Goal: Information Seeking & Learning: Find specific fact

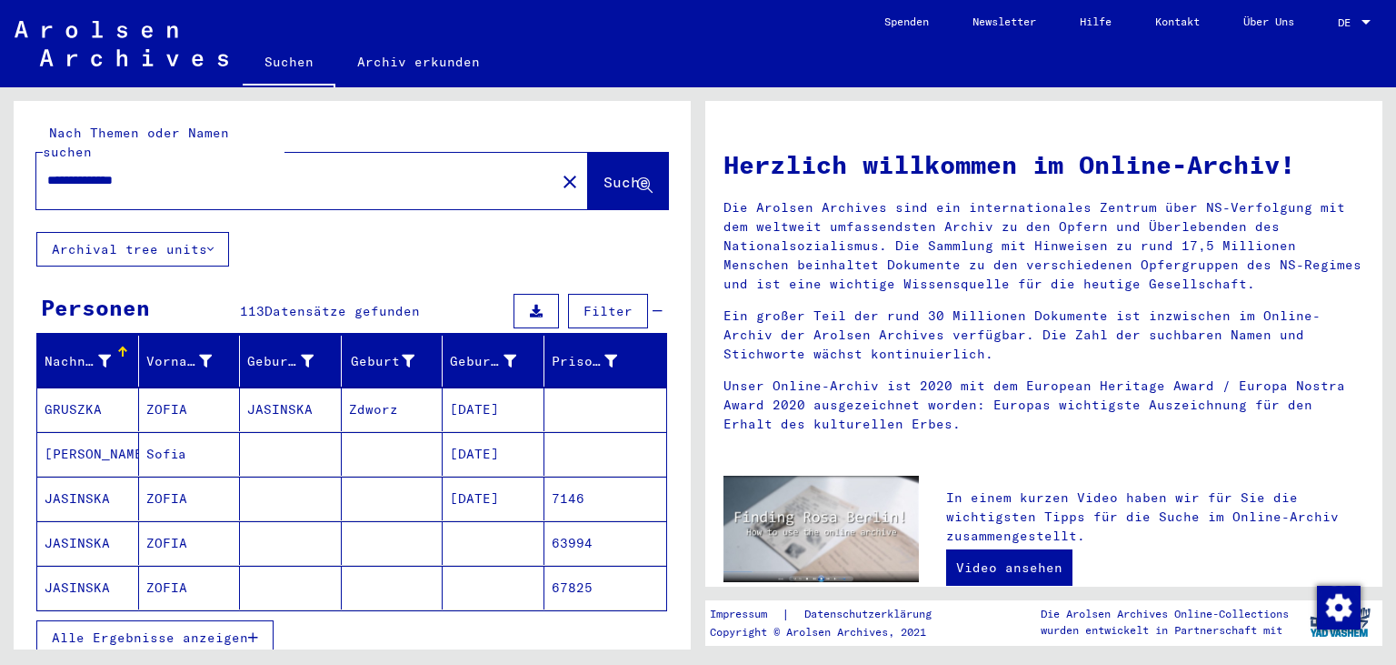
click at [507, 433] on mat-cell "[DATE]" at bounding box center [494, 454] width 102 height 44
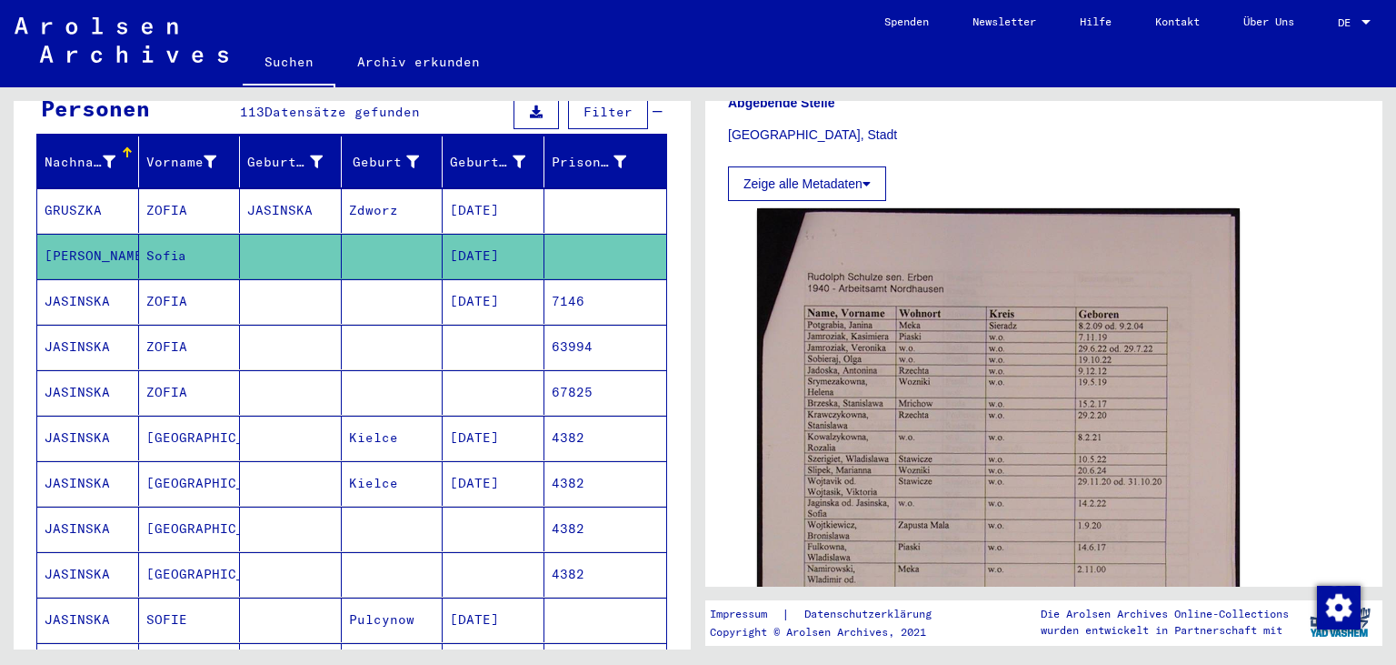
scroll to position [199, 0]
click at [485, 329] on mat-cell at bounding box center [494, 347] width 102 height 45
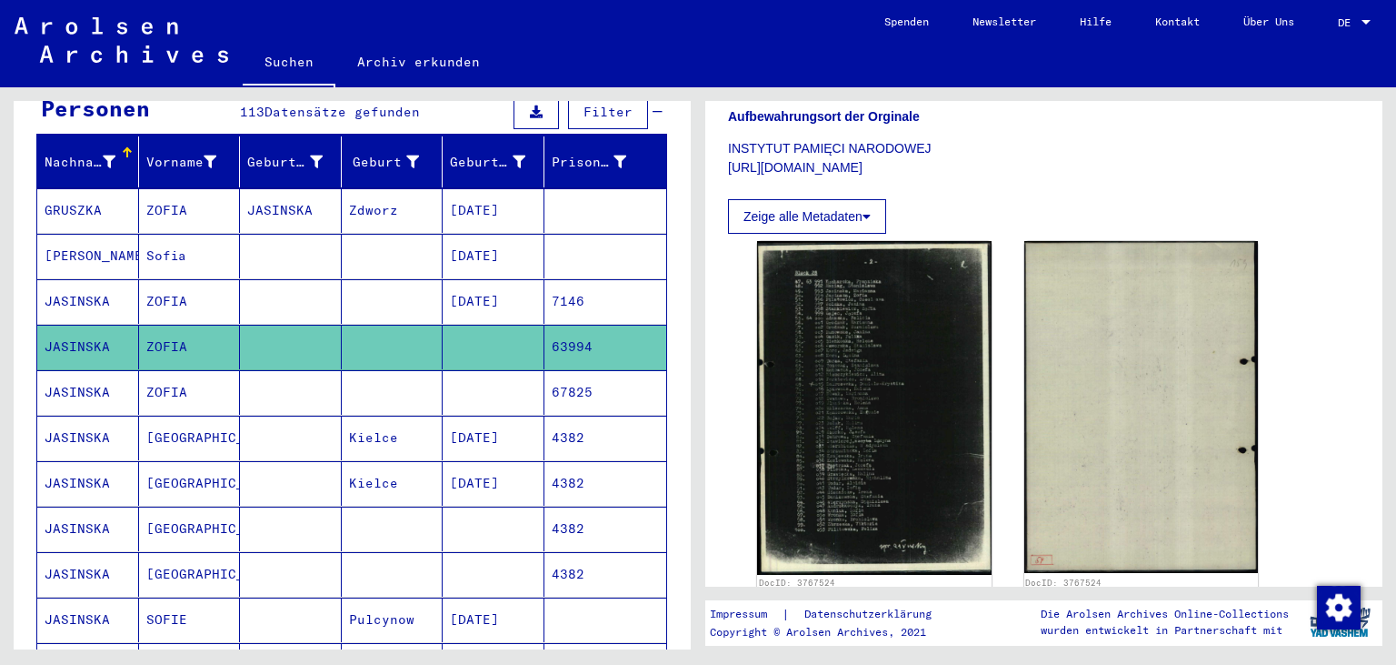
scroll to position [315, 0]
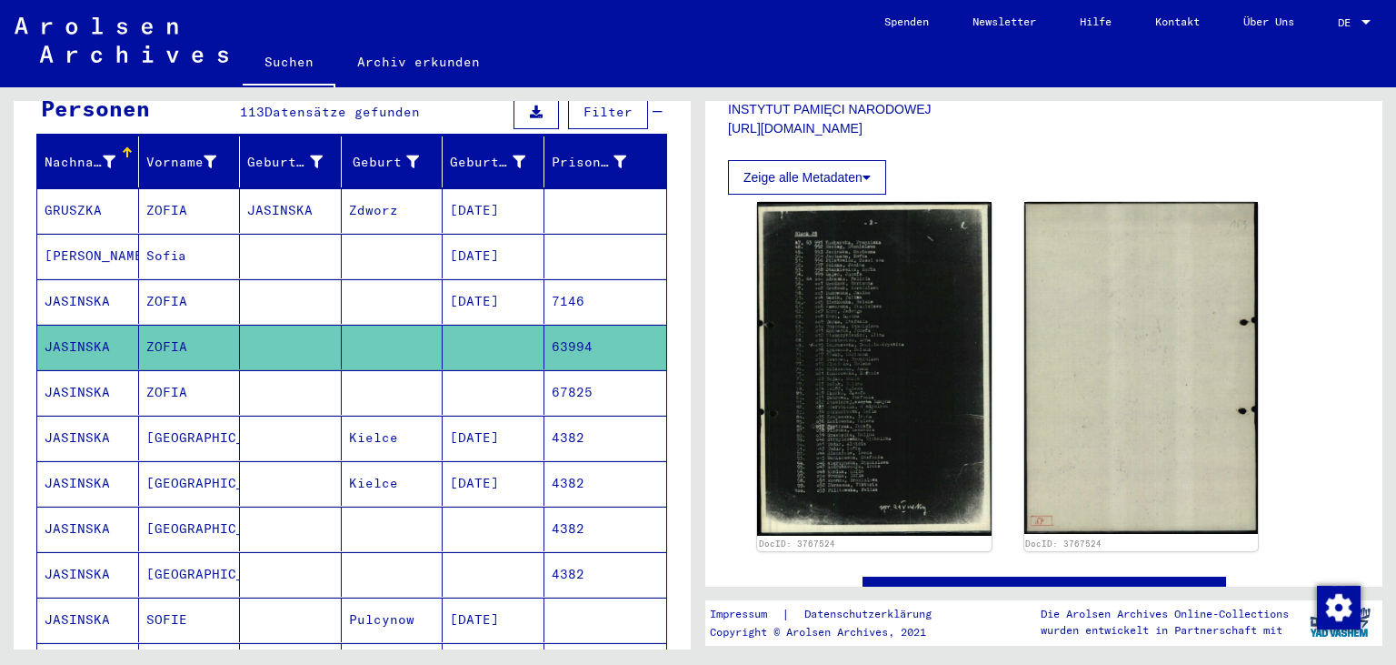
click at [608, 377] on mat-cell "67825" at bounding box center [606, 392] width 123 height 45
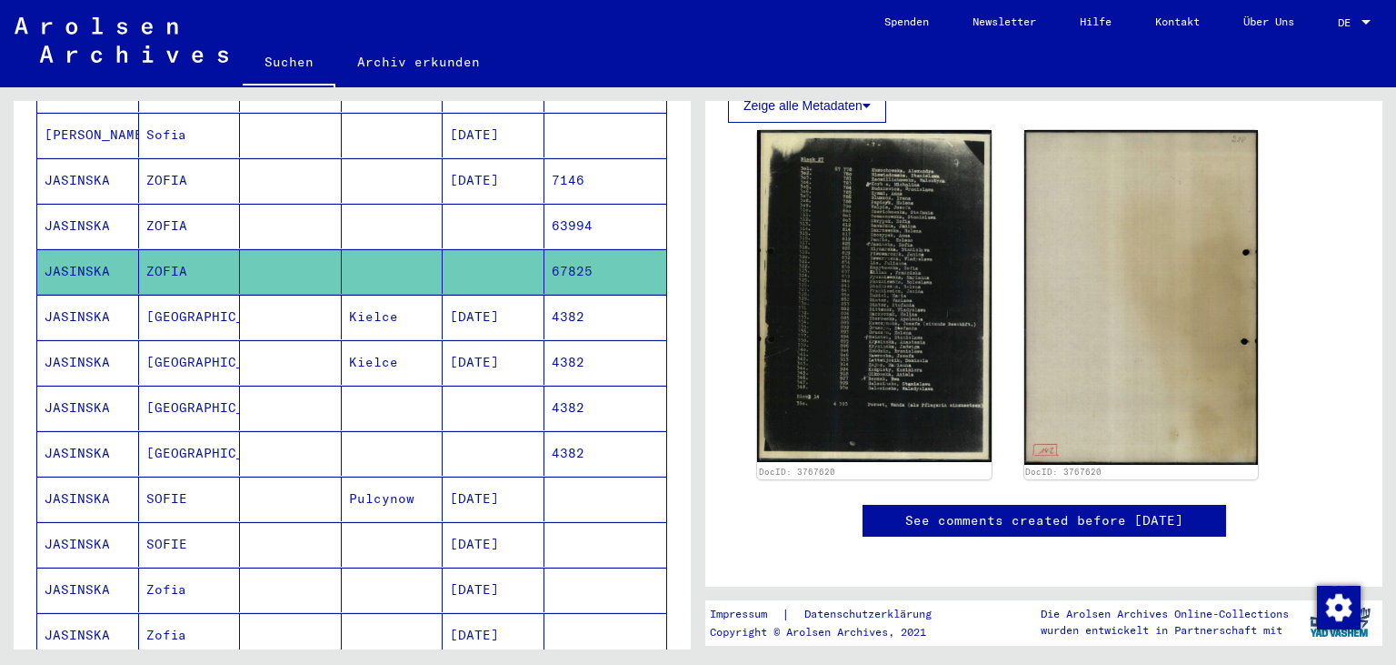
scroll to position [333, 0]
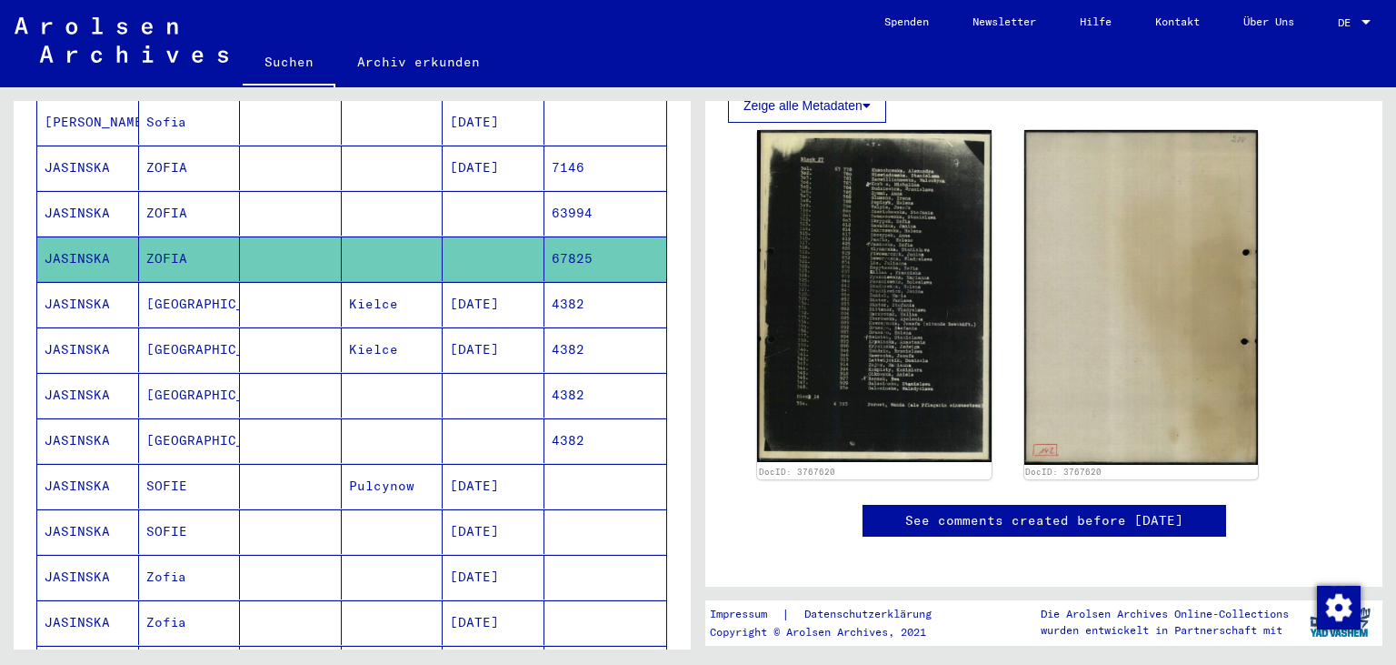
click at [479, 381] on mat-cell at bounding box center [494, 395] width 102 height 45
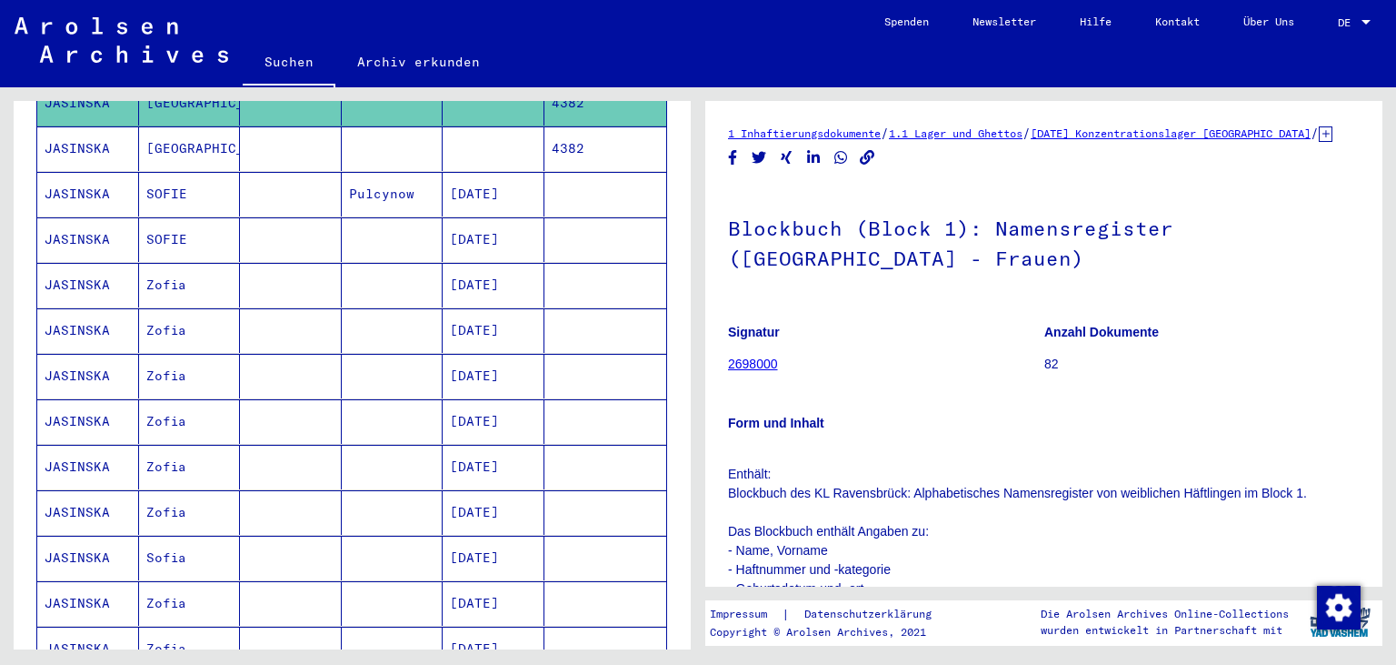
scroll to position [622, 0]
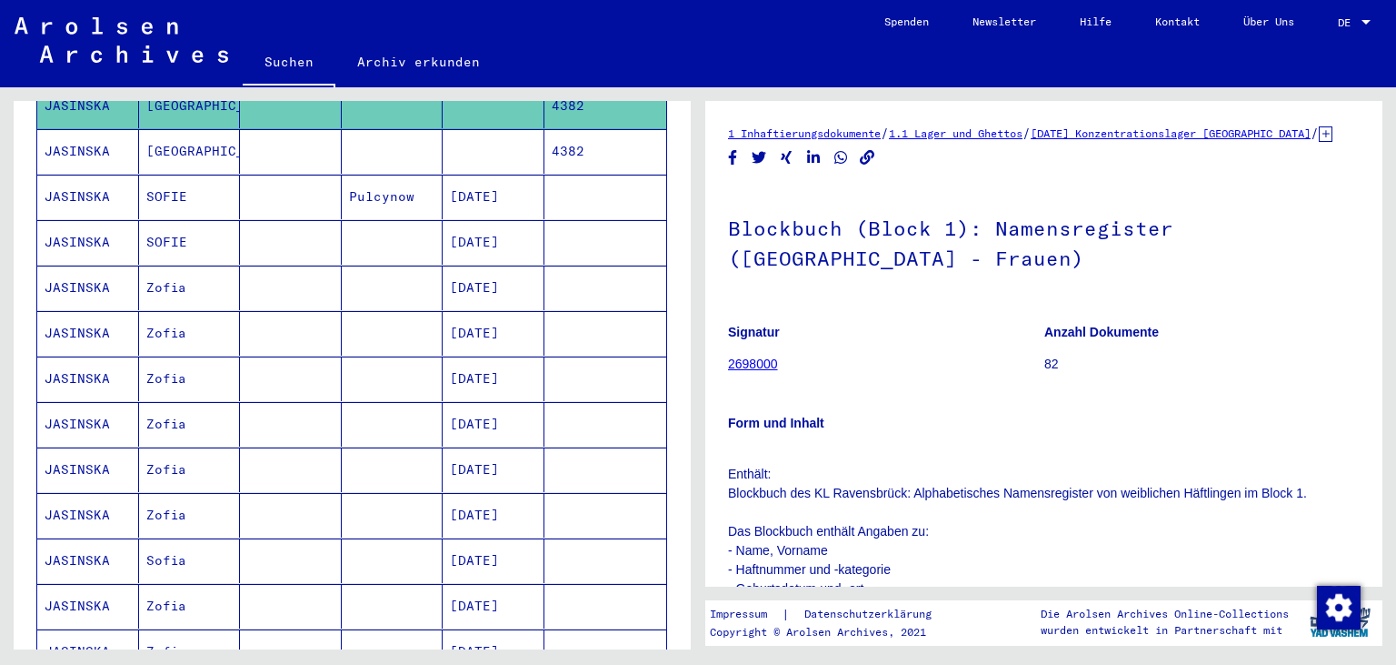
click at [487, 538] on mat-cell "[DATE]" at bounding box center [494, 560] width 102 height 45
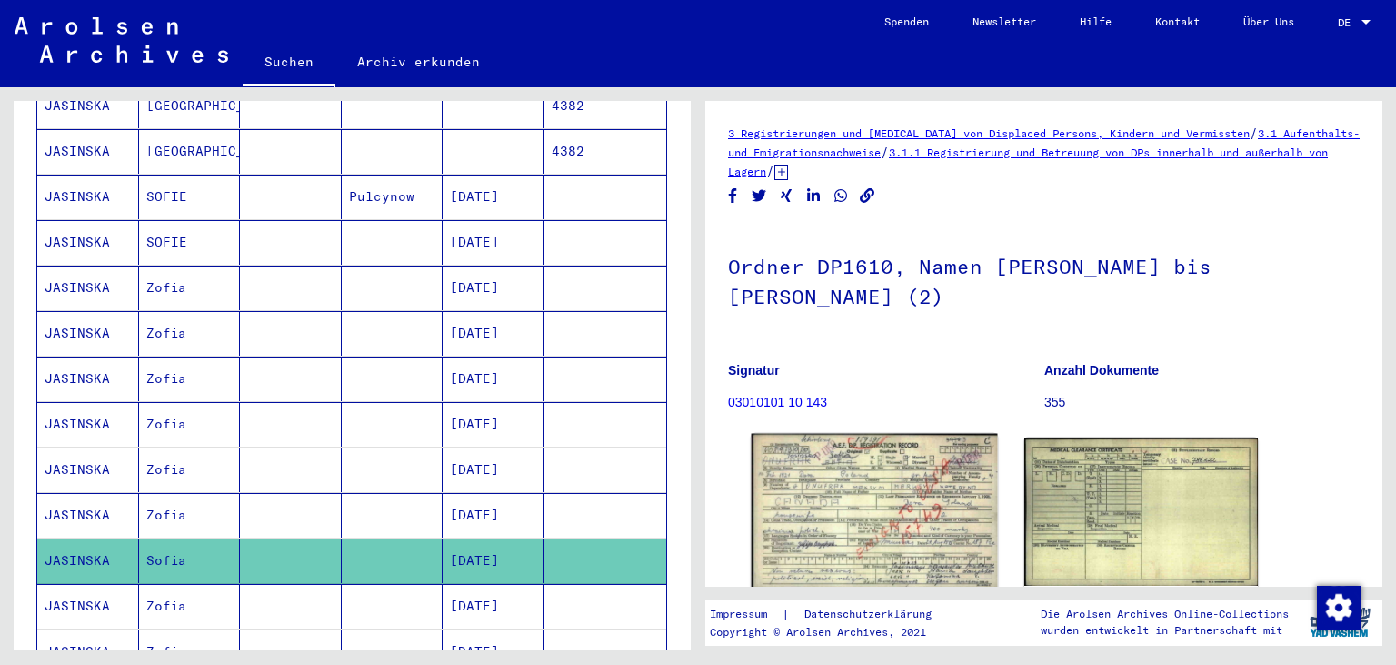
click at [794, 542] on img at bounding box center [874, 511] width 245 height 155
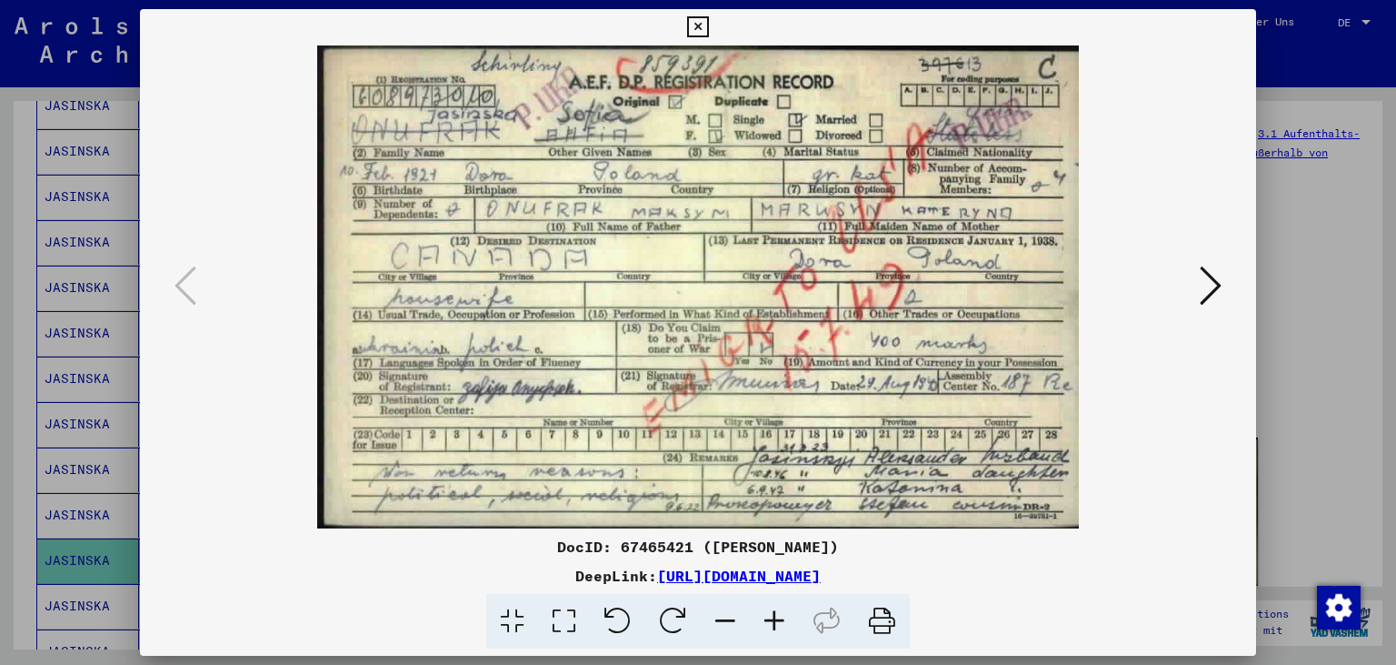
click at [708, 35] on icon at bounding box center [697, 27] width 21 height 22
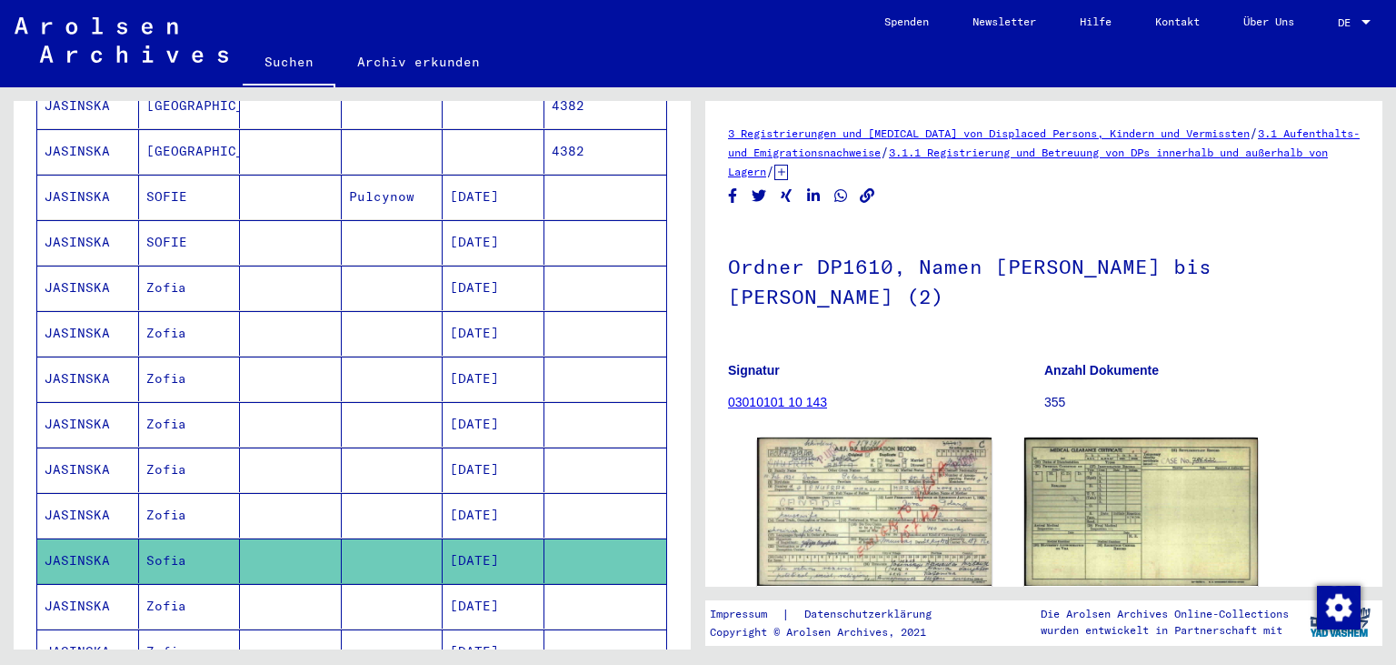
click at [485, 590] on mat-cell "[DATE]" at bounding box center [494, 606] width 102 height 45
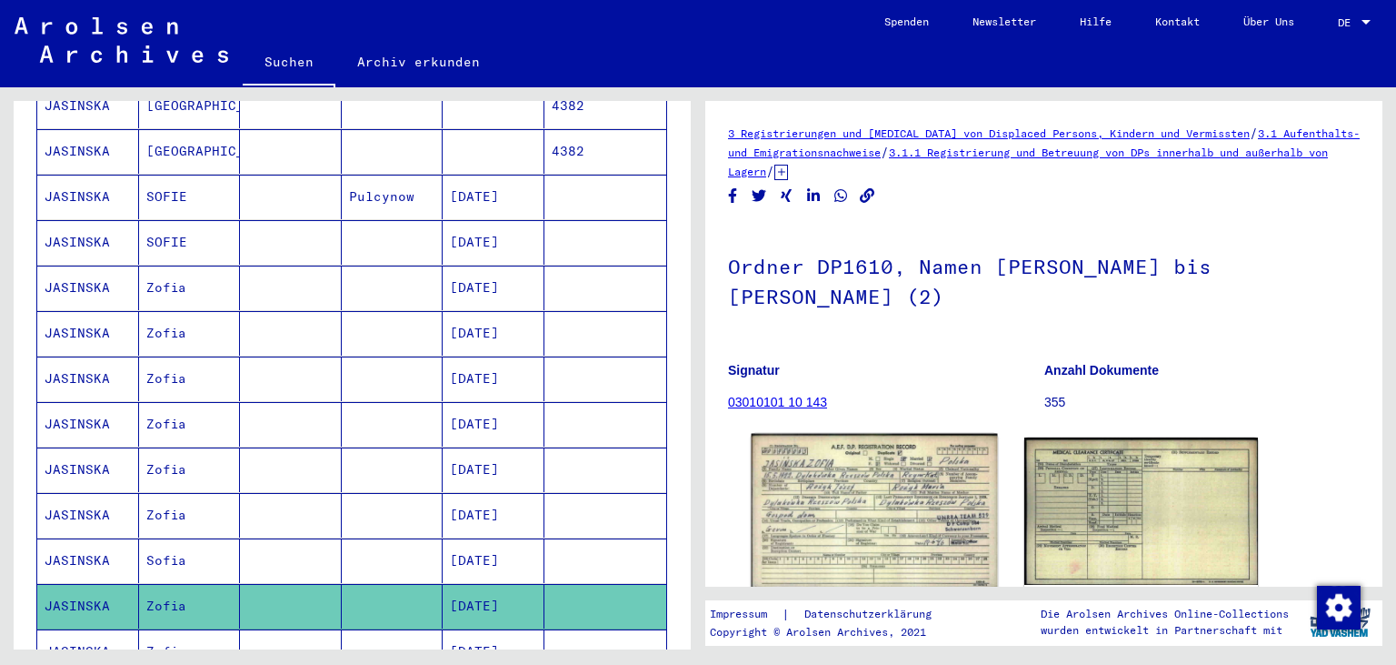
click at [837, 501] on img at bounding box center [874, 511] width 245 height 154
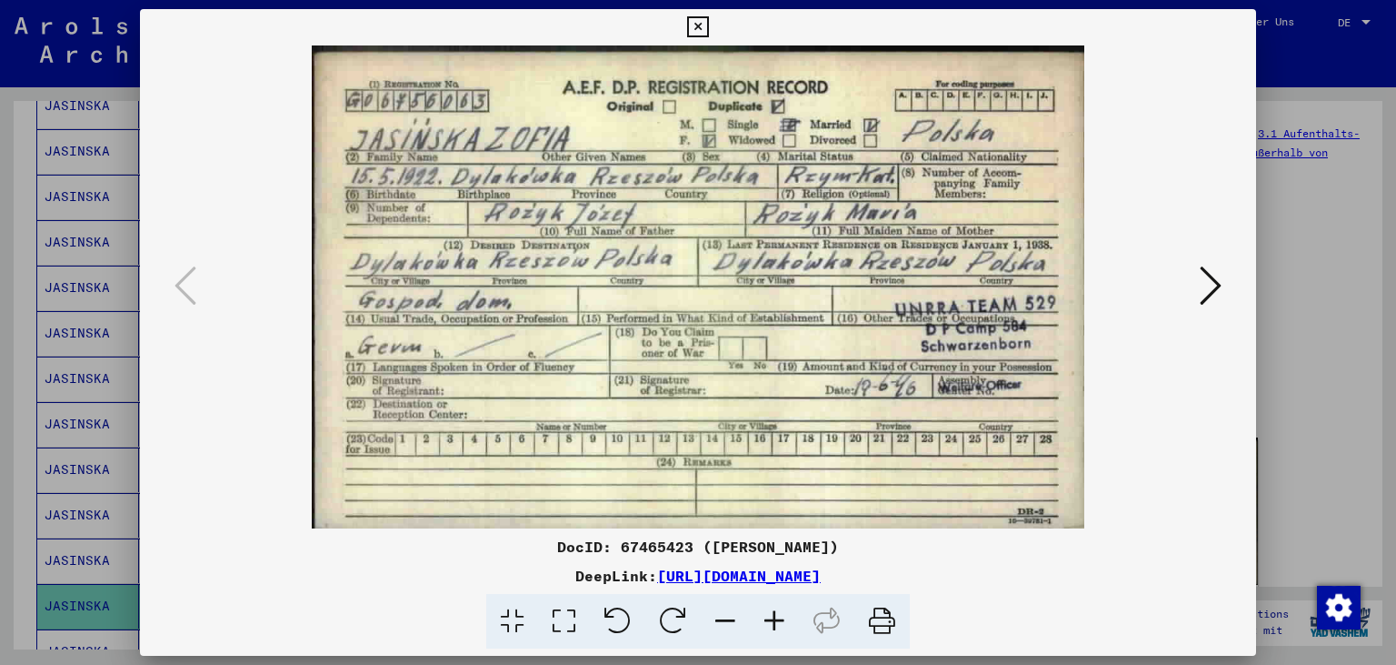
click at [708, 23] on icon at bounding box center [697, 27] width 21 height 22
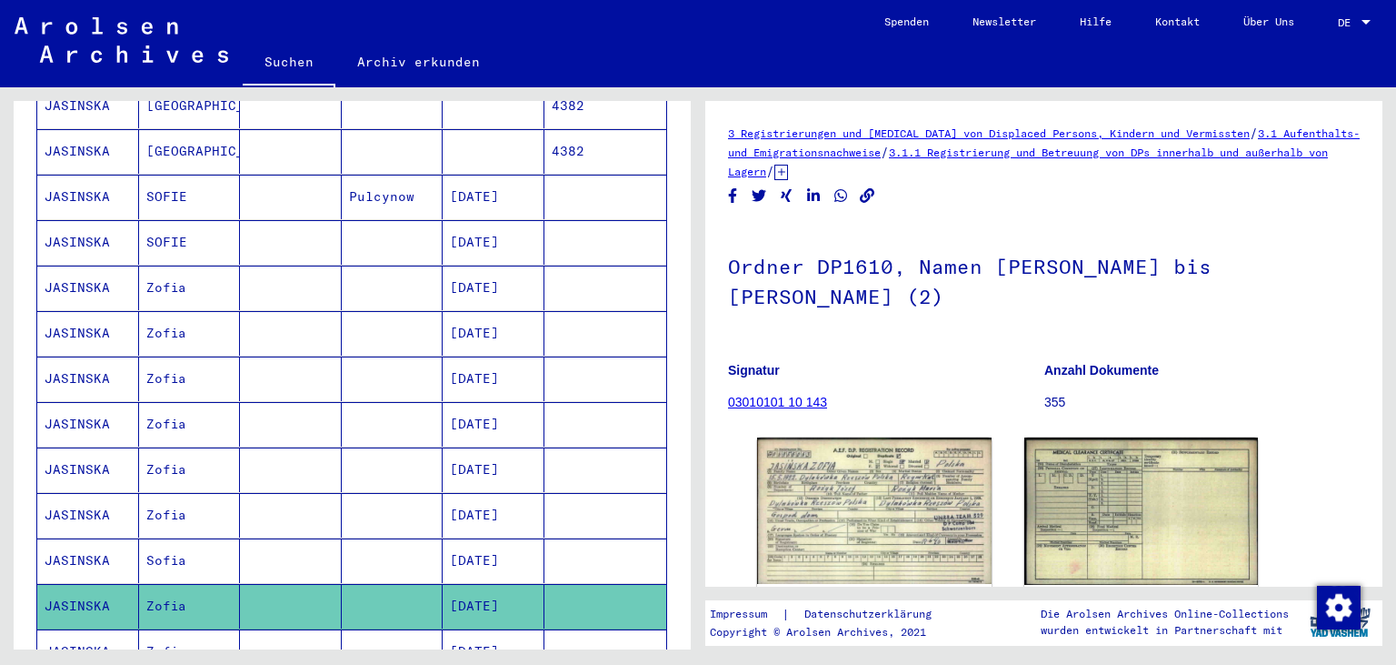
click at [484, 629] on mat-cell "[DATE]" at bounding box center [494, 651] width 102 height 45
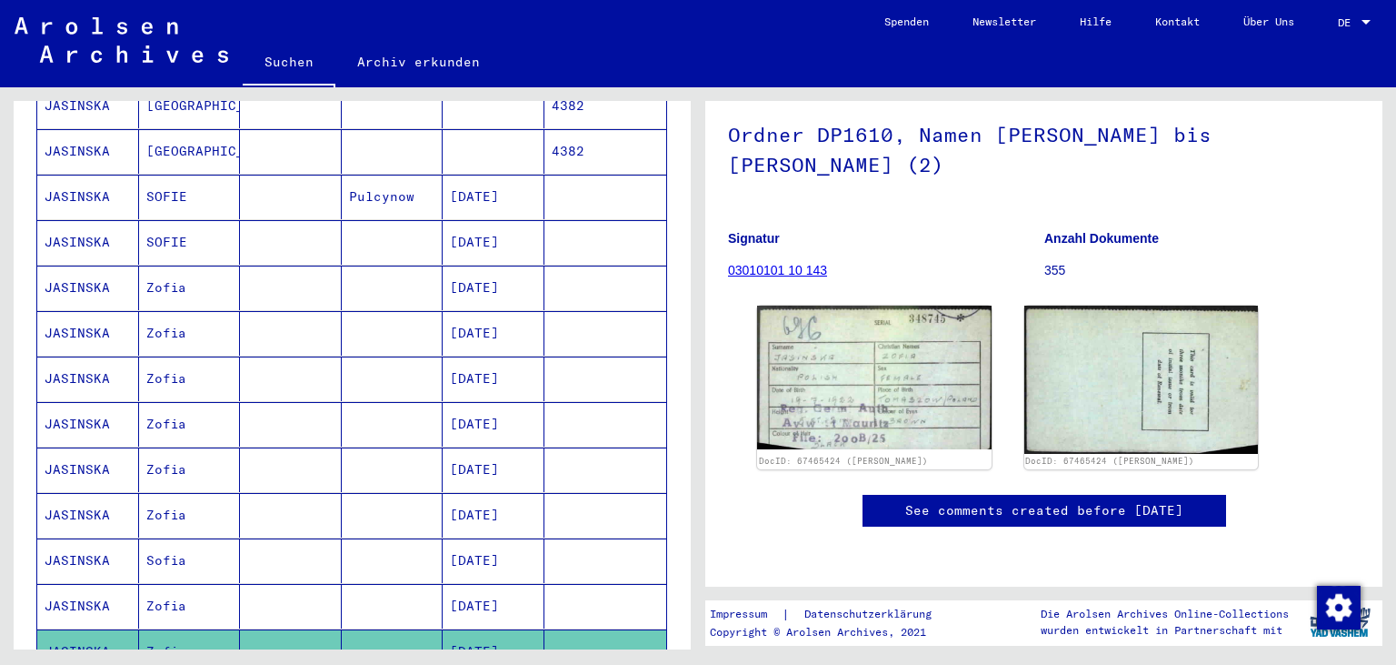
scroll to position [298, 0]
click at [911, 302] on img at bounding box center [874, 377] width 245 height 151
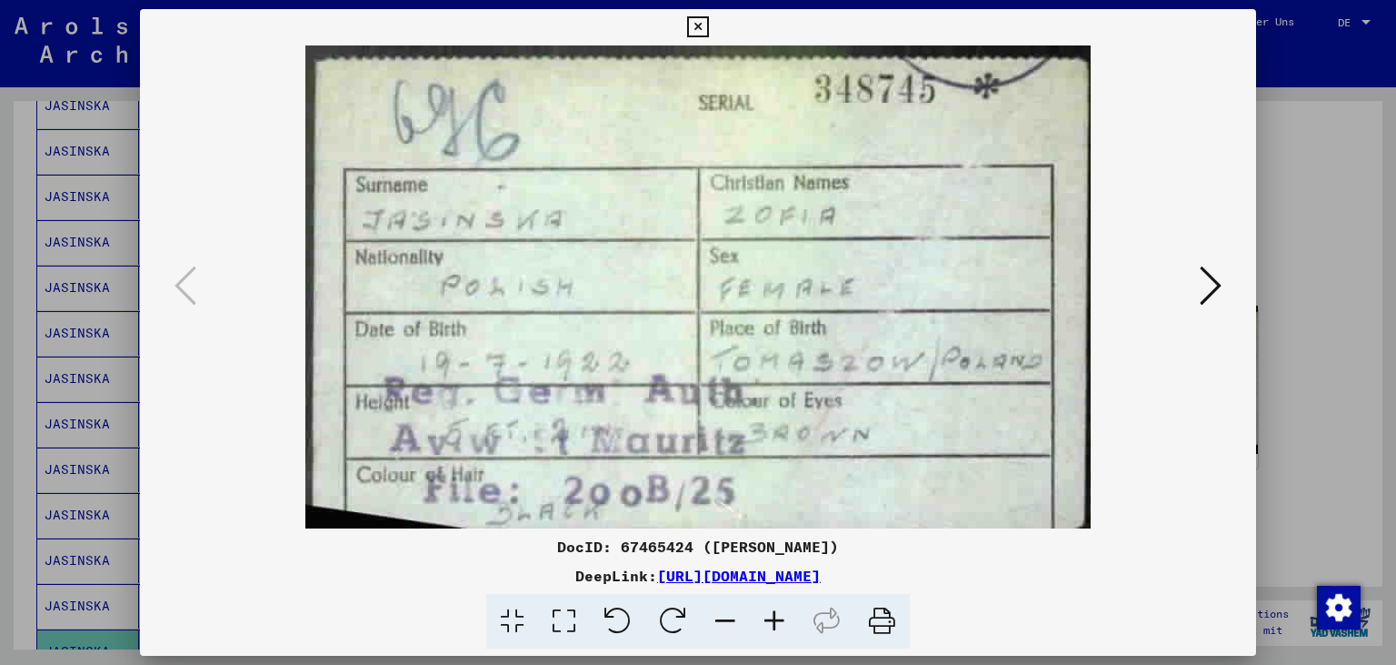
click at [1220, 286] on icon at bounding box center [1211, 286] width 22 height 44
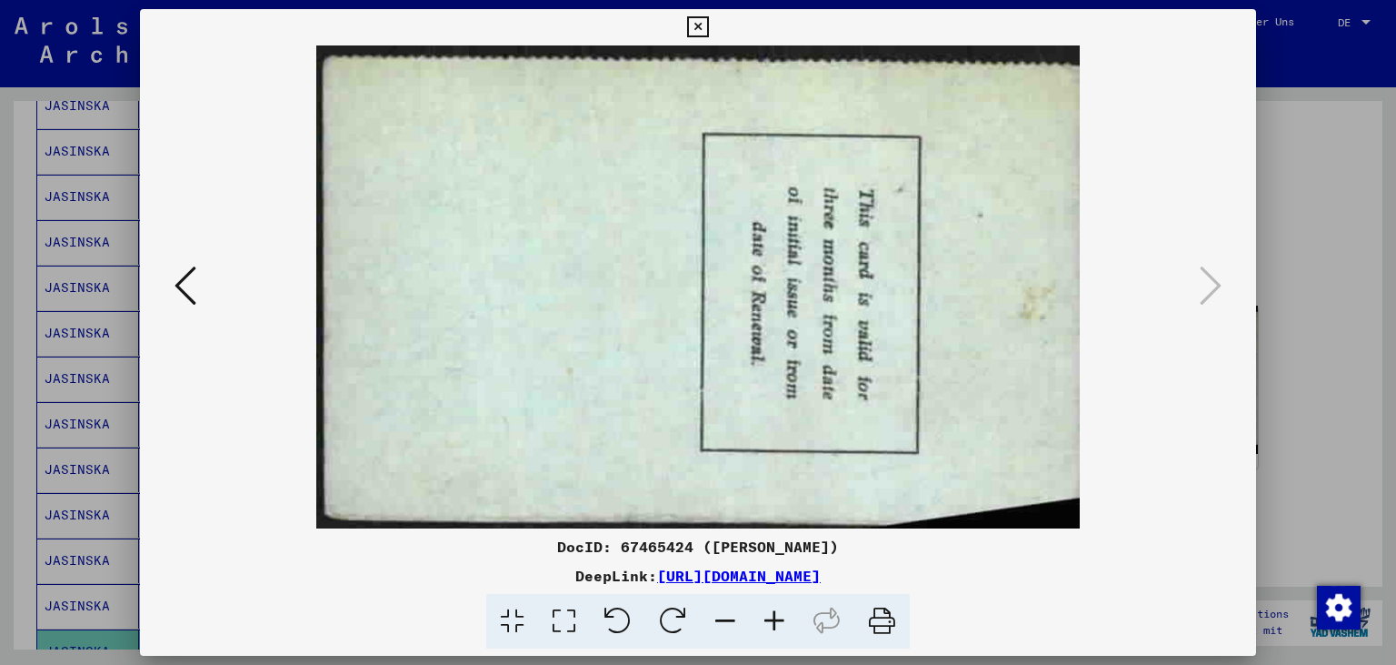
click at [708, 31] on icon at bounding box center [697, 27] width 21 height 22
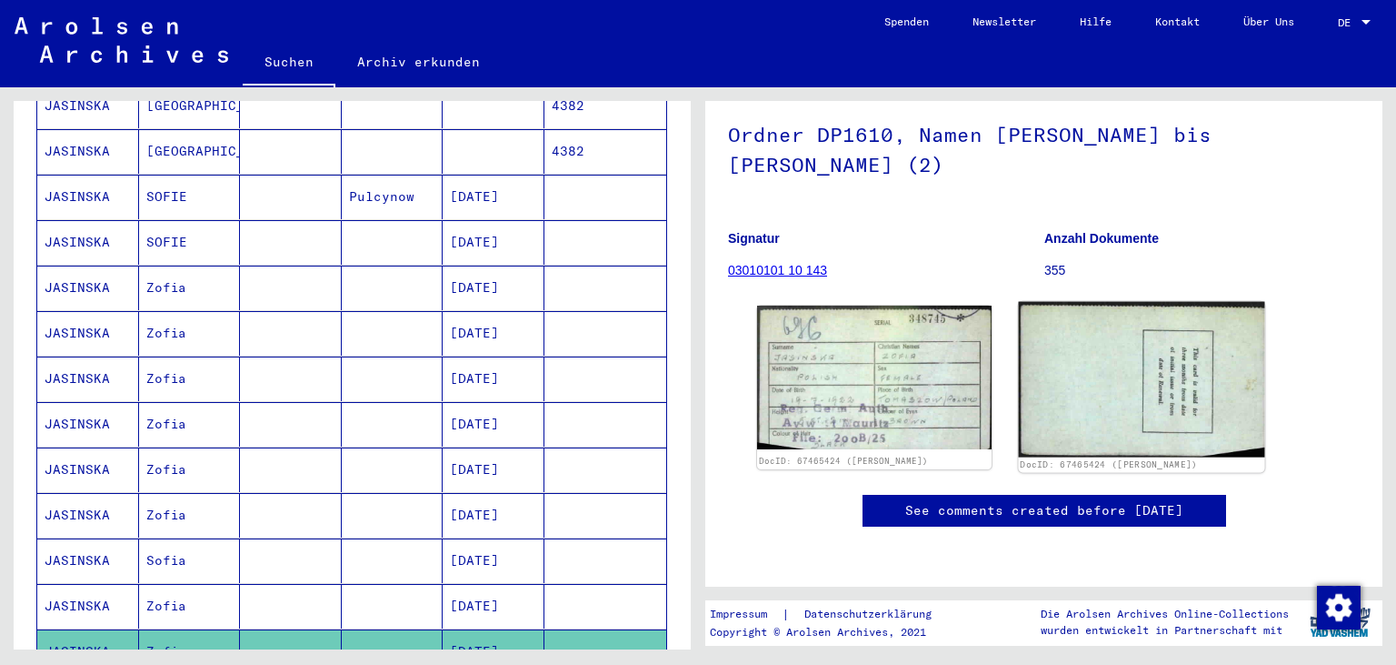
click at [1190, 302] on img at bounding box center [1140, 379] width 245 height 155
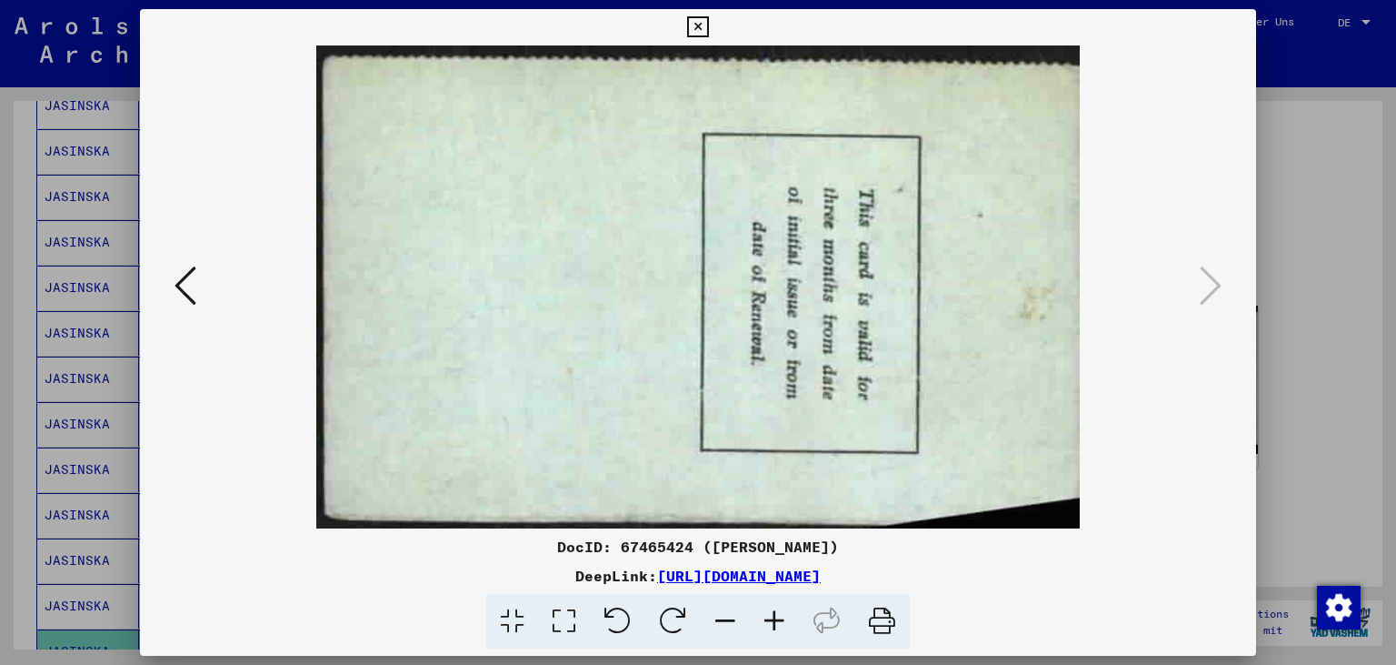
click at [708, 26] on icon at bounding box center [697, 27] width 21 height 22
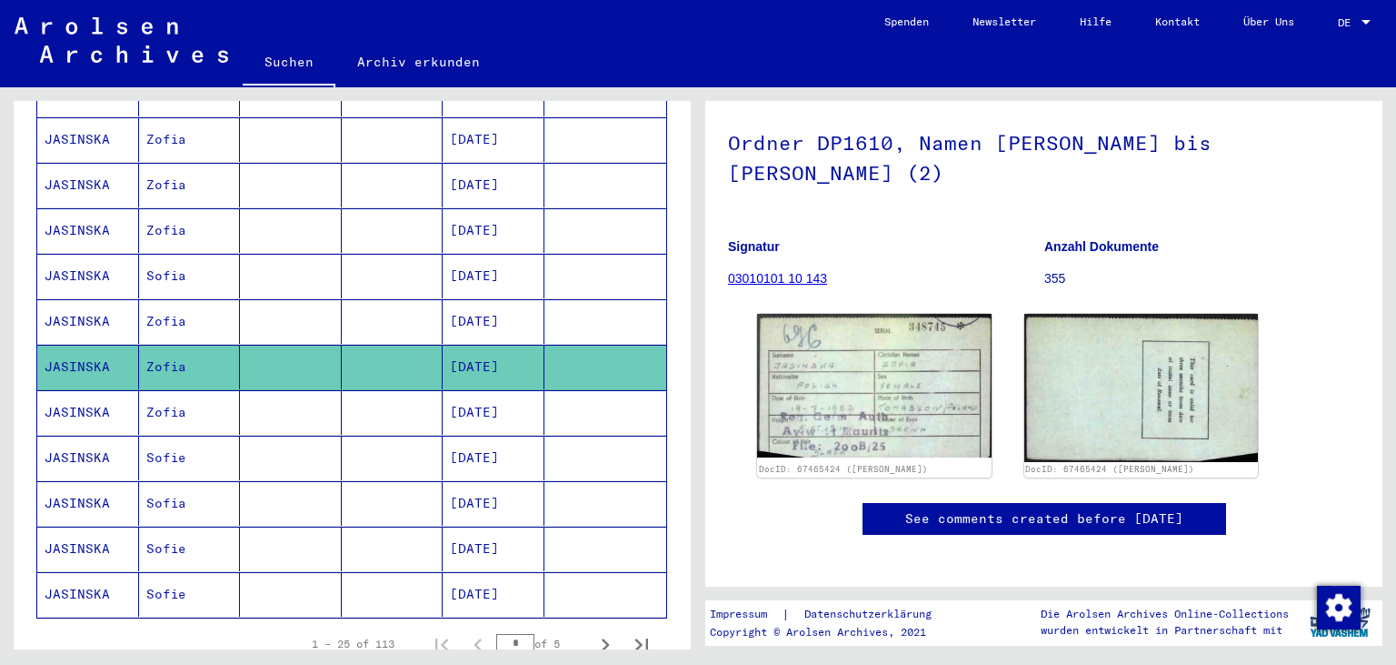
scroll to position [909, 0]
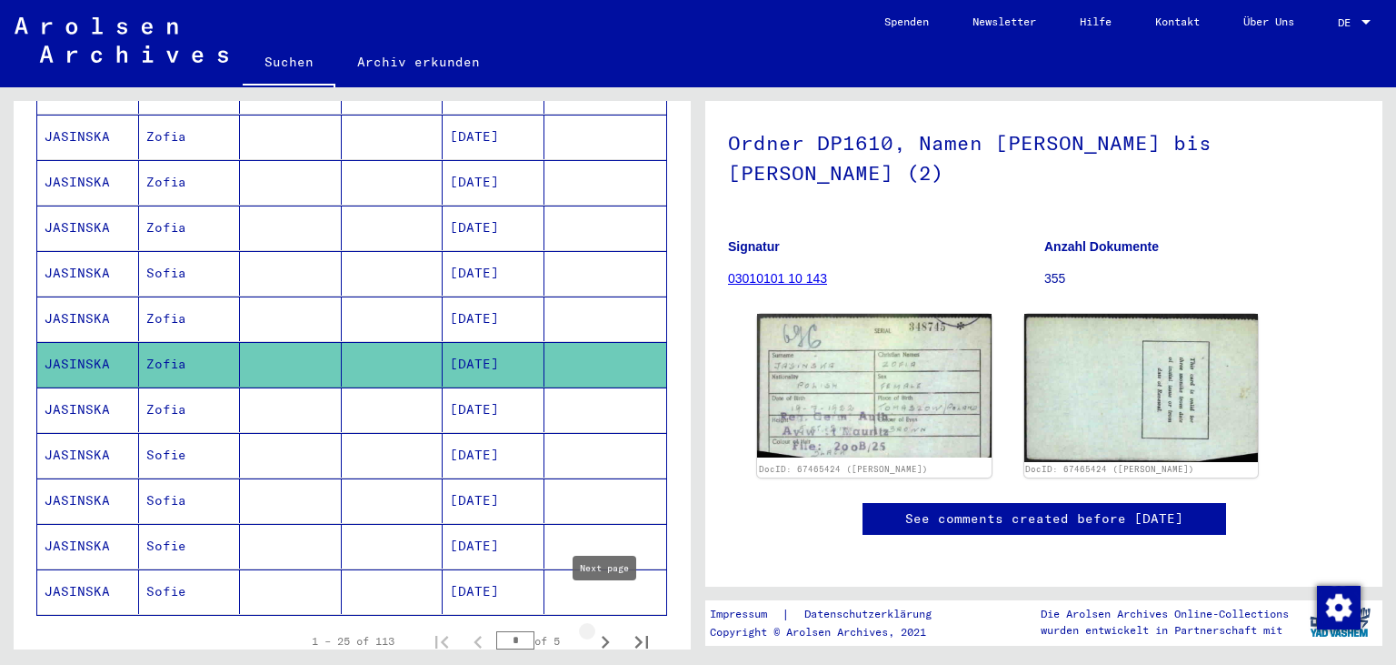
click at [605, 635] on icon "Next page" at bounding box center [606, 641] width 8 height 13
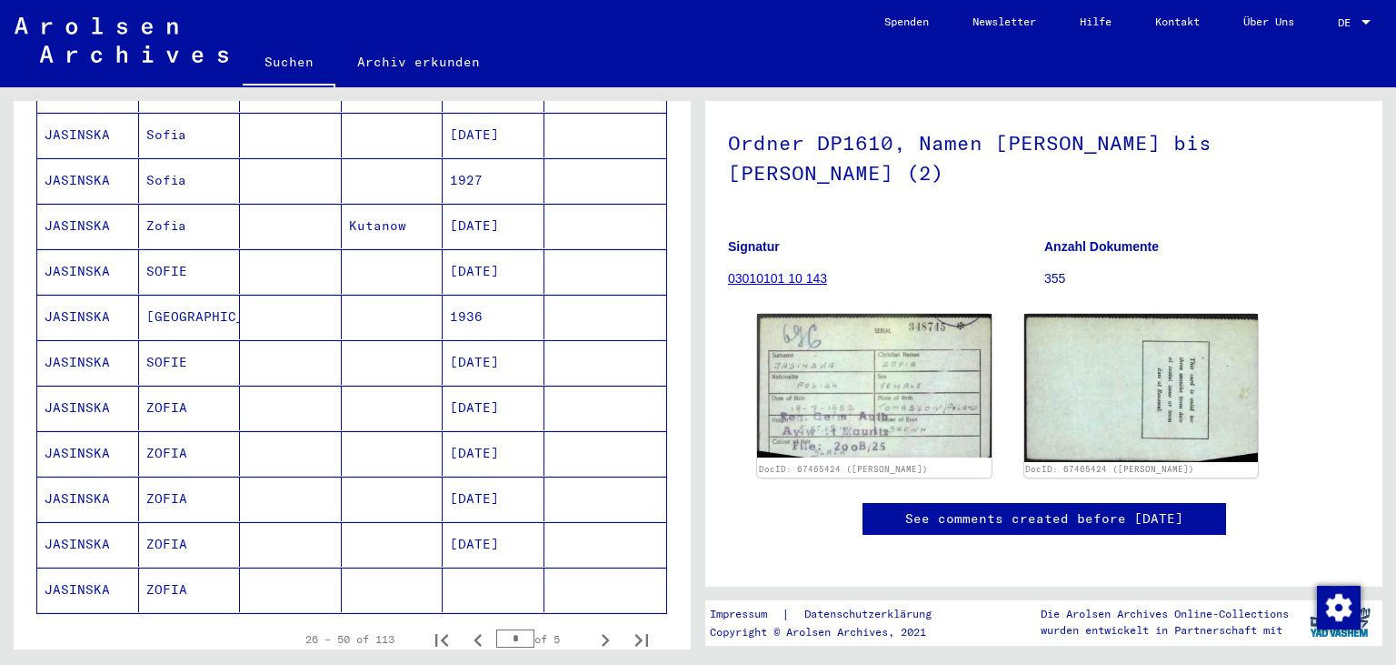
scroll to position [928, 0]
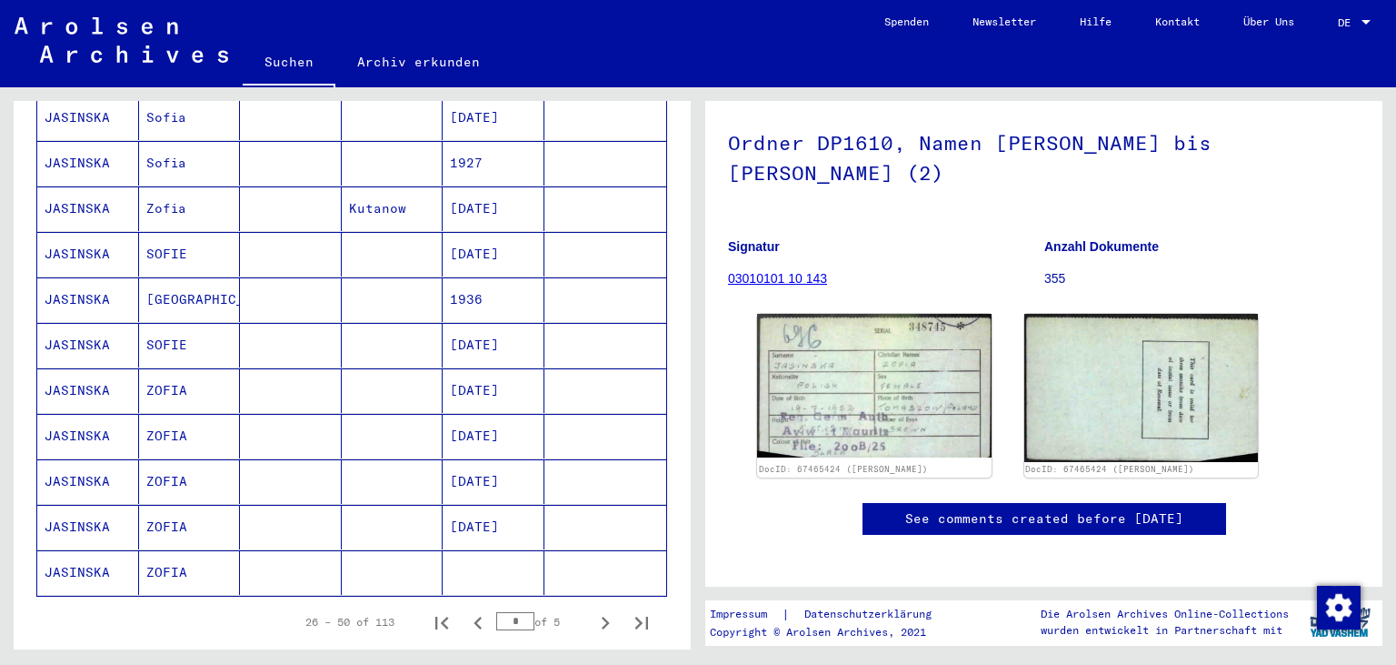
click at [485, 414] on mat-cell "[DATE]" at bounding box center [494, 436] width 102 height 45
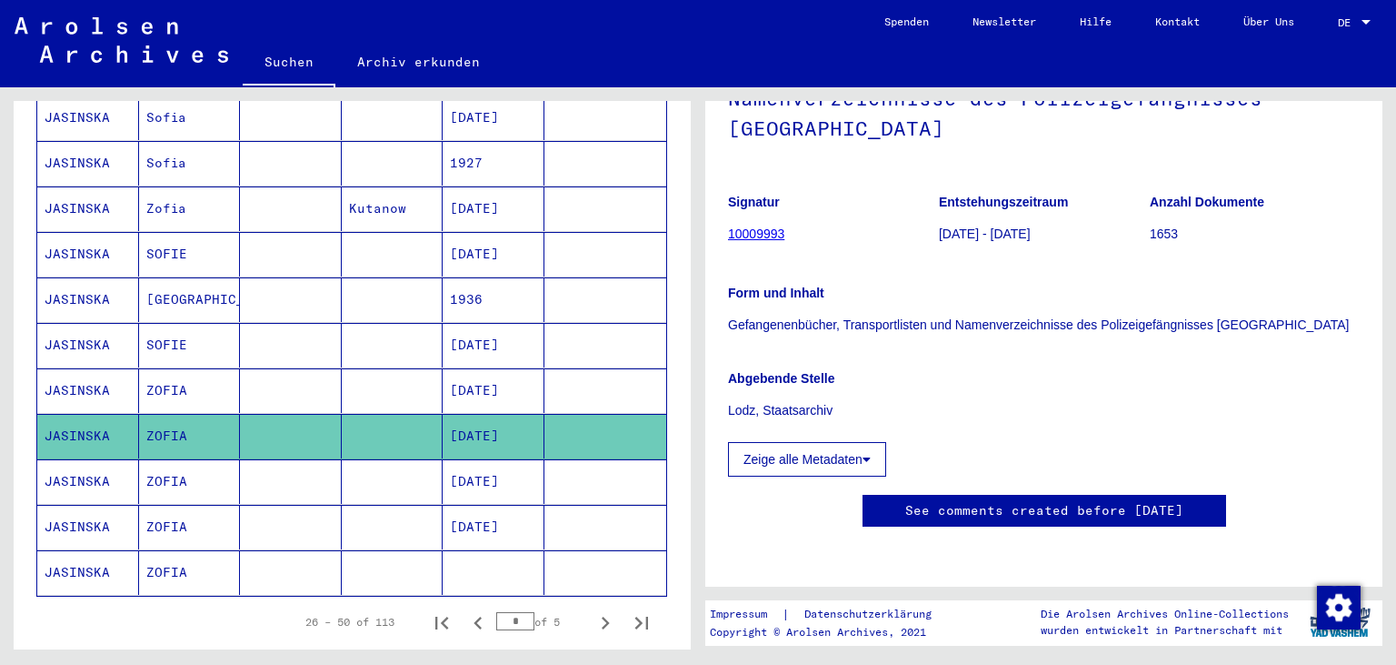
scroll to position [348, 0]
click at [488, 465] on mat-cell "[DATE]" at bounding box center [494, 481] width 102 height 45
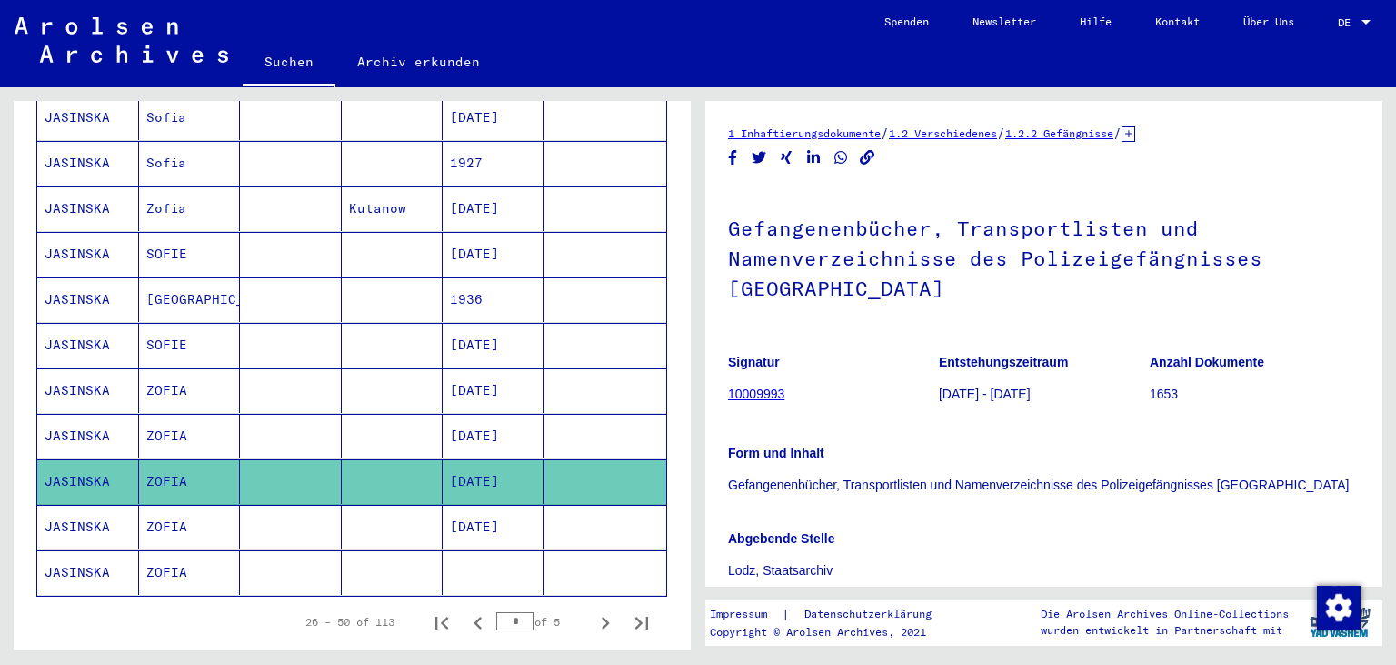
click at [493, 505] on mat-cell "[DATE]" at bounding box center [494, 527] width 102 height 45
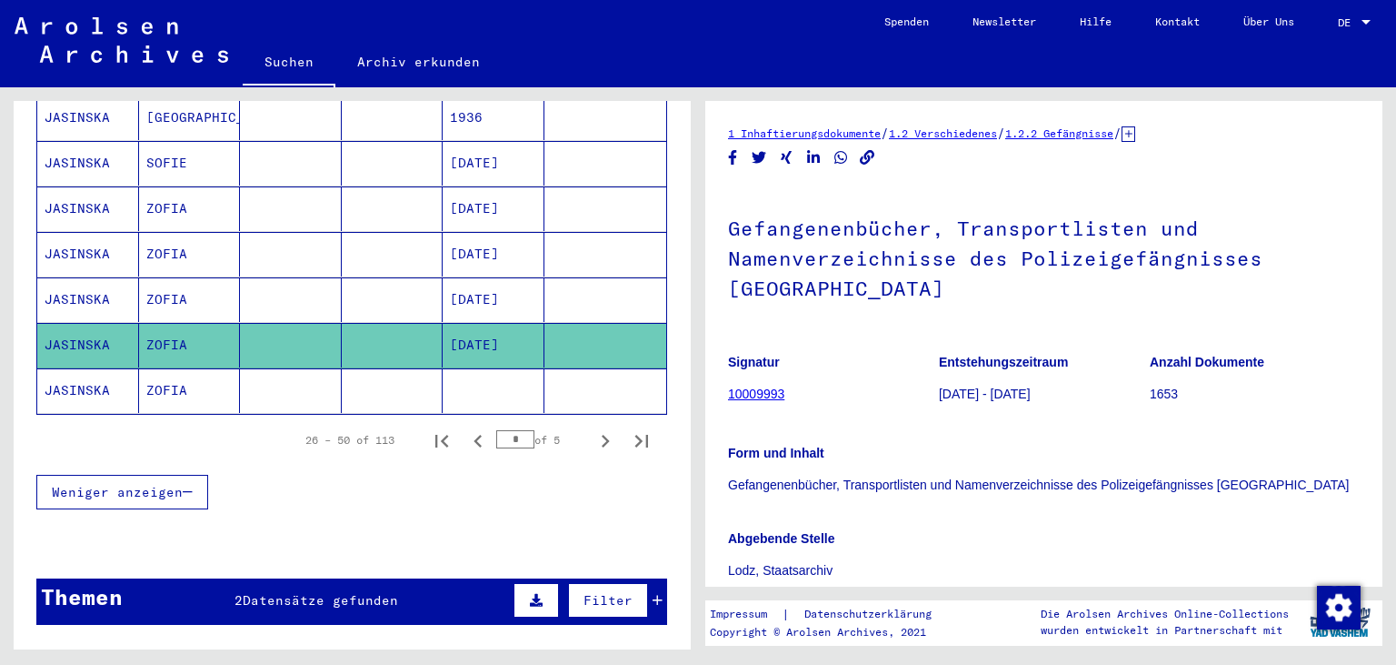
scroll to position [1108, 0]
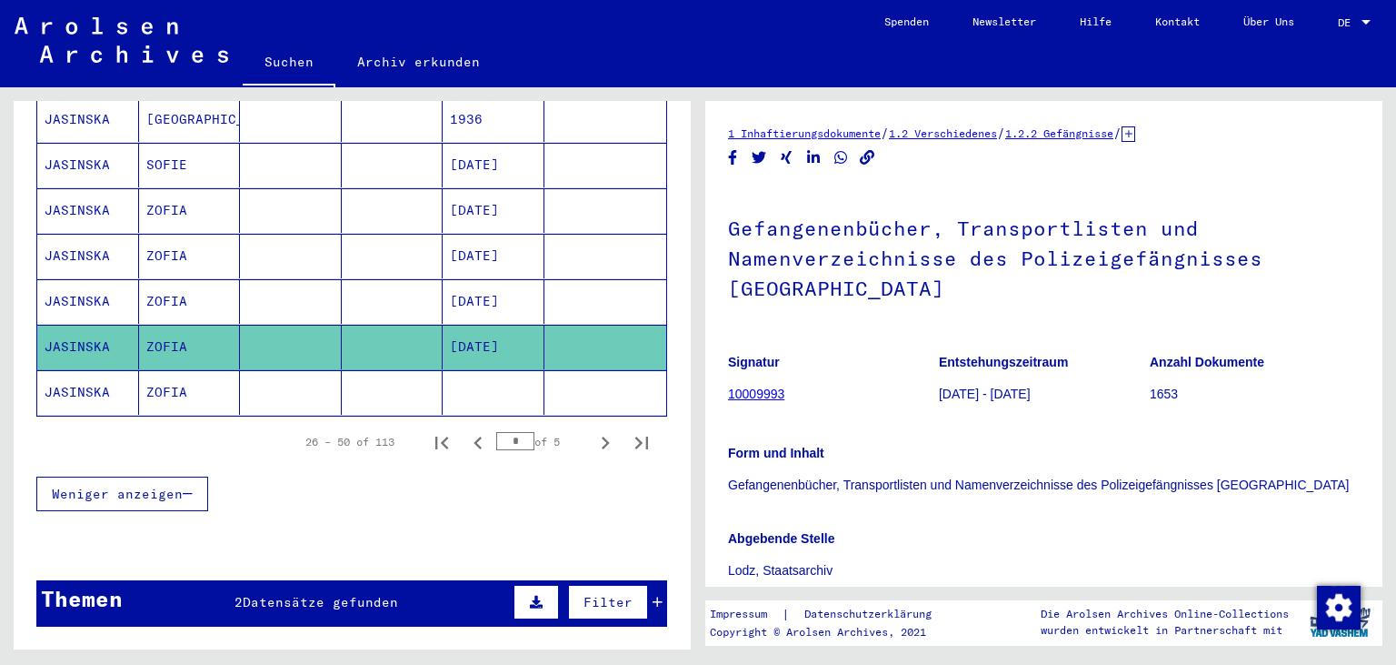
click at [465, 370] on mat-cell at bounding box center [494, 392] width 102 height 45
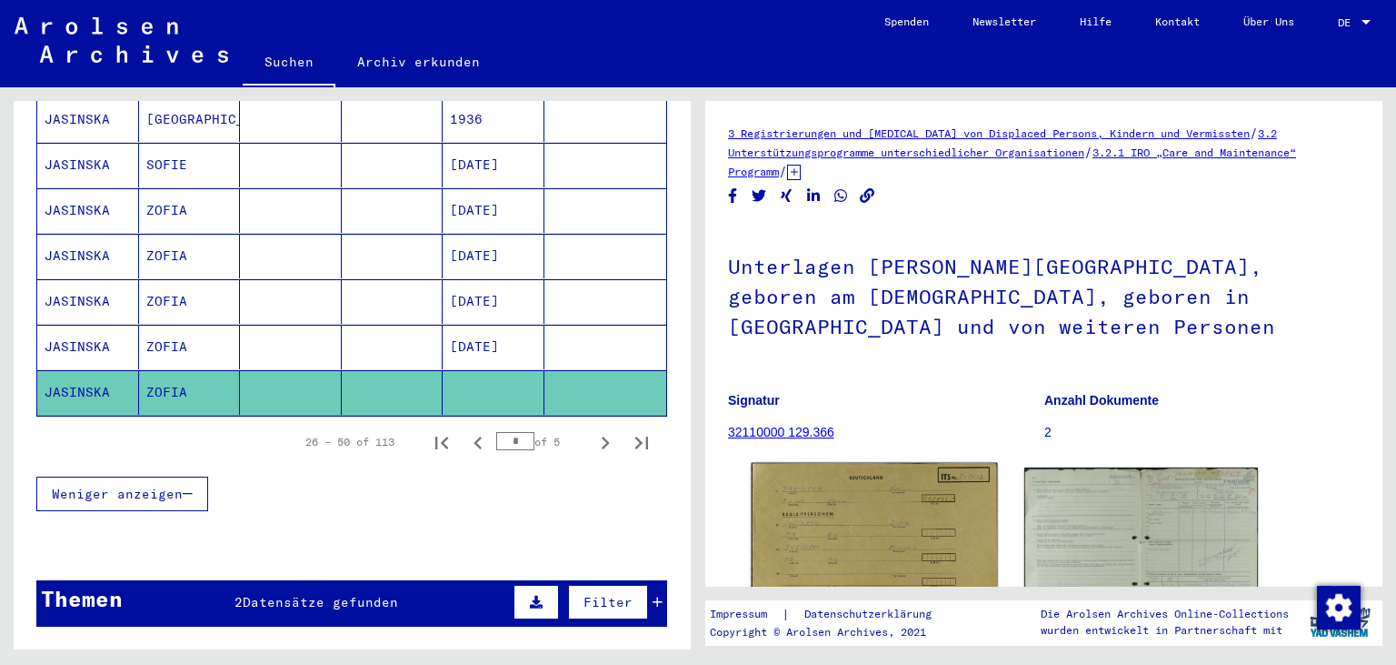
click at [882, 527] on img at bounding box center [874, 548] width 245 height 170
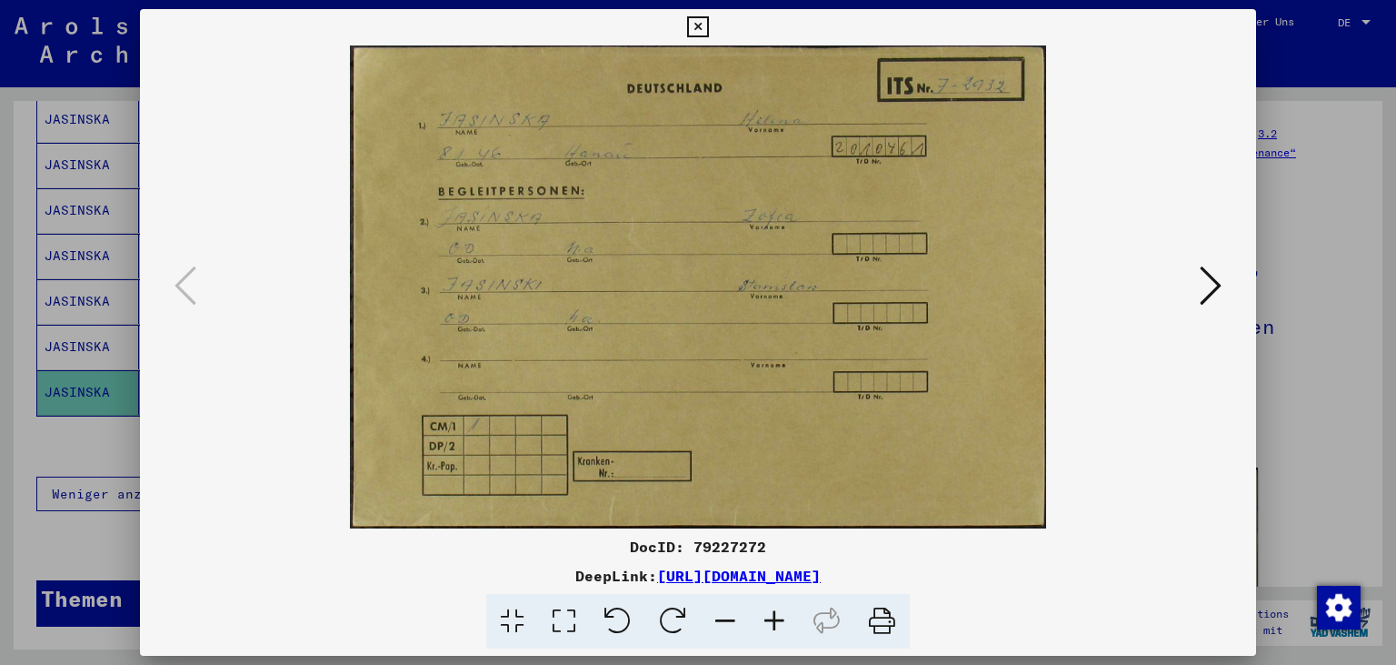
click at [708, 23] on icon at bounding box center [697, 27] width 21 height 22
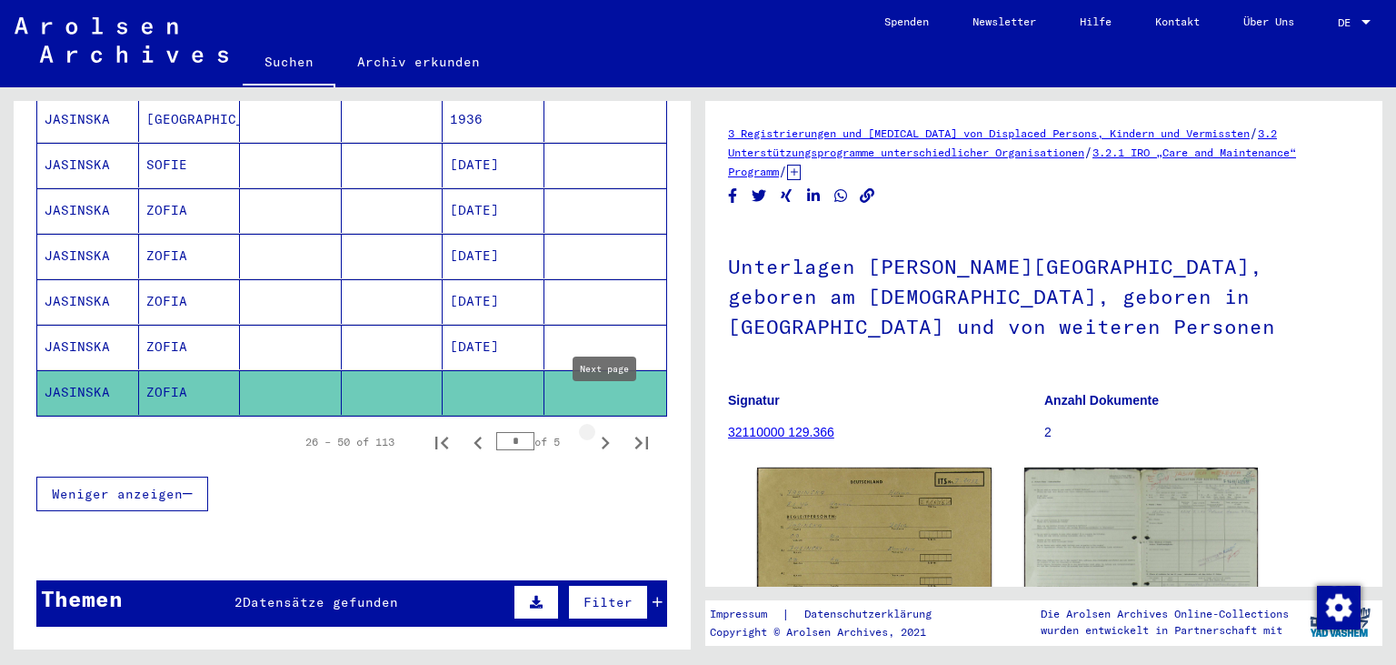
click at [604, 430] on icon "Next page" at bounding box center [605, 442] width 25 height 25
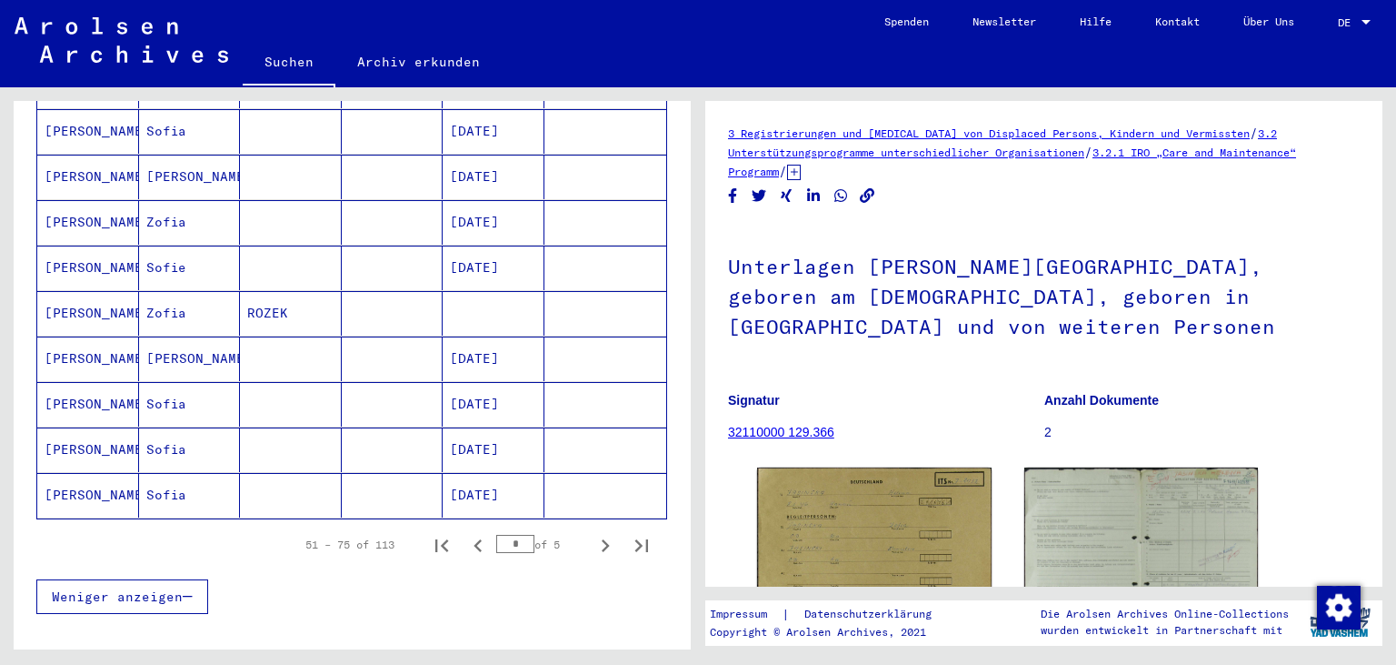
scroll to position [994, 0]
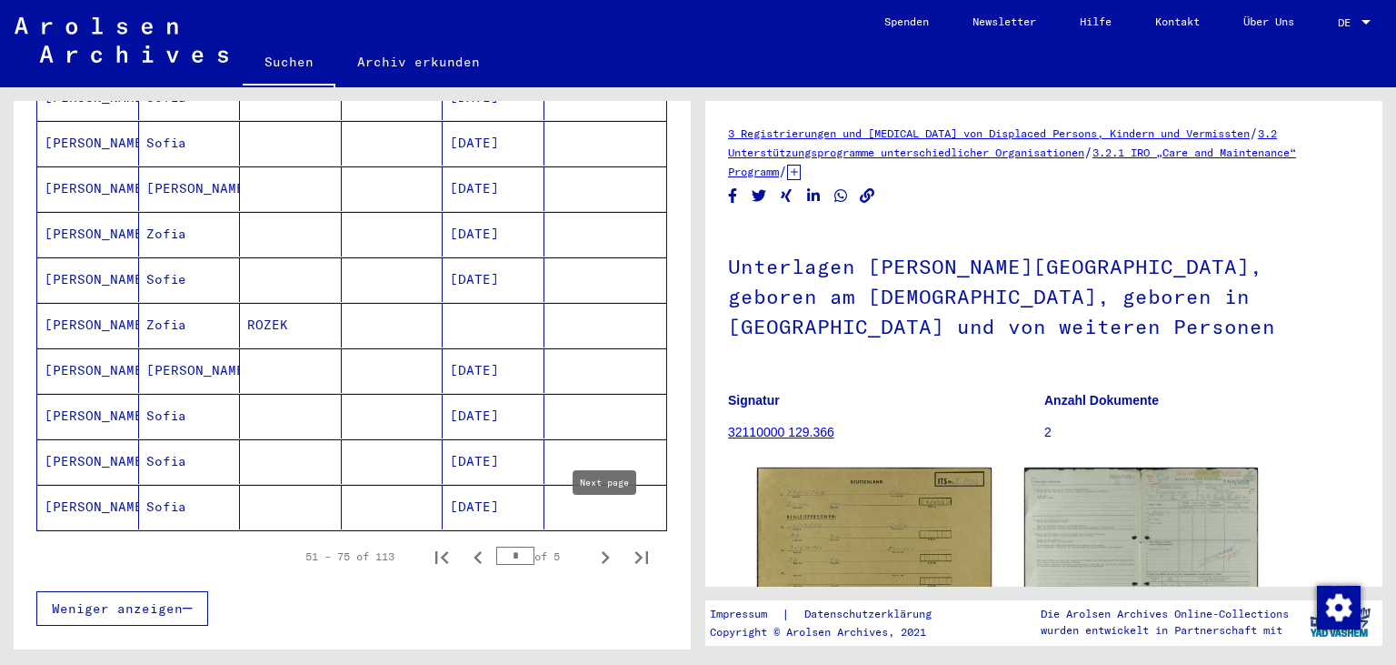
click at [606, 545] on icon "Next page" at bounding box center [605, 557] width 25 height 25
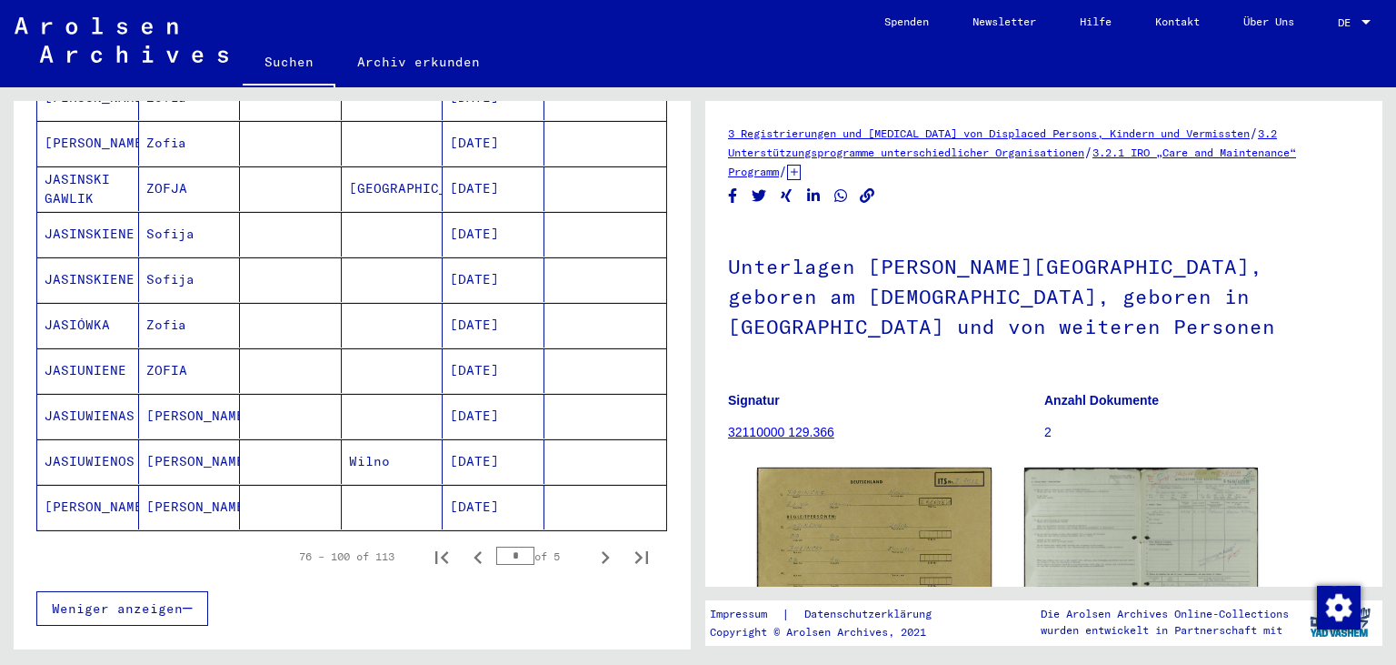
drag, startPoint x: 679, startPoint y: 501, endPoint x: 682, endPoint y: 482, distance: 19.3
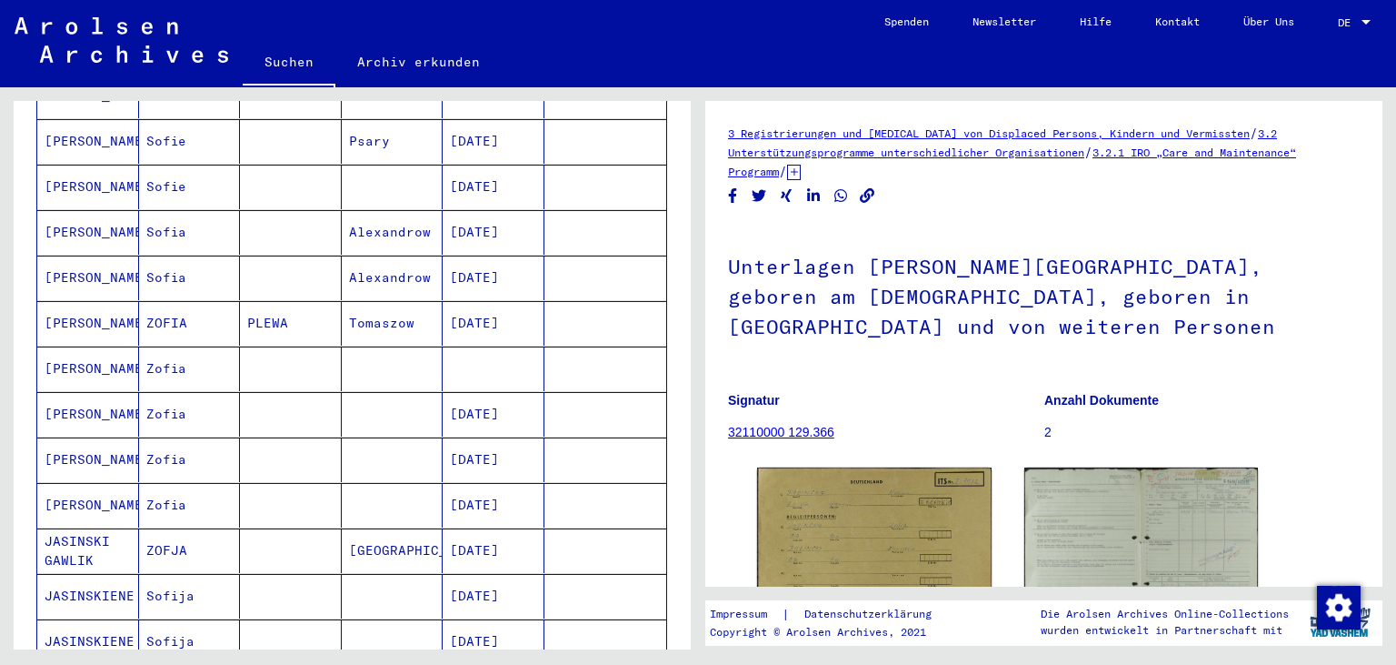
scroll to position [617, 0]
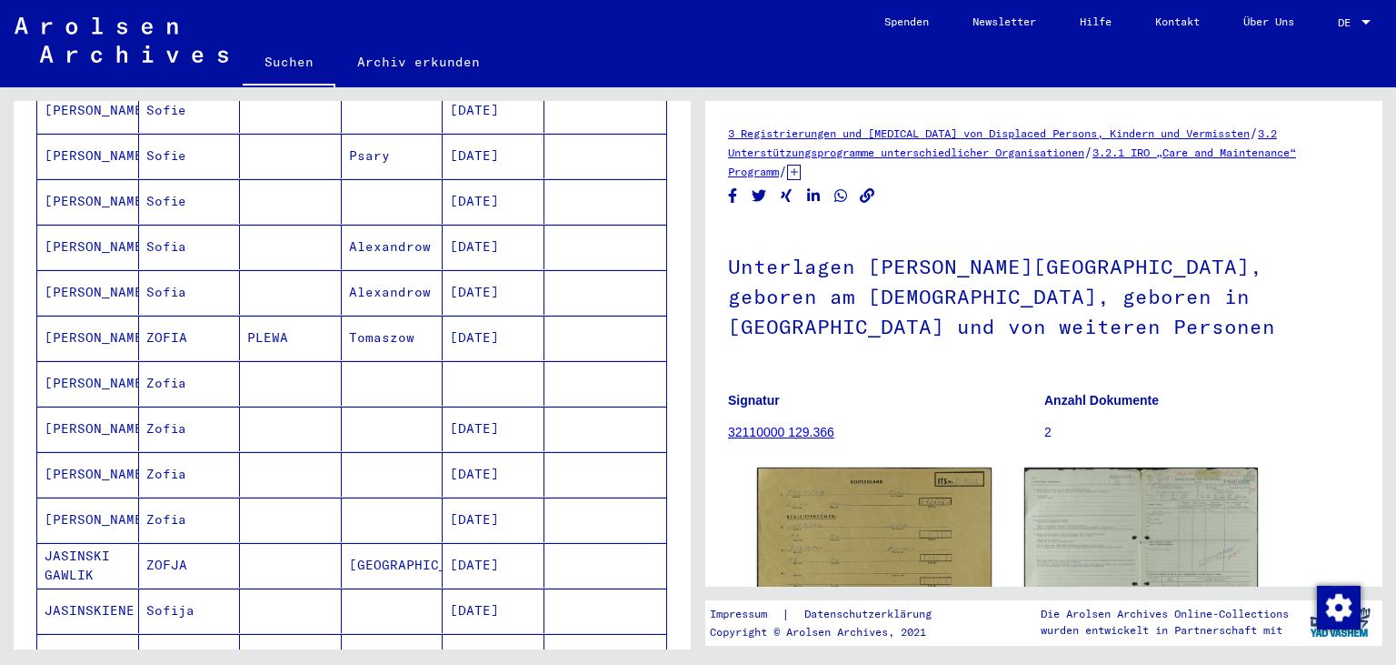
click at [471, 315] on mat-cell "[DATE]" at bounding box center [494, 337] width 102 height 45
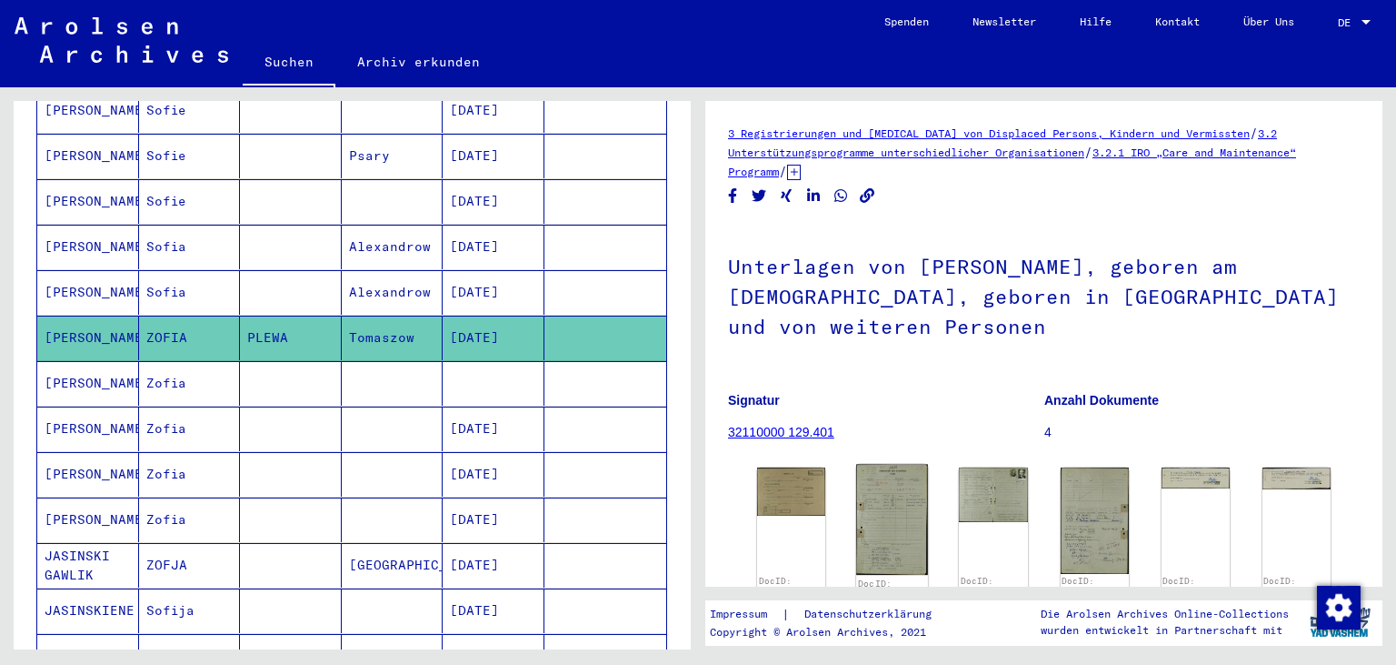
click at [909, 532] on img at bounding box center [892, 520] width 72 height 111
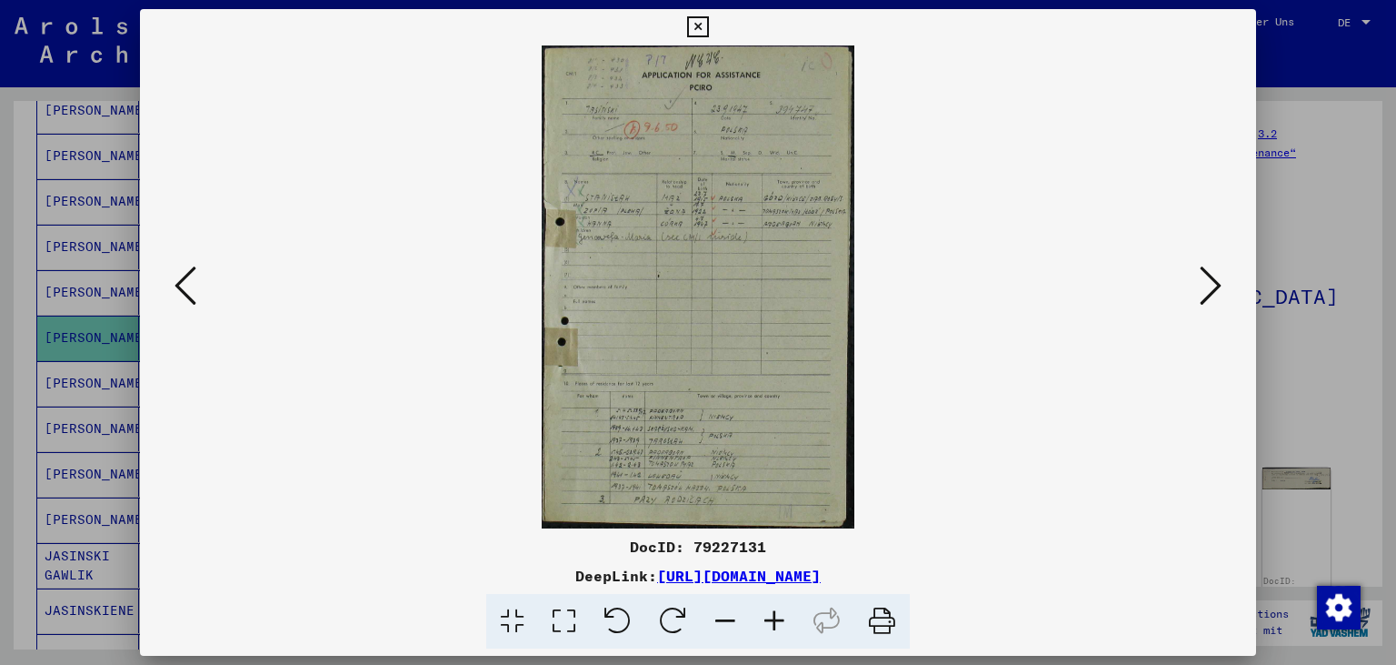
click at [776, 638] on icon at bounding box center [774, 621] width 49 height 55
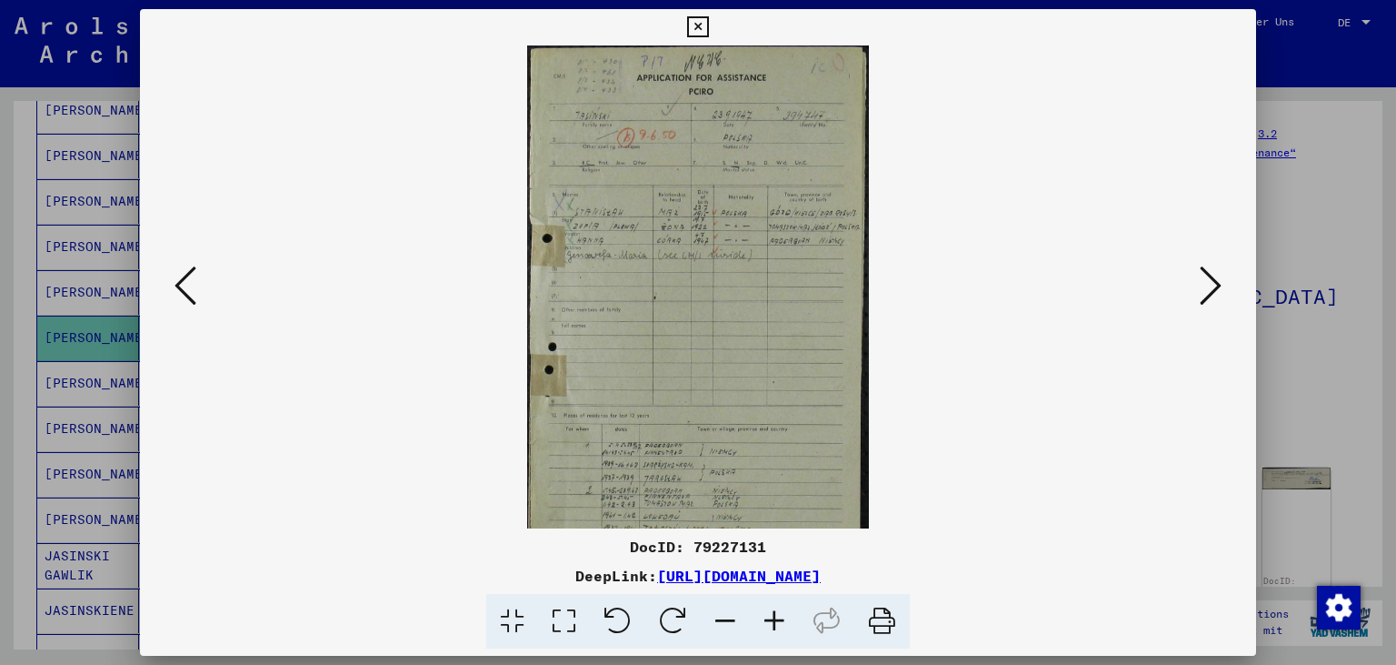
click at [776, 638] on icon at bounding box center [774, 621] width 49 height 55
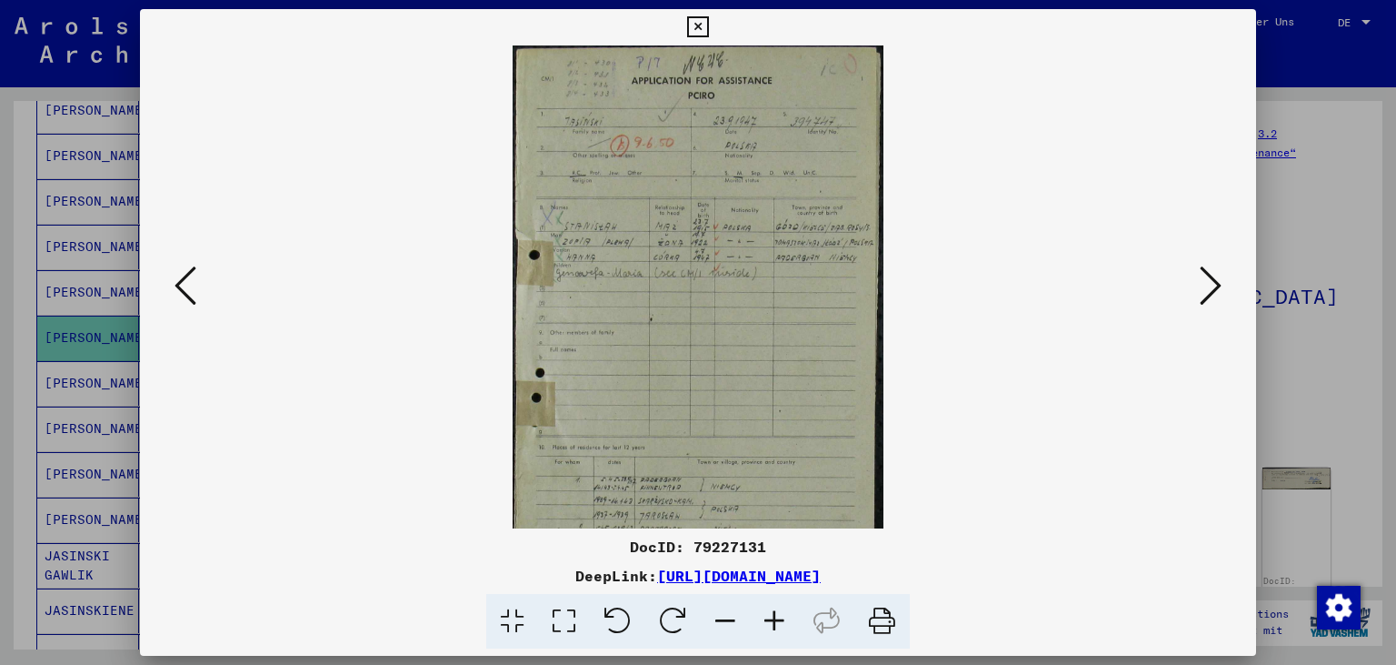
click at [776, 638] on icon at bounding box center [774, 621] width 49 height 55
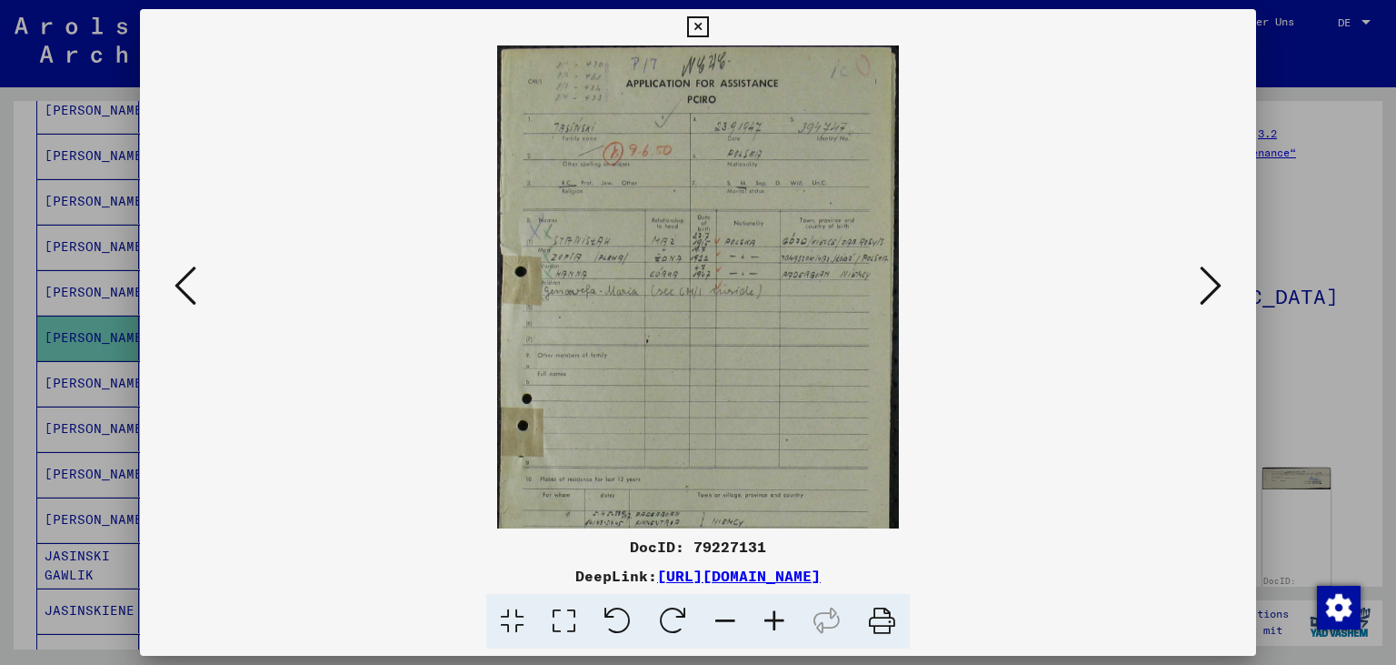
click at [776, 638] on icon at bounding box center [774, 621] width 49 height 55
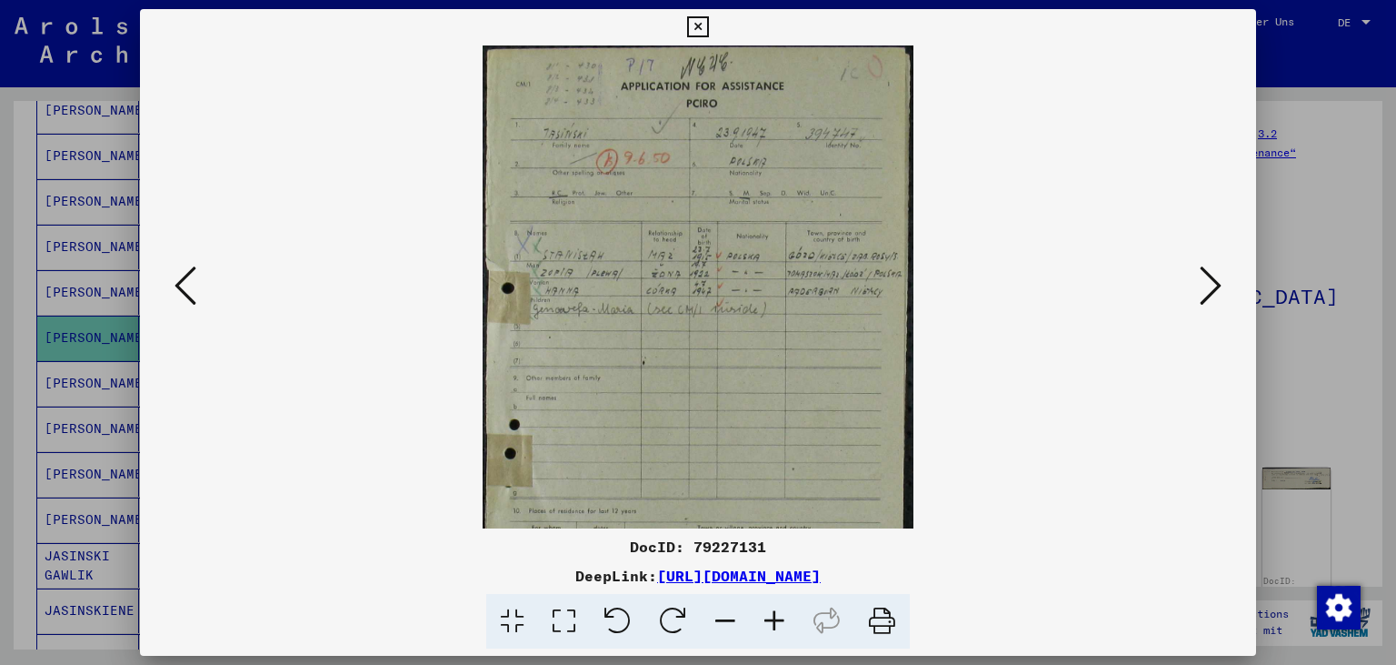
click at [776, 638] on icon at bounding box center [774, 621] width 49 height 55
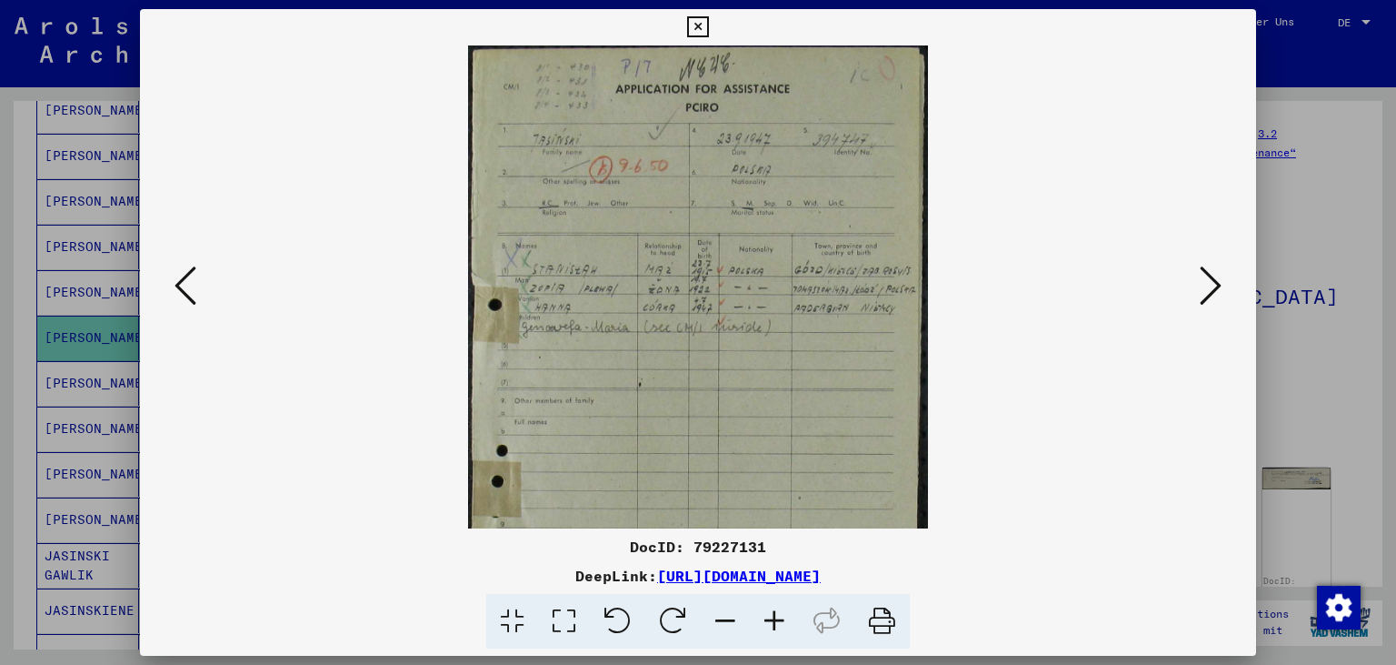
click at [776, 638] on icon at bounding box center [774, 621] width 49 height 55
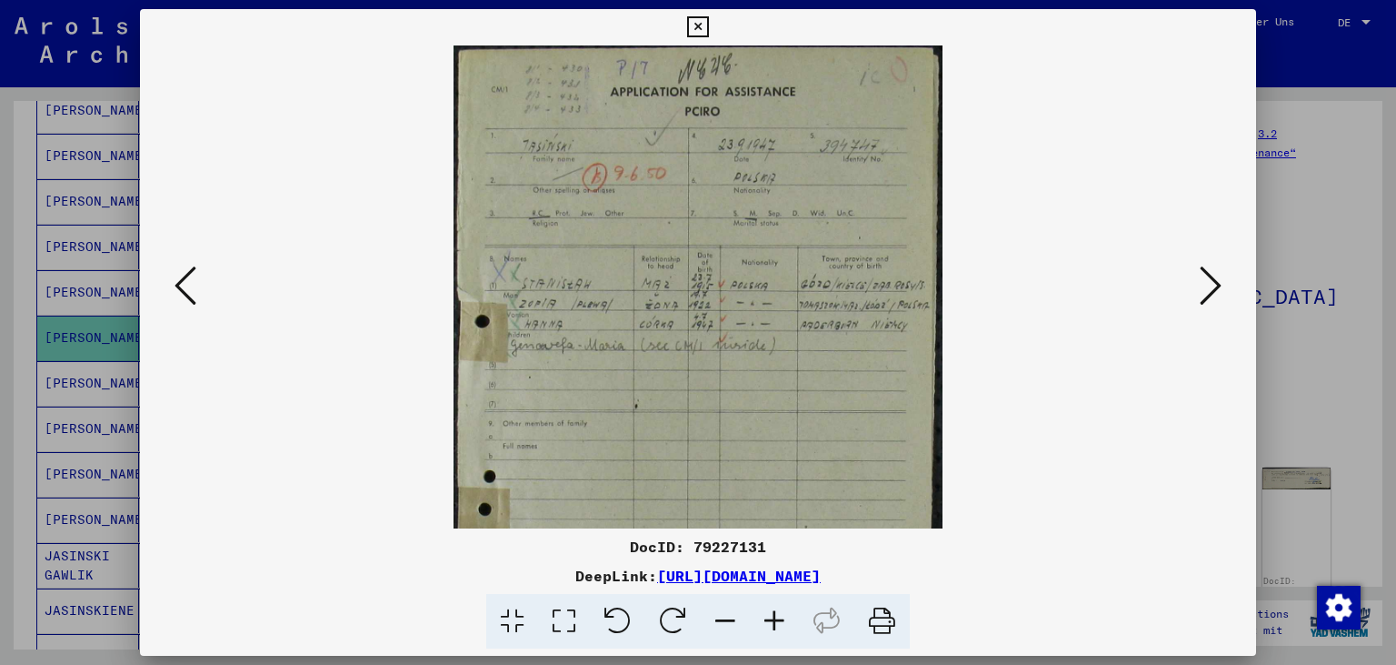
click at [776, 638] on icon at bounding box center [774, 621] width 49 height 55
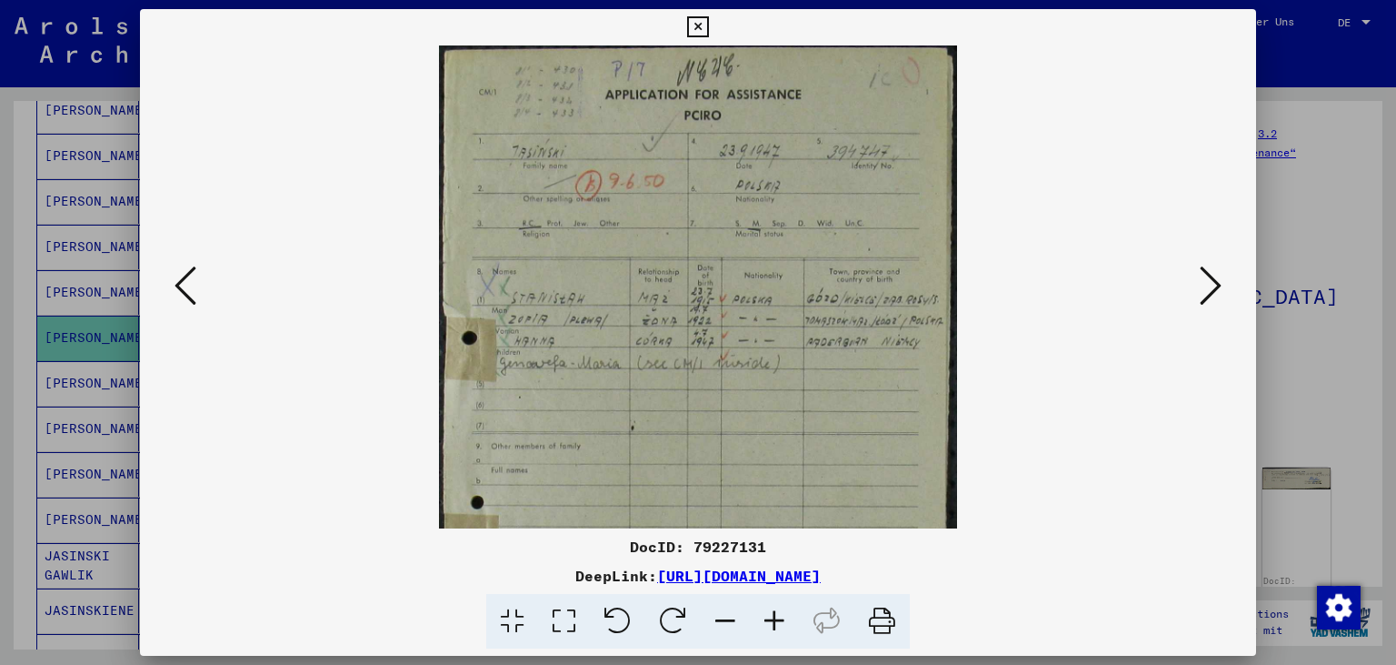
click at [776, 638] on icon at bounding box center [774, 621] width 49 height 55
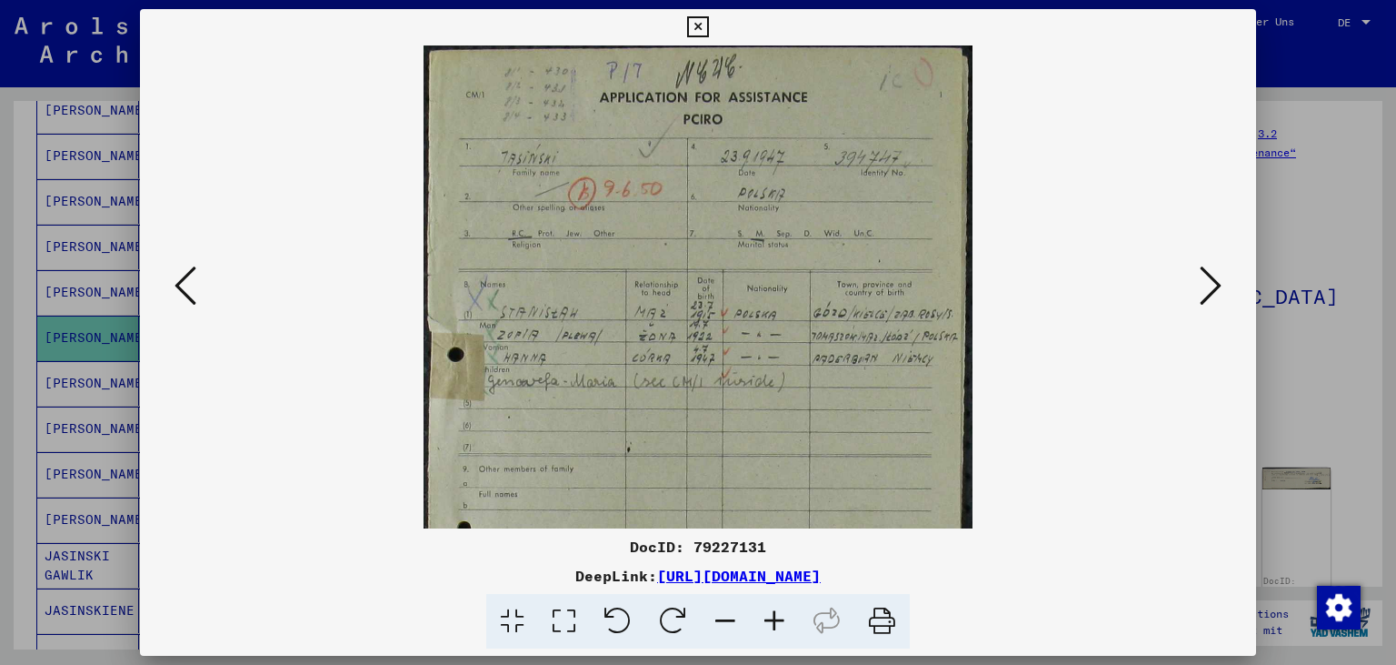
click at [776, 638] on icon at bounding box center [774, 621] width 49 height 55
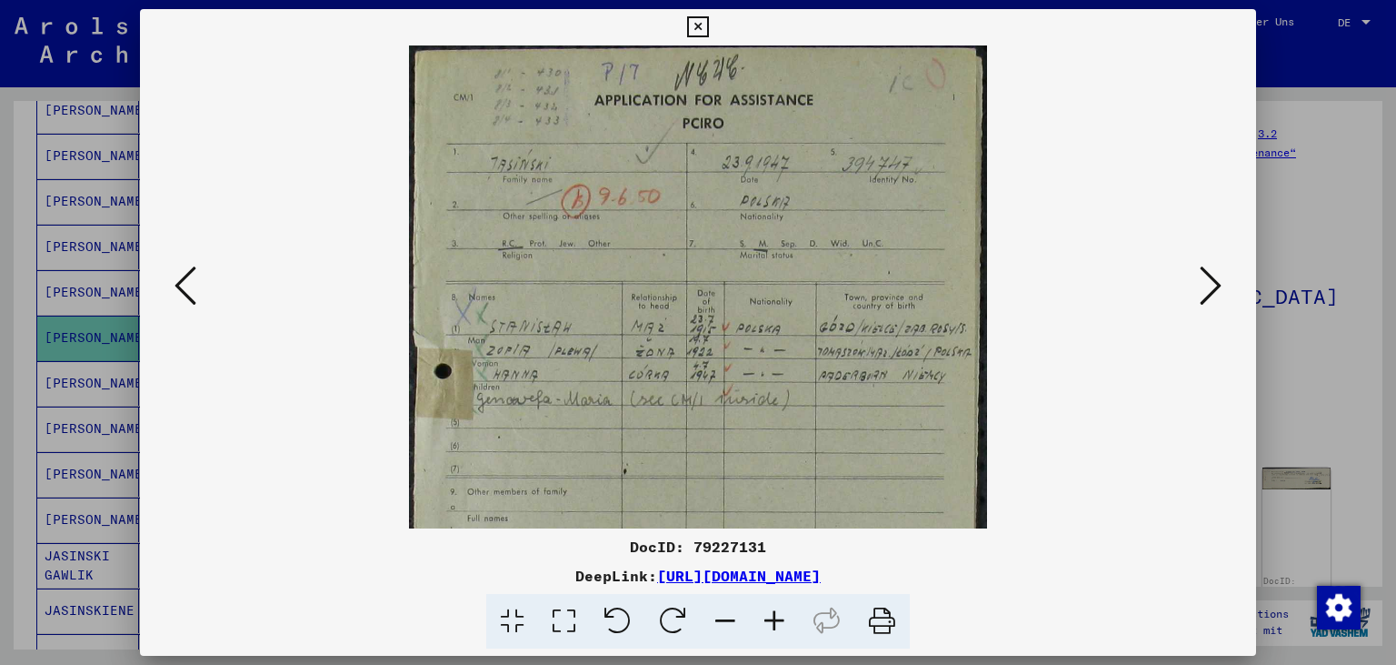
click at [776, 638] on icon at bounding box center [774, 621] width 49 height 55
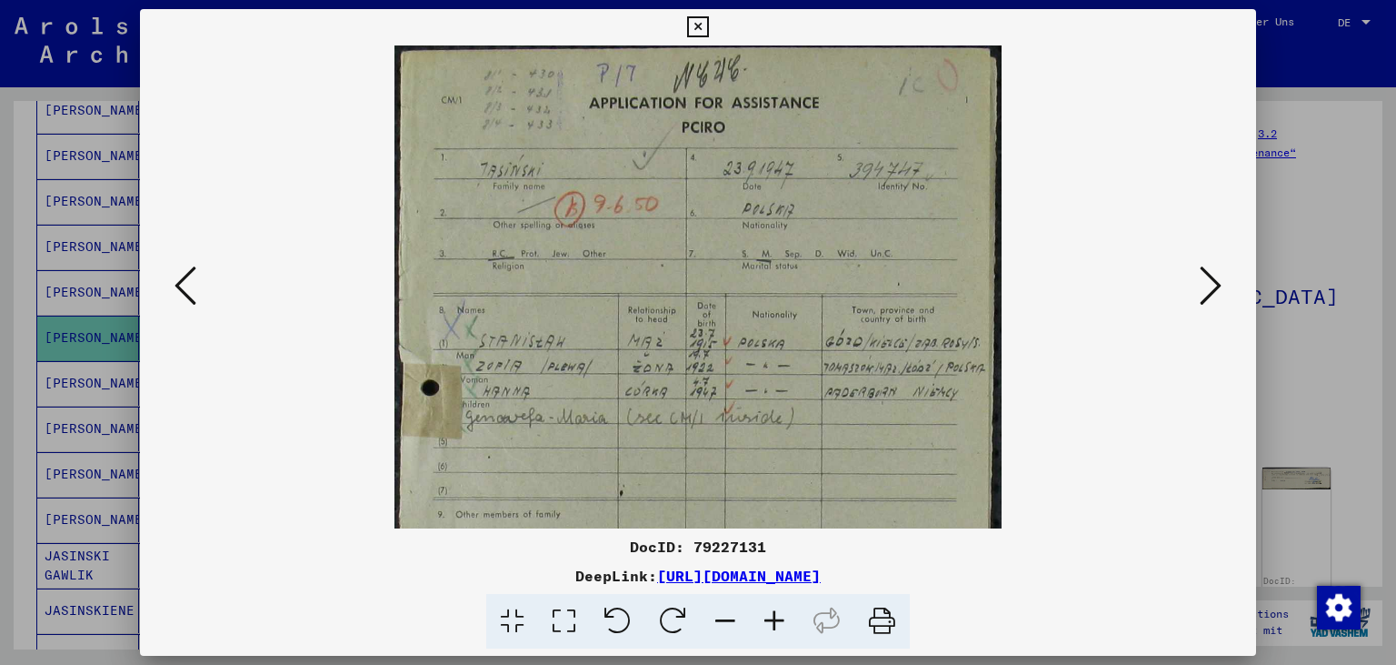
click at [776, 638] on icon at bounding box center [774, 621] width 49 height 55
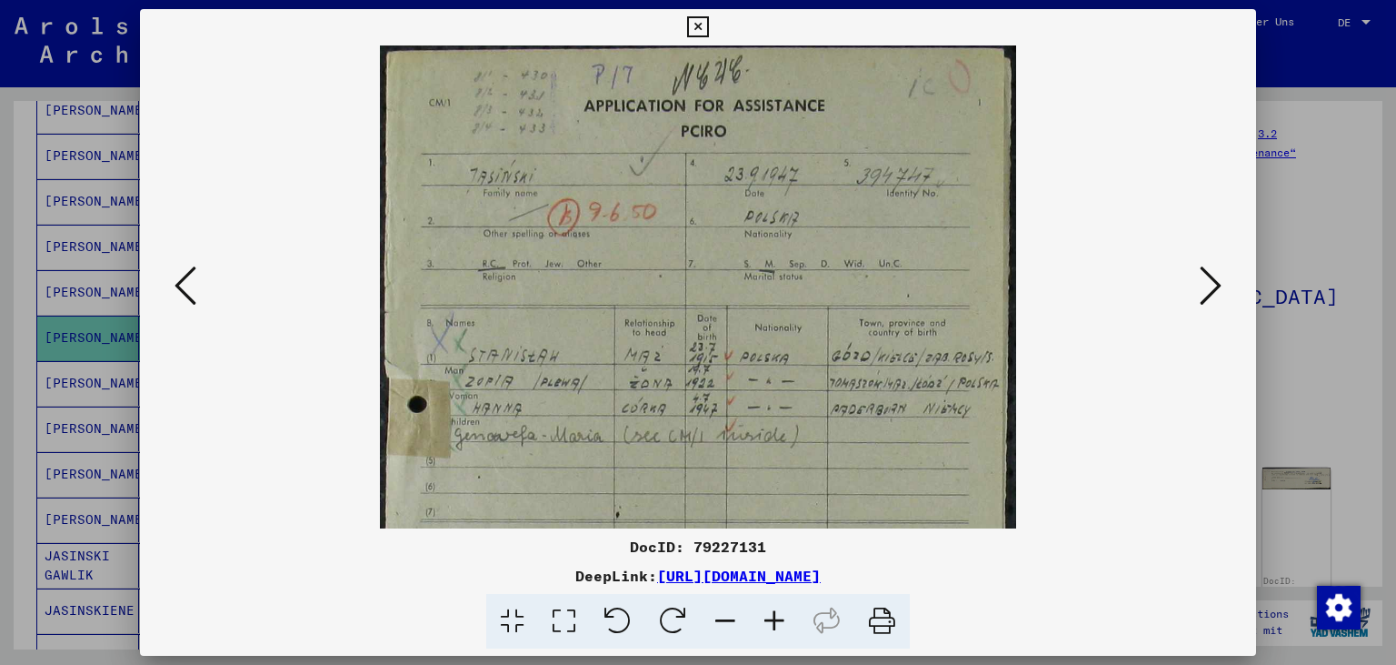
click at [776, 638] on icon at bounding box center [774, 621] width 49 height 55
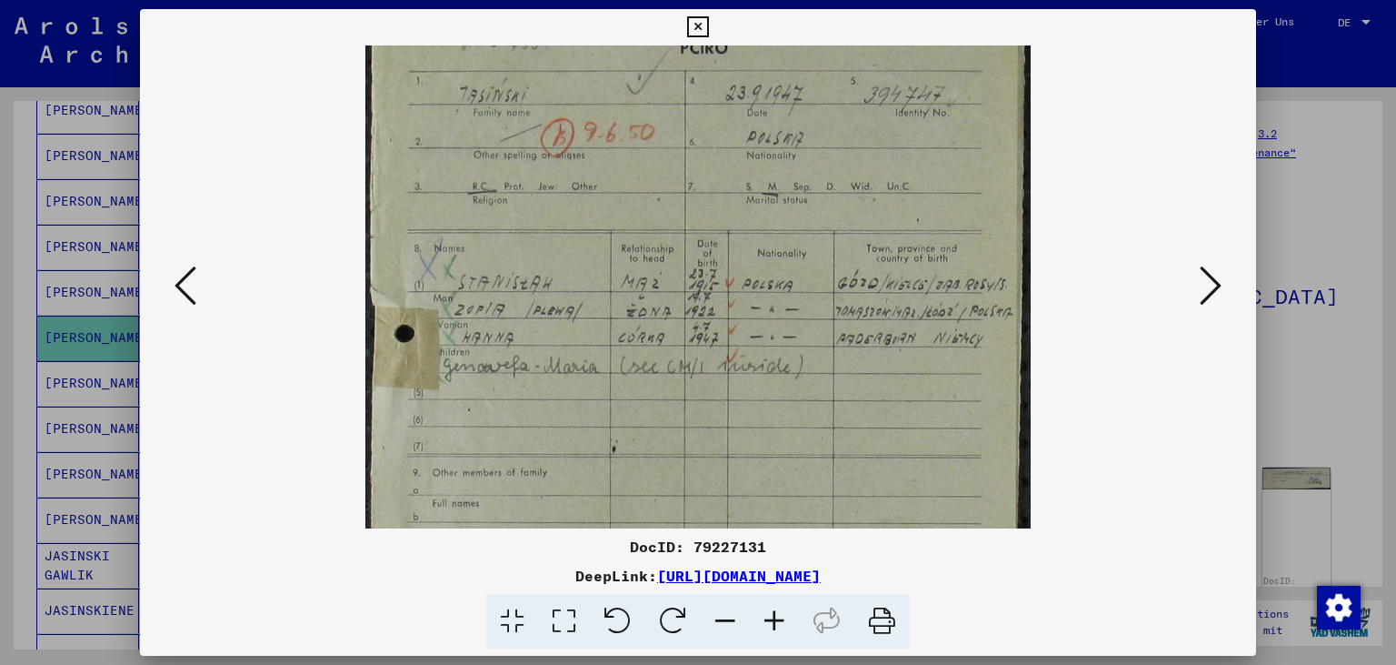
scroll to position [91, 0]
drag, startPoint x: 648, startPoint y: 362, endPoint x: 635, endPoint y: 271, distance: 91.9
click at [635, 271] on img at bounding box center [698, 469] width 666 height 1028
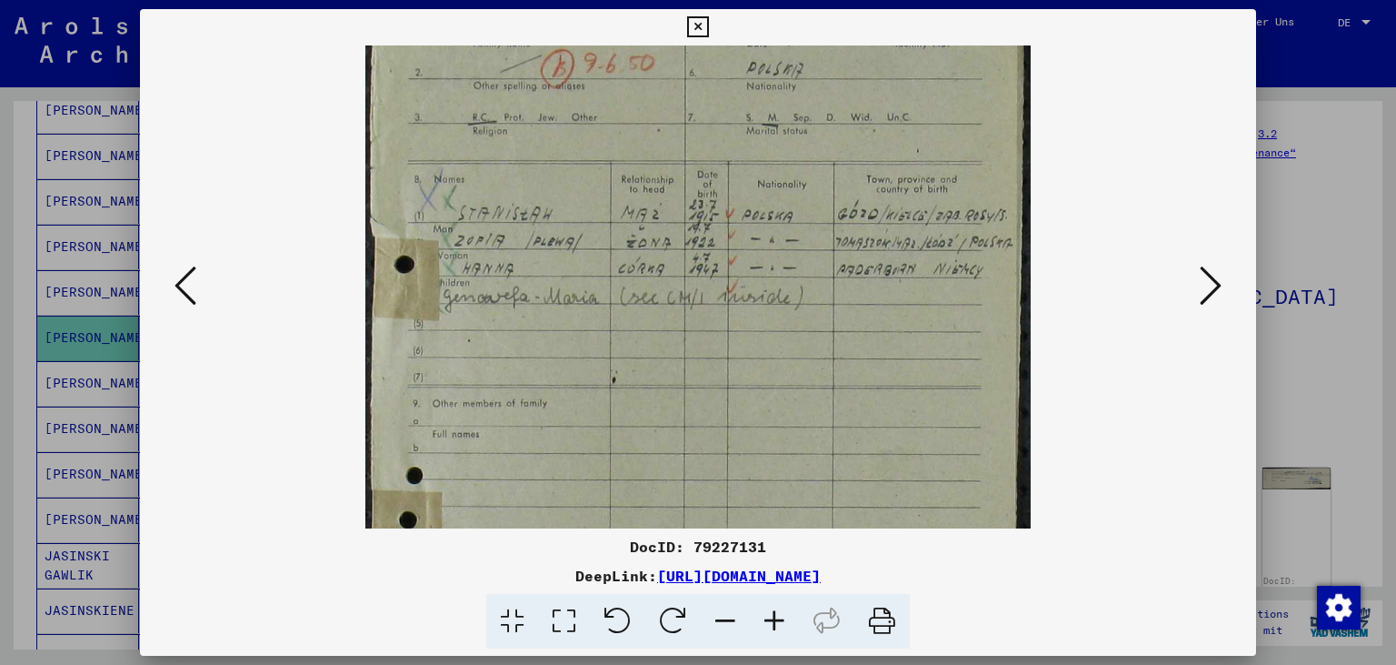
scroll to position [158, 0]
drag, startPoint x: 647, startPoint y: 365, endPoint x: 642, endPoint y: 293, distance: 72.9
click at [642, 293] on img at bounding box center [698, 401] width 666 height 1028
click at [1216, 289] on icon at bounding box center [1211, 286] width 22 height 44
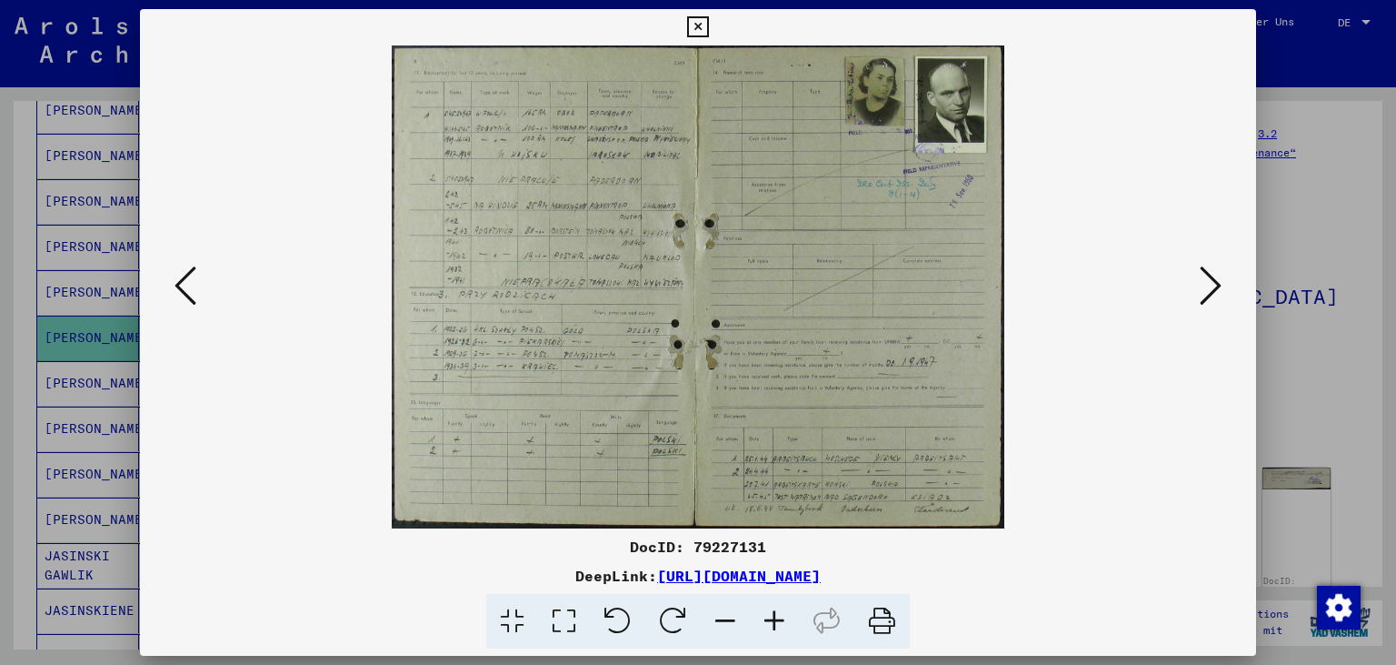
scroll to position [0, 0]
click at [773, 615] on icon at bounding box center [774, 621] width 49 height 55
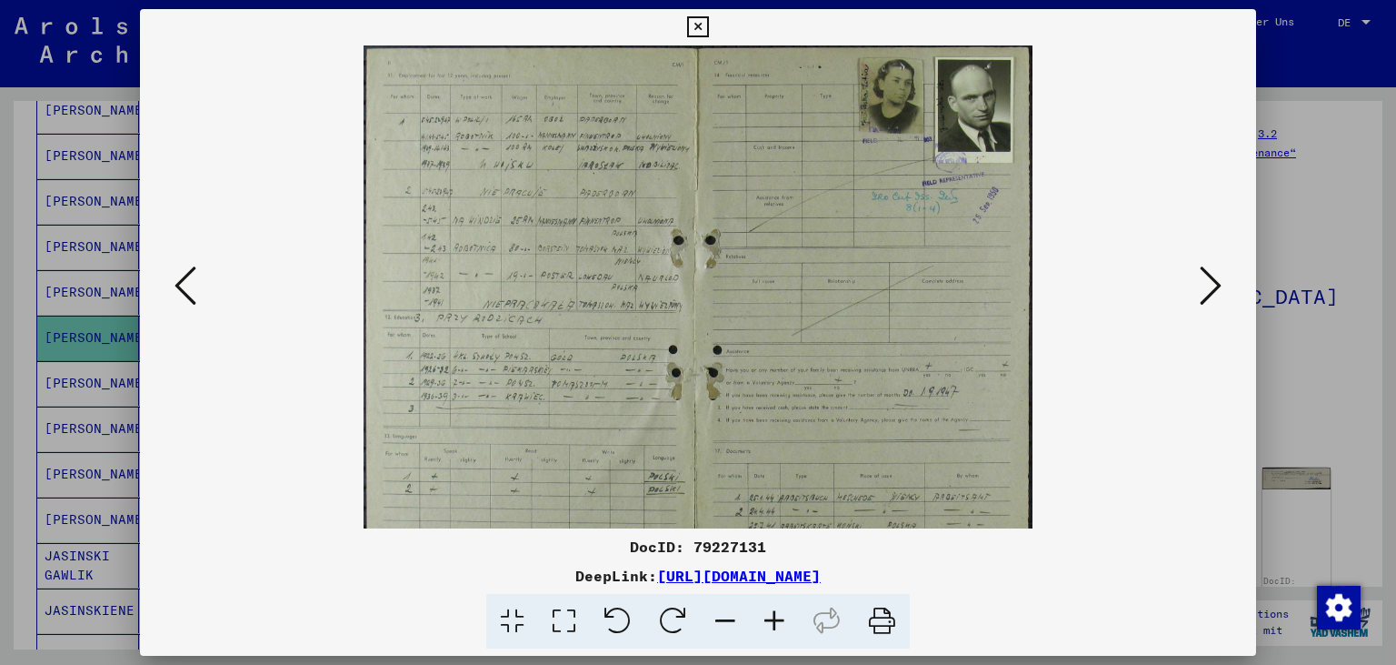
click at [773, 615] on icon at bounding box center [774, 621] width 49 height 55
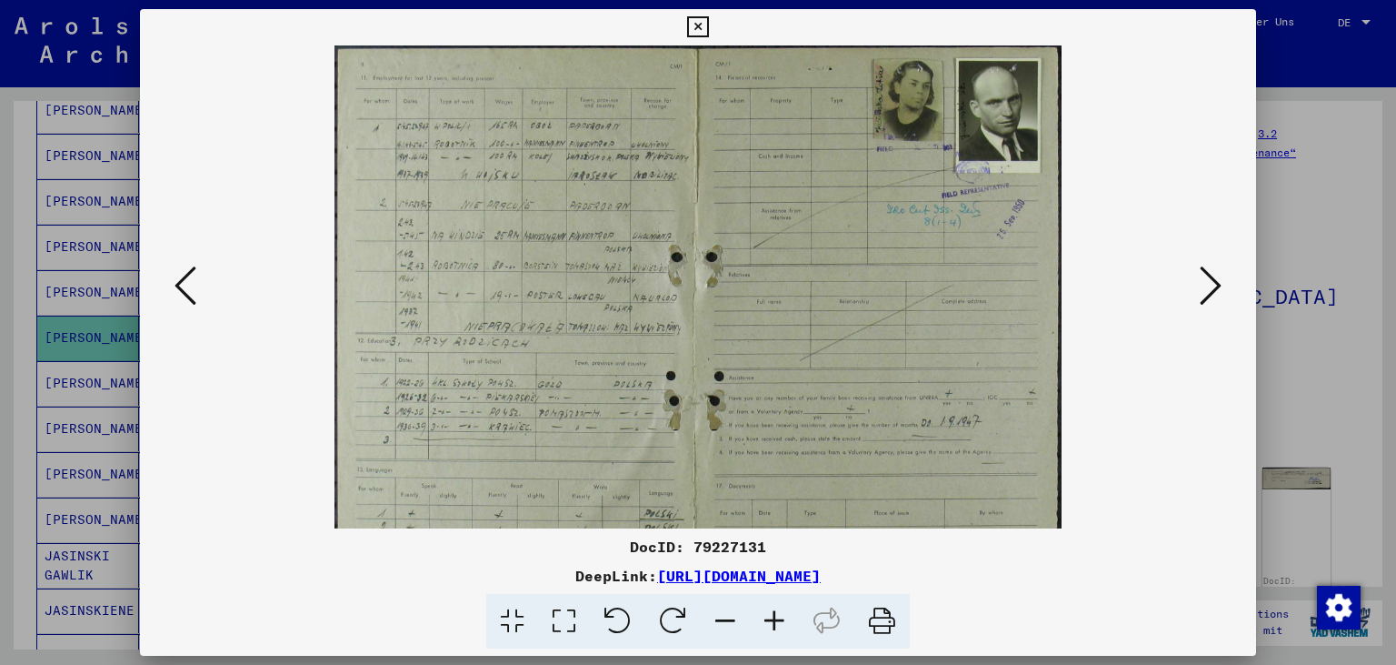
click at [773, 615] on icon at bounding box center [774, 621] width 49 height 55
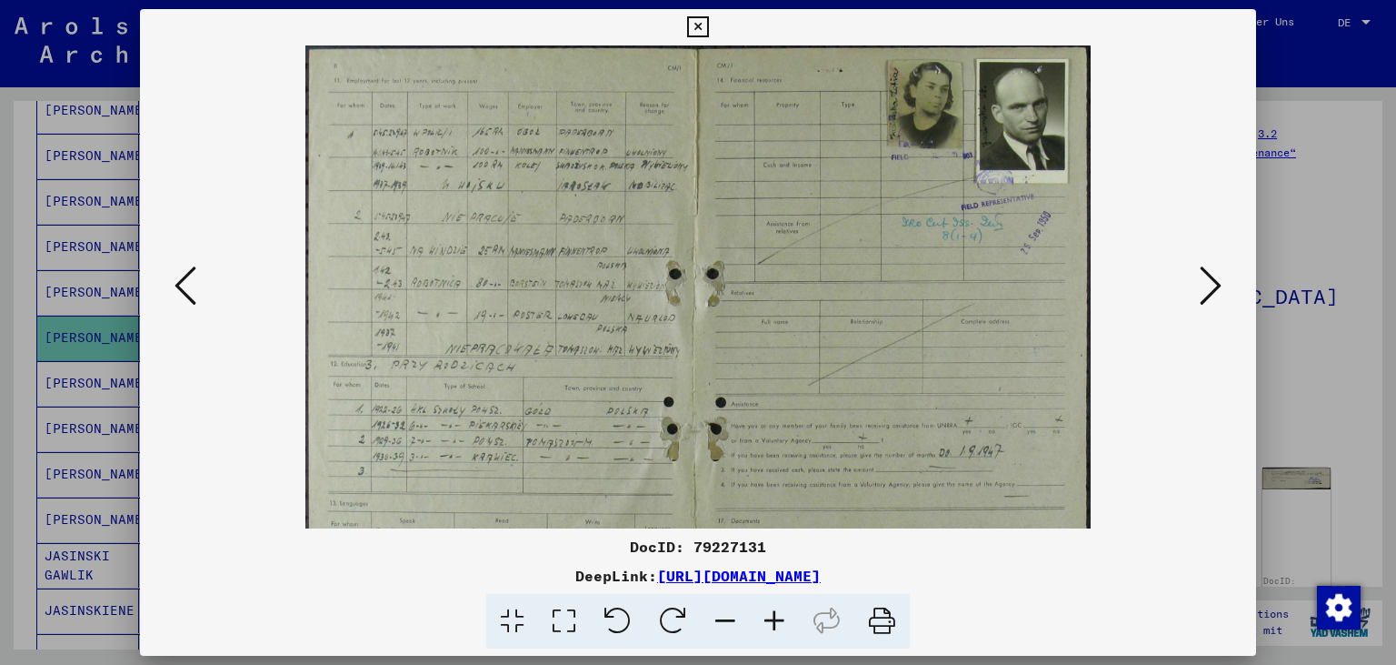
click at [773, 615] on icon at bounding box center [774, 621] width 49 height 55
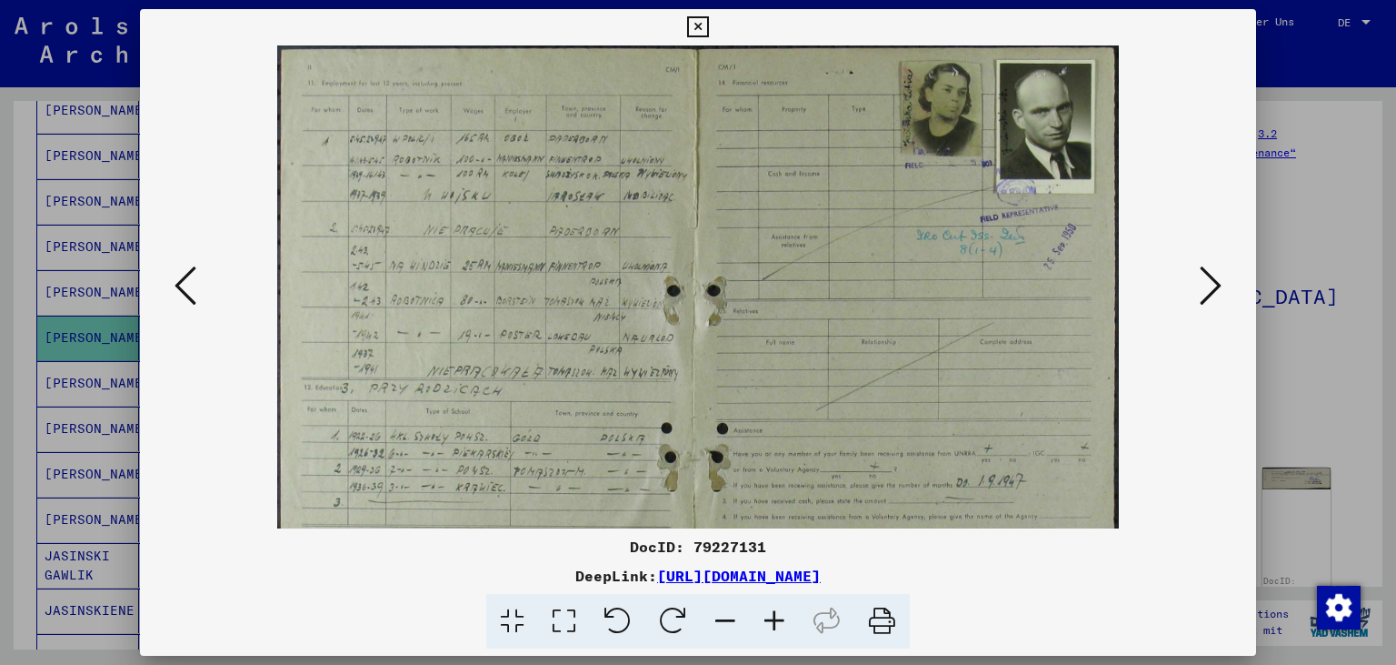
click at [773, 615] on icon at bounding box center [774, 621] width 49 height 55
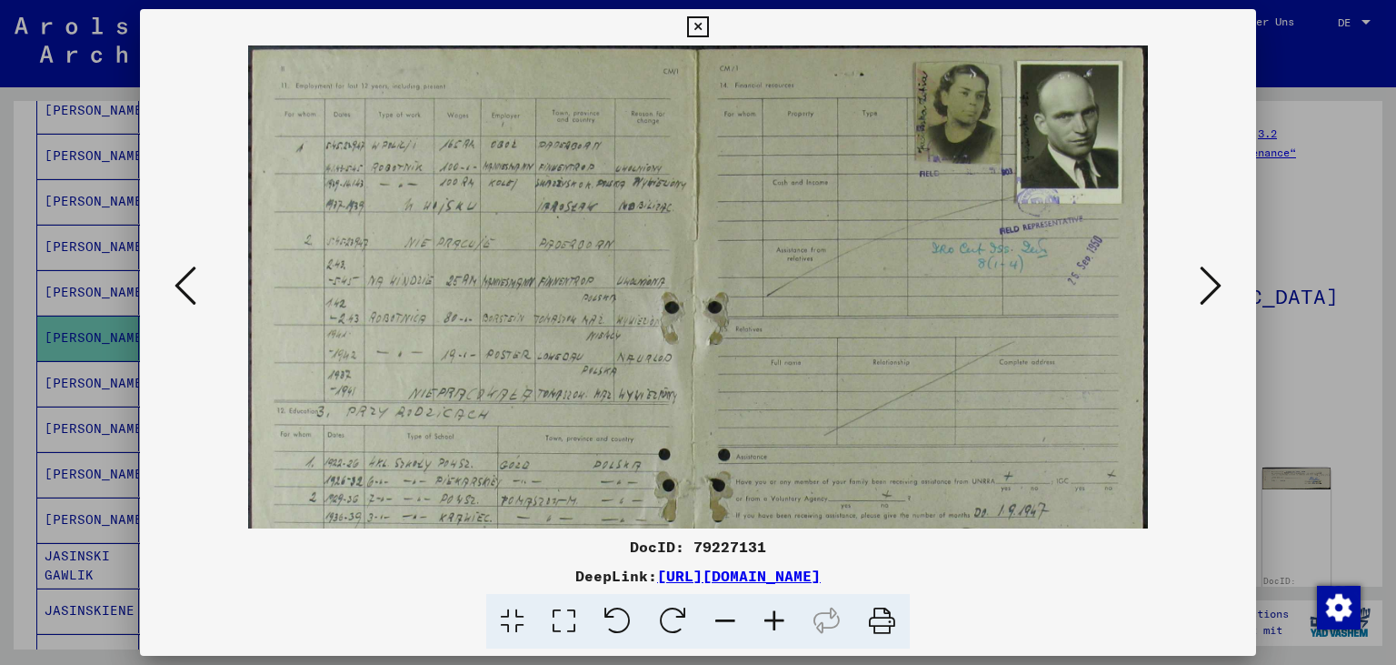
click at [773, 615] on icon at bounding box center [774, 621] width 49 height 55
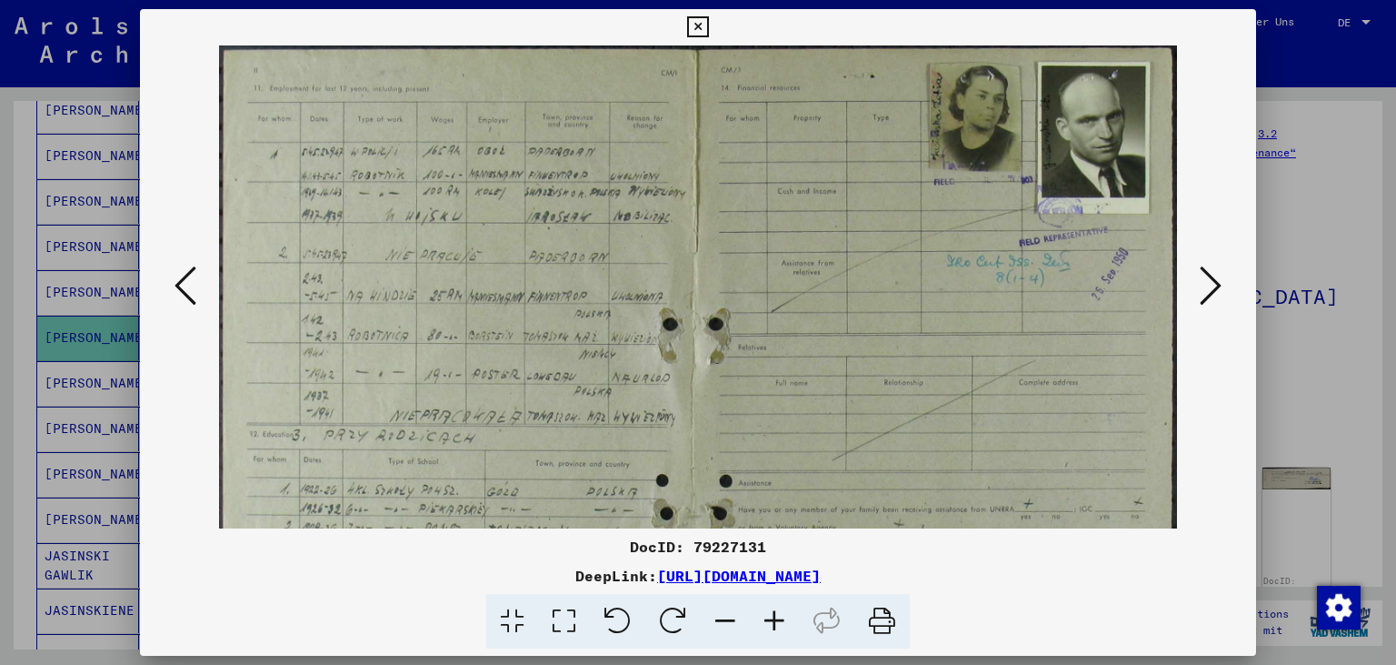
click at [773, 615] on icon at bounding box center [774, 621] width 49 height 55
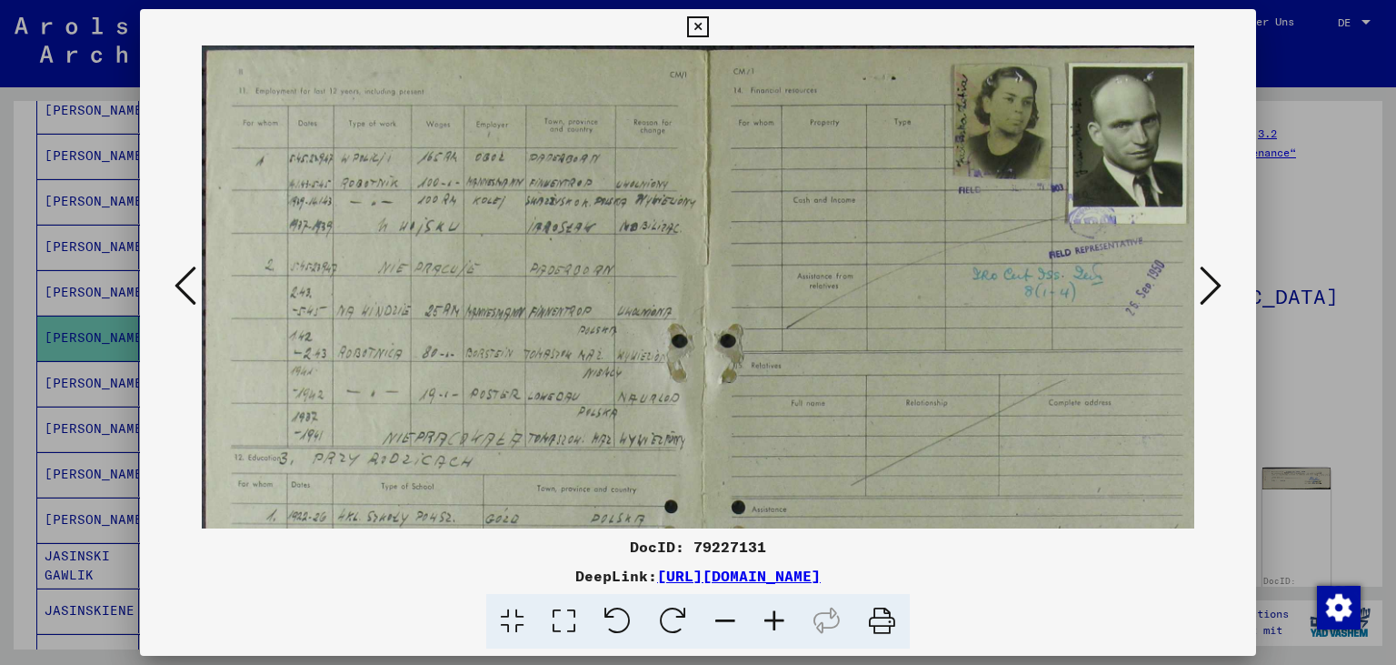
click at [773, 615] on icon at bounding box center [774, 621] width 49 height 55
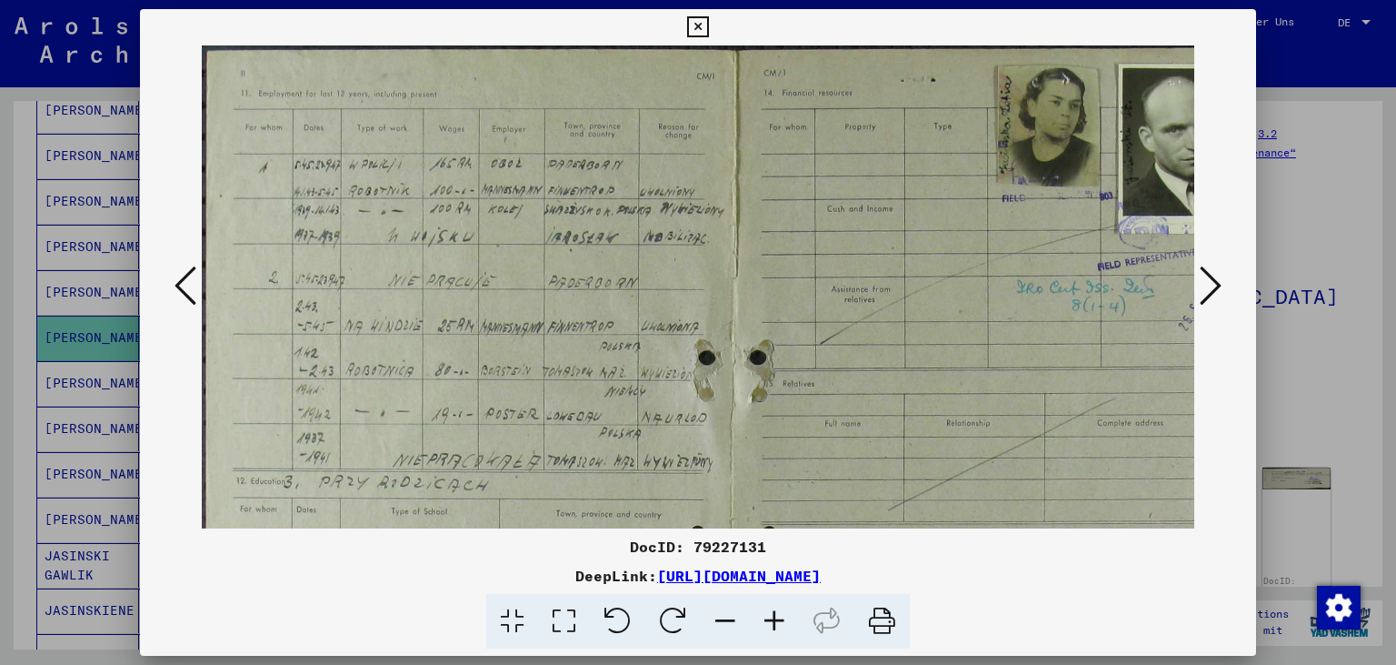
click at [773, 615] on icon at bounding box center [774, 621] width 49 height 55
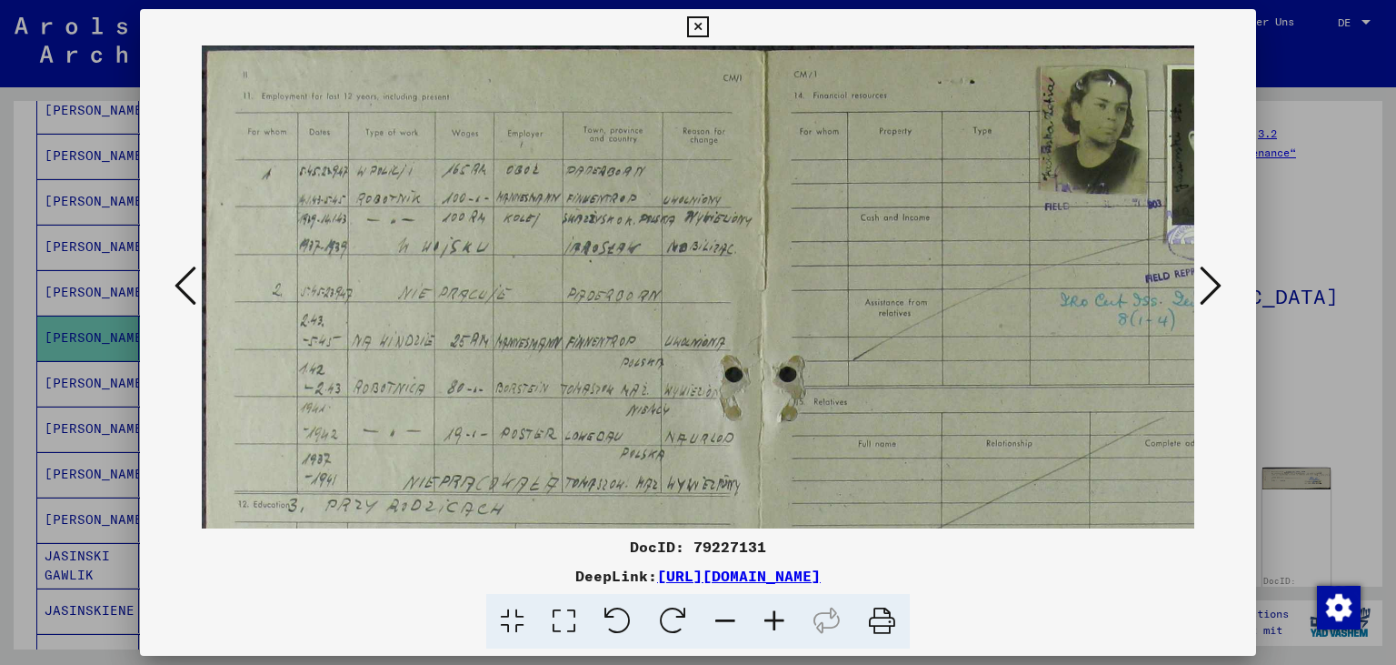
click at [773, 615] on icon at bounding box center [774, 621] width 49 height 55
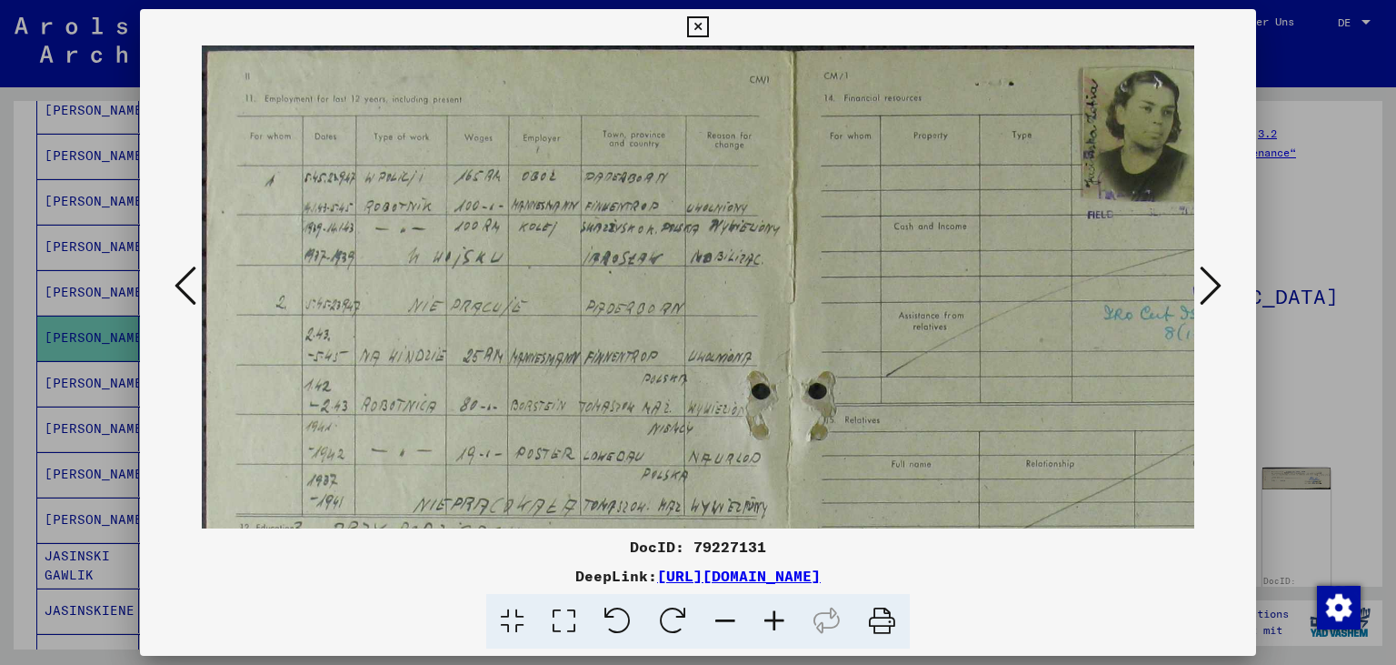
click at [773, 615] on icon at bounding box center [774, 621] width 49 height 55
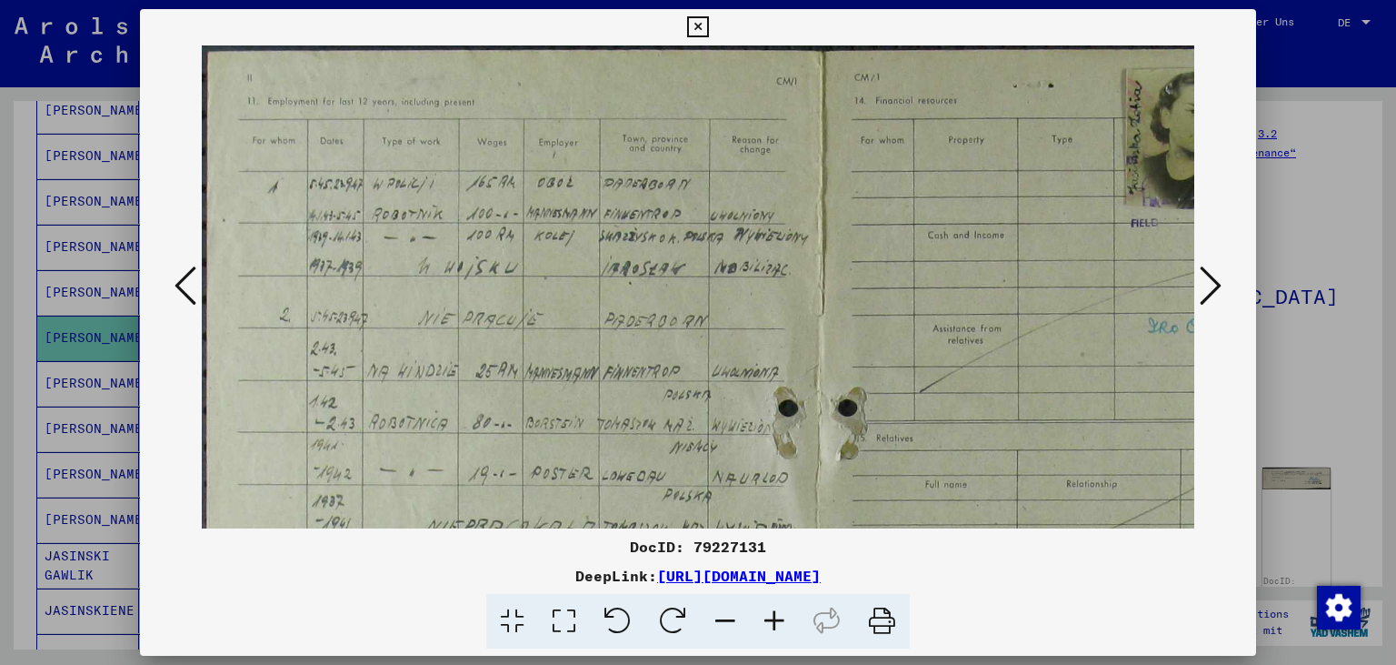
click at [773, 615] on icon at bounding box center [774, 621] width 49 height 55
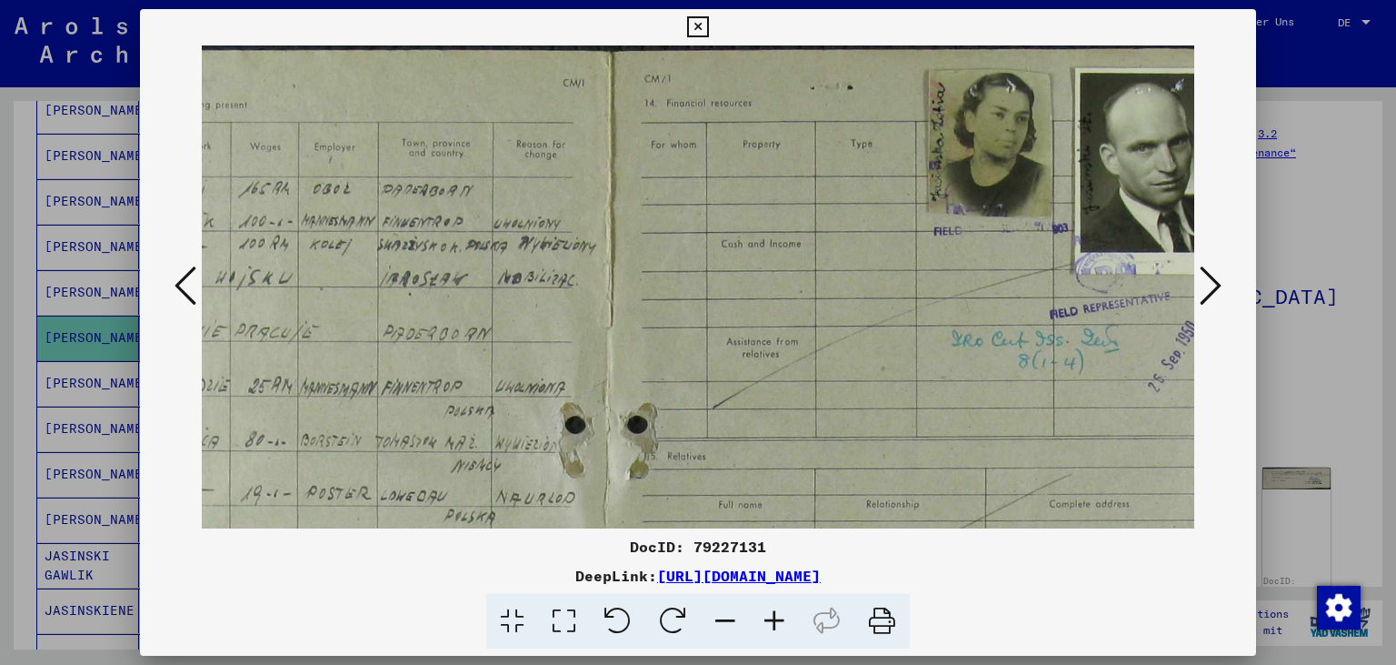
scroll to position [0, 302]
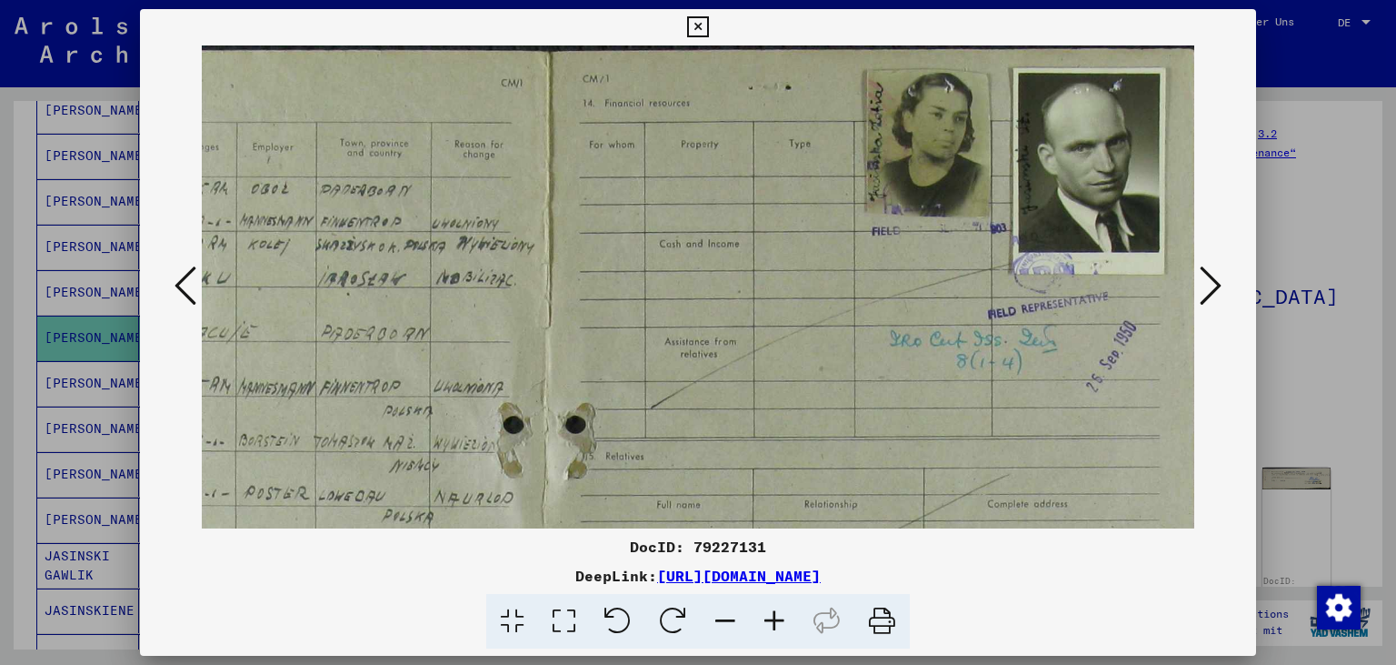
drag, startPoint x: 864, startPoint y: 311, endPoint x: 434, endPoint y: 369, distance: 433.9
click at [434, 369] on img at bounding box center [552, 559] width 1304 height 1028
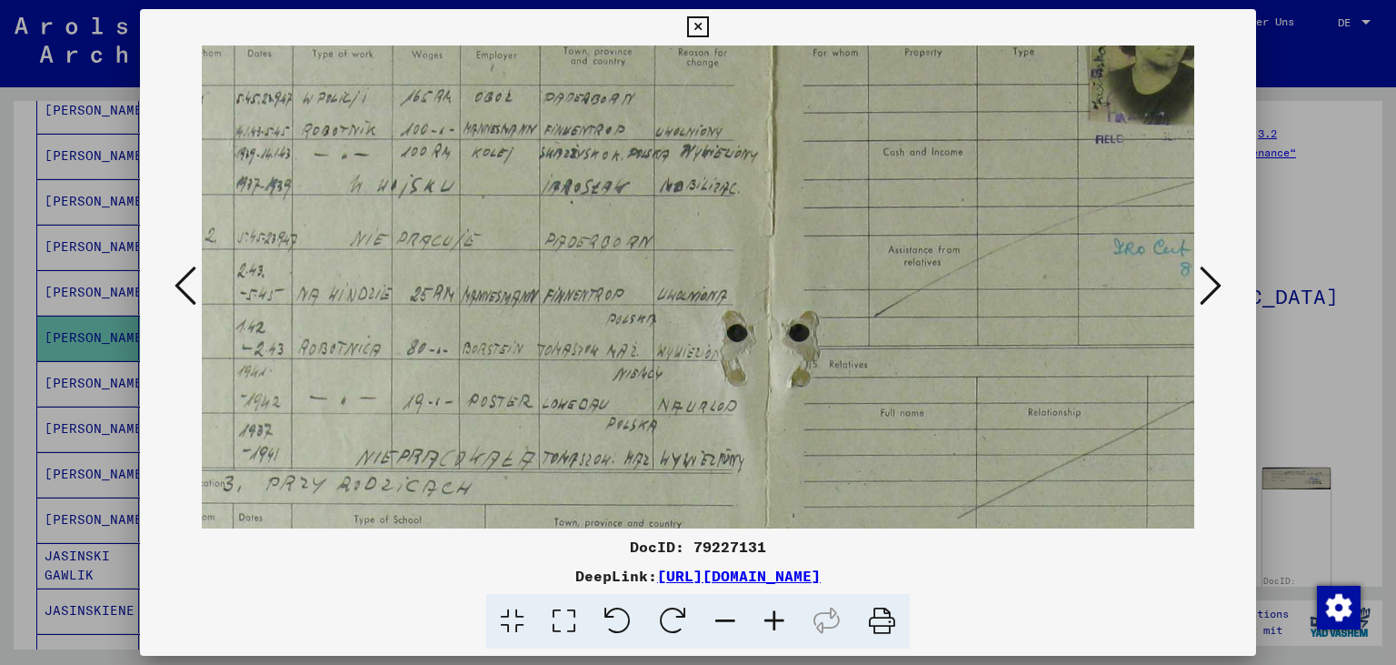
drag, startPoint x: 539, startPoint y: 355, endPoint x: 762, endPoint y: 264, distance: 240.9
click at [762, 264] on img at bounding box center [776, 468] width 1304 height 1028
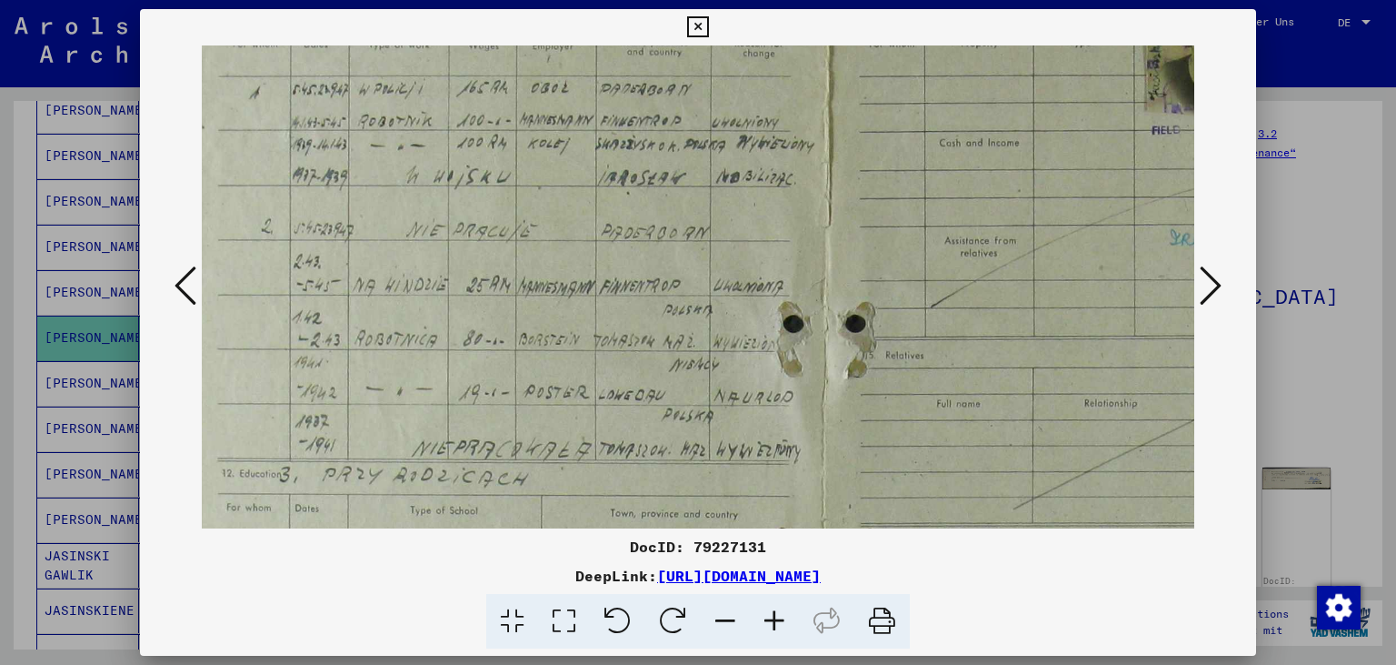
drag, startPoint x: 659, startPoint y: 307, endPoint x: 718, endPoint y: 297, distance: 59.9
click at [718, 297] on img at bounding box center [832, 459] width 1304 height 1028
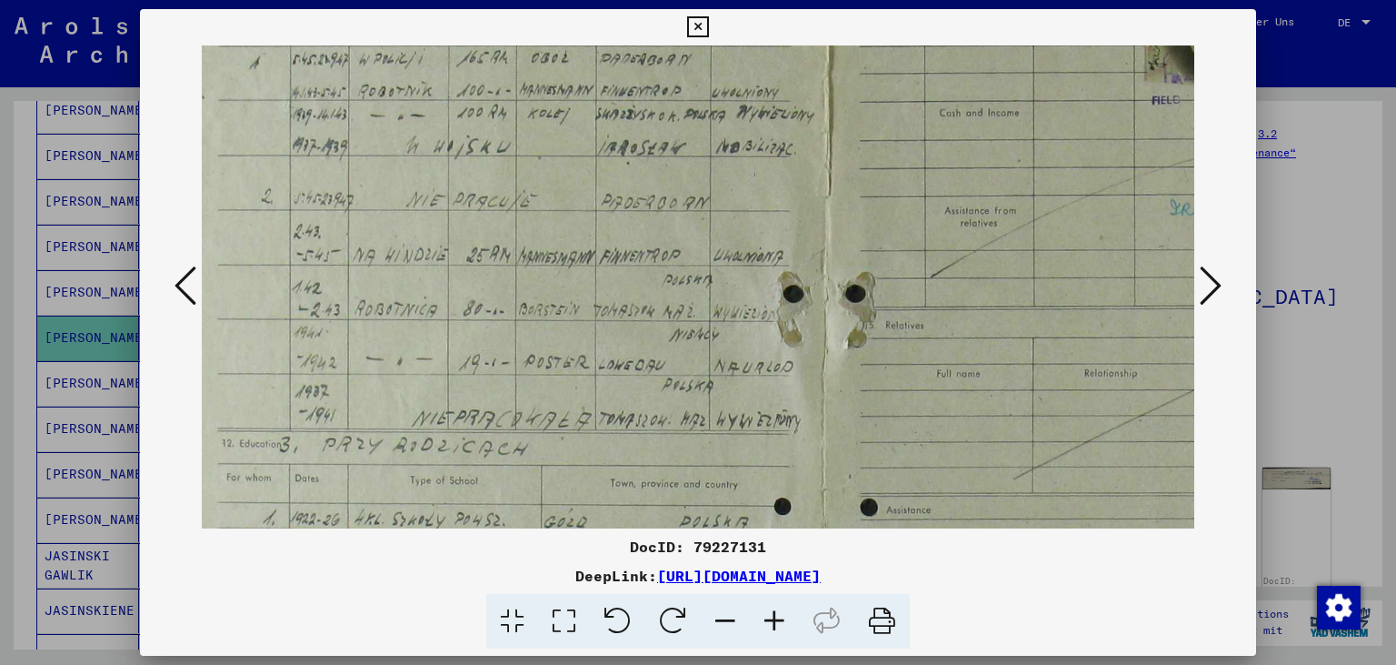
scroll to position [135, 24]
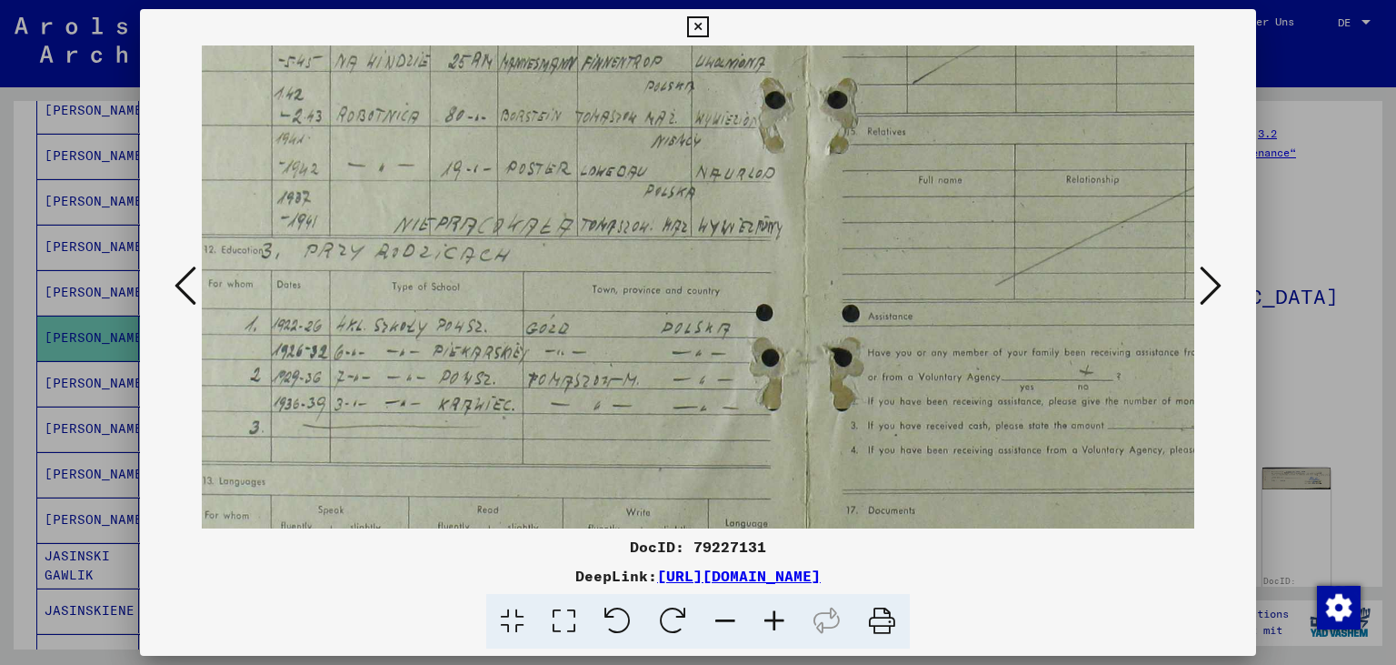
drag, startPoint x: 732, startPoint y: 415, endPoint x: 711, endPoint y: 183, distance: 232.8
click at [711, 183] on img at bounding box center [814, 235] width 1304 height 1028
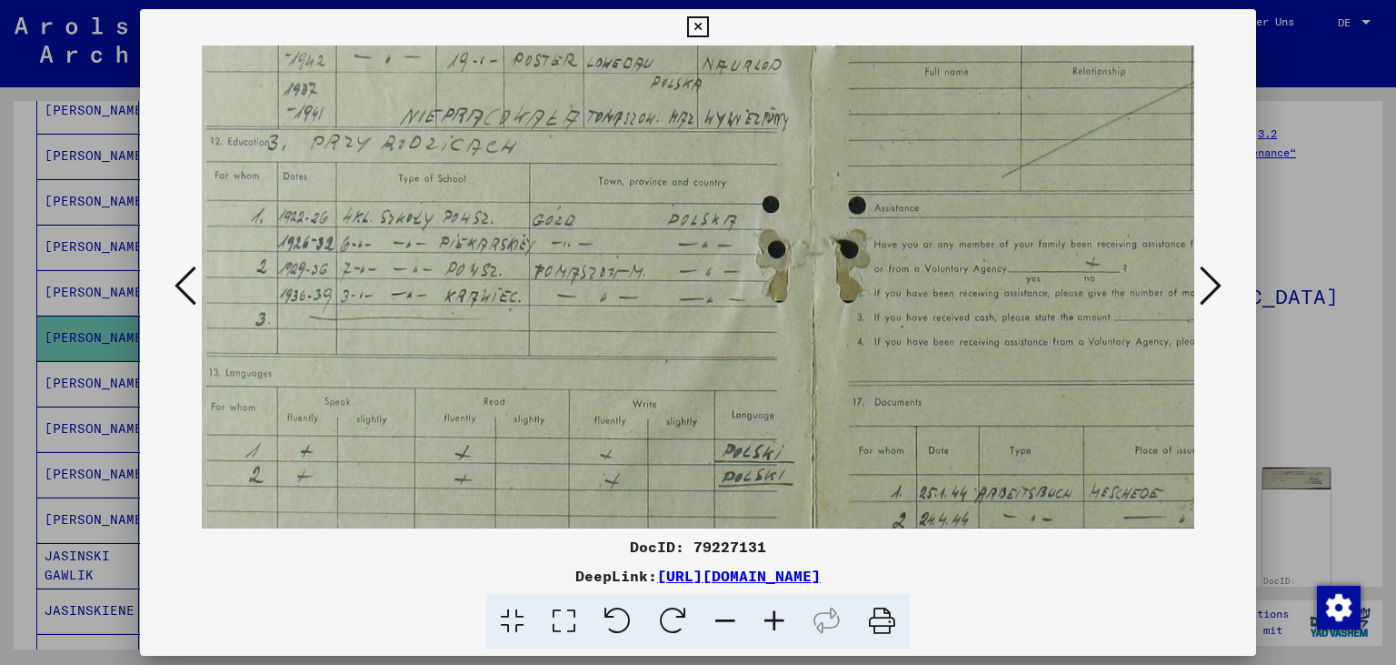
drag, startPoint x: 692, startPoint y: 356, endPoint x: 697, endPoint y: 260, distance: 96.5
click at [698, 255] on img at bounding box center [820, 127] width 1304 height 1028
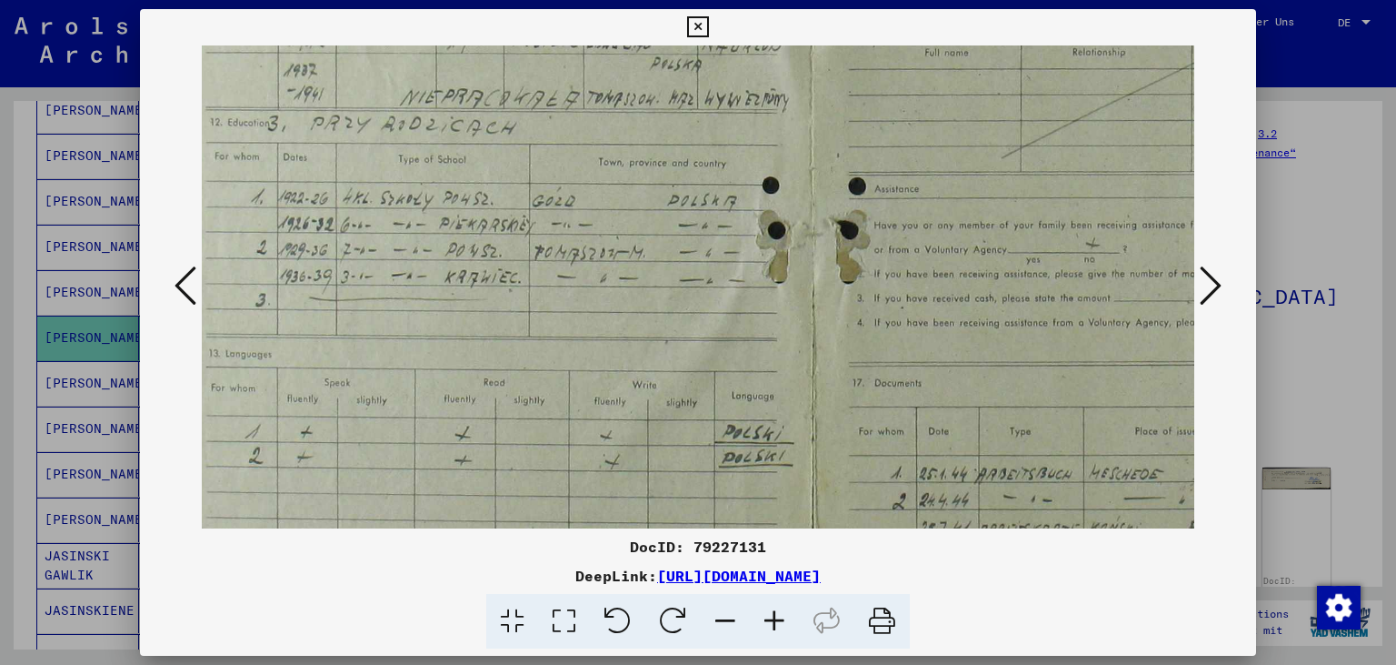
scroll to position [455, 34]
drag, startPoint x: 683, startPoint y: 336, endPoint x: 683, endPoint y: 315, distance: 21.8
click at [683, 315] on img at bounding box center [820, 105] width 1304 height 1028
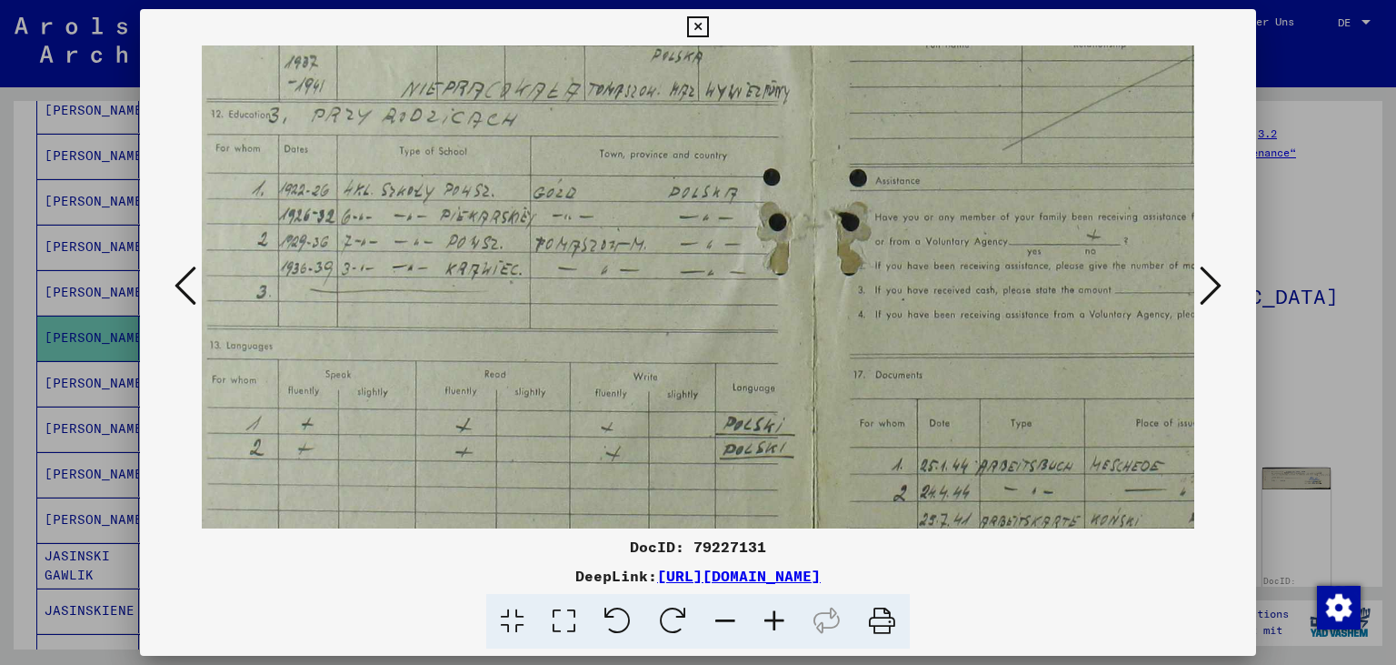
scroll to position [464, 33]
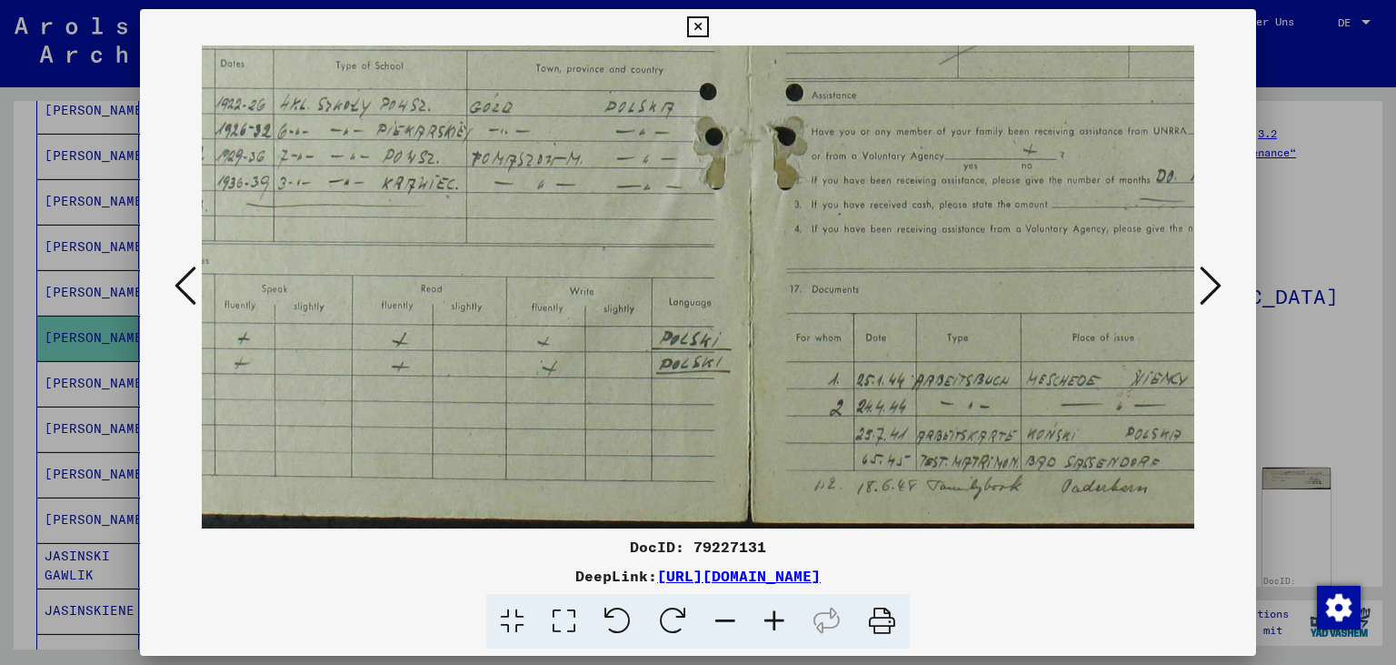
drag, startPoint x: 653, startPoint y: 346, endPoint x: 585, endPoint y: 151, distance: 206.7
click at [585, 151] on img at bounding box center [757, 14] width 1304 height 1028
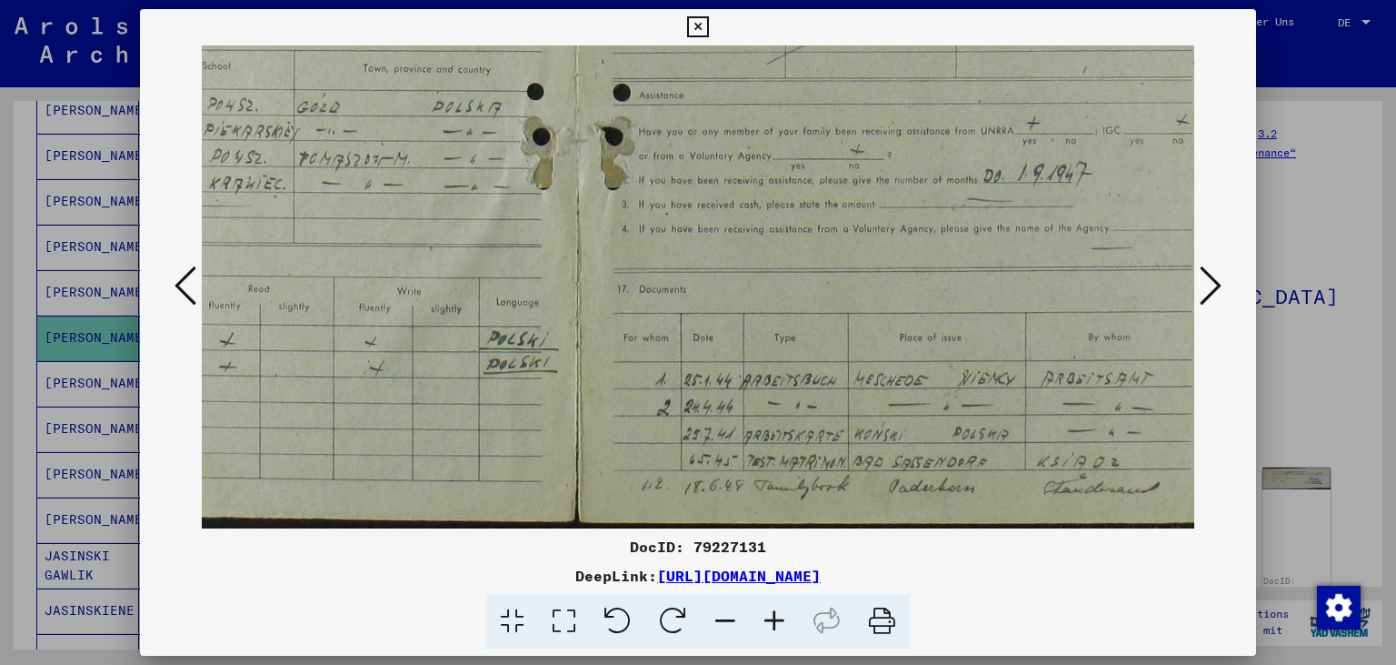
drag, startPoint x: 757, startPoint y: 258, endPoint x: 591, endPoint y: 242, distance: 167.2
click at [591, 242] on img at bounding box center [585, 14] width 1304 height 1028
click at [1227, 285] on button at bounding box center [1211, 287] width 33 height 52
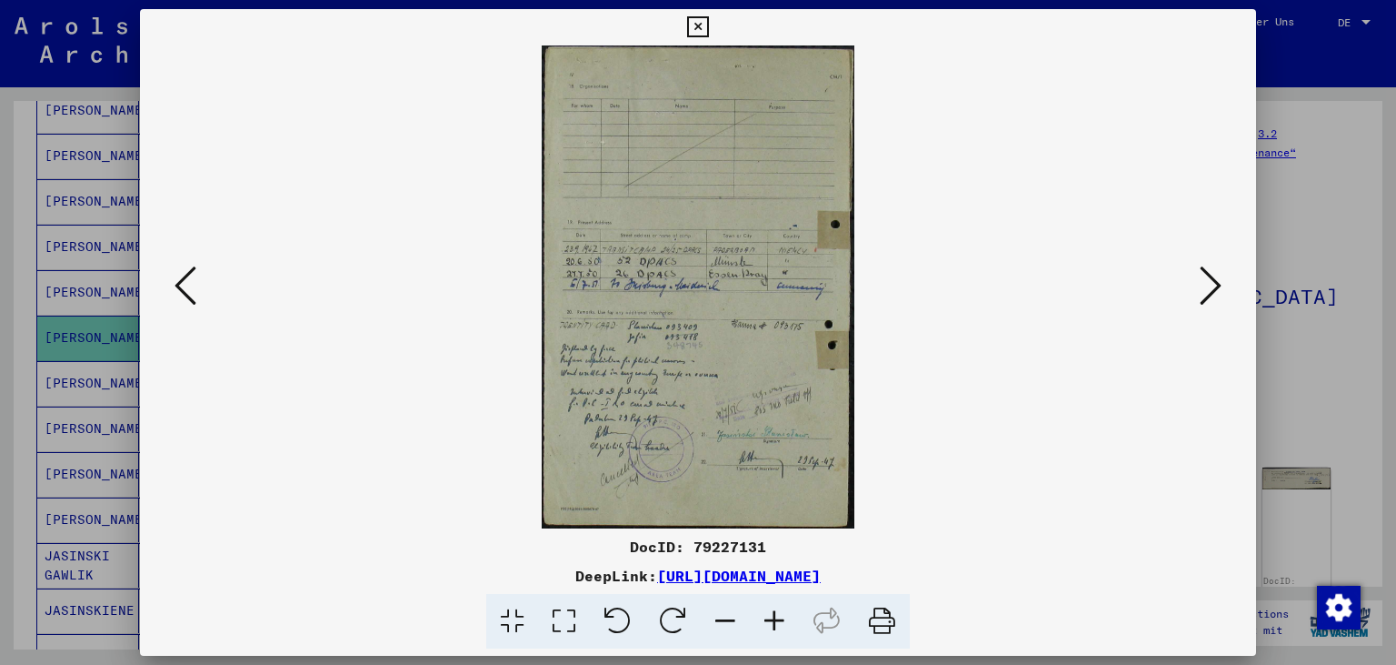
click at [1227, 285] on button at bounding box center [1211, 287] width 33 height 52
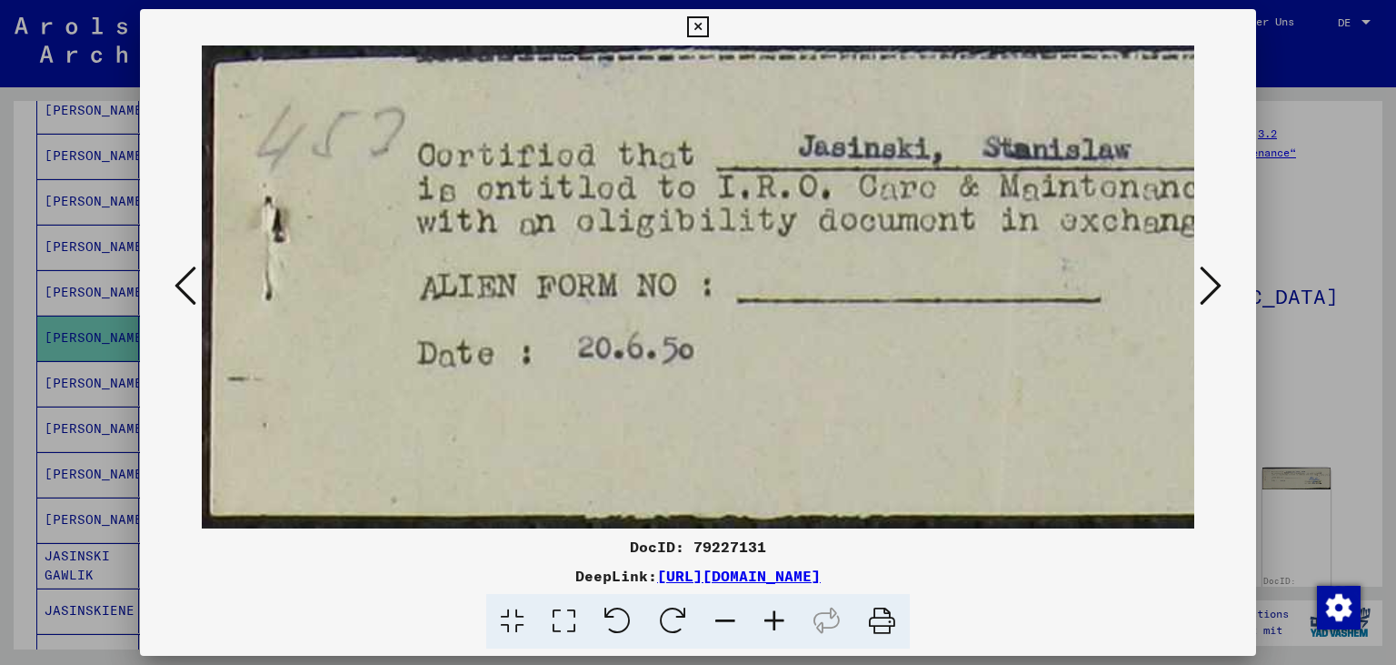
click at [1227, 285] on button at bounding box center [1211, 287] width 33 height 52
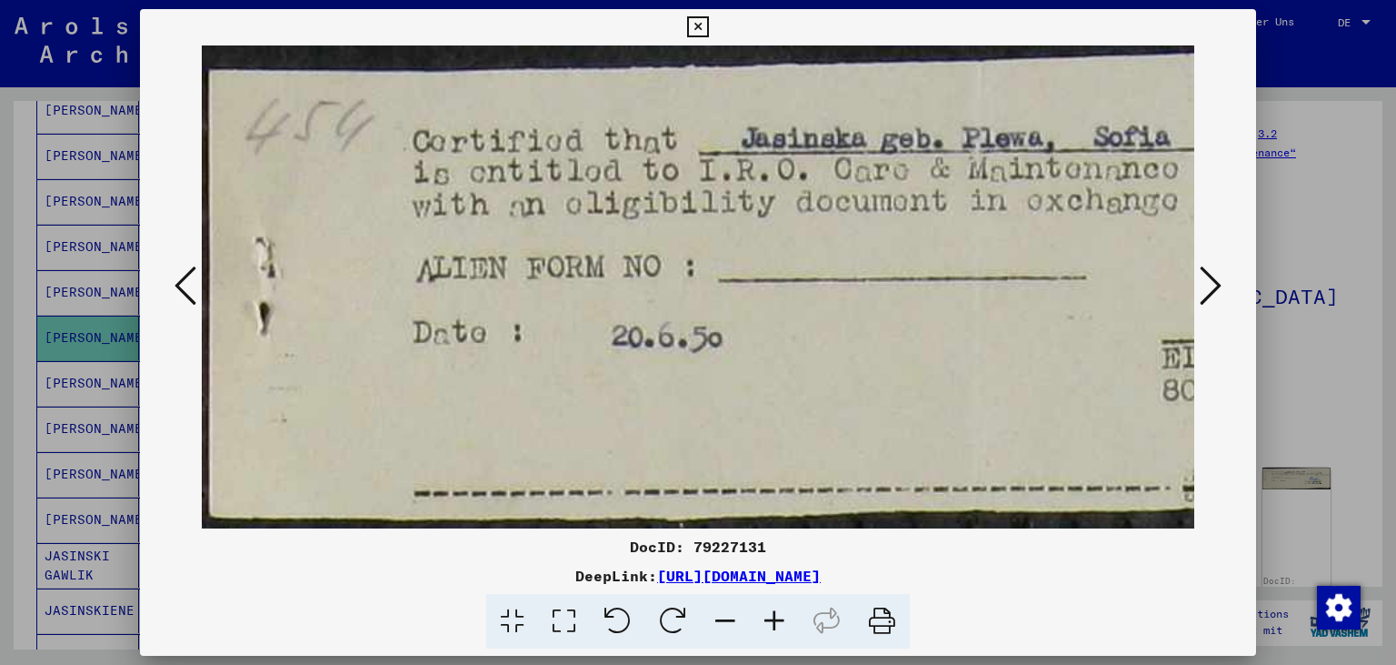
click at [1227, 285] on button at bounding box center [1211, 287] width 33 height 52
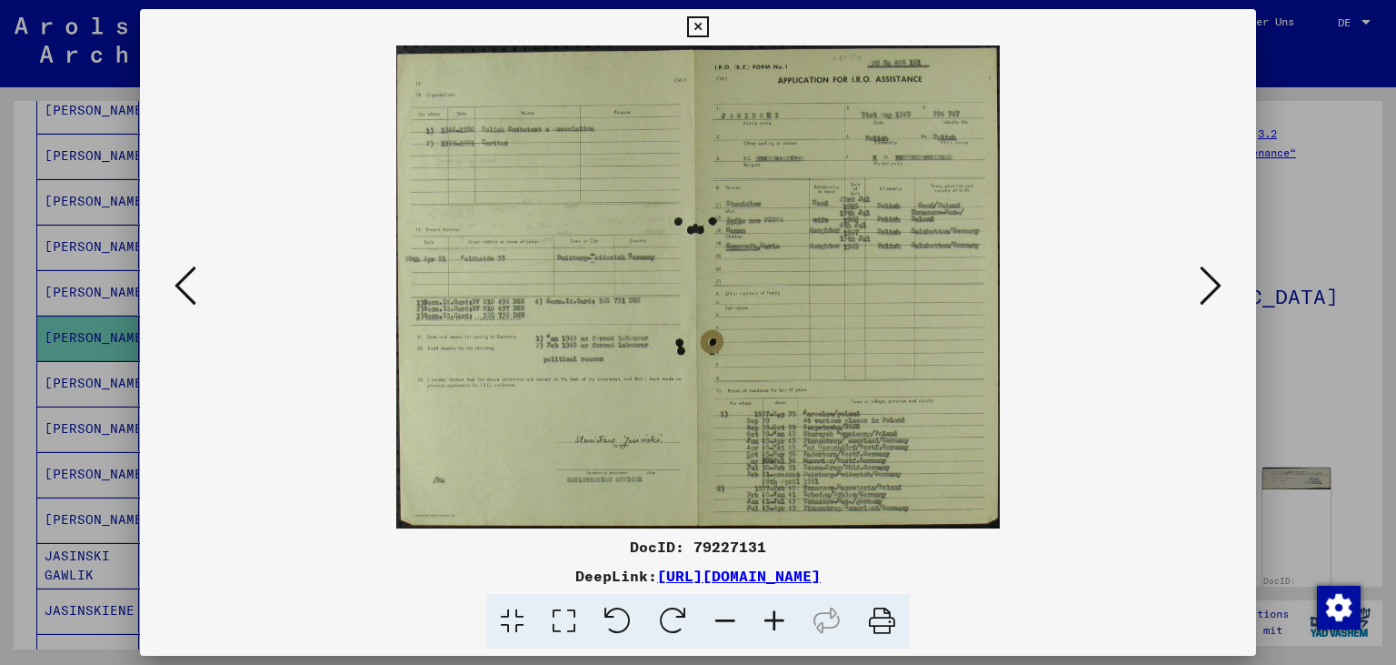
click at [1227, 285] on button at bounding box center [1211, 287] width 33 height 52
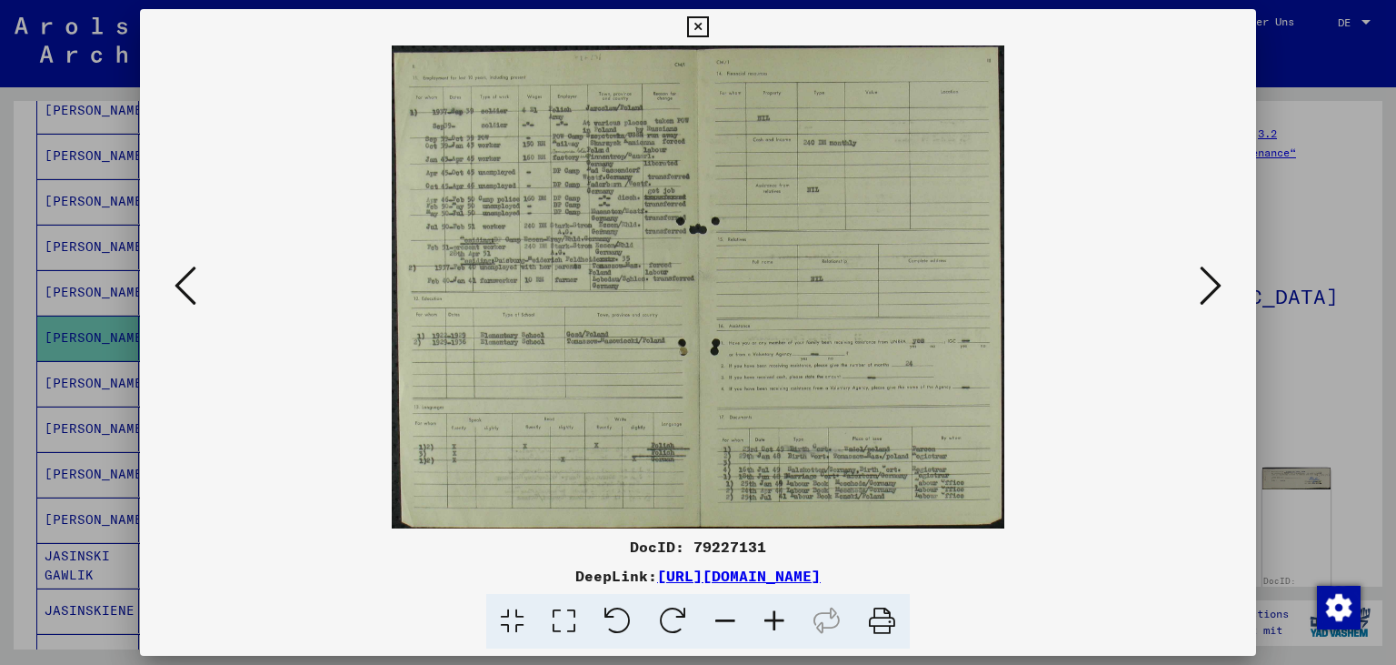
click at [708, 29] on icon at bounding box center [697, 27] width 21 height 22
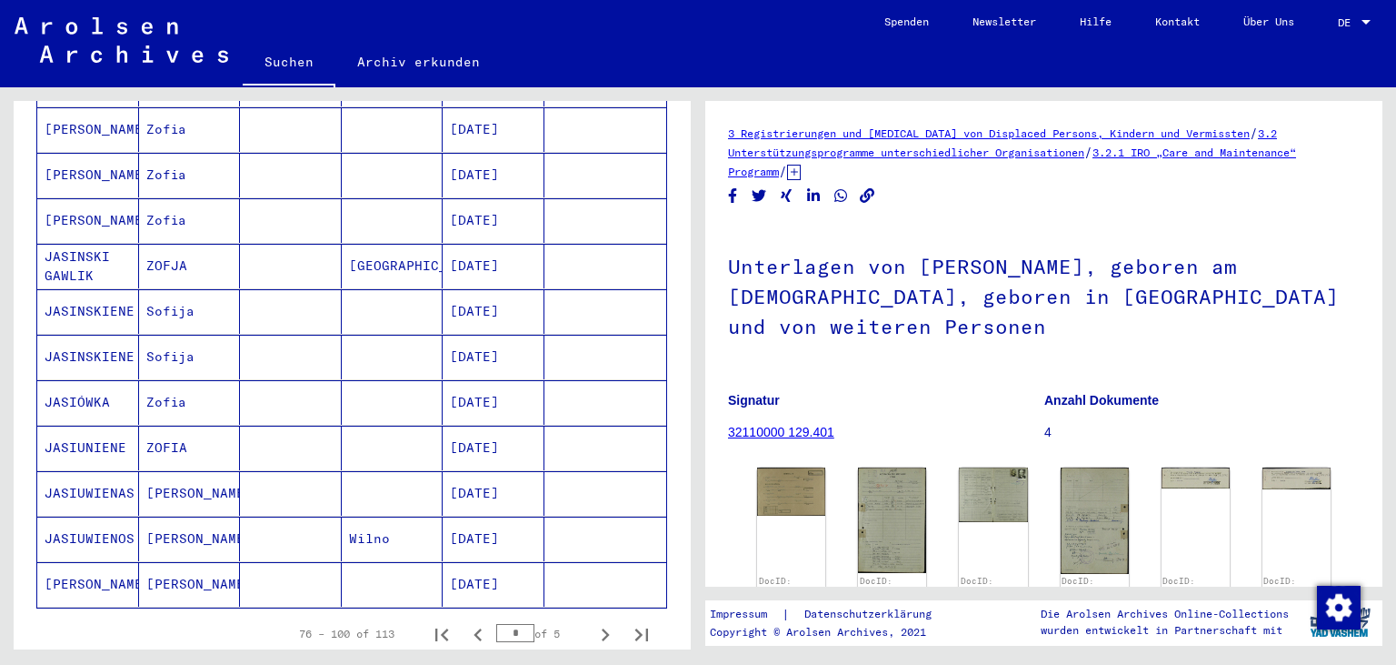
scroll to position [924, 0]
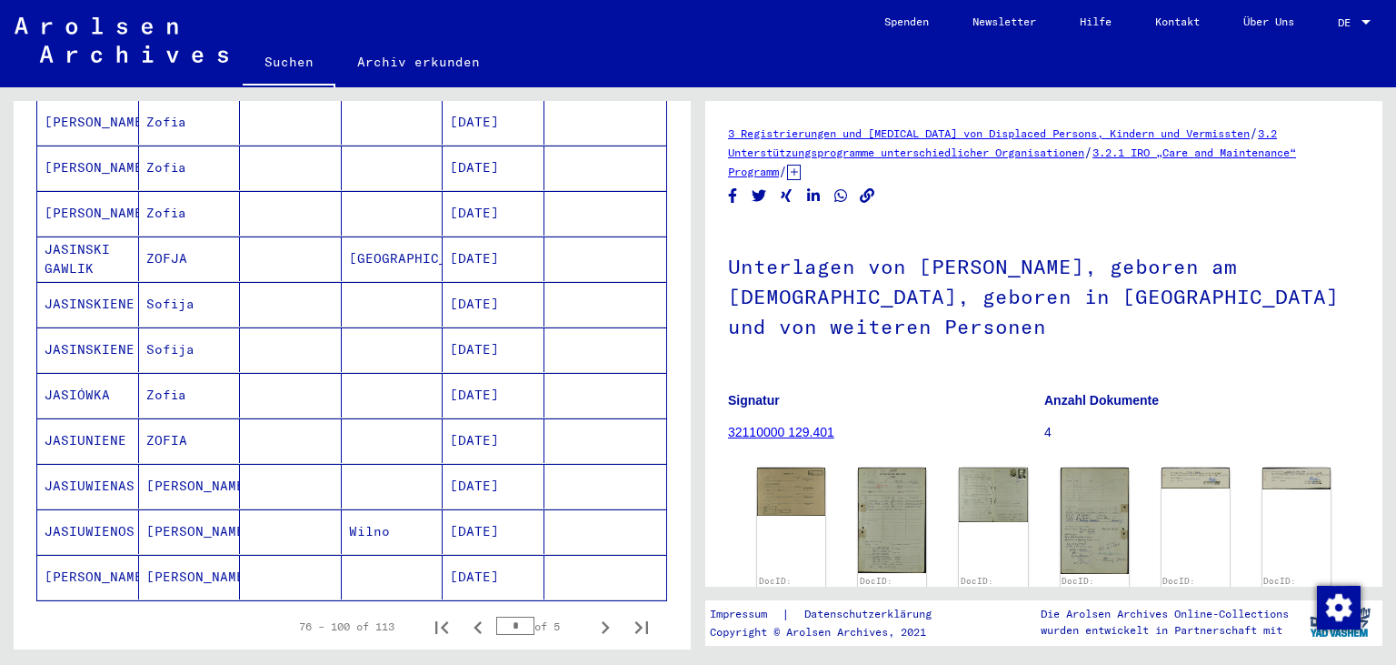
click at [497, 424] on mat-cell "[DATE]" at bounding box center [494, 440] width 102 height 45
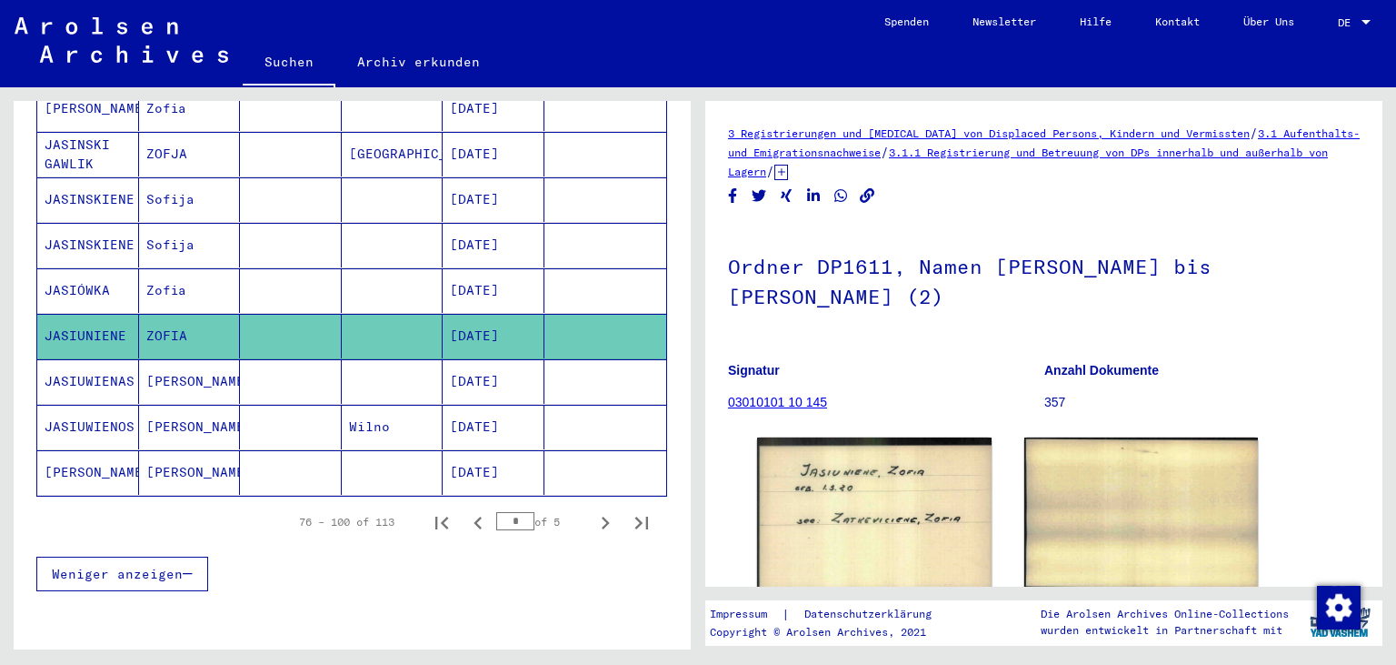
scroll to position [1028, 0]
click at [602, 510] on icon "Next page" at bounding box center [605, 522] width 25 height 25
type input "*"
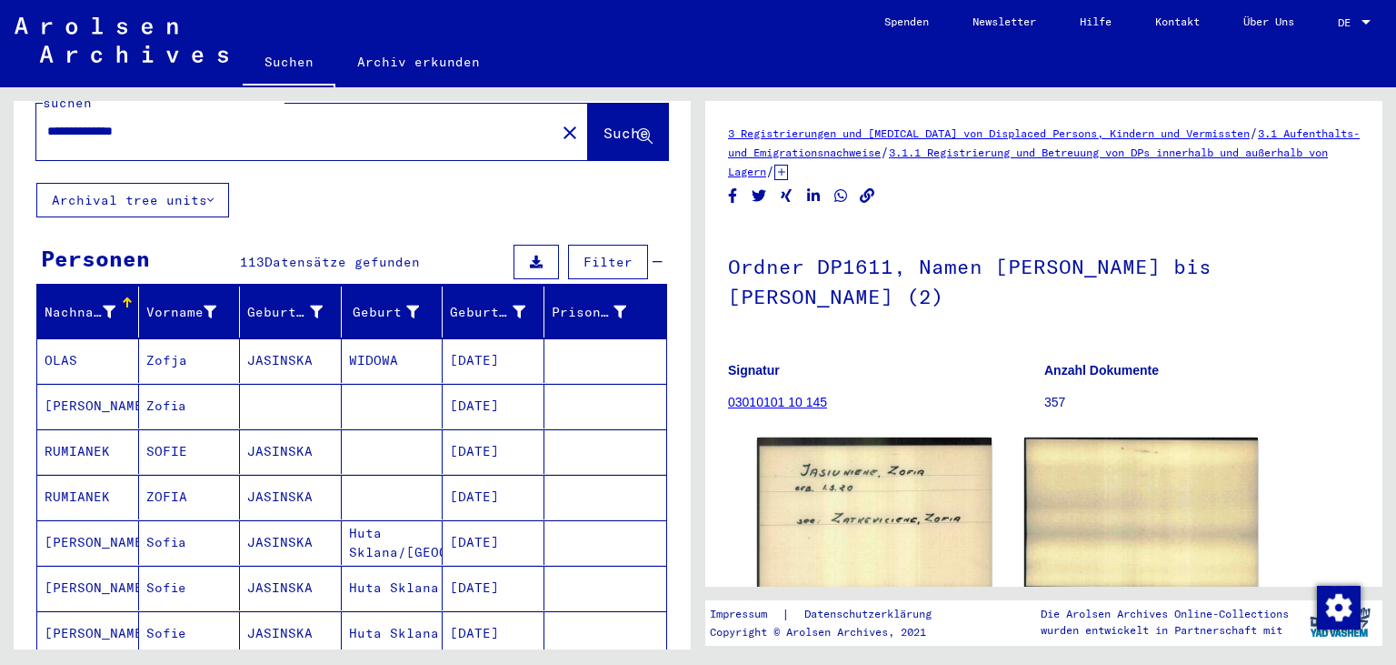
scroll to position [0, 0]
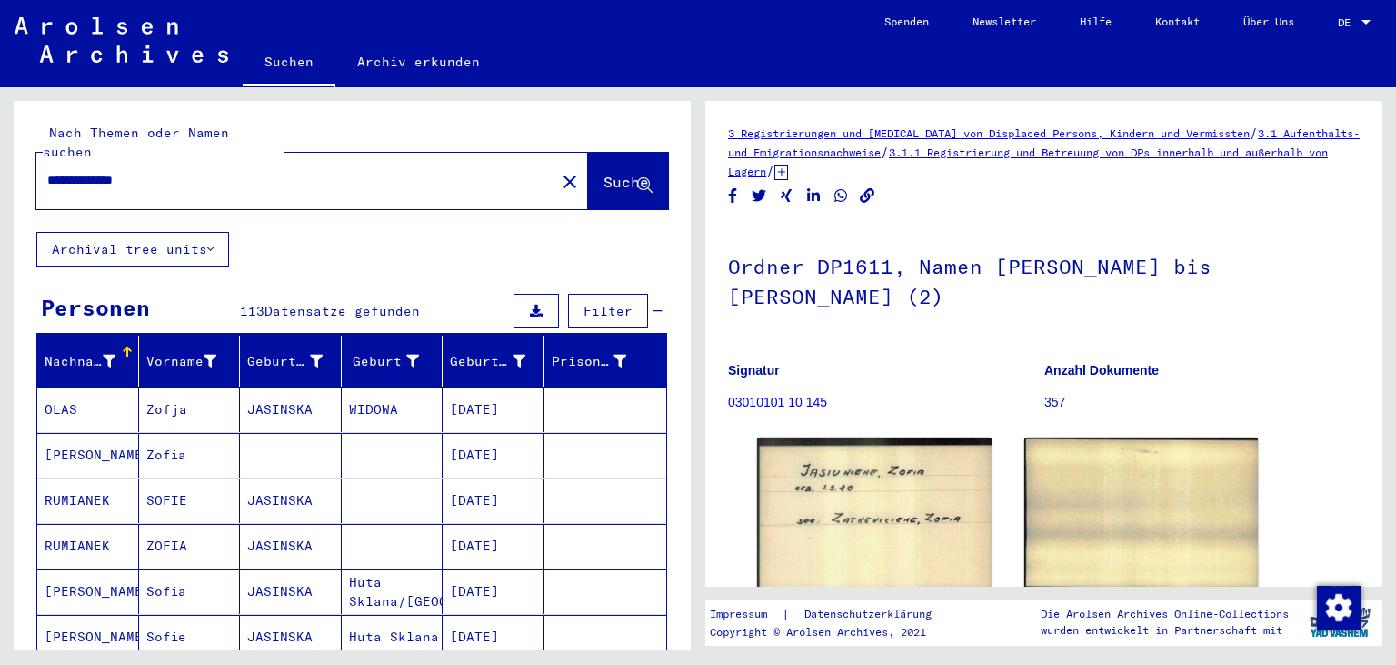
drag, startPoint x: 173, startPoint y: 155, endPoint x: 0, endPoint y: 182, distance: 174.7
click at [47, 182] on input "**********" at bounding box center [295, 180] width 497 height 19
type input "**********"
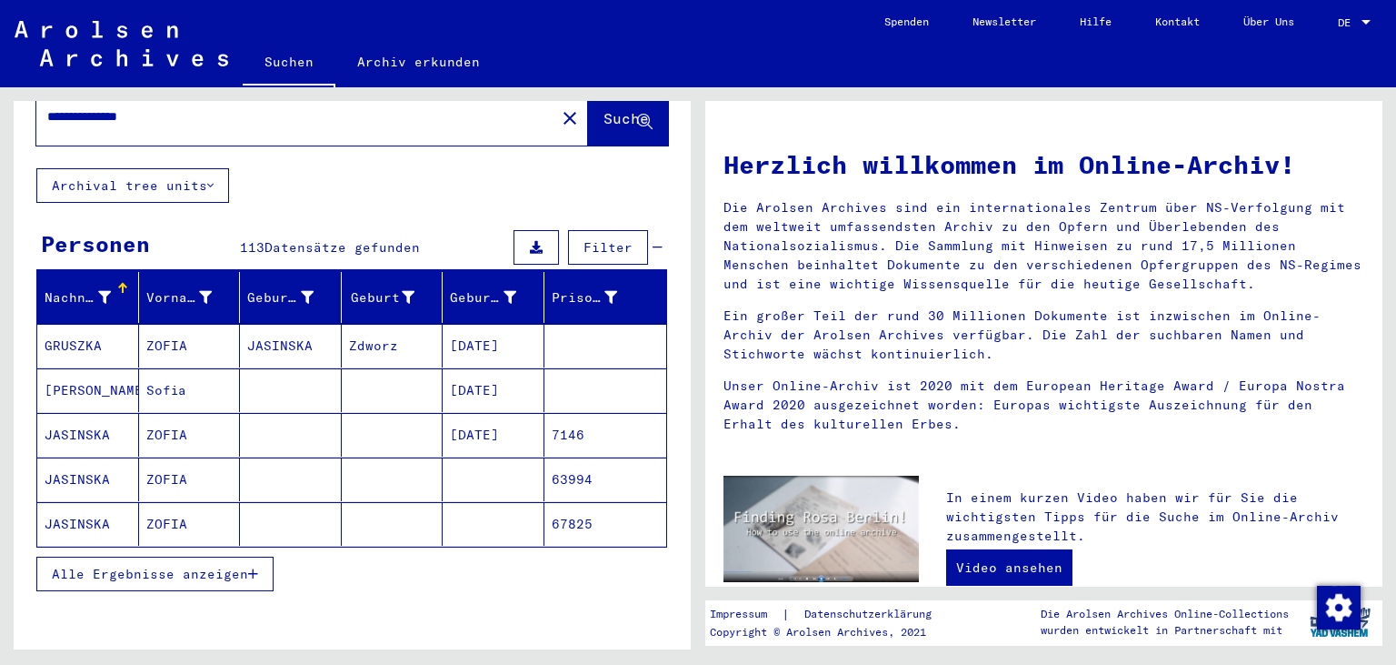
scroll to position [64, 0]
click at [180, 382] on mat-cell "Sofia" at bounding box center [190, 390] width 102 height 44
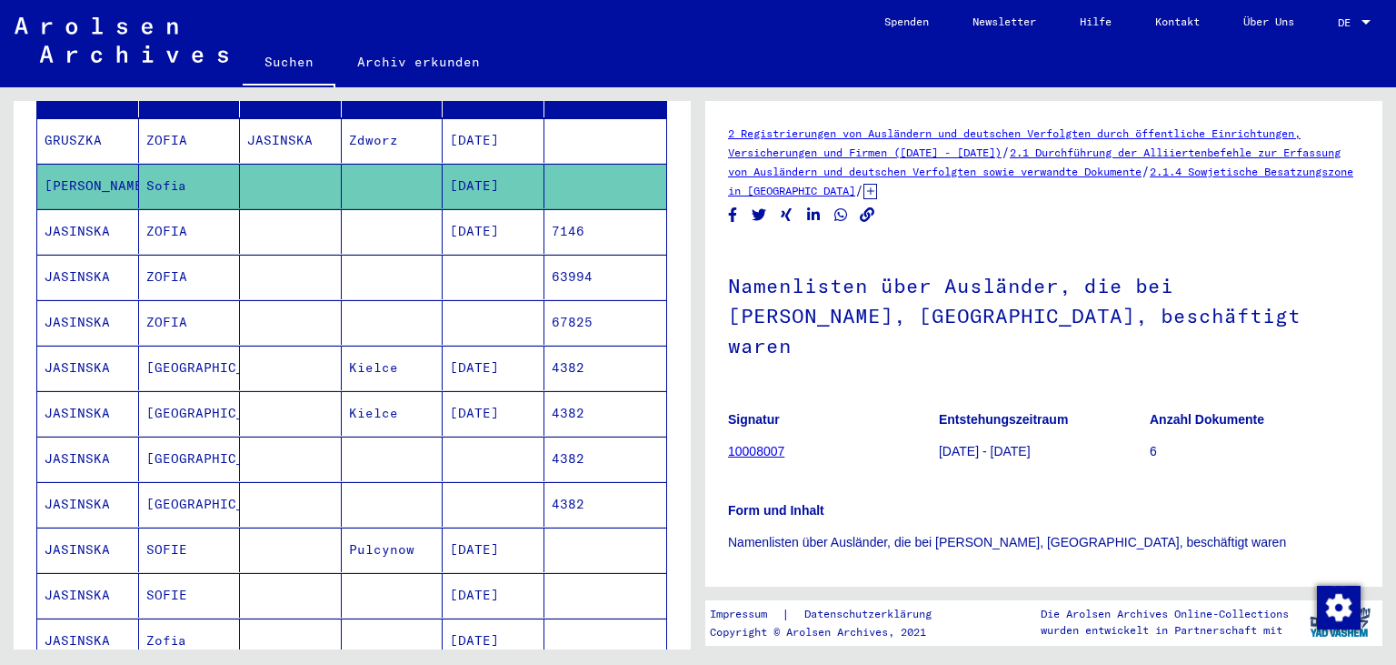
scroll to position [269, 0]
click at [691, 277] on div "**********" at bounding box center [349, 368] width 698 height 562
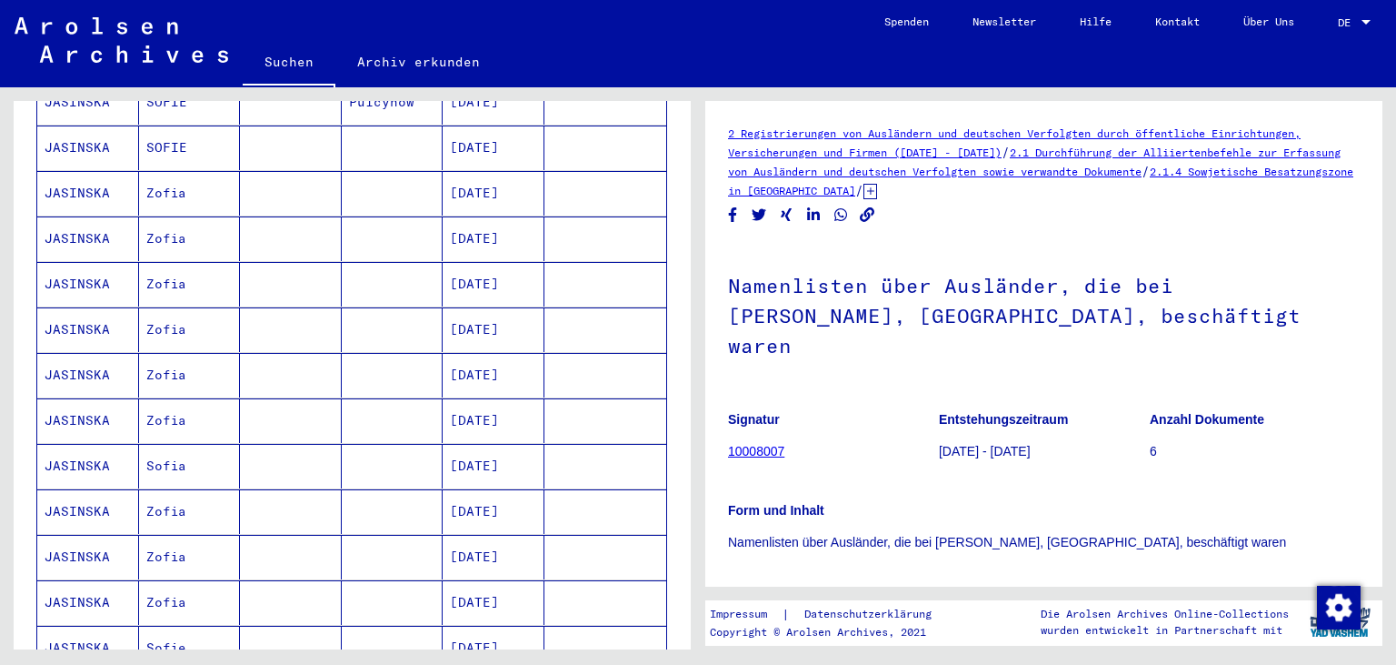
scroll to position [724, 0]
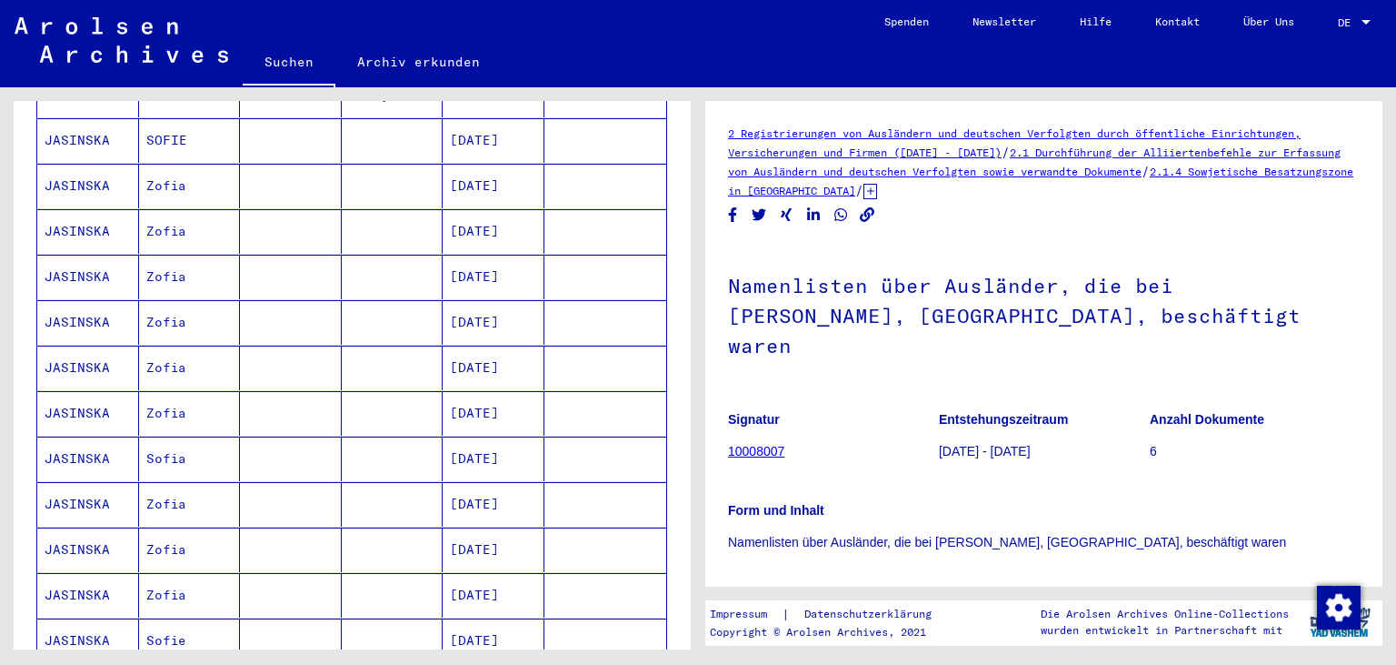
click at [474, 482] on mat-cell "[DATE]" at bounding box center [494, 504] width 102 height 45
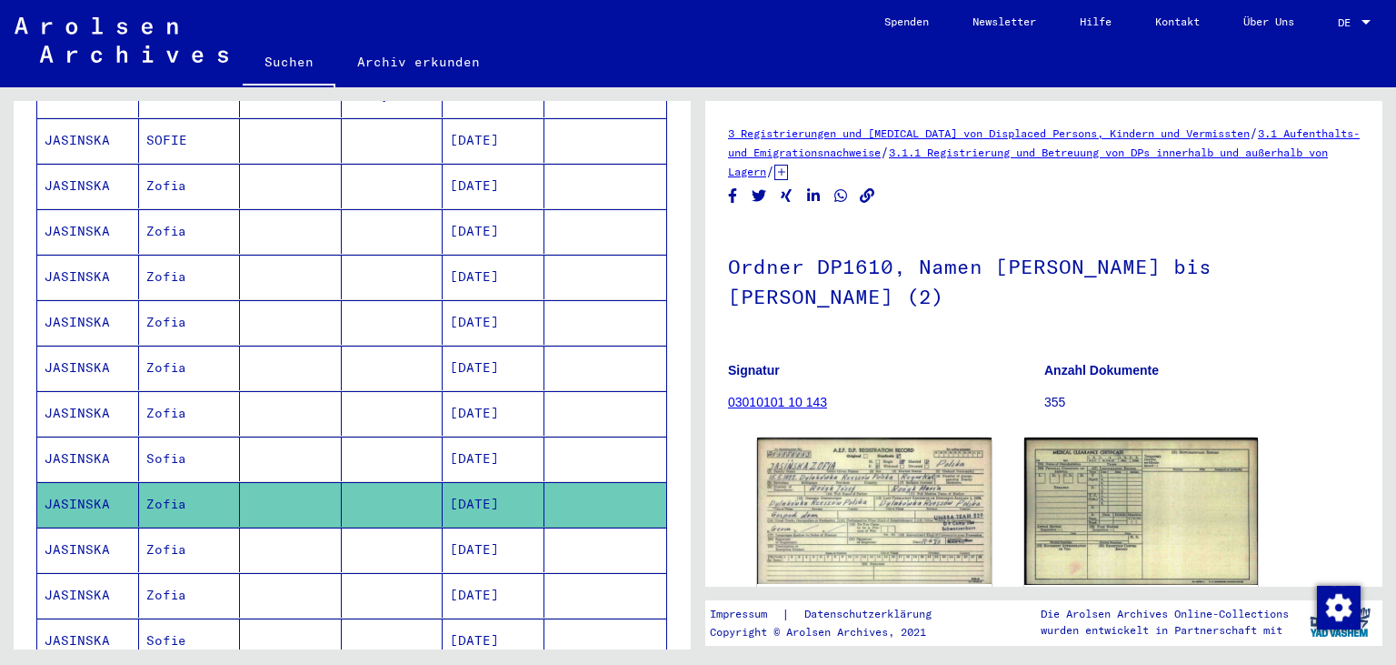
click at [485, 527] on mat-cell "[DATE]" at bounding box center [494, 549] width 102 height 45
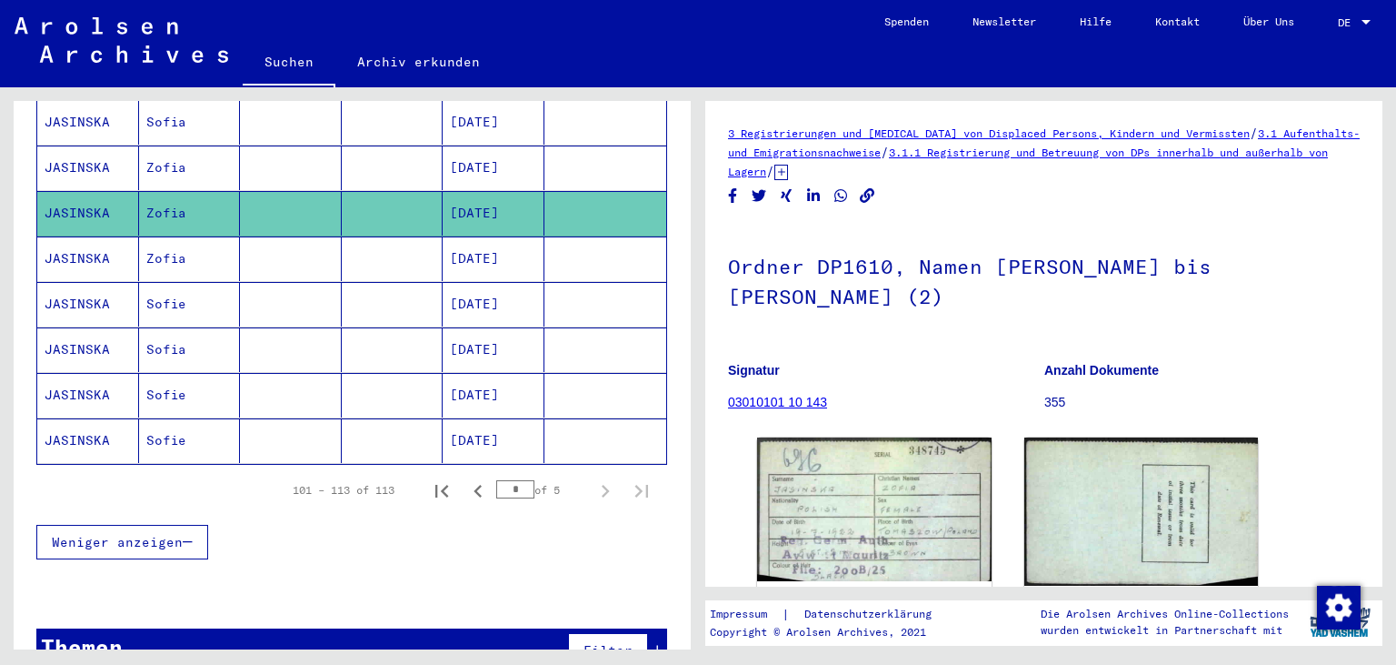
scroll to position [1073, 0]
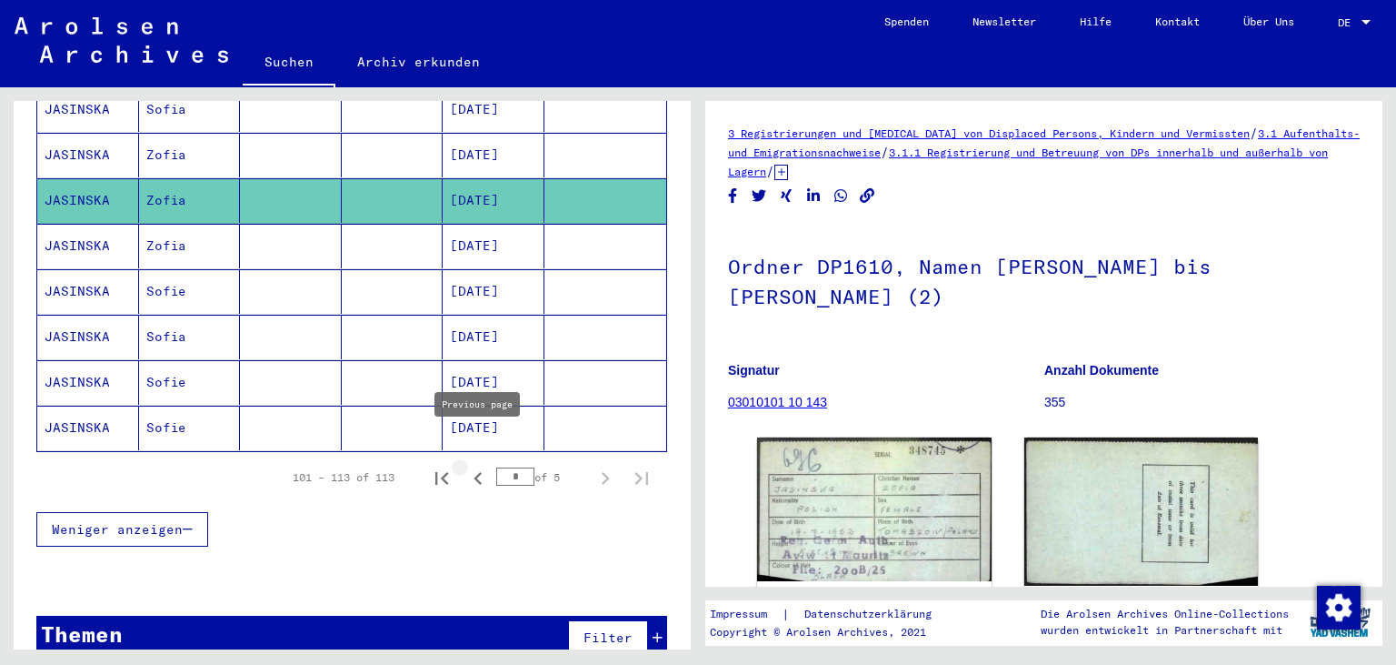
click at [478, 465] on icon "Previous page" at bounding box center [477, 477] width 25 height 25
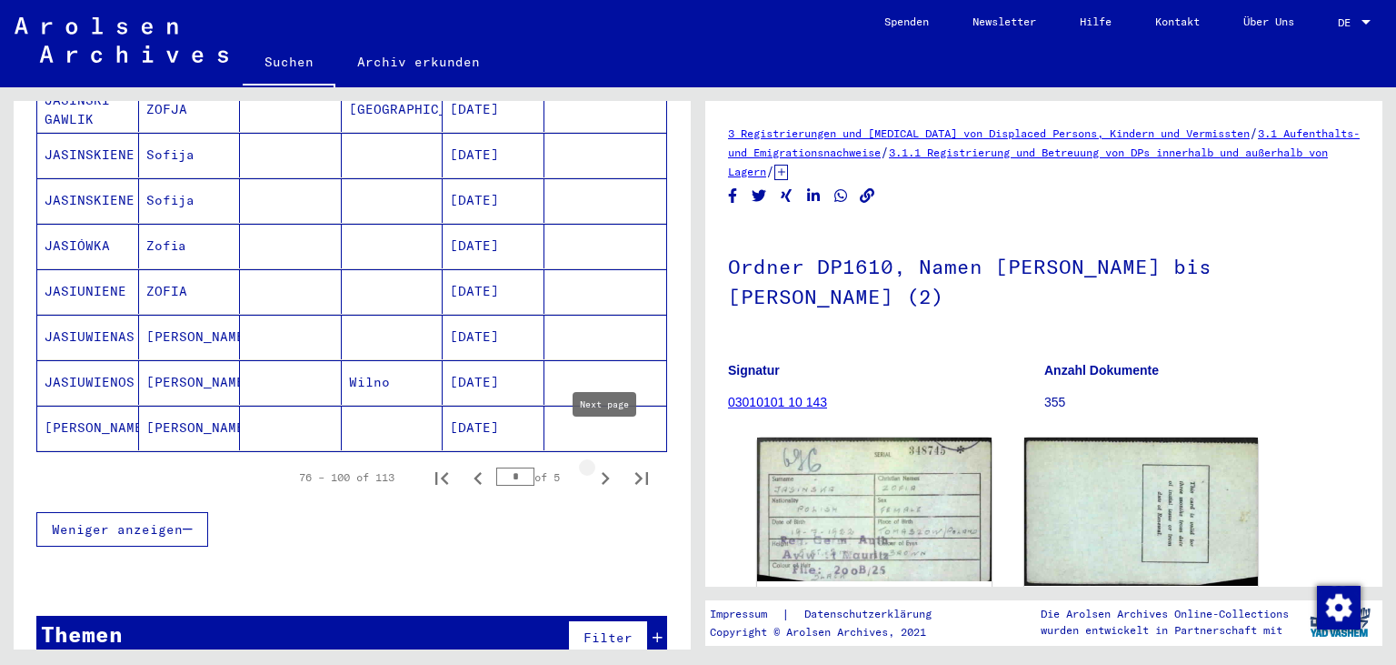
click at [601, 465] on icon "Next page" at bounding box center [605, 477] width 25 height 25
type input "*"
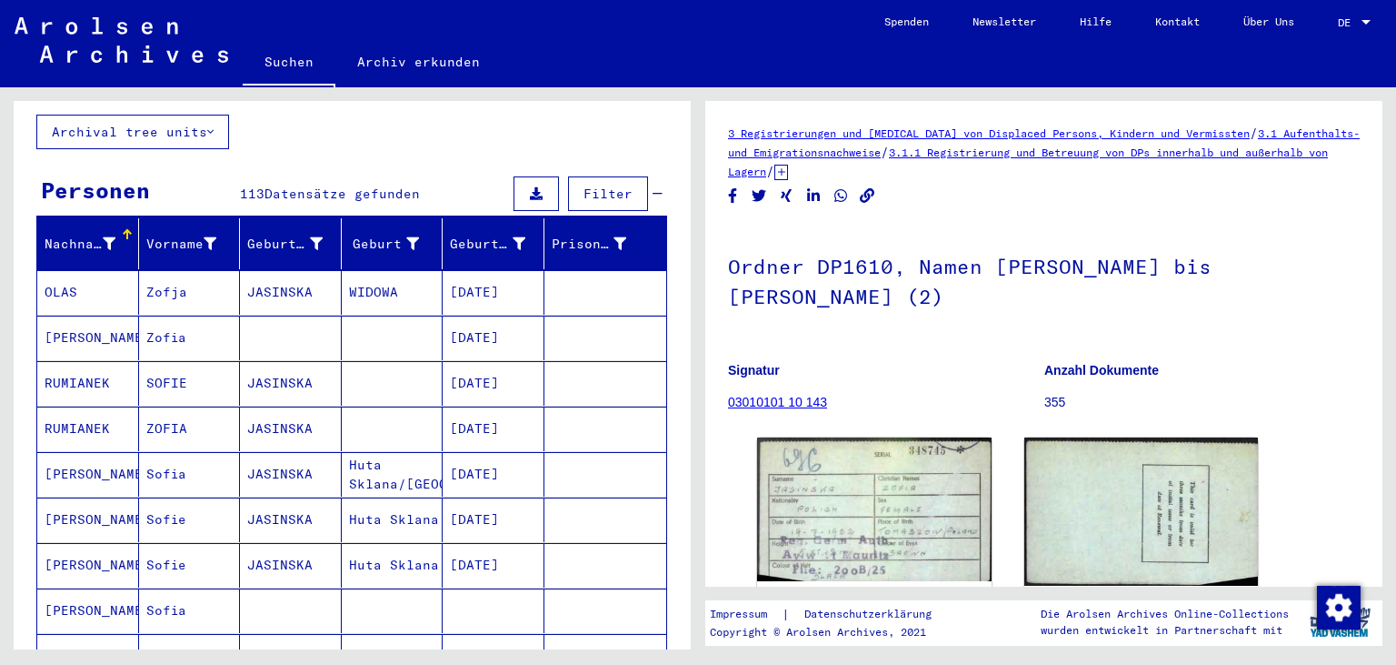
scroll to position [0, 0]
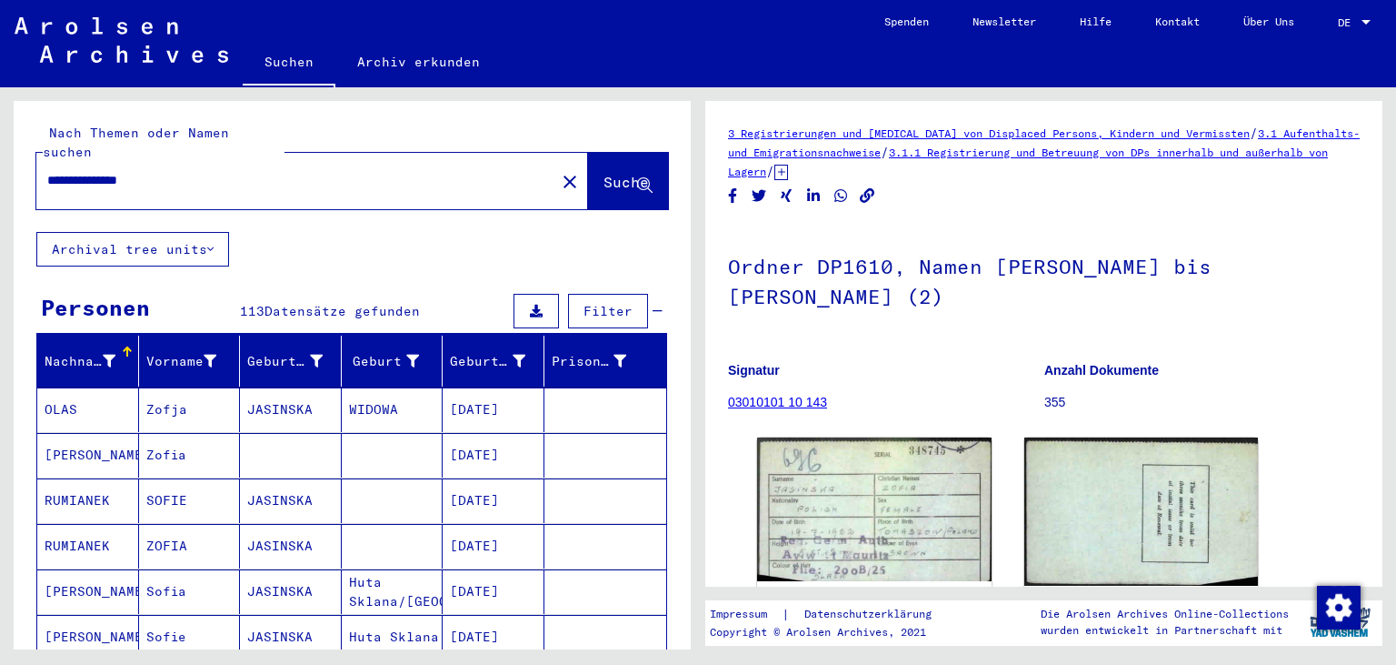
click at [72, 171] on input "**********" at bounding box center [295, 180] width 497 height 19
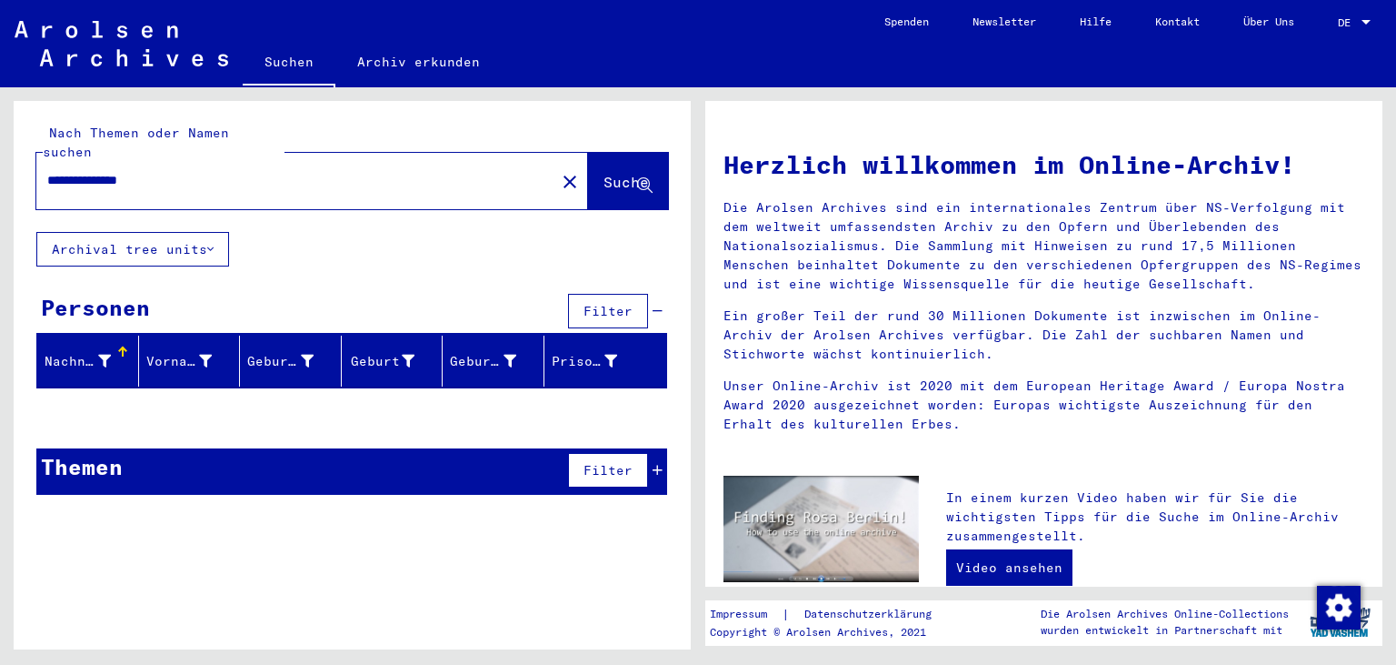
click at [111, 171] on input "**********" at bounding box center [290, 180] width 486 height 19
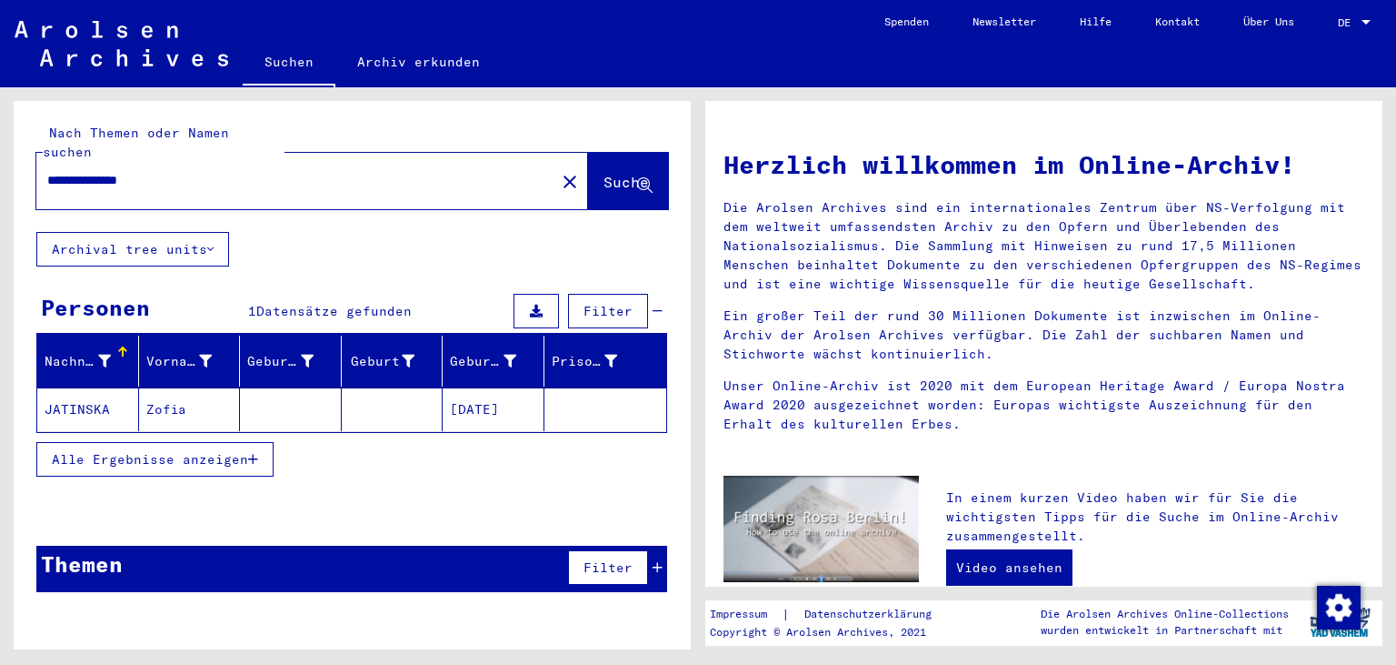
click at [82, 387] on mat-cell "JATINSKA" at bounding box center [88, 409] width 102 height 44
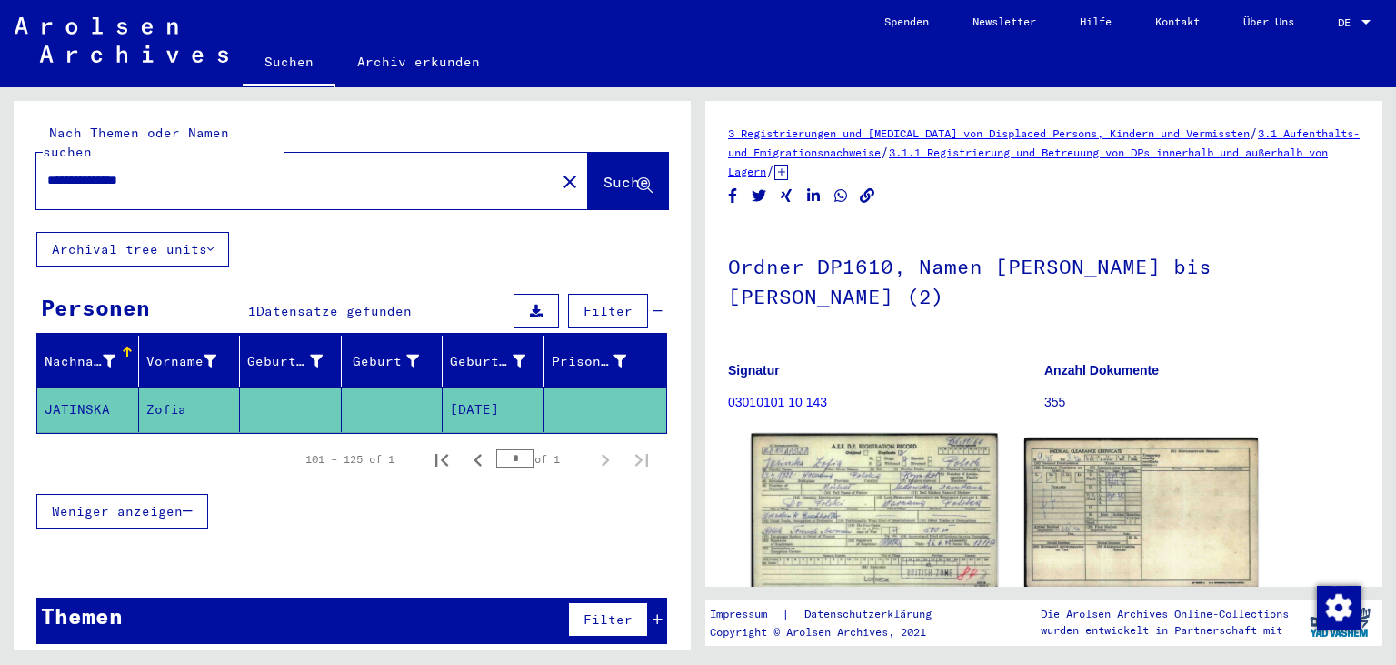
click at [816, 514] on img at bounding box center [874, 512] width 245 height 156
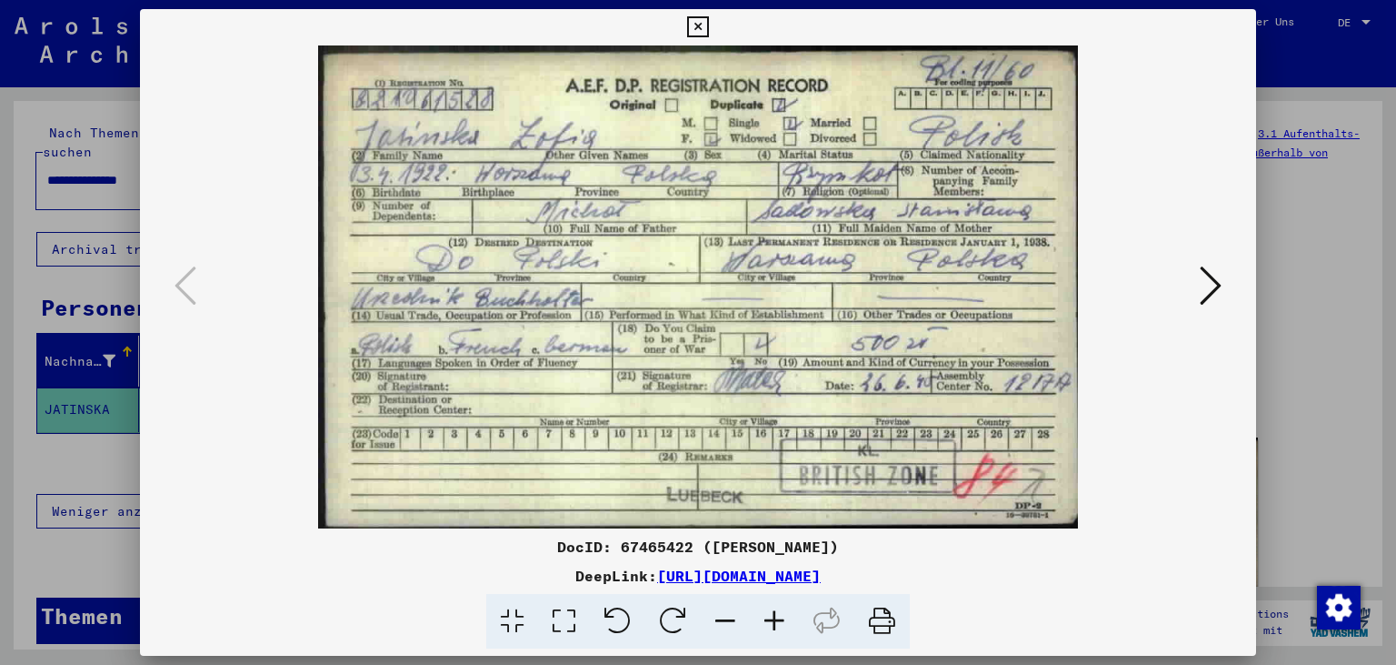
click at [1208, 304] on icon at bounding box center [1211, 286] width 22 height 44
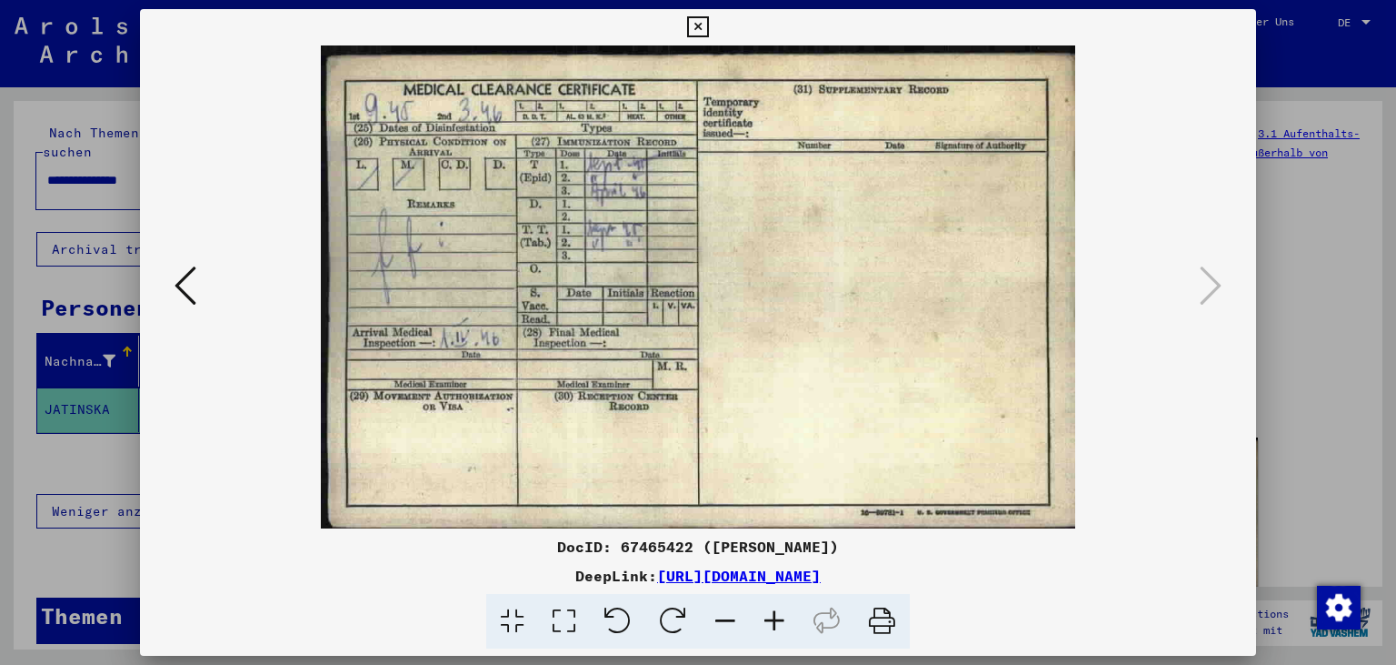
click at [713, 573] on link "[URL][DOMAIN_NAME]" at bounding box center [739, 575] width 164 height 18
click at [708, 34] on icon at bounding box center [697, 27] width 21 height 22
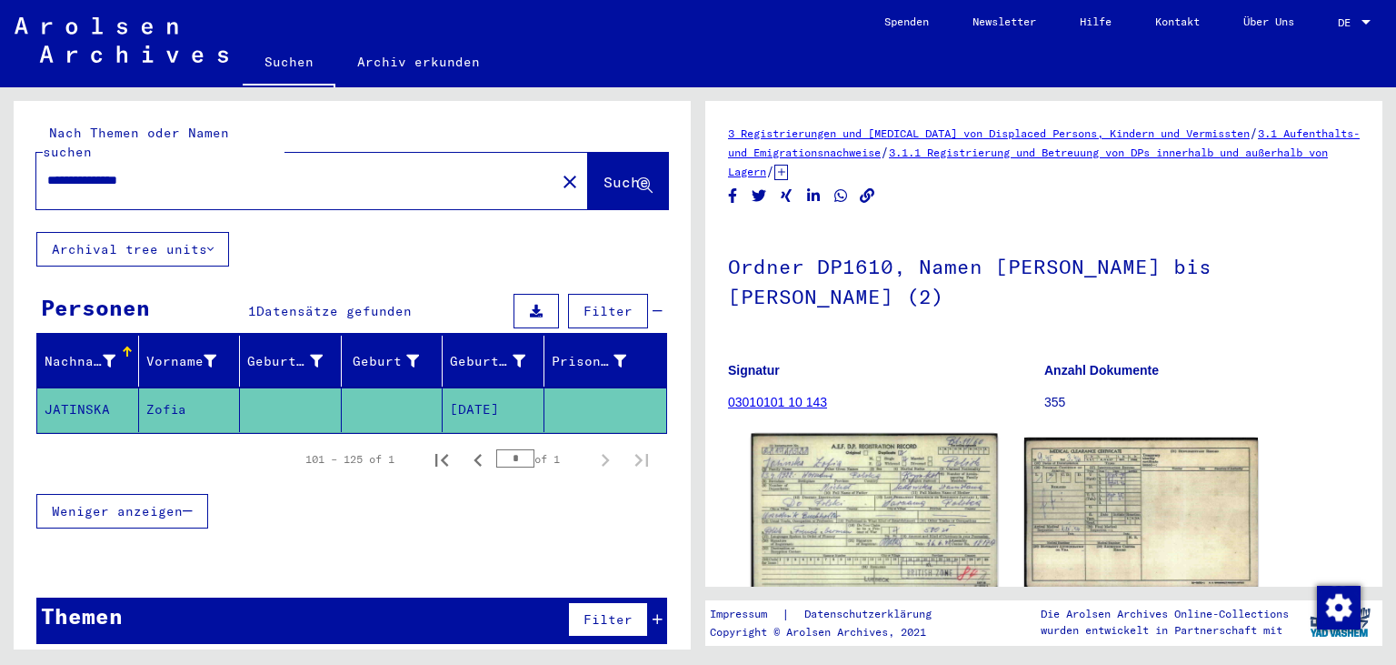
click at [823, 527] on img at bounding box center [874, 512] width 245 height 156
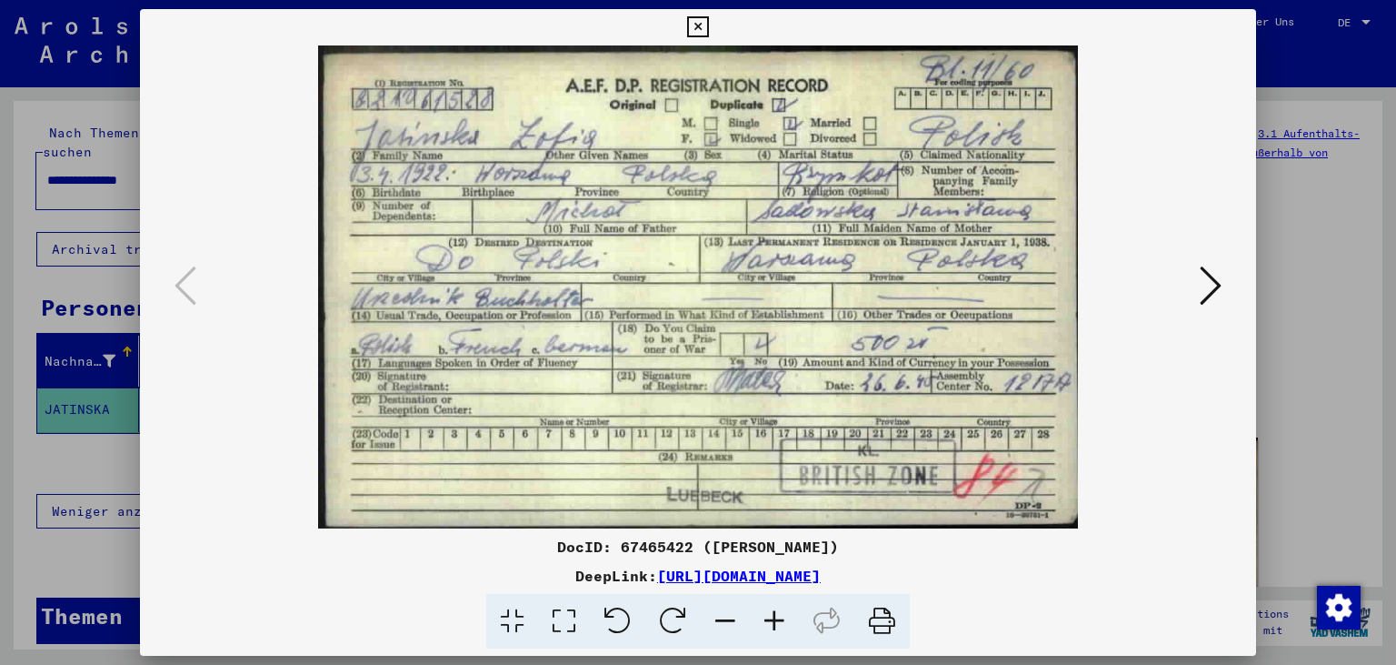
click at [1209, 291] on icon at bounding box center [1211, 286] width 22 height 44
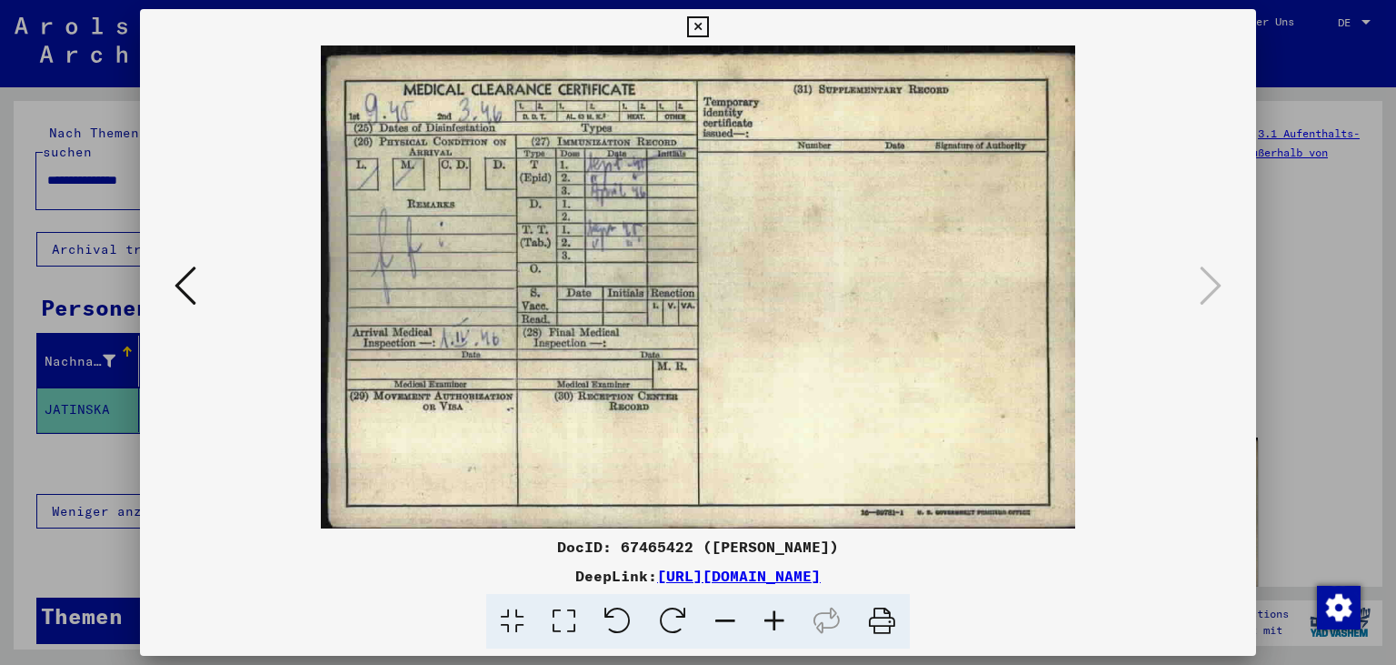
click at [180, 298] on icon at bounding box center [186, 286] width 22 height 44
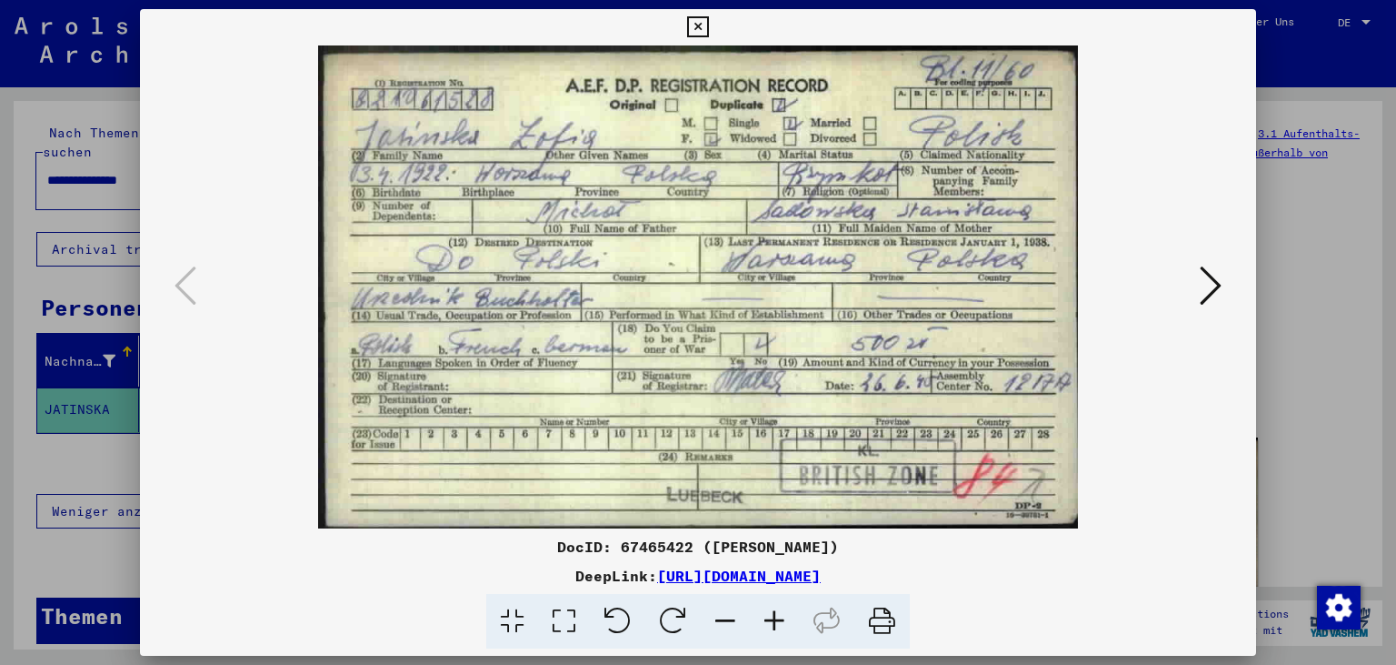
click at [708, 24] on icon at bounding box center [697, 27] width 21 height 22
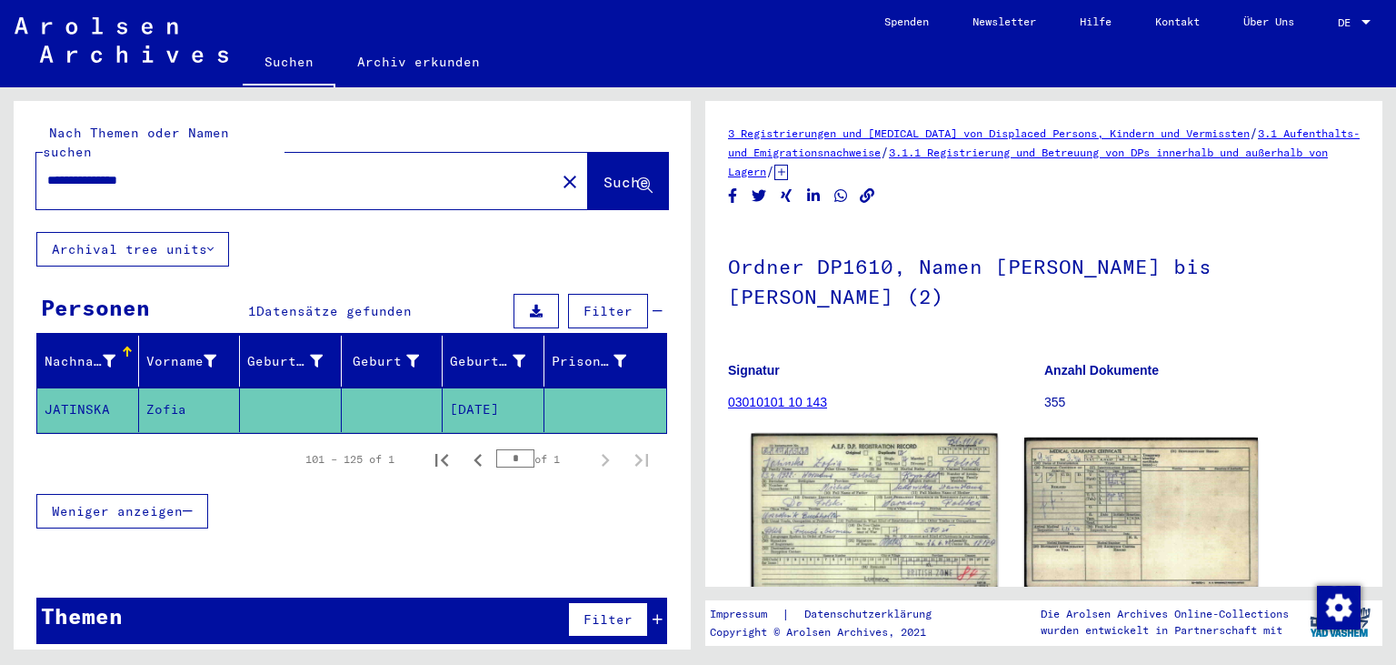
click at [853, 495] on img at bounding box center [874, 512] width 245 height 156
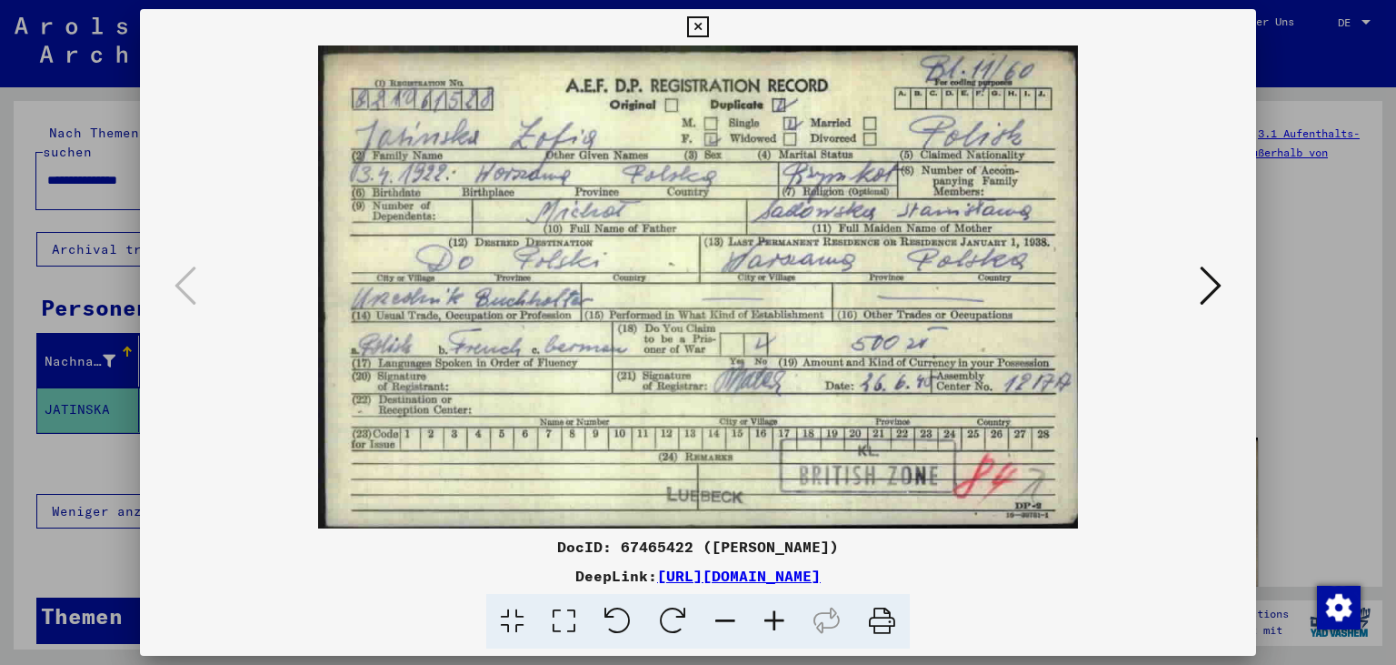
click at [708, 25] on icon at bounding box center [697, 27] width 21 height 22
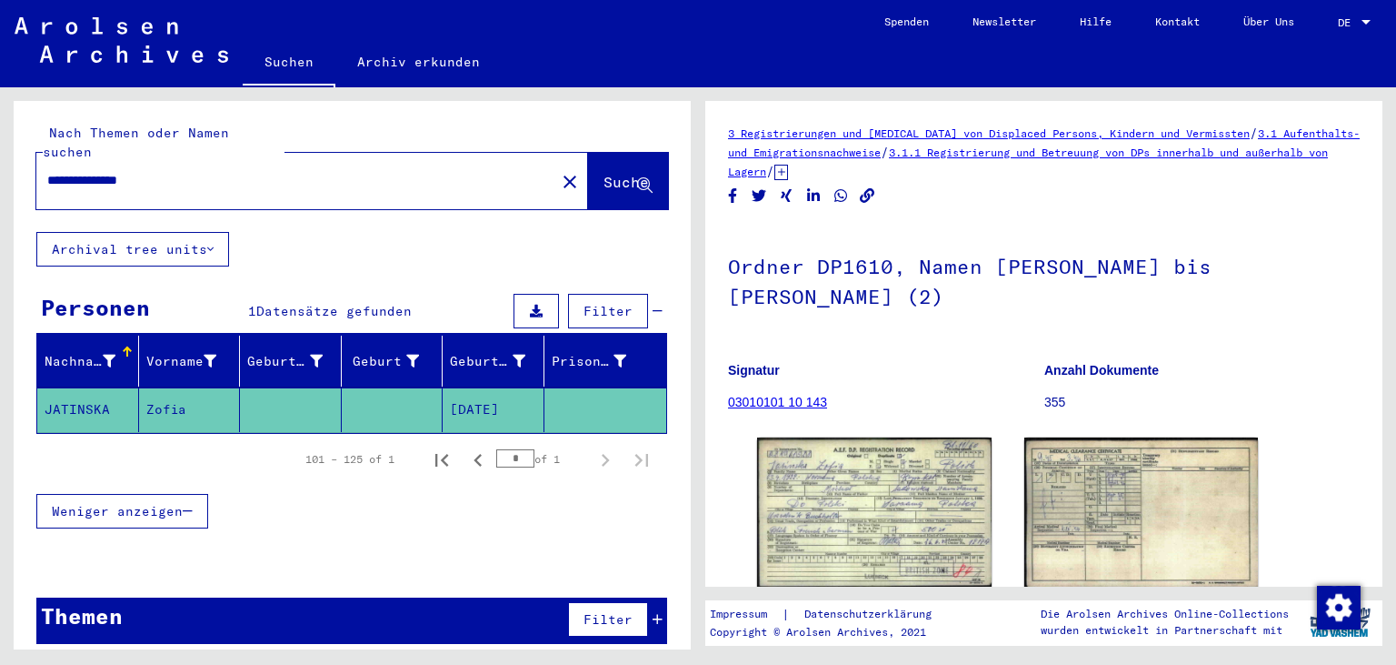
drag, startPoint x: 1165, startPoint y: 264, endPoint x: 1185, endPoint y: 293, distance: 34.8
click at [1185, 293] on h1 "Ordner DP1610, Namen [PERSON_NAME] bis [PERSON_NAME] (2)" at bounding box center [1044, 280] width 632 height 110
click at [1045, 307] on h1 "Ordner DP1610, Namen [PERSON_NAME] bis [PERSON_NAME] (2)" at bounding box center [1044, 280] width 632 height 110
click at [184, 171] on input "**********" at bounding box center [295, 180] width 497 height 19
type input "**********"
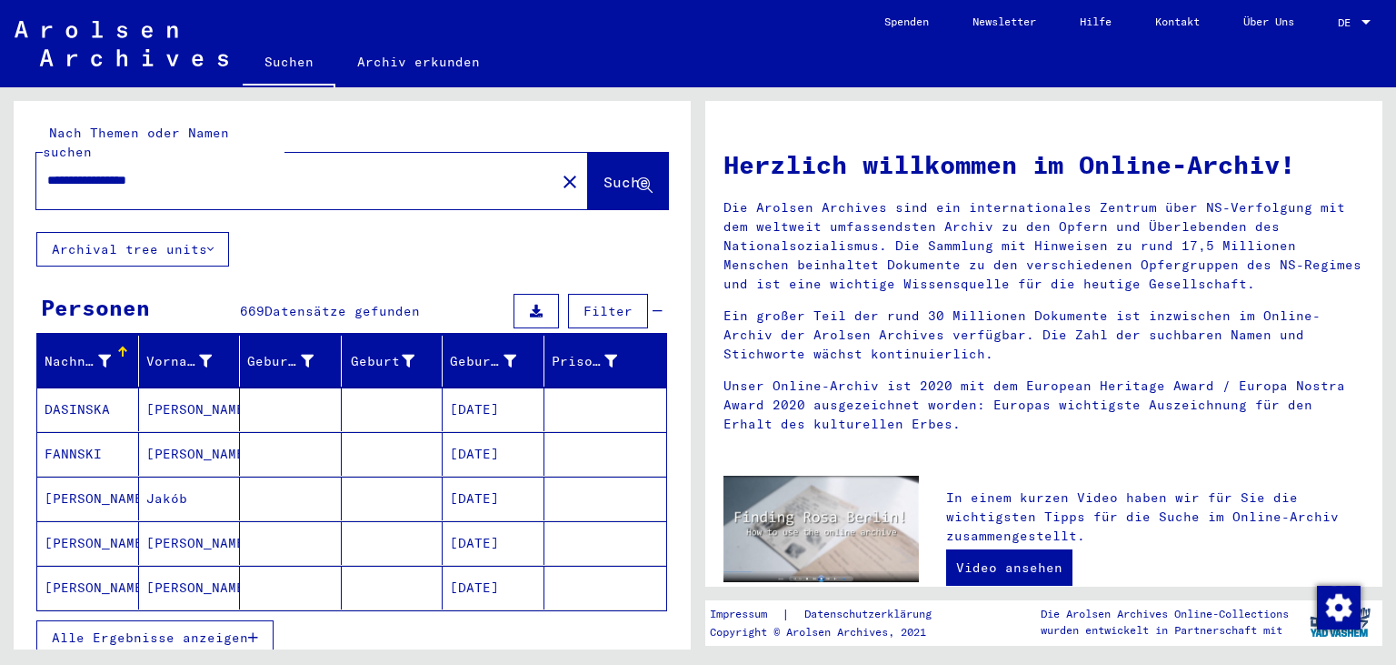
click at [162, 629] on span "Alle Ergebnisse anzeigen" at bounding box center [150, 637] width 196 height 16
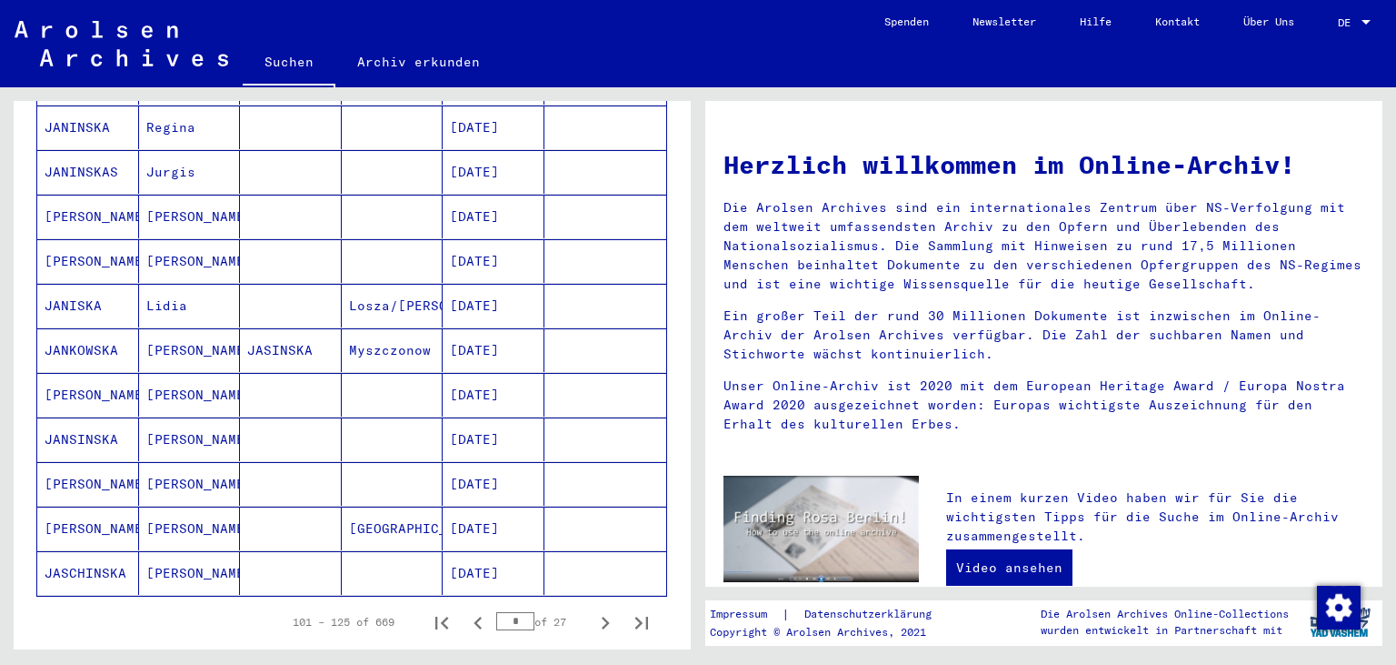
scroll to position [916, 0]
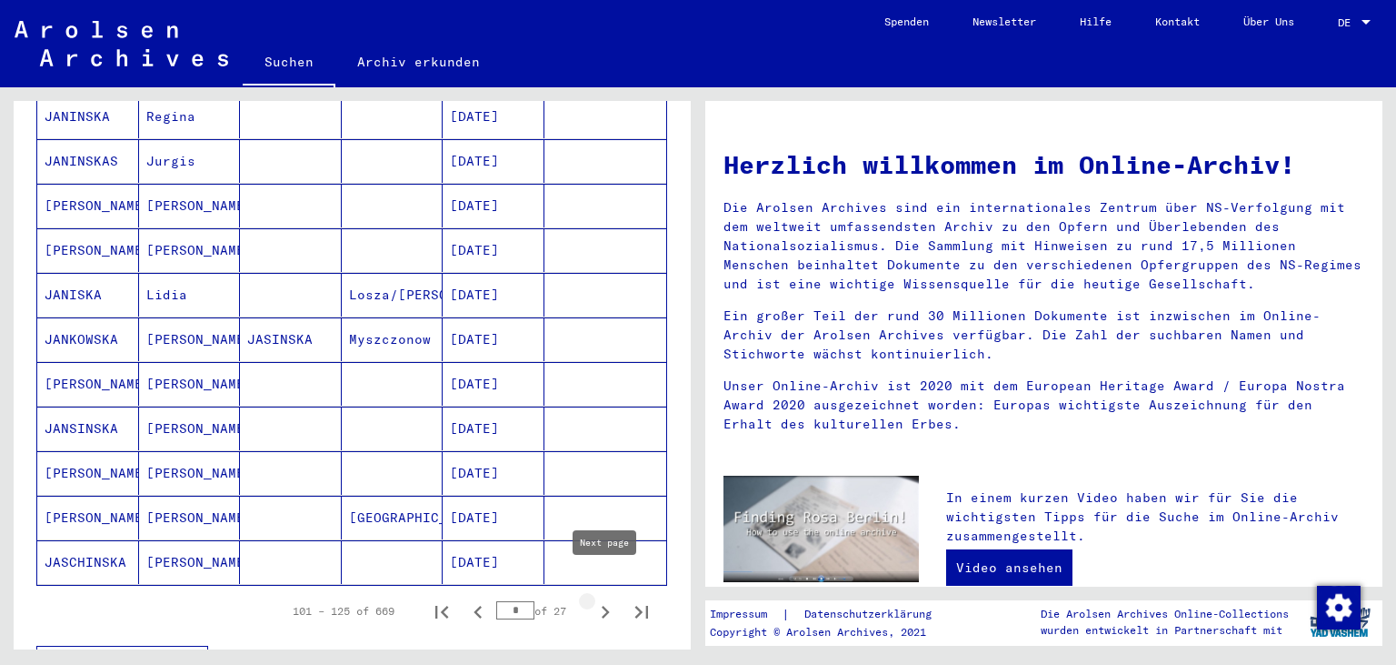
click at [607, 599] on icon "Next page" at bounding box center [605, 611] width 25 height 25
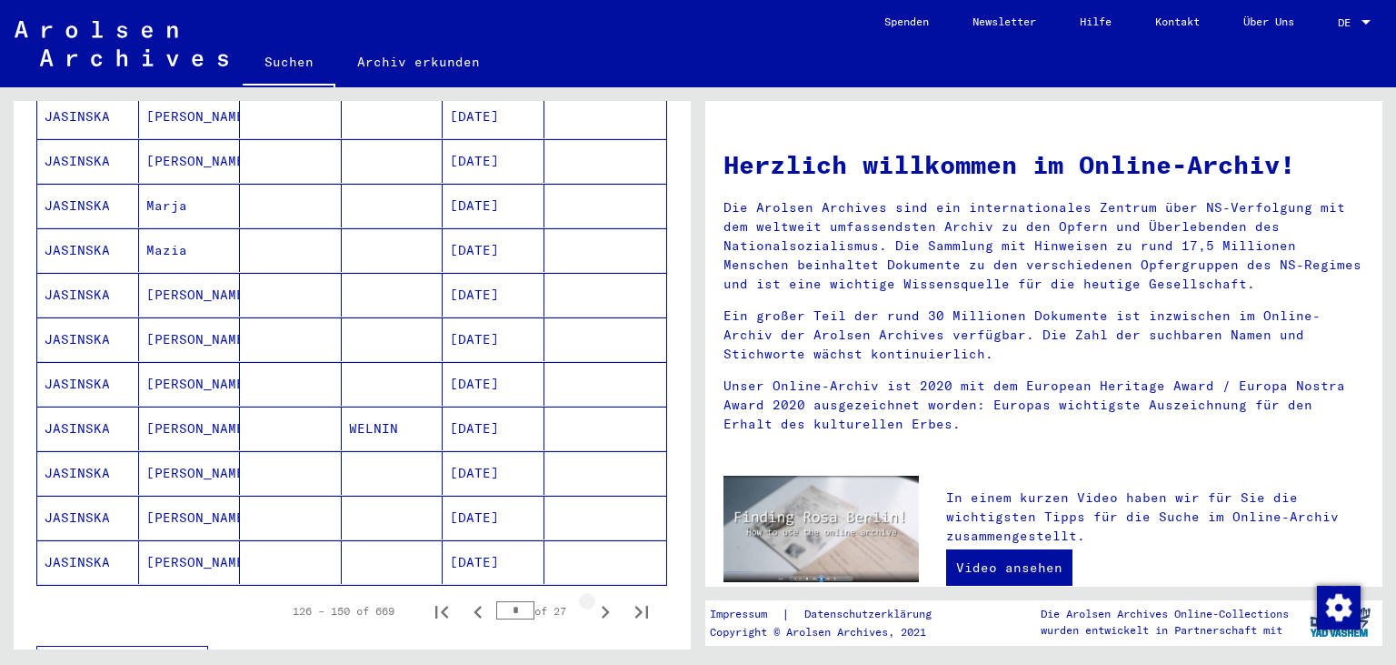
click at [607, 599] on icon "Next page" at bounding box center [605, 611] width 25 height 25
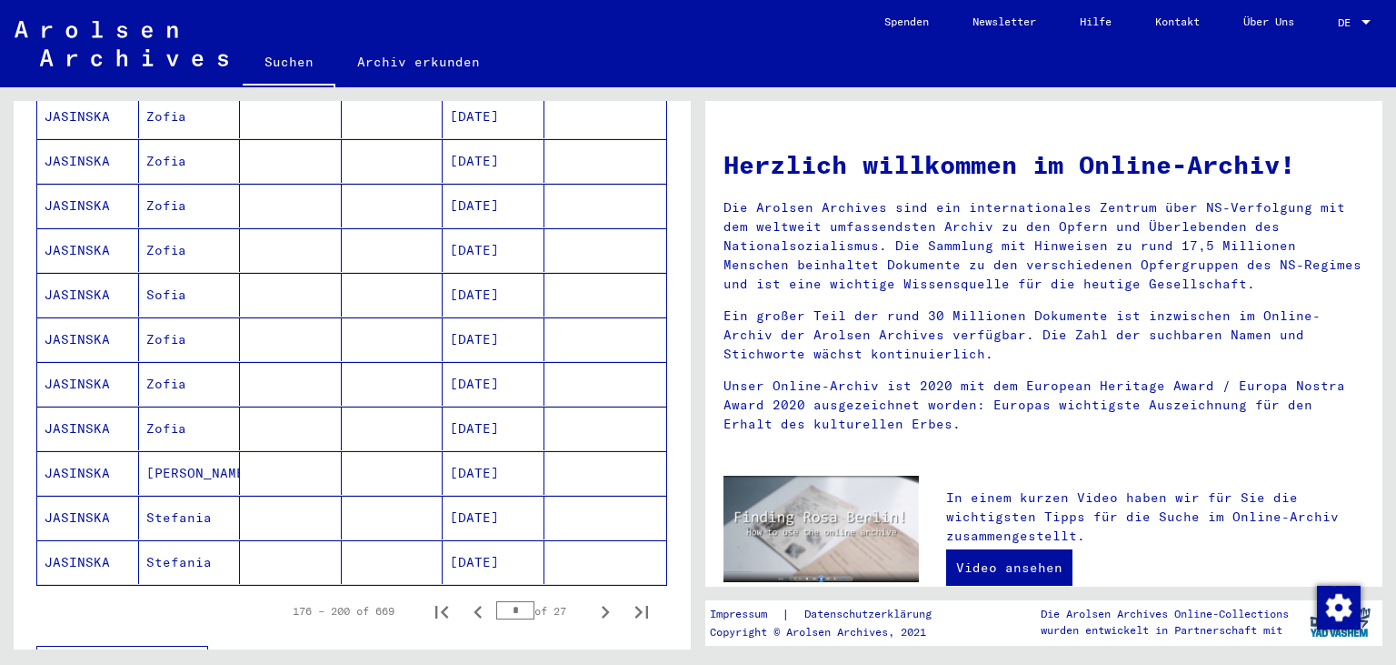
click at [488, 540] on mat-cell "[DATE]" at bounding box center [494, 562] width 102 height 44
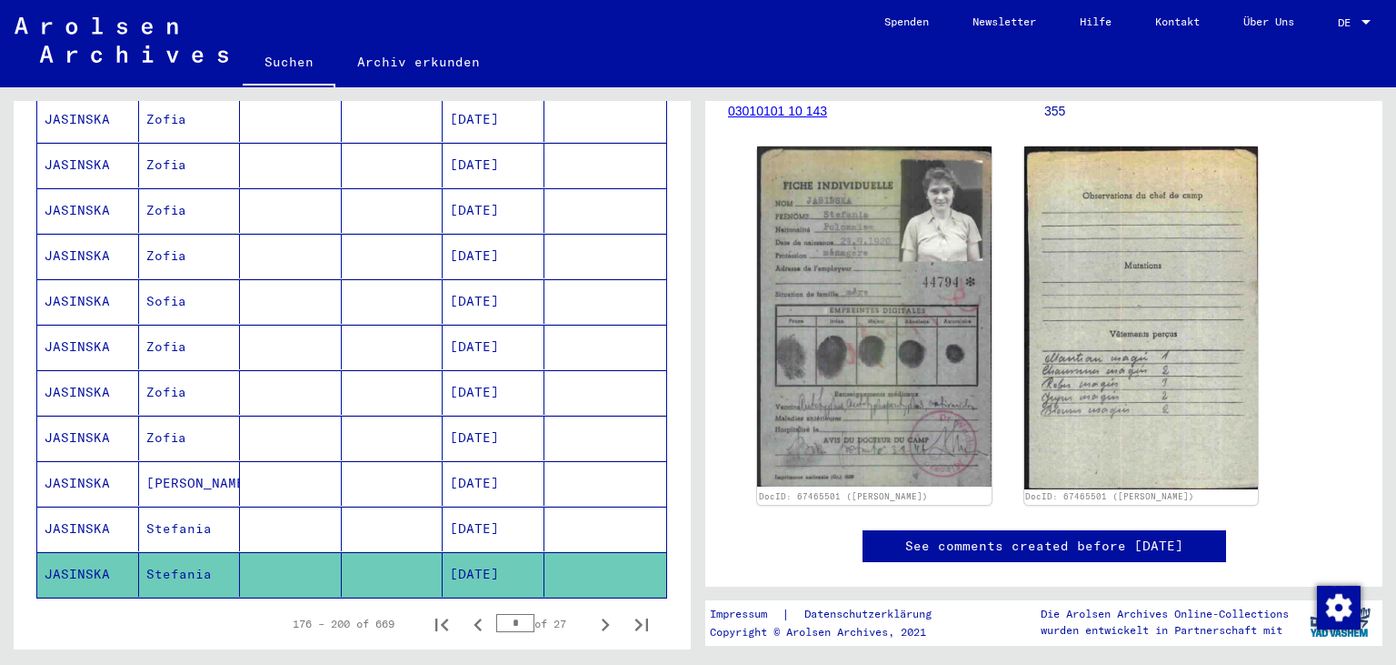
scroll to position [285, 0]
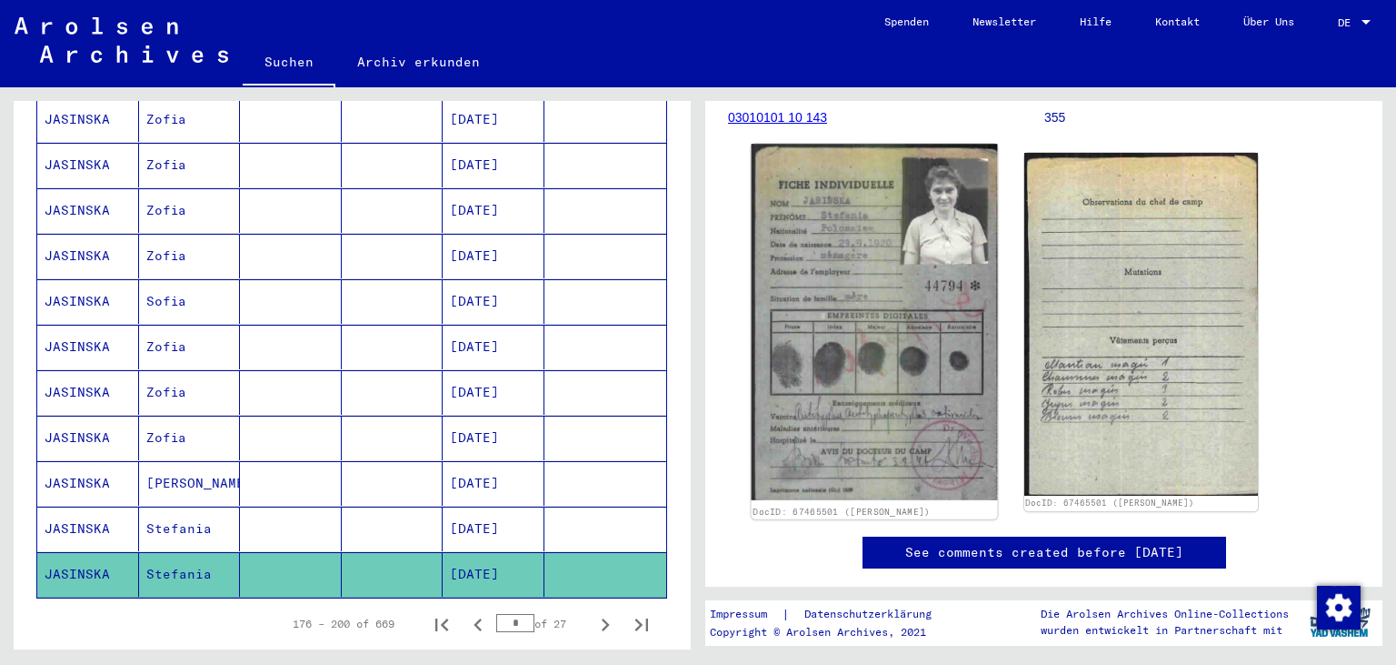
click at [864, 380] on img at bounding box center [874, 322] width 245 height 356
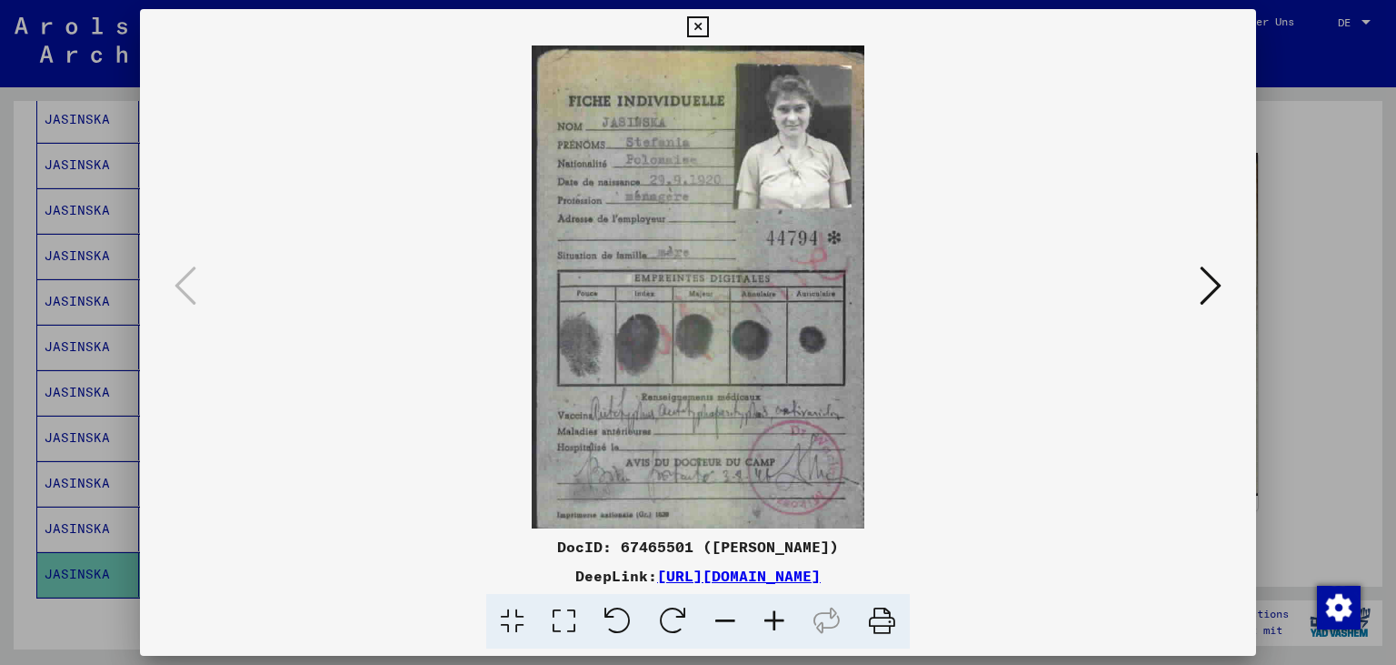
click at [864, 380] on img at bounding box center [699, 286] width 994 height 483
click at [1212, 293] on icon at bounding box center [1211, 286] width 22 height 44
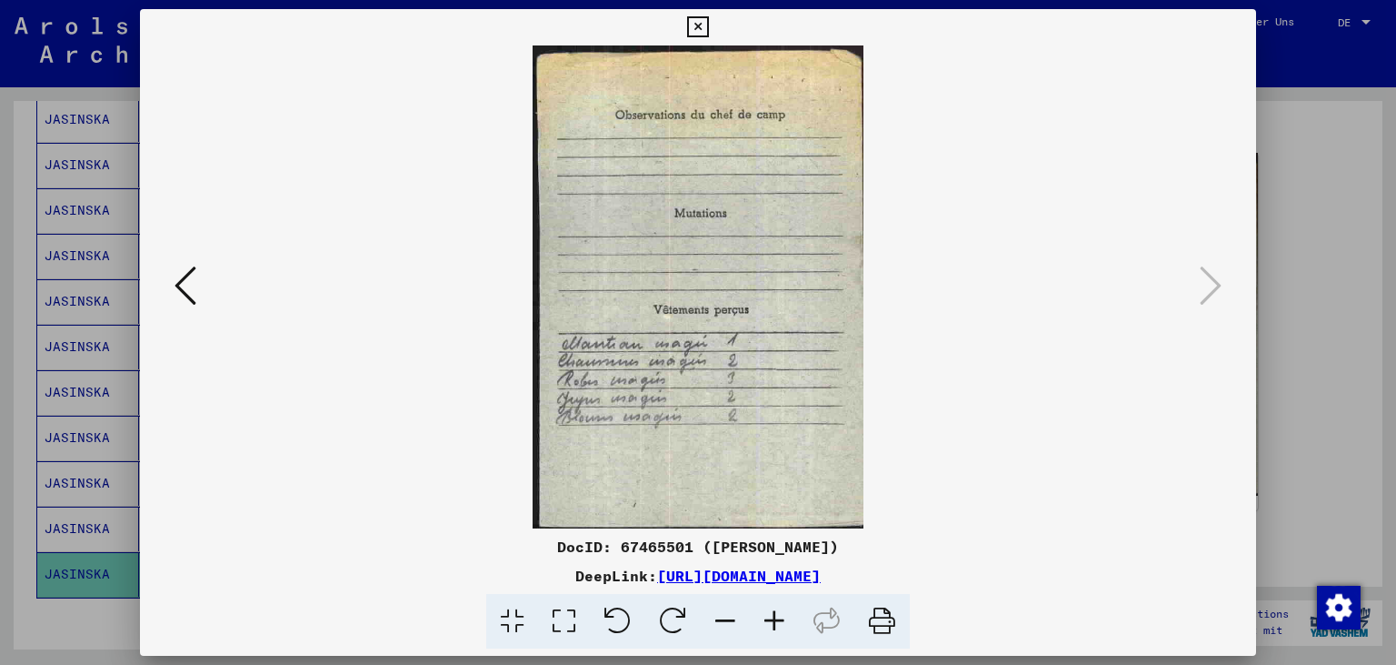
click at [708, 24] on icon at bounding box center [697, 27] width 21 height 22
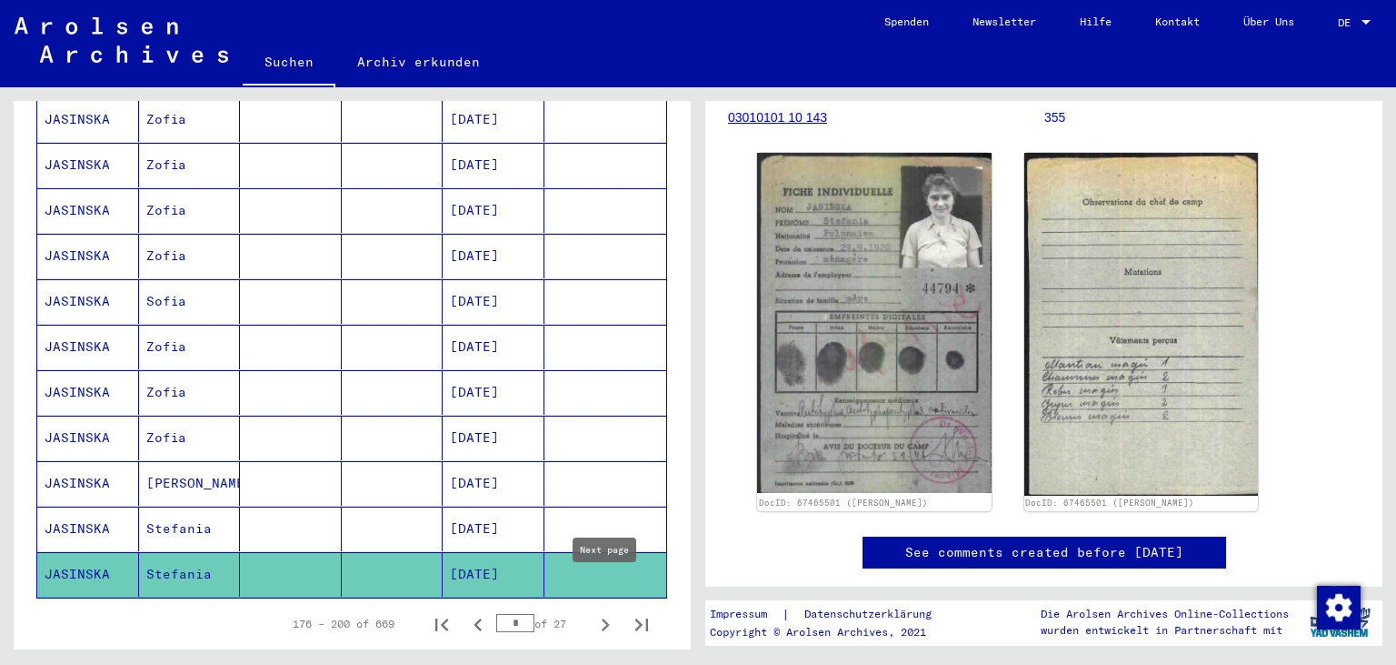
click at [602, 612] on icon "Next page" at bounding box center [605, 624] width 25 height 25
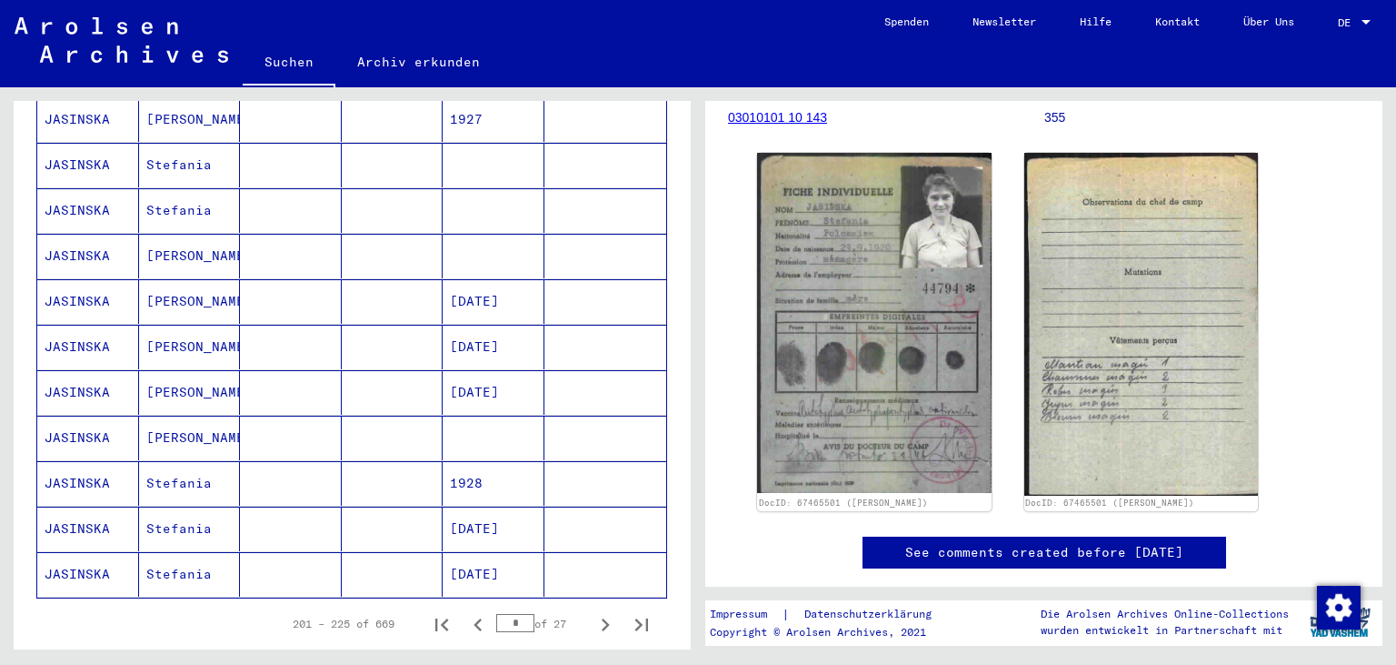
drag, startPoint x: 679, startPoint y: 394, endPoint x: 688, endPoint y: 318, distance: 76.0
click at [688, 318] on div "Nachname Vorname Geburtsname Geburt‏ Geburtsdatum Prisoner # [PERSON_NAME] [DAT…" at bounding box center [352, 62] width 677 height 1307
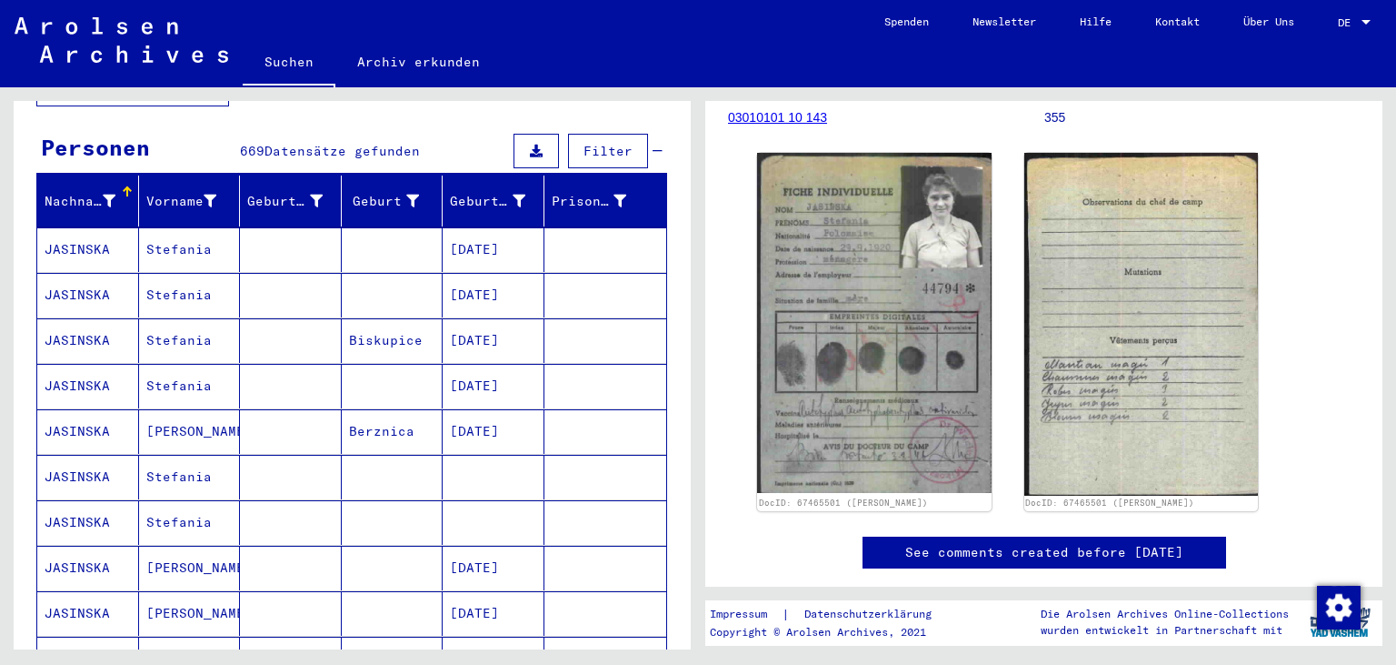
scroll to position [155, 0]
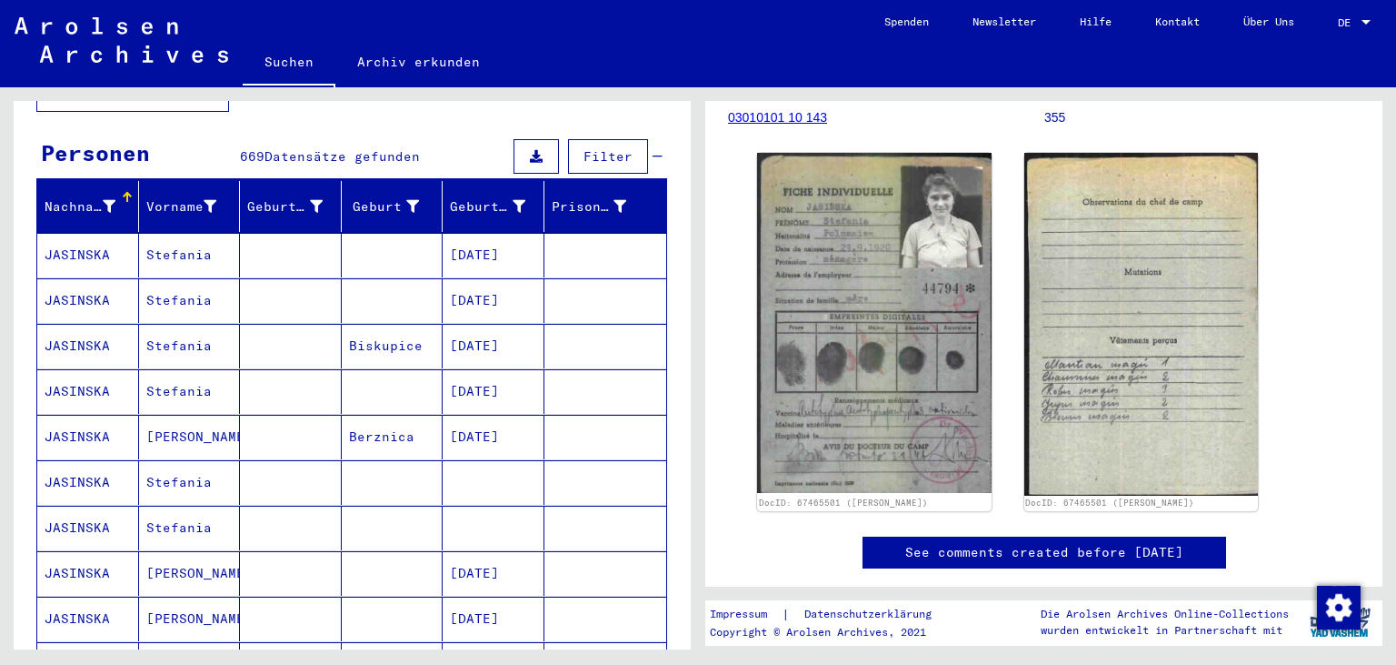
click at [267, 242] on mat-cell at bounding box center [291, 255] width 102 height 45
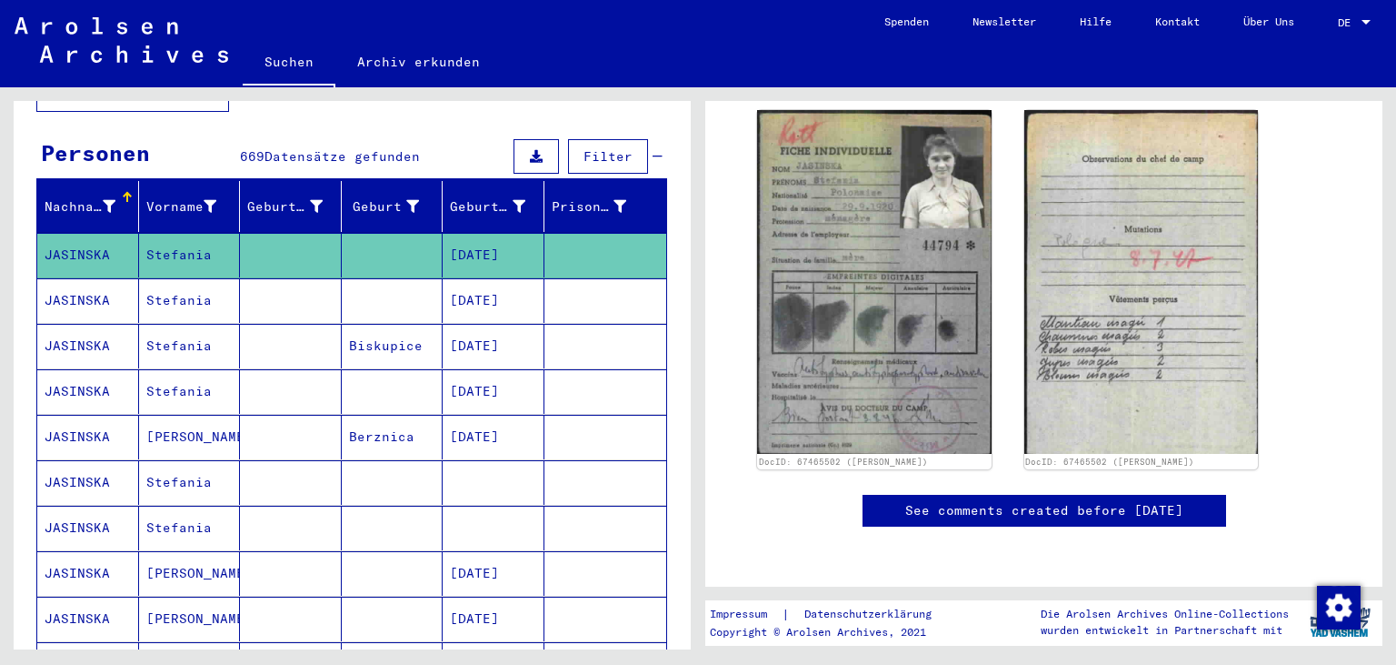
scroll to position [306, 0]
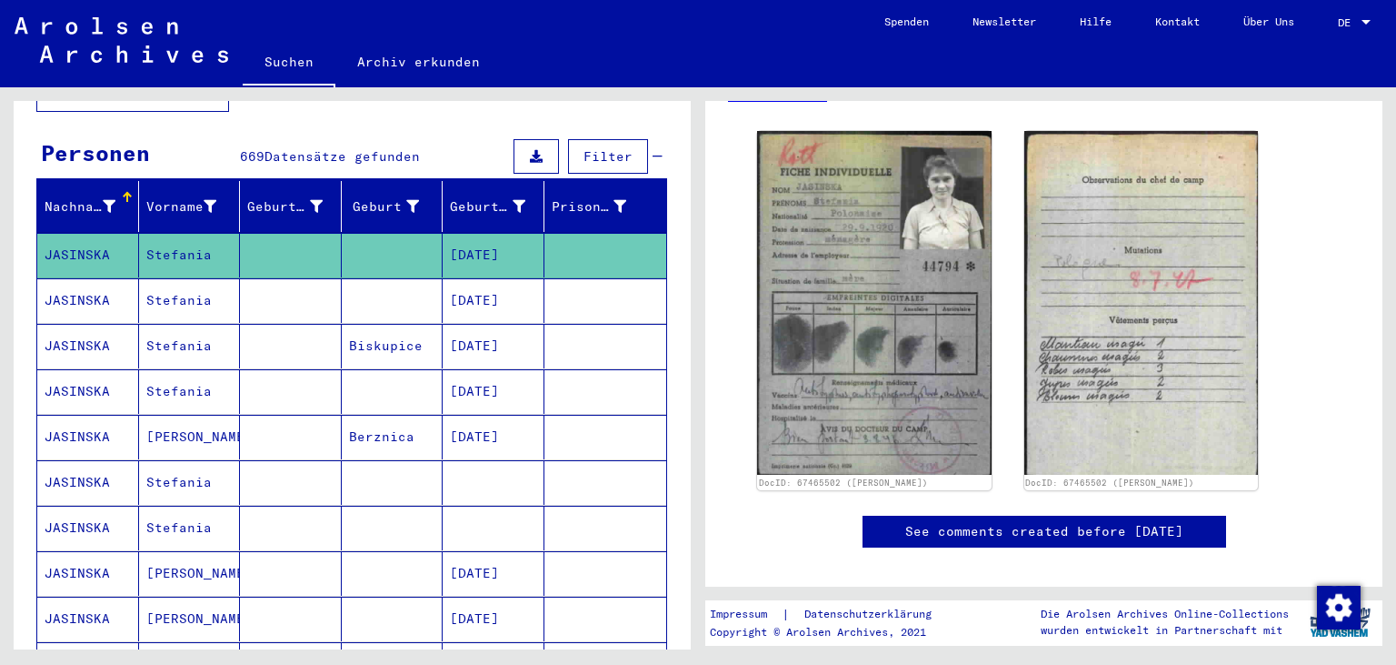
click at [518, 278] on mat-cell "[DATE]" at bounding box center [494, 300] width 102 height 45
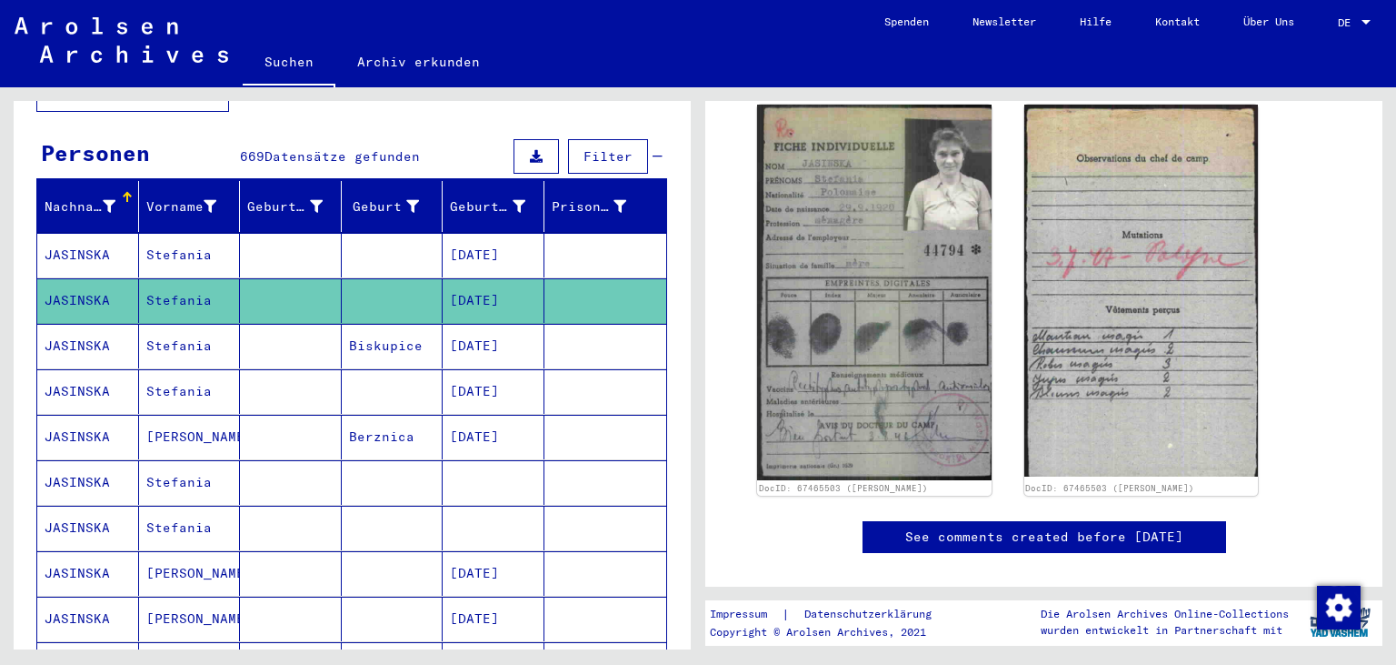
scroll to position [174, 0]
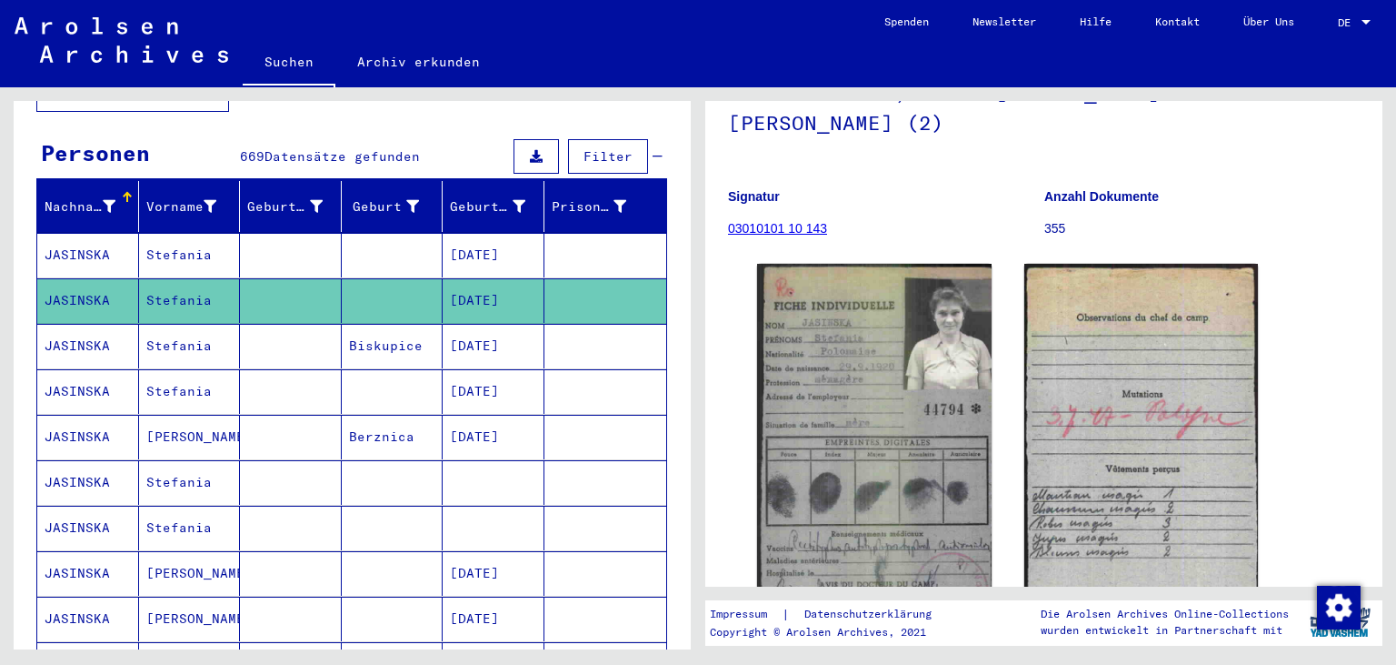
click at [474, 327] on mat-cell "[DATE]" at bounding box center [494, 346] width 102 height 45
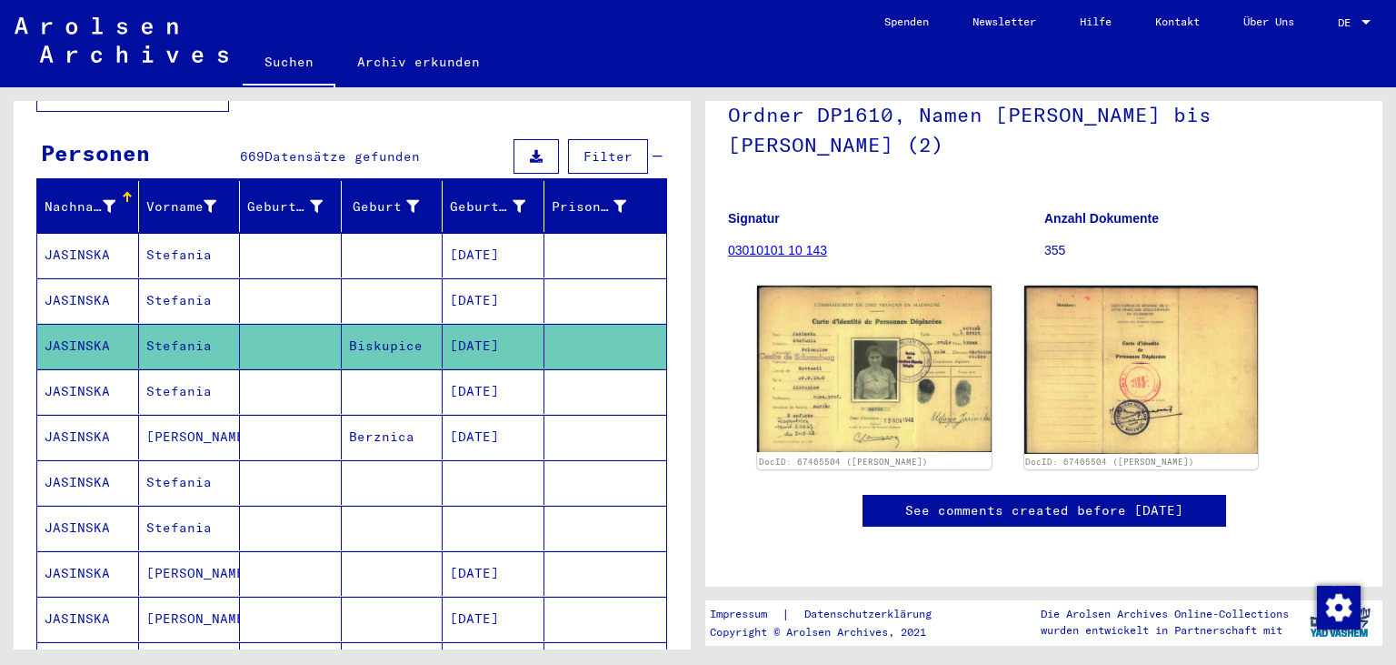
scroll to position [173, 0]
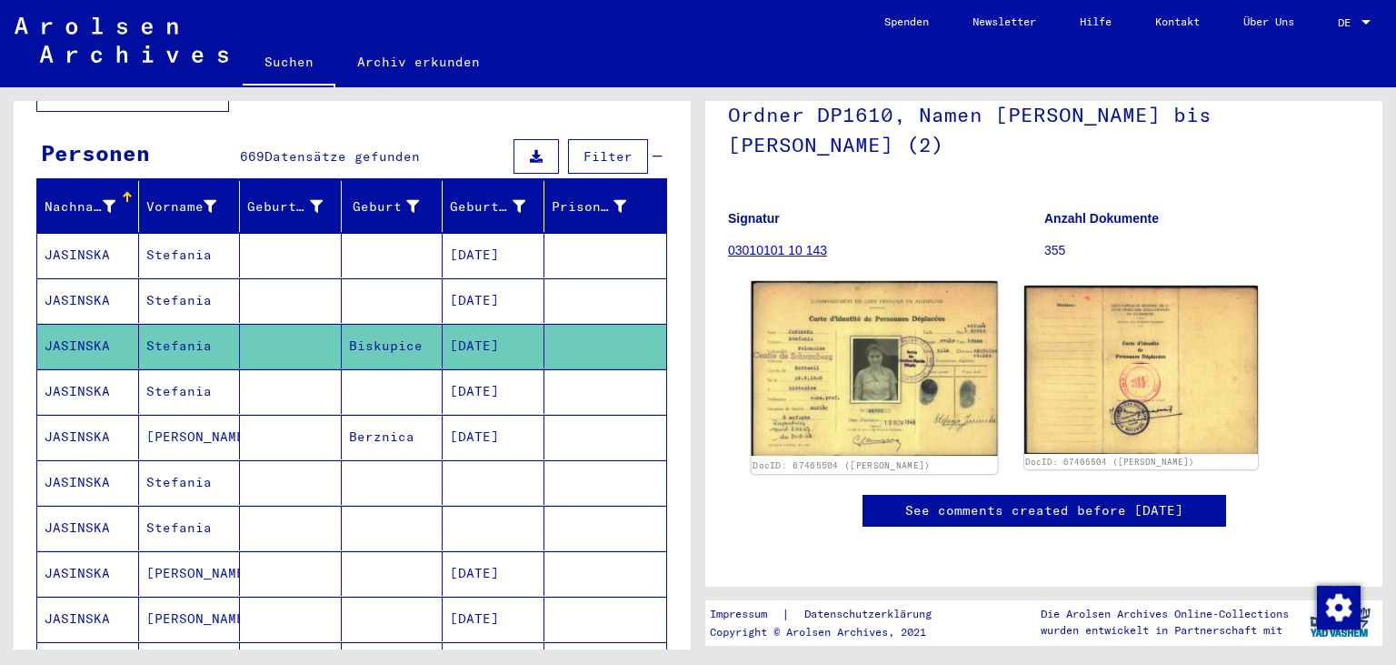
click at [863, 363] on img at bounding box center [874, 368] width 245 height 175
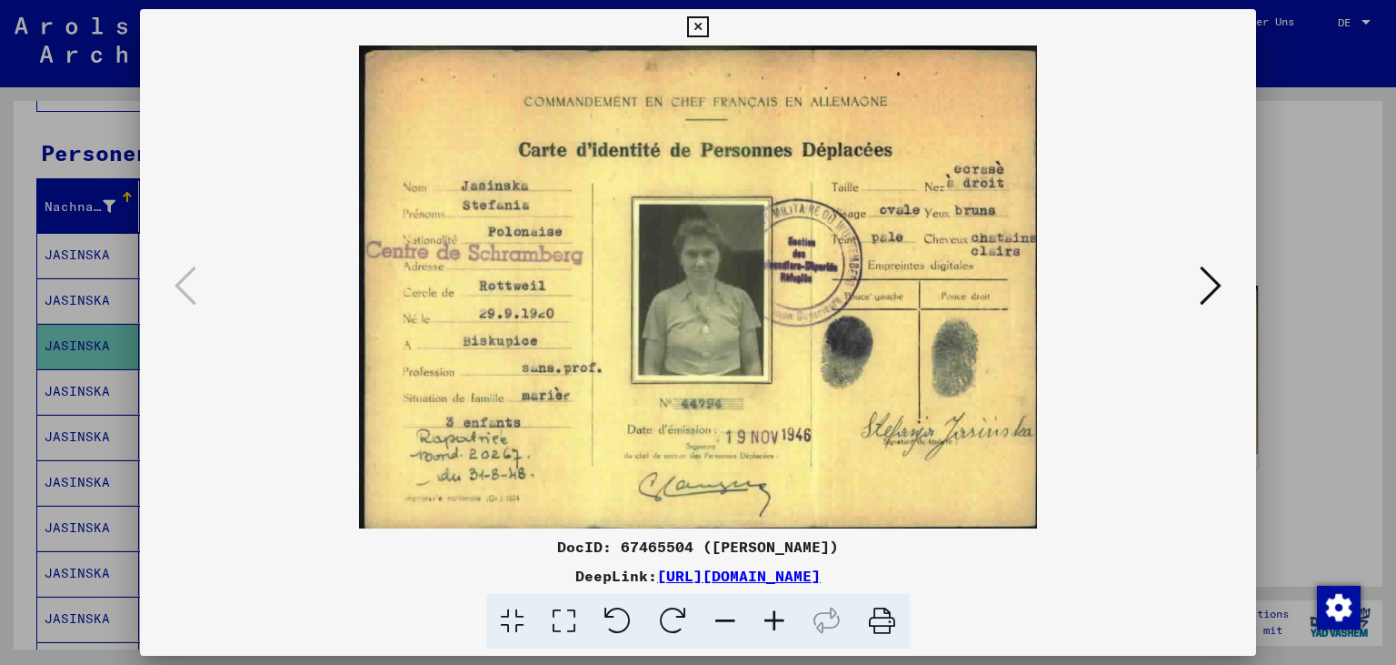
click at [1220, 290] on icon at bounding box center [1211, 286] width 22 height 44
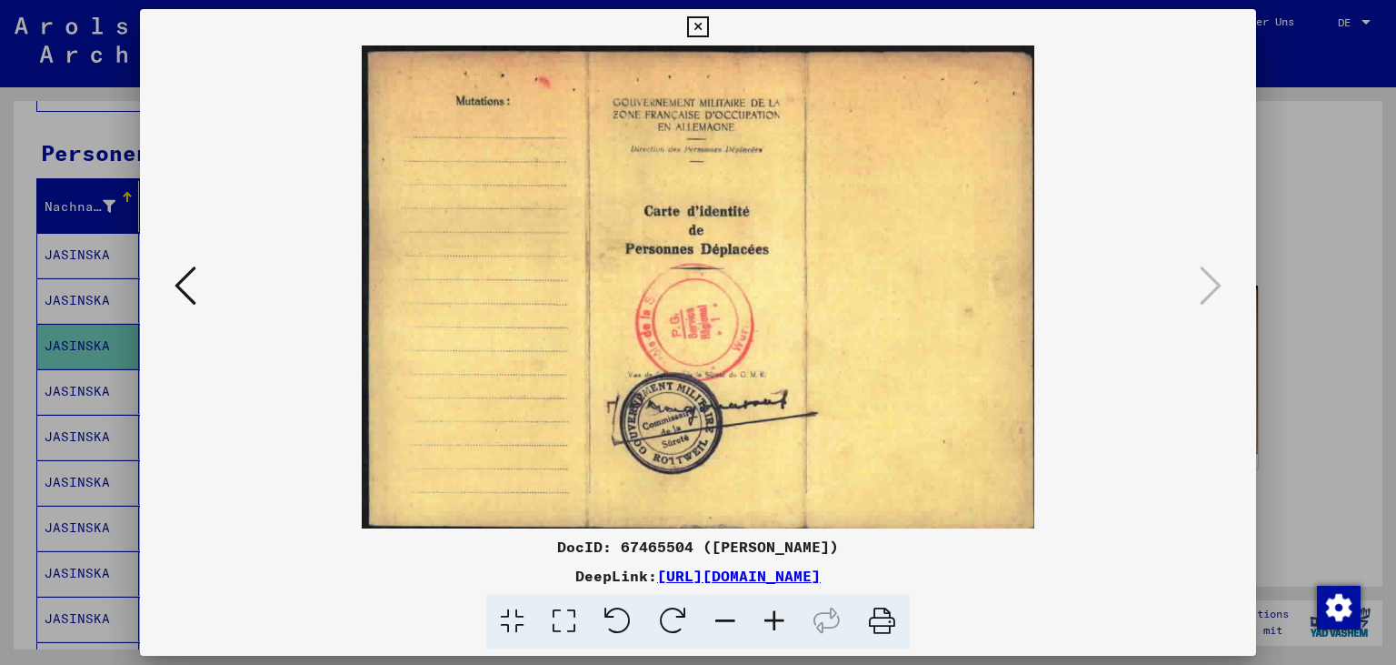
click at [708, 30] on icon at bounding box center [697, 27] width 21 height 22
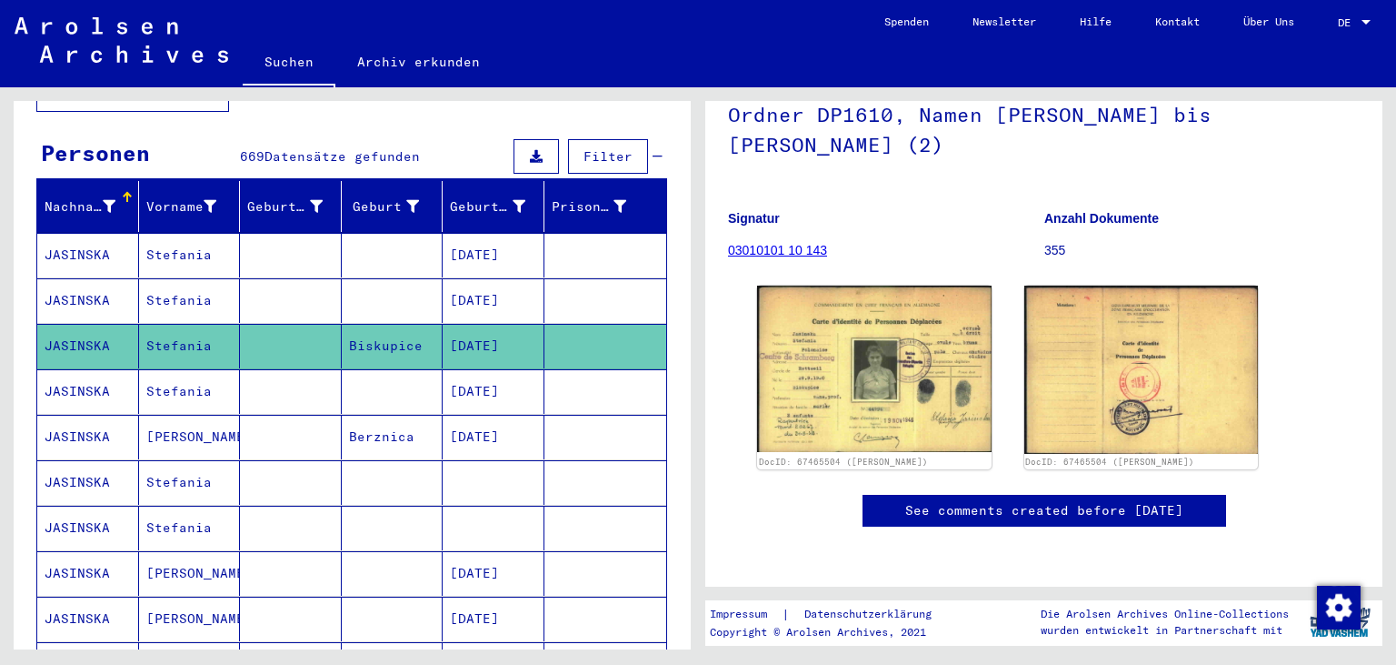
click at [479, 460] on mat-cell at bounding box center [494, 482] width 102 height 45
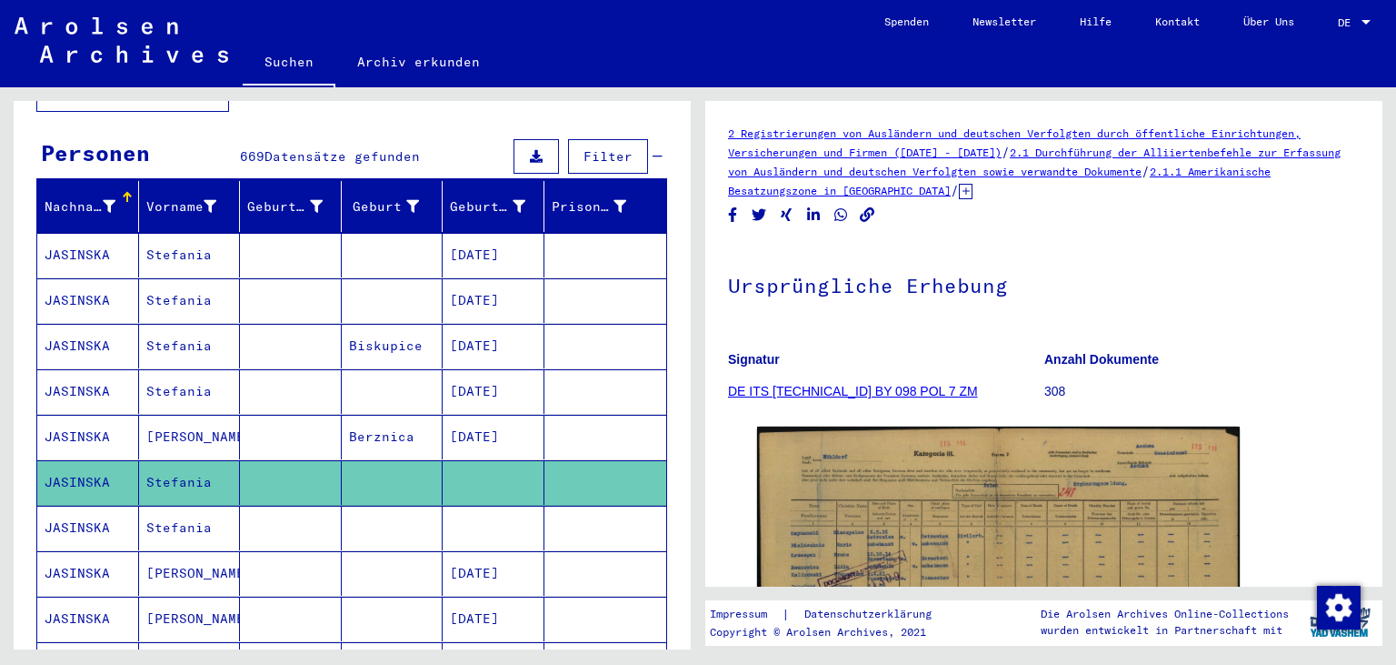
click at [468, 505] on mat-cell at bounding box center [494, 527] width 102 height 45
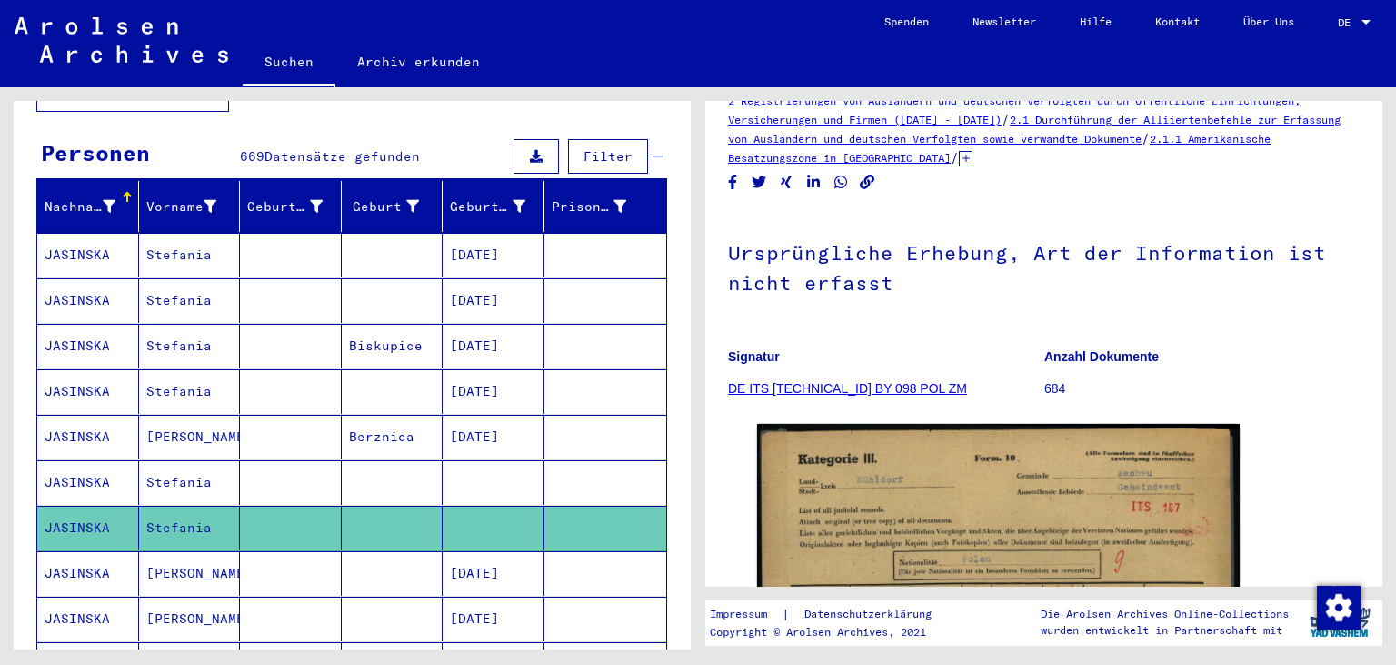
scroll to position [30, 0]
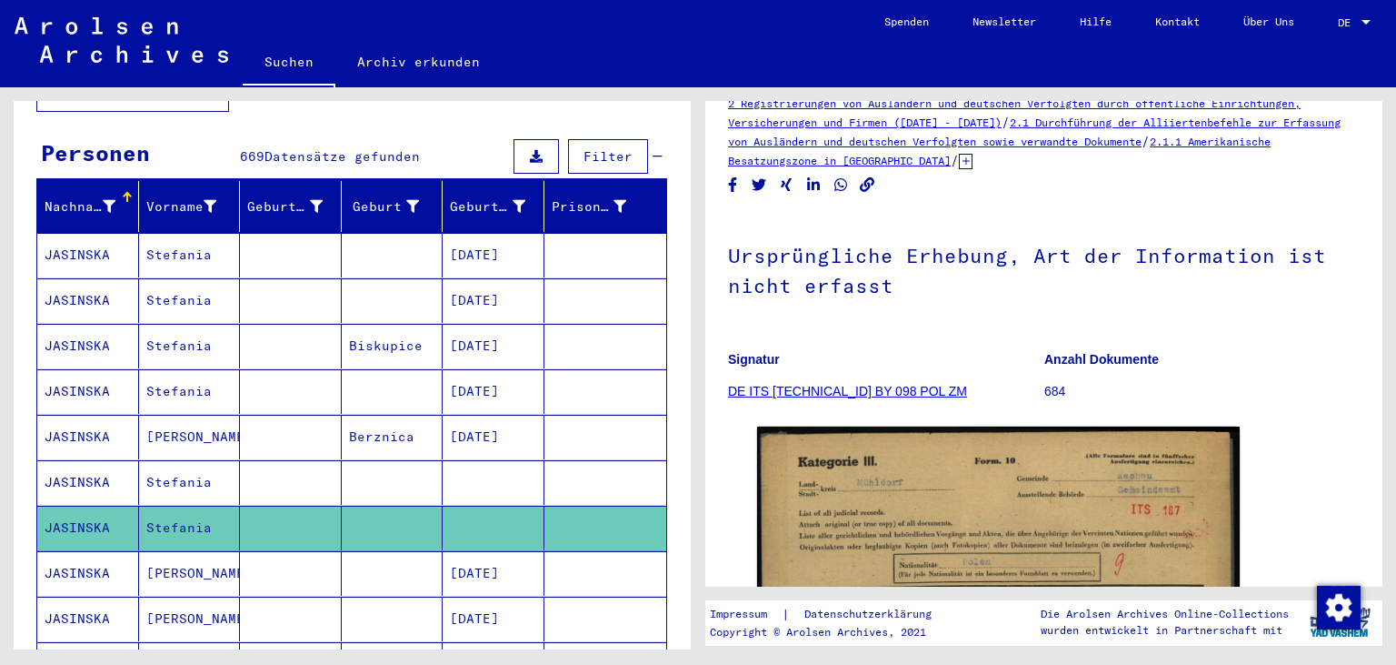
click at [388, 334] on mat-cell "Biskupice" at bounding box center [393, 346] width 102 height 45
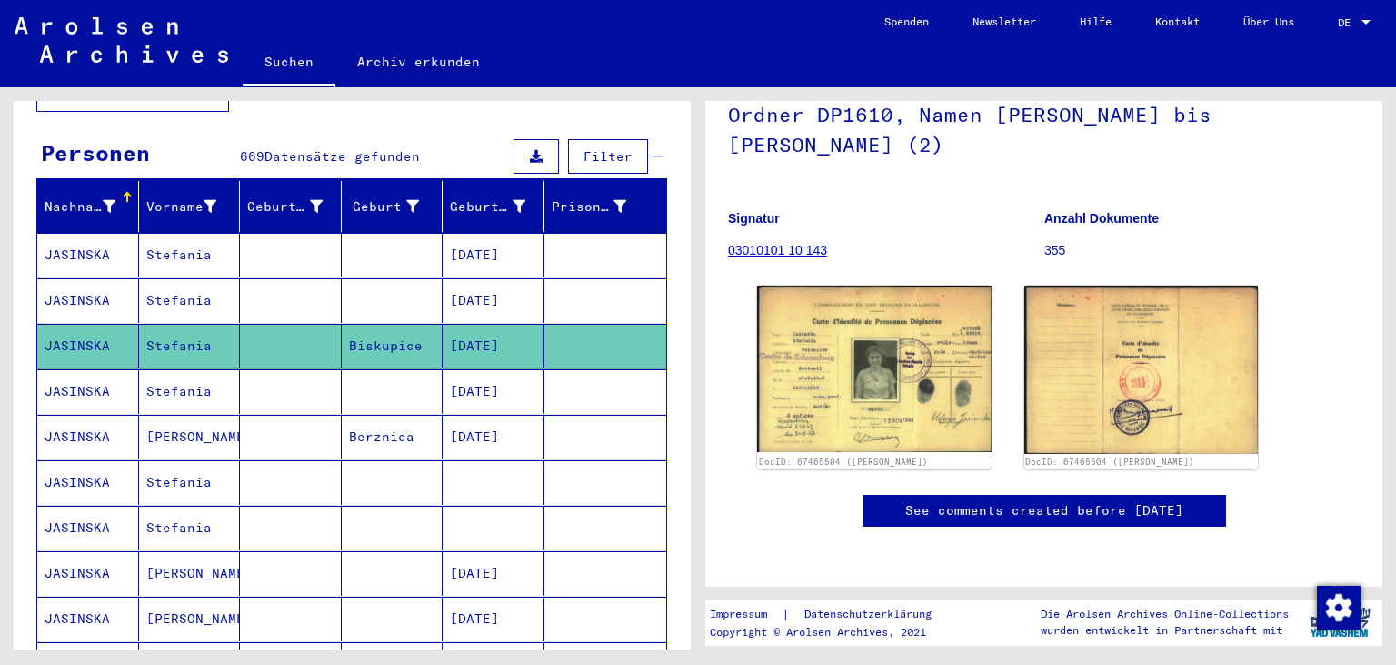
scroll to position [151, 0]
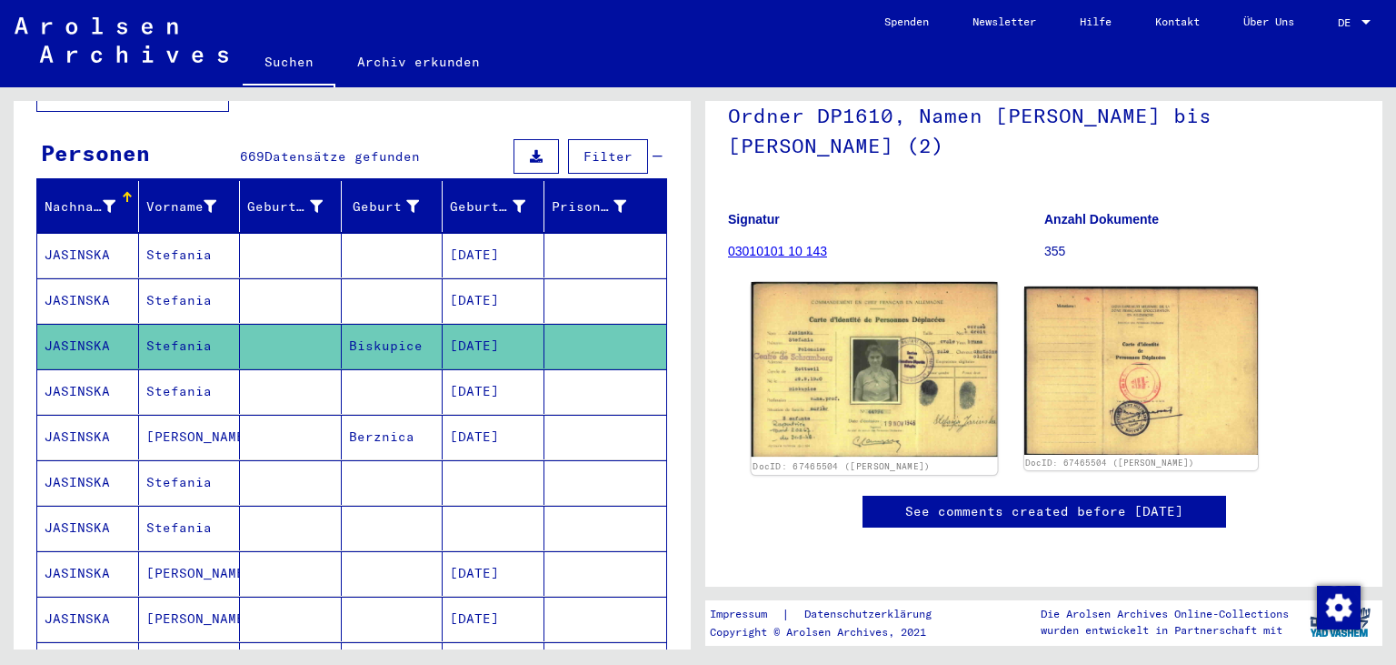
click at [845, 411] on img at bounding box center [874, 369] width 245 height 175
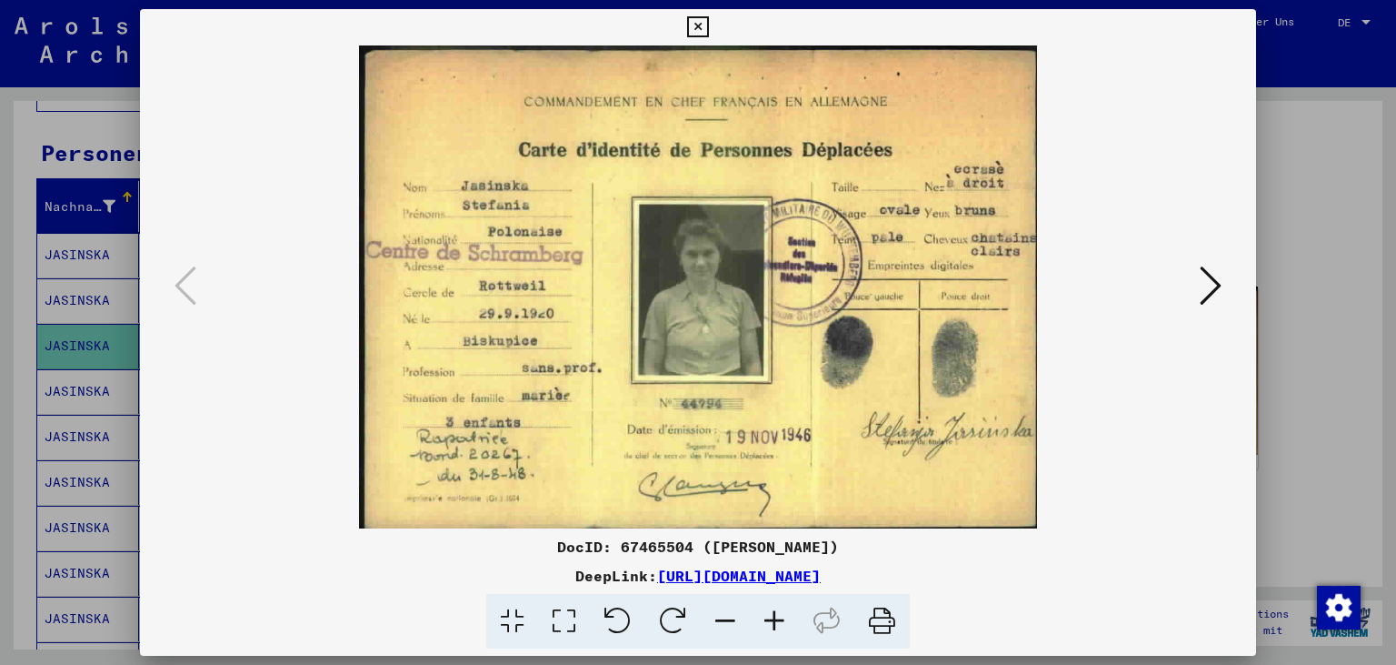
click at [708, 23] on icon at bounding box center [697, 27] width 21 height 22
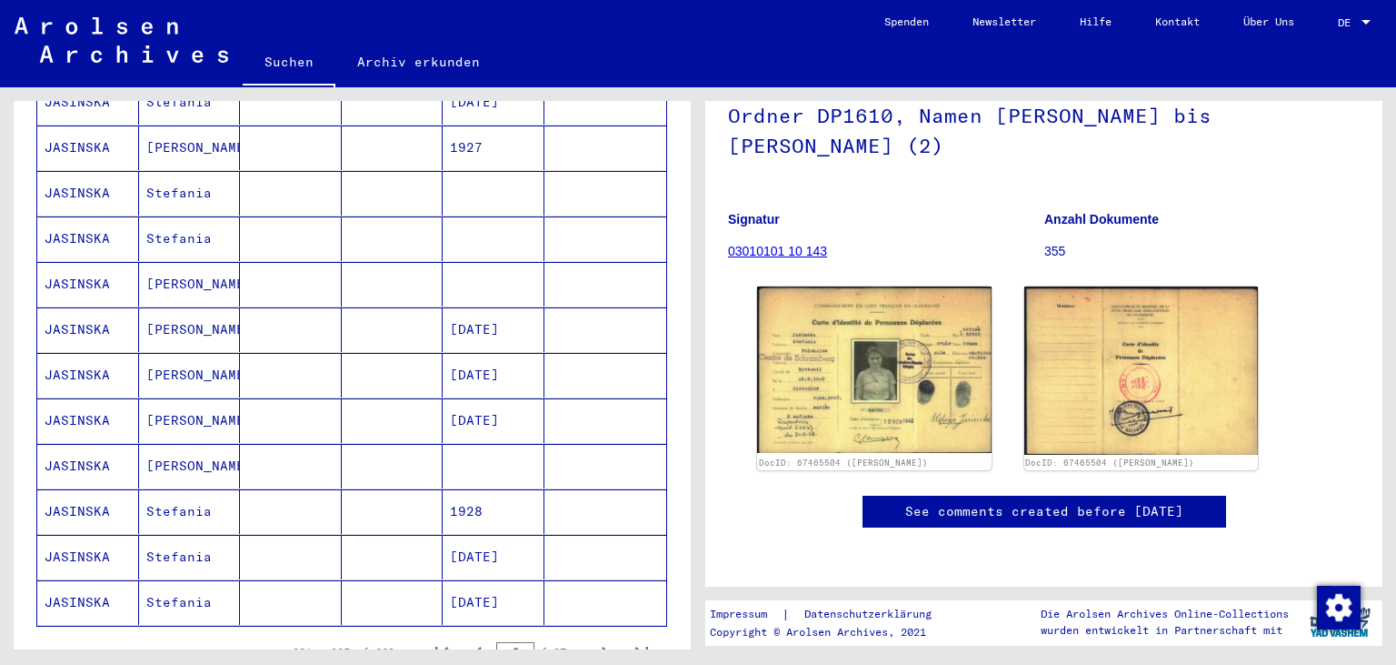
scroll to position [901, 0]
click at [608, 644] on icon "Next page" at bounding box center [606, 650] width 8 height 13
type input "**"
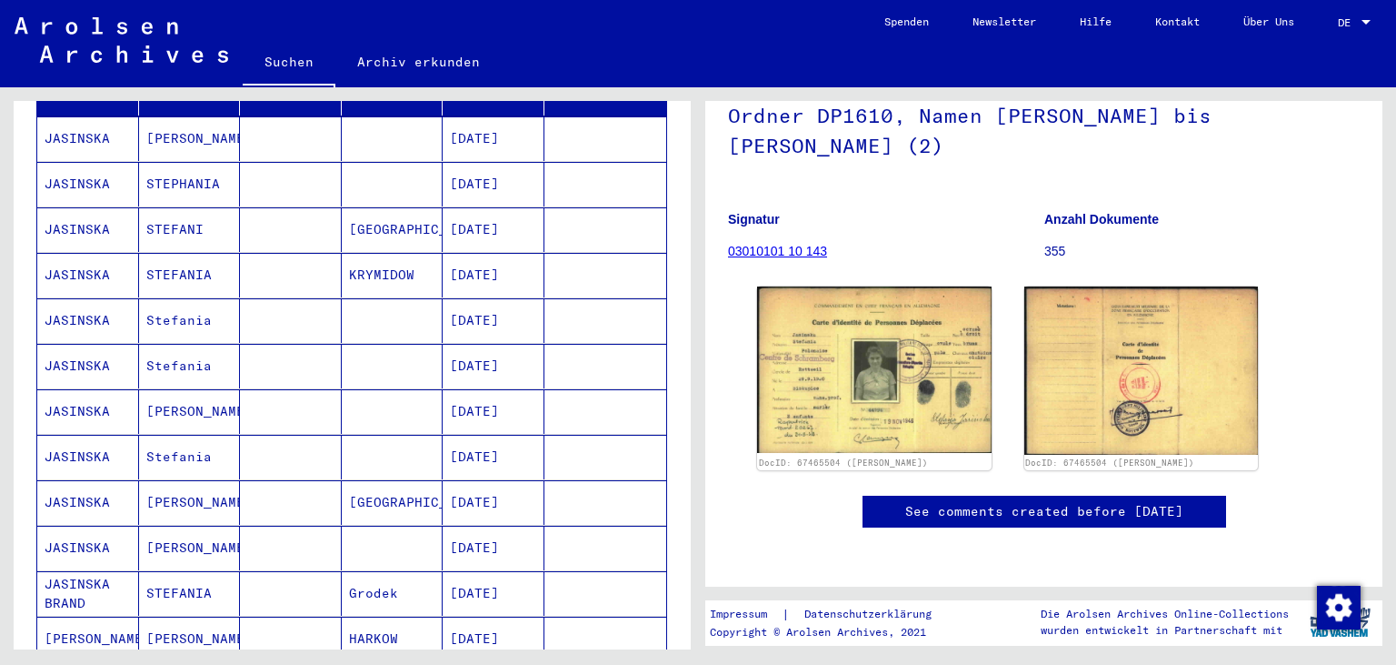
scroll to position [0, 0]
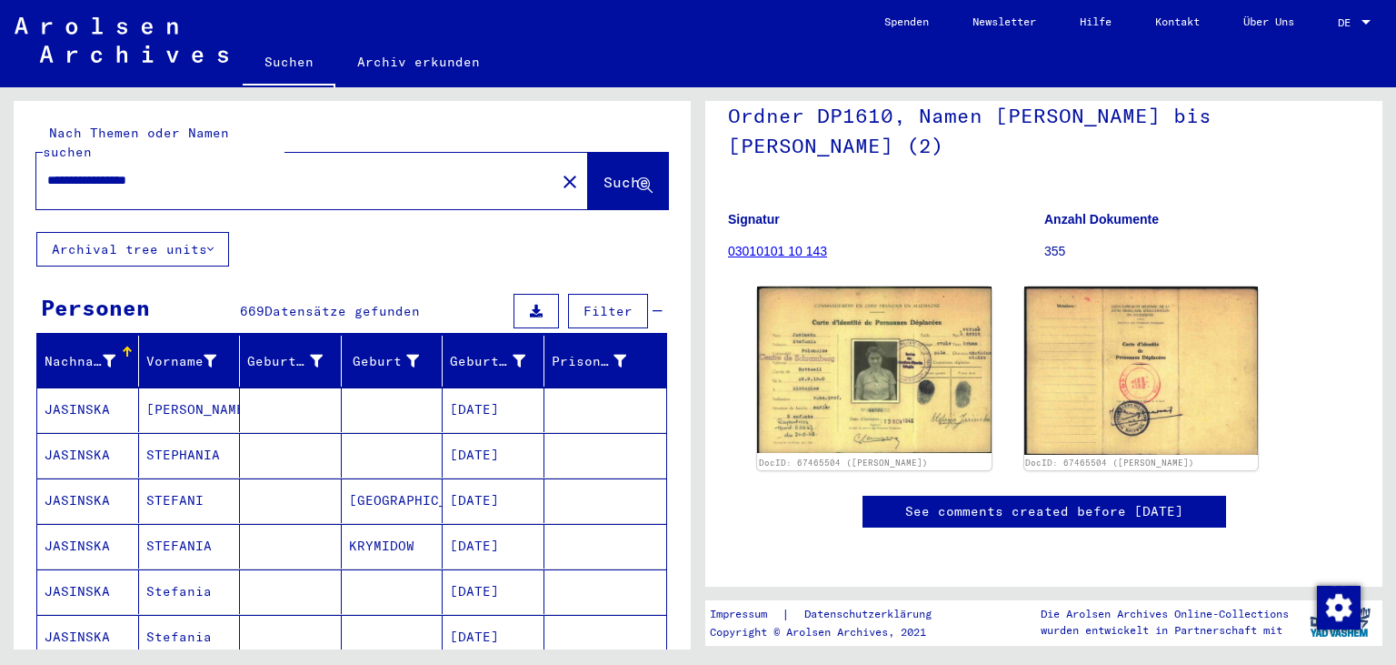
click at [214, 171] on input "**********" at bounding box center [295, 180] width 497 height 19
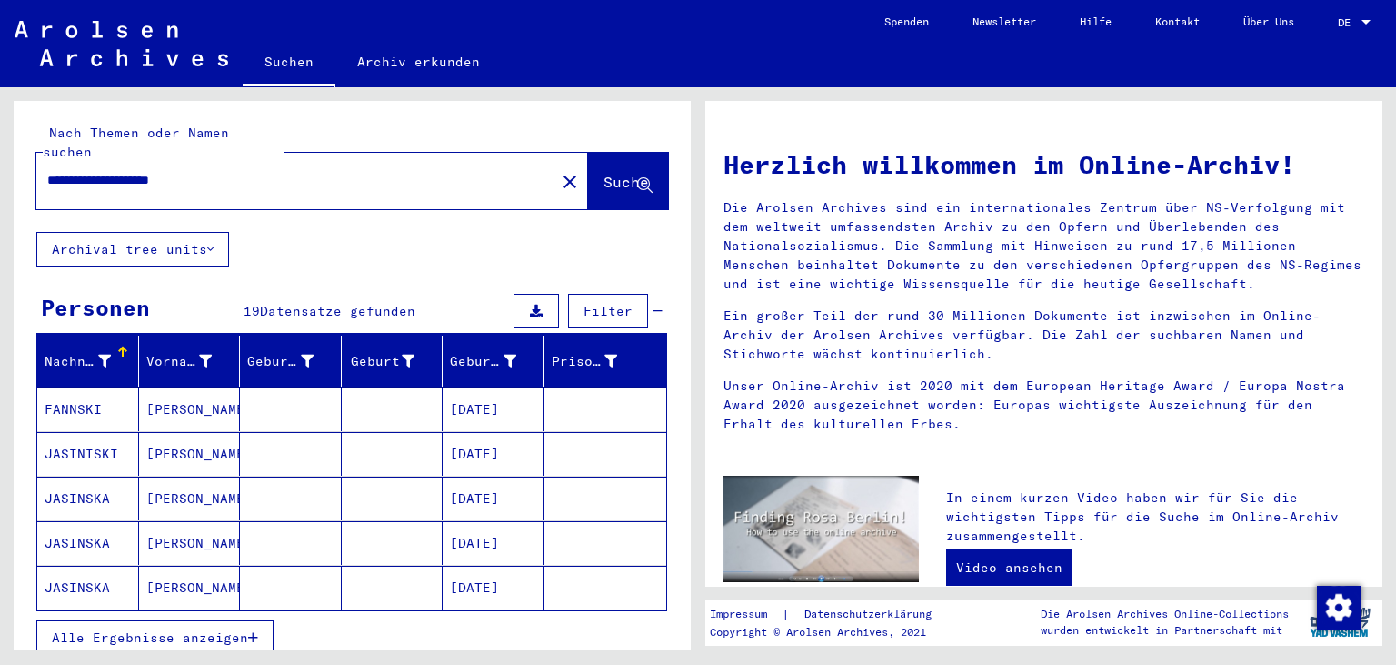
click at [191, 627] on button "Alle Ergebnisse anzeigen" at bounding box center [154, 637] width 237 height 35
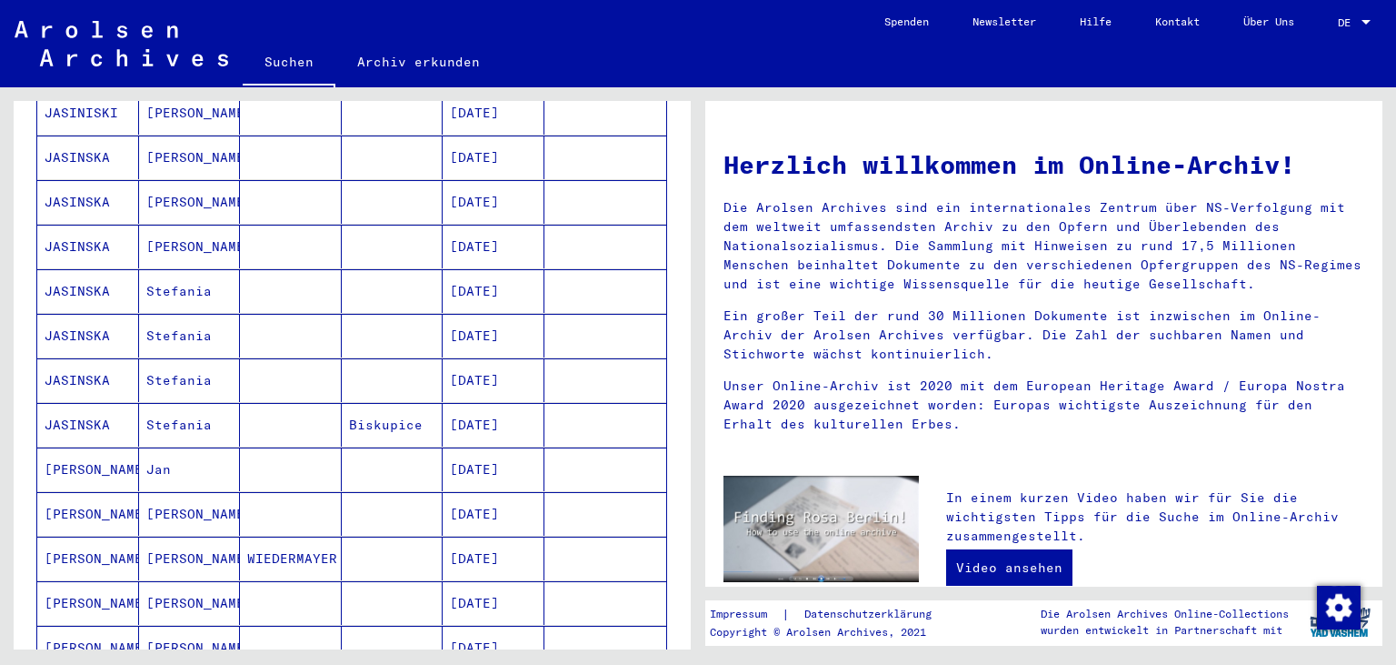
scroll to position [345, 0]
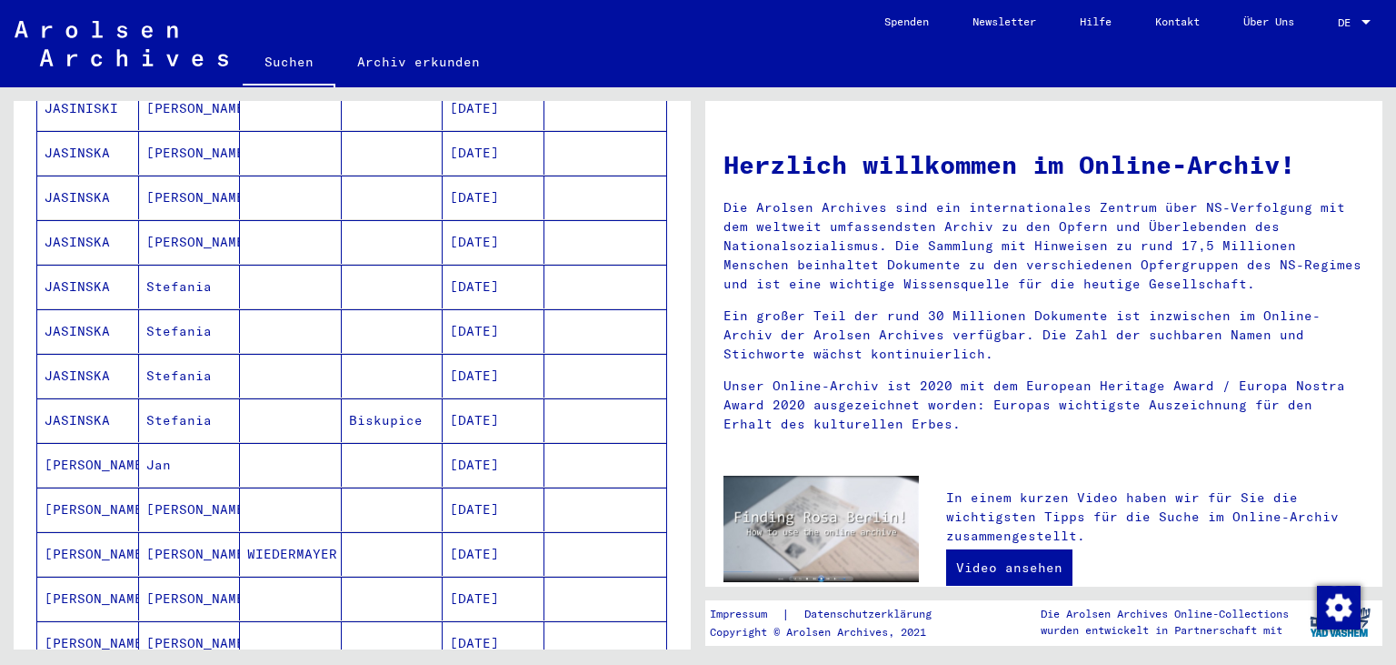
click at [464, 268] on mat-cell "[DATE]" at bounding box center [494, 287] width 102 height 44
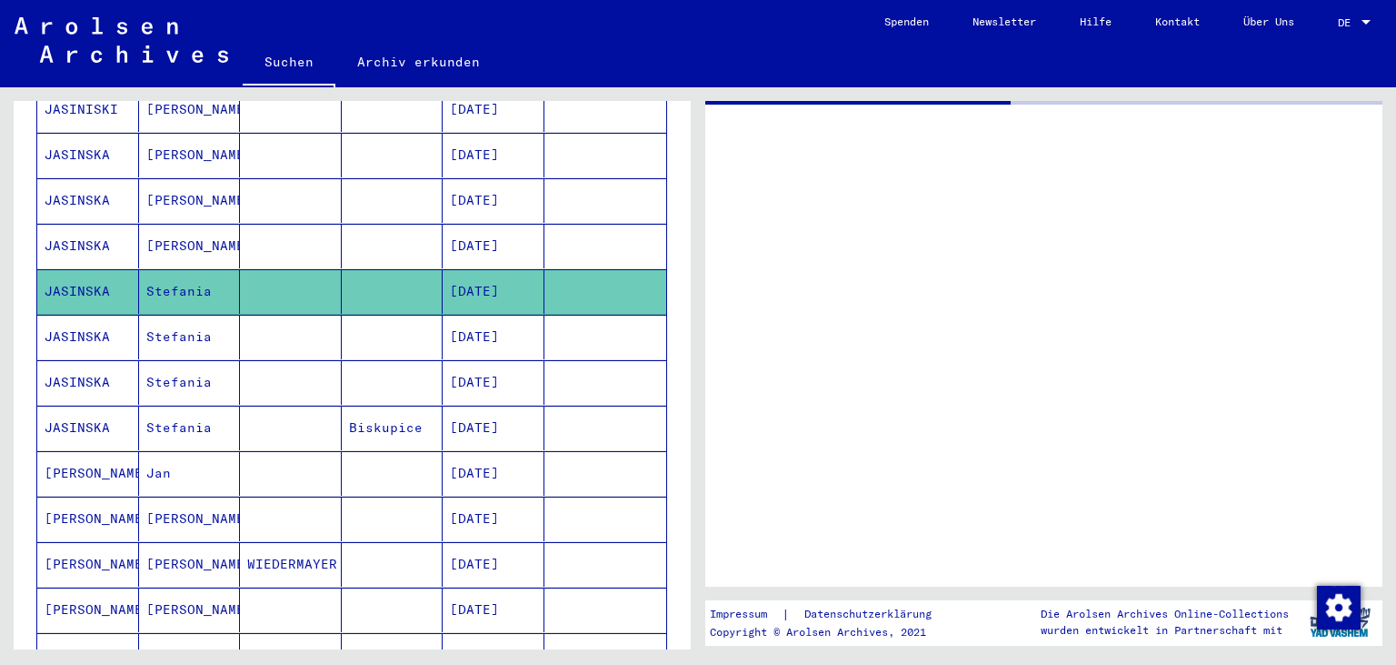
scroll to position [346, 0]
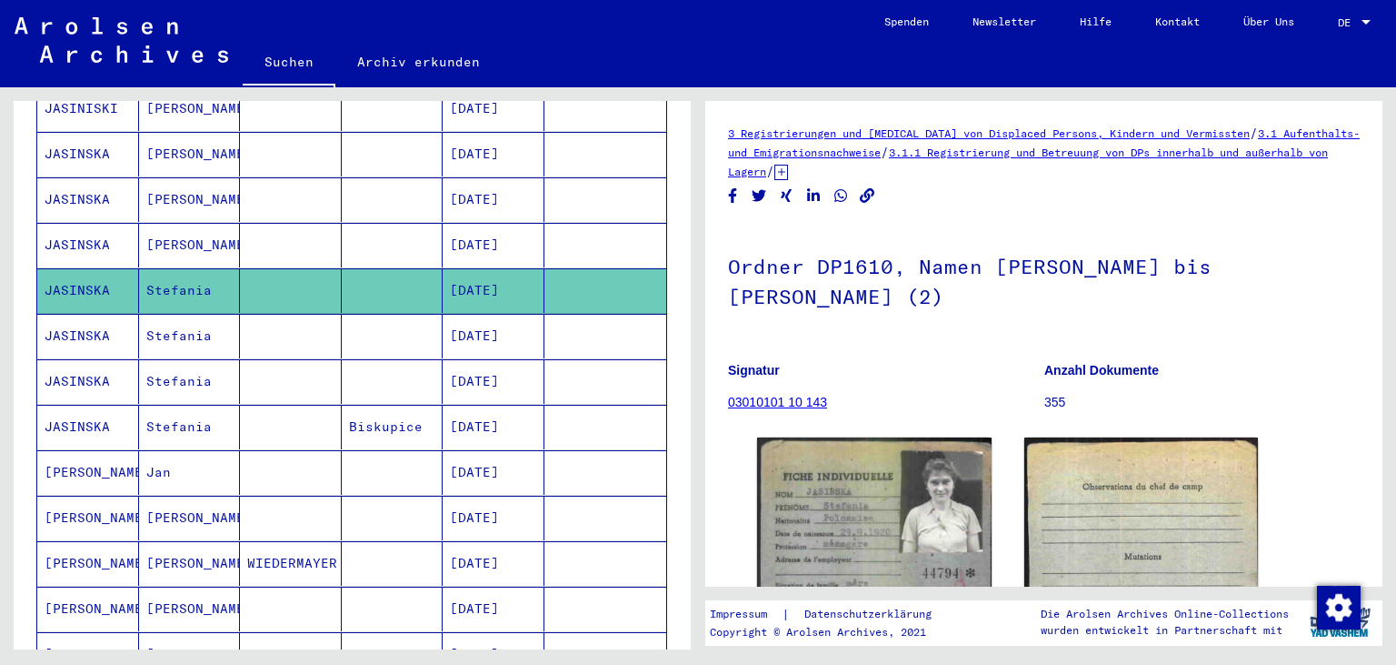
click at [473, 314] on mat-cell "[DATE]" at bounding box center [494, 336] width 102 height 45
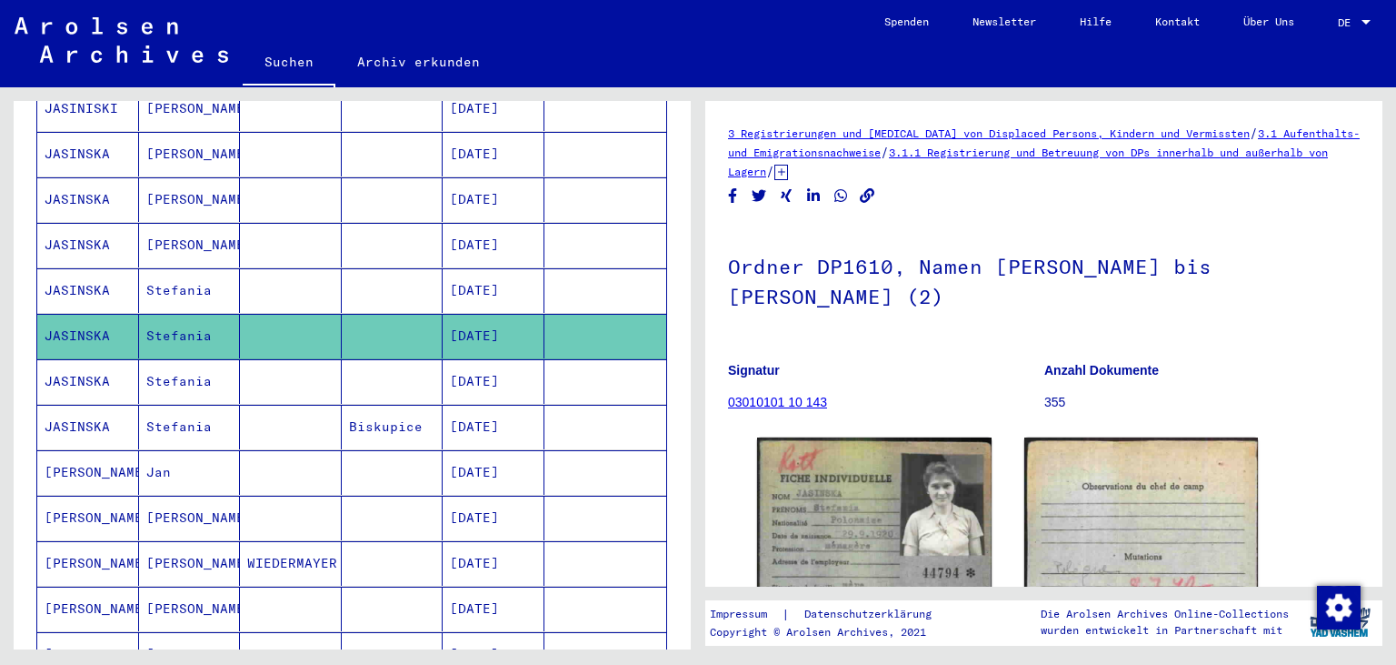
click at [484, 359] on mat-cell "[DATE]" at bounding box center [494, 381] width 102 height 45
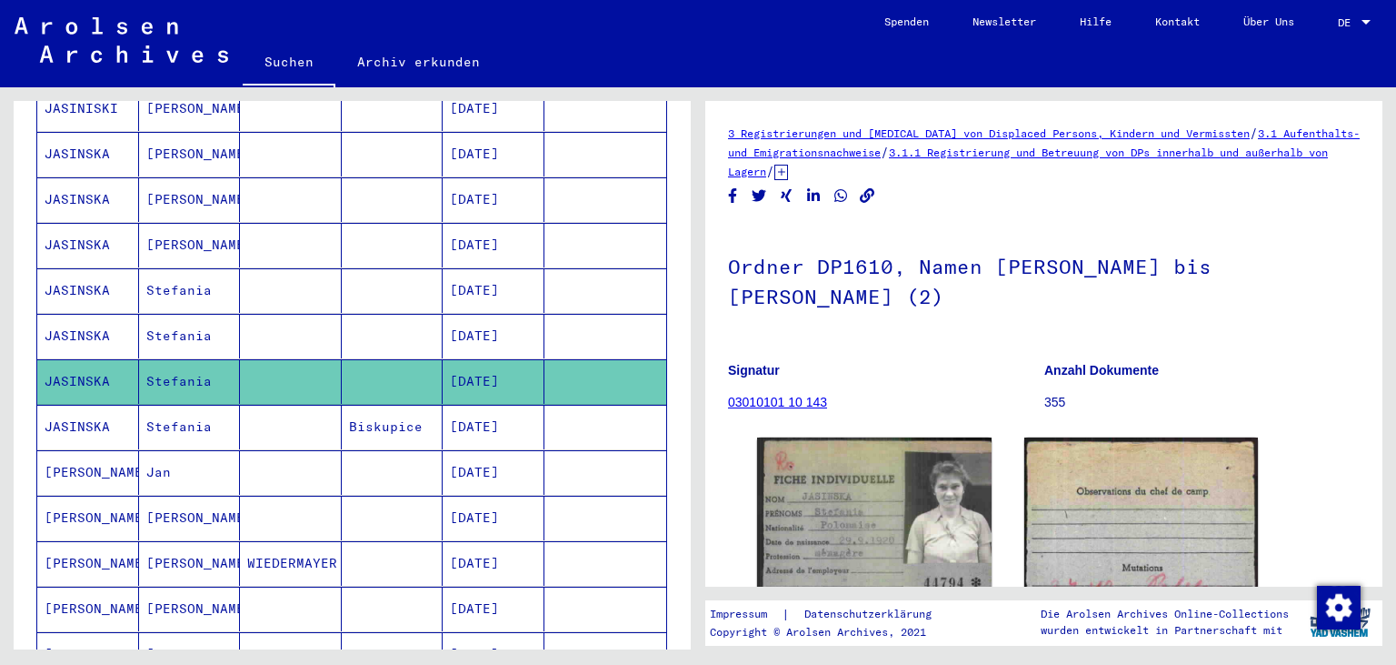
click at [500, 406] on mat-cell "[DATE]" at bounding box center [494, 427] width 102 height 45
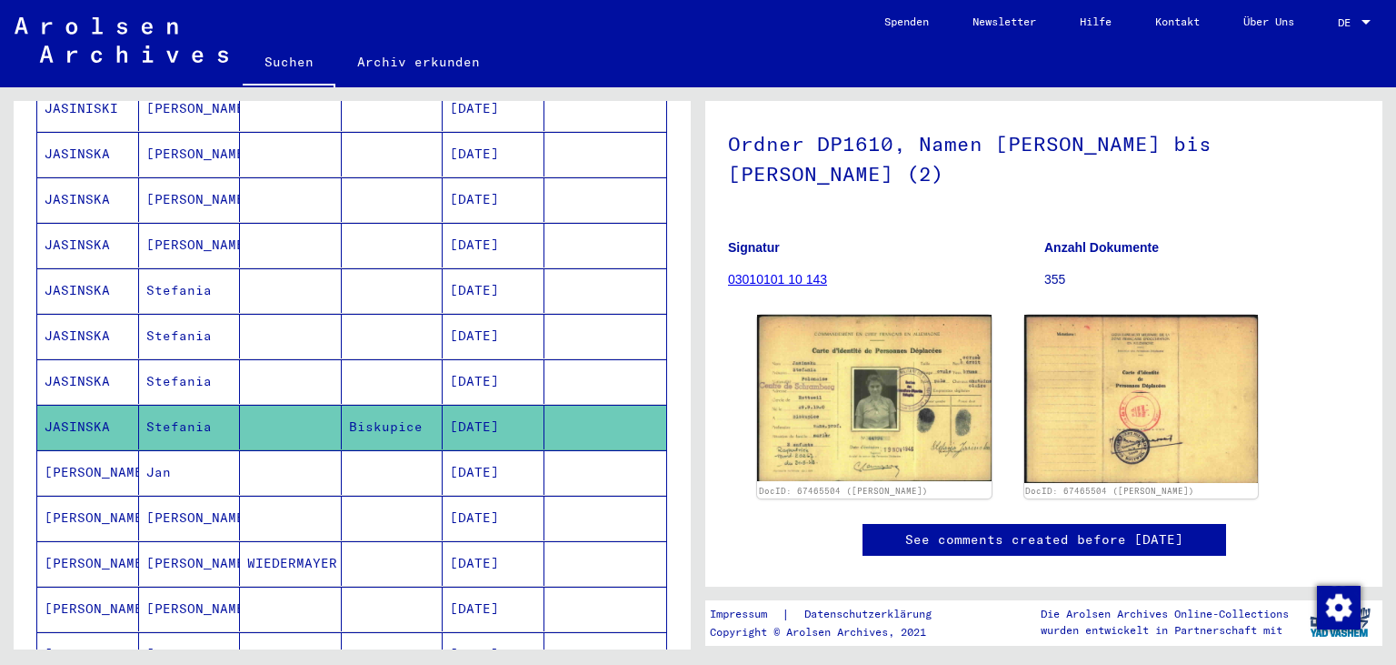
scroll to position [150, 0]
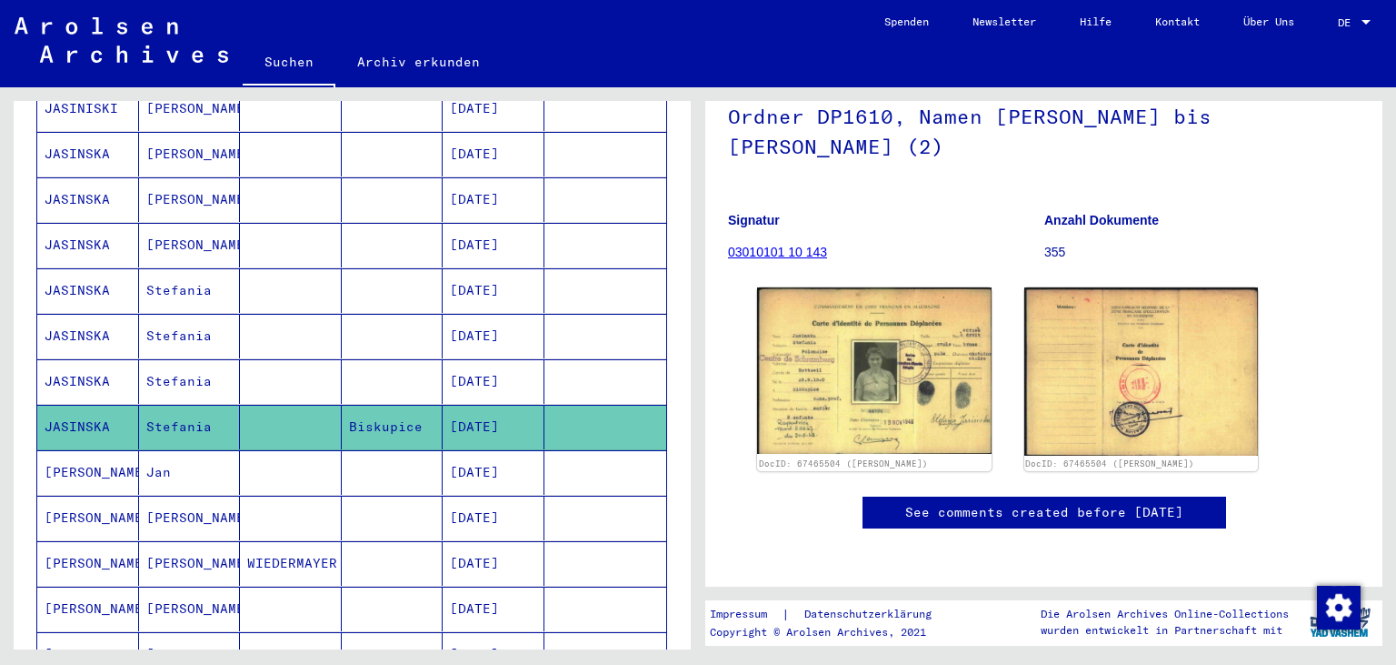
click at [491, 462] on mat-cell "[DATE]" at bounding box center [494, 472] width 102 height 45
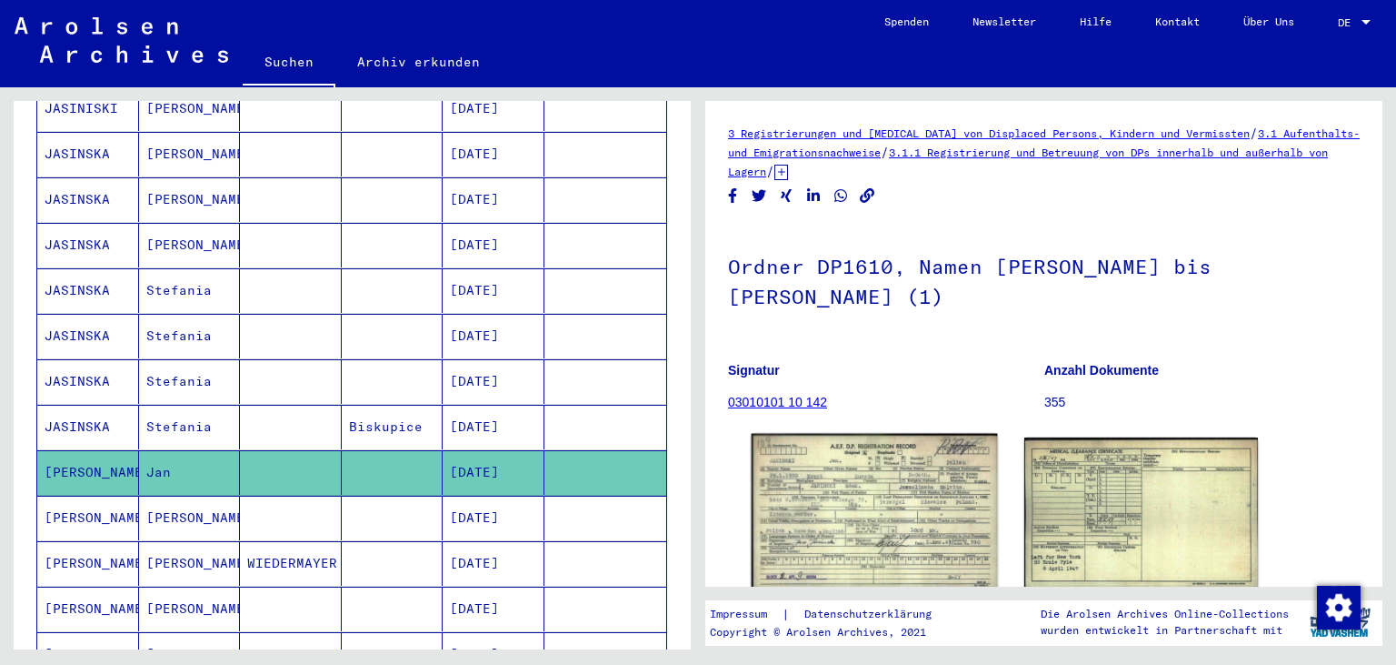
click at [850, 521] on img at bounding box center [874, 511] width 245 height 155
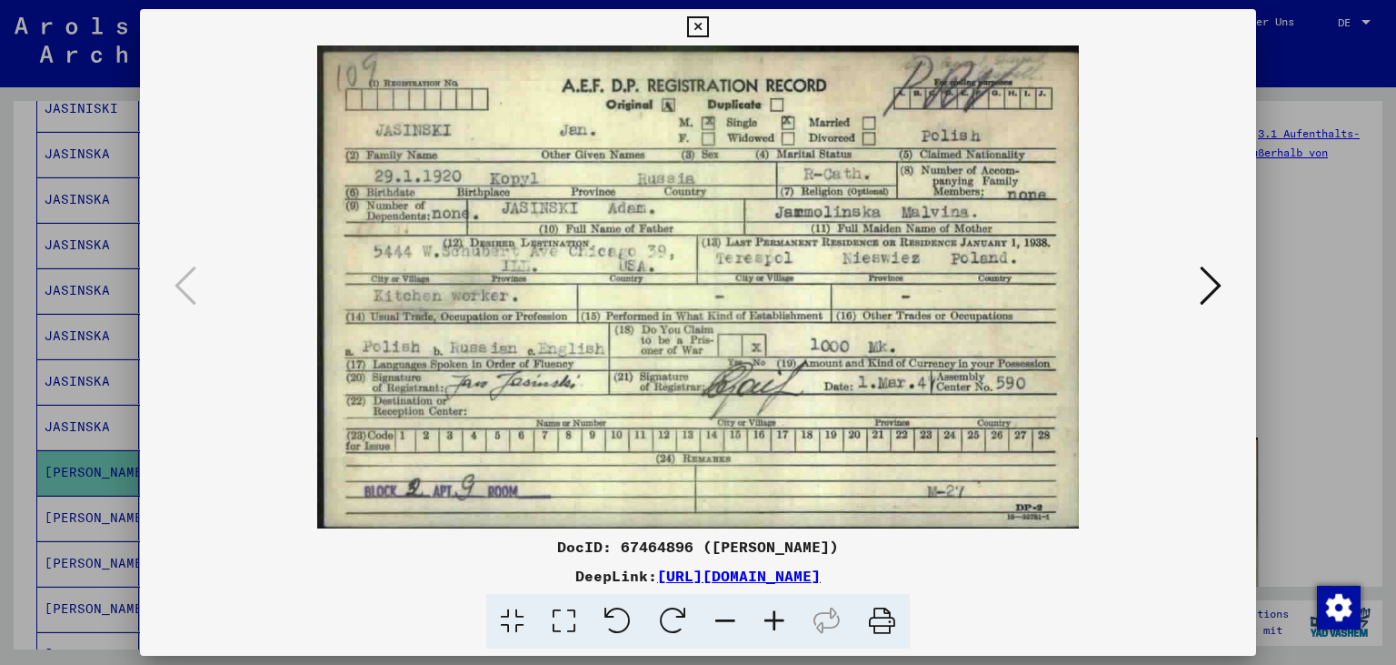
click at [708, 28] on icon at bounding box center [697, 27] width 21 height 22
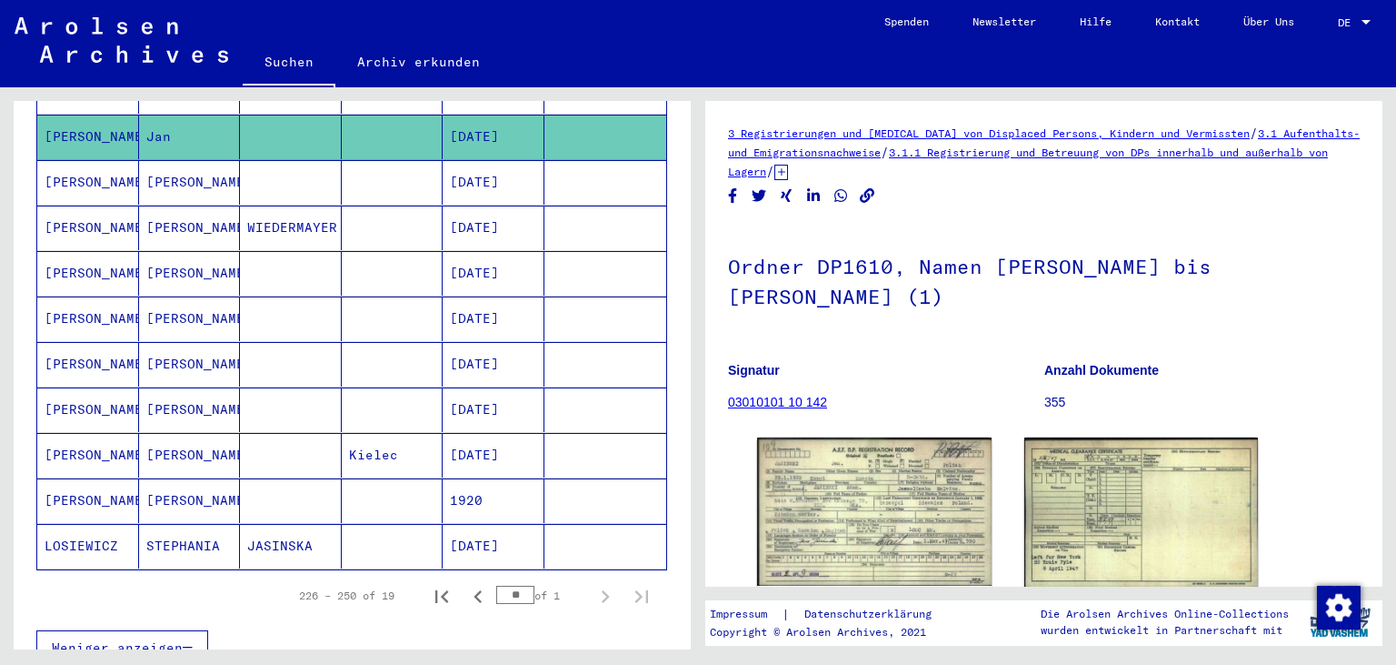
scroll to position [685, 0]
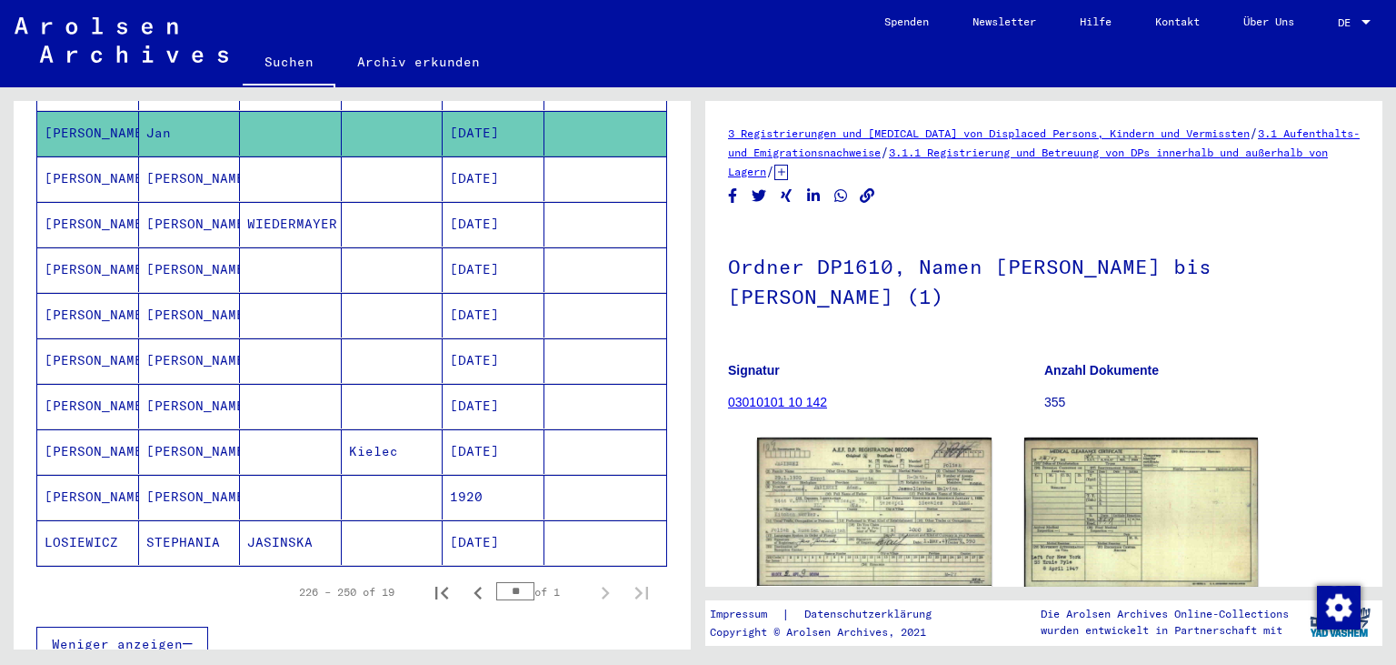
click at [290, 531] on mat-cell "JASINSKA" at bounding box center [291, 542] width 102 height 45
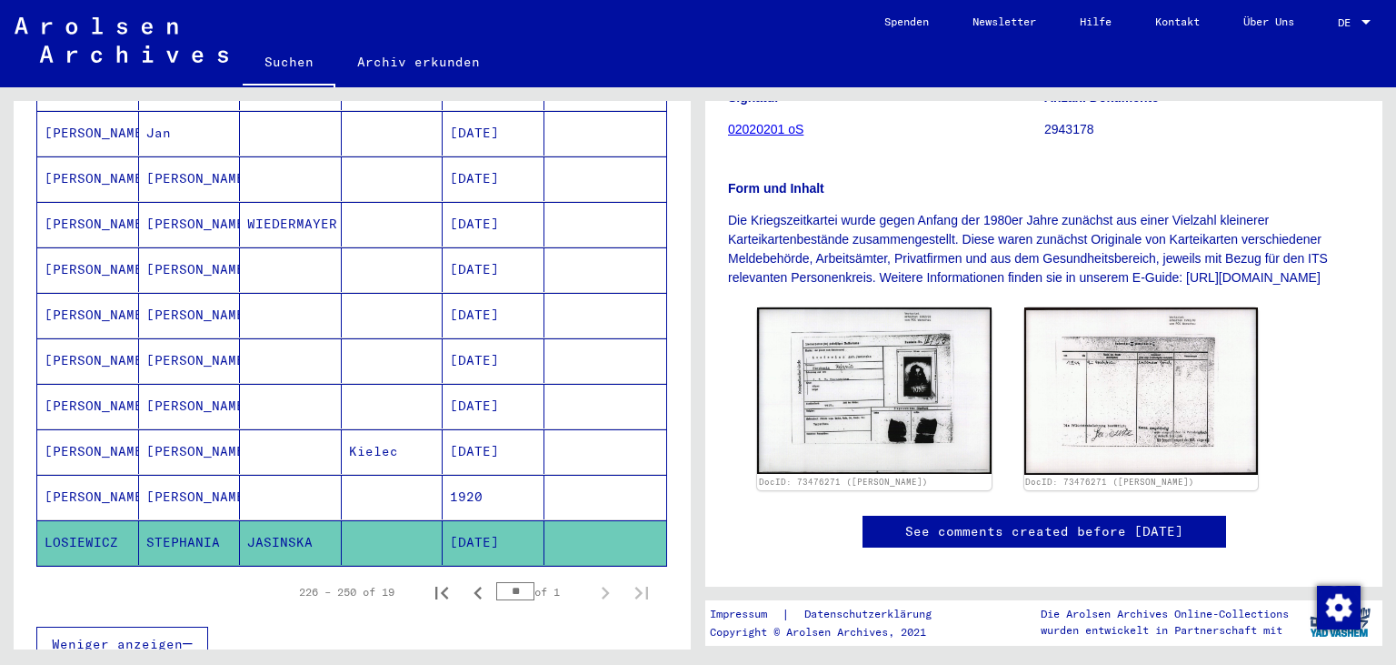
scroll to position [256, 0]
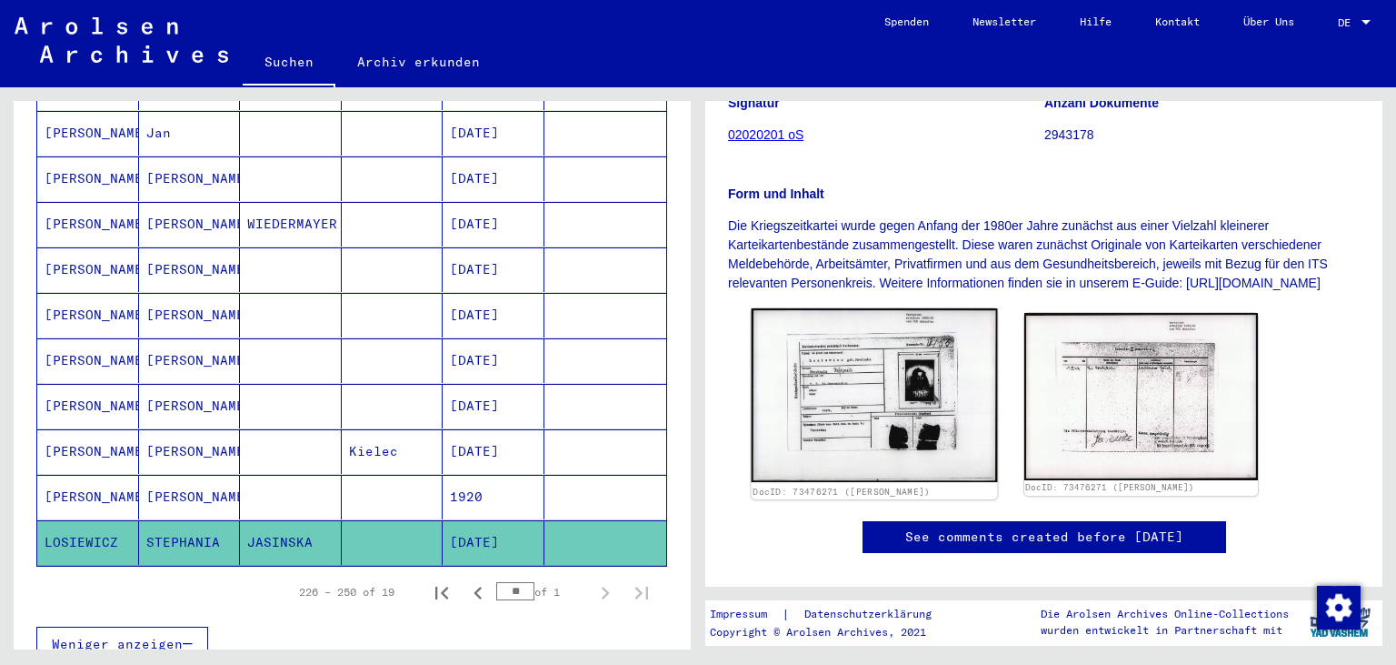
click at [879, 410] on img at bounding box center [874, 395] width 245 height 175
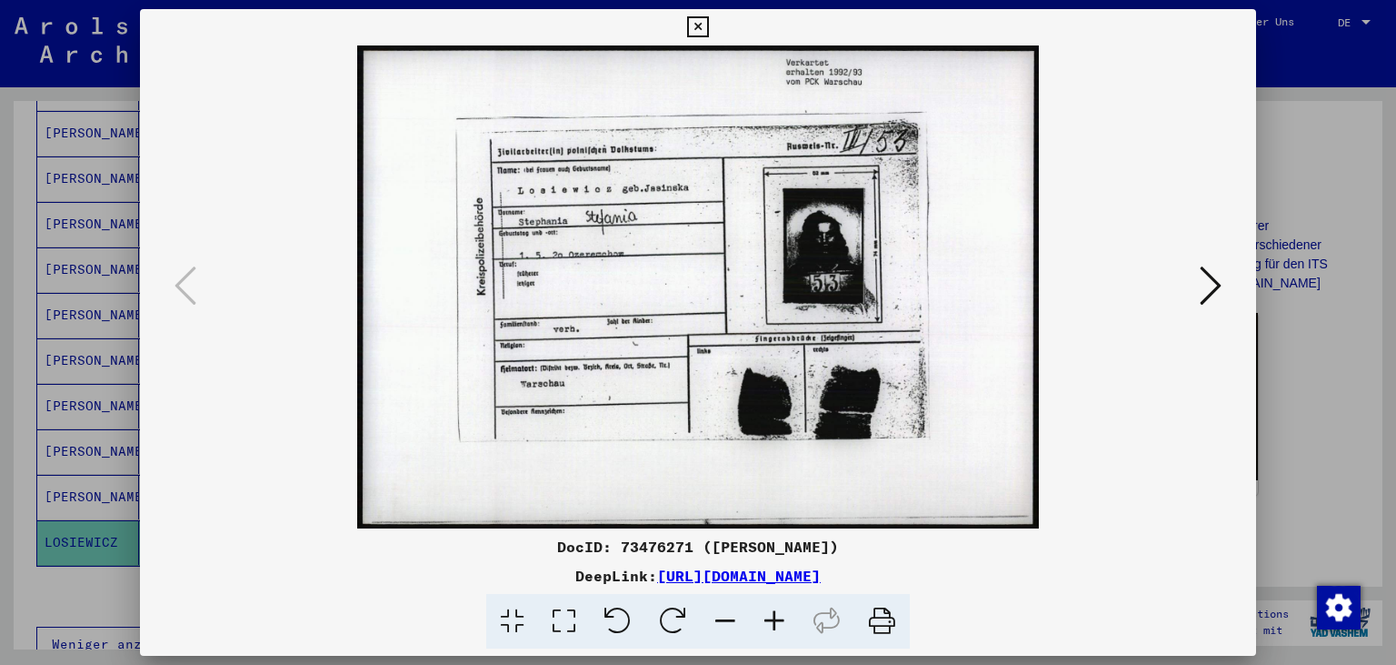
click at [708, 25] on icon at bounding box center [697, 27] width 21 height 22
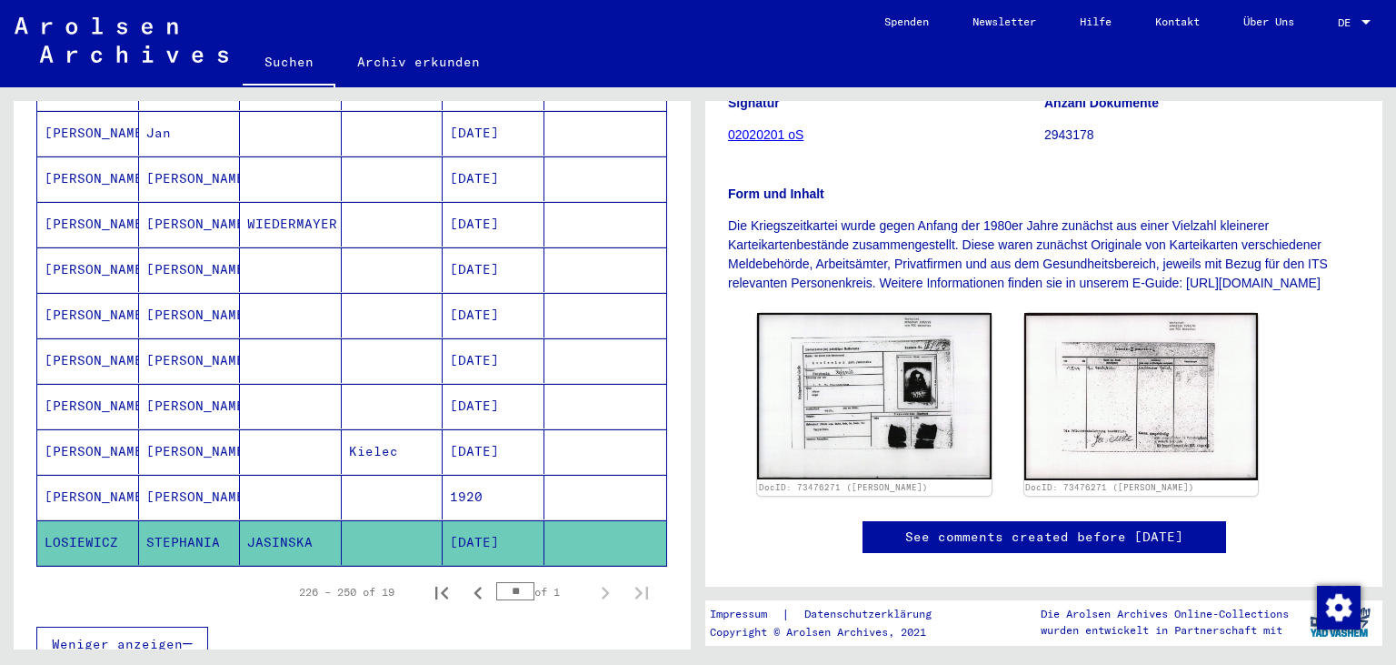
scroll to position [0, 0]
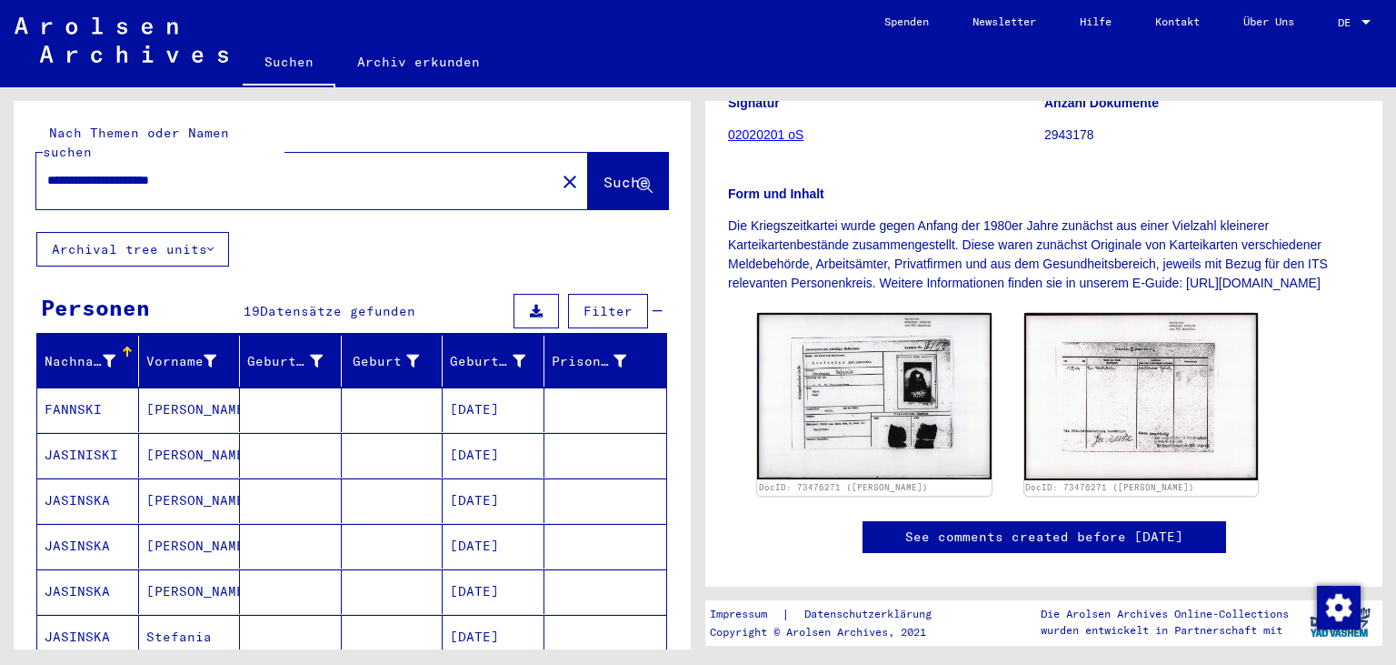
drag, startPoint x: 227, startPoint y: 166, endPoint x: 119, endPoint y: 173, distance: 108.4
click at [119, 173] on input "**********" at bounding box center [295, 180] width 497 height 19
type input "**********"
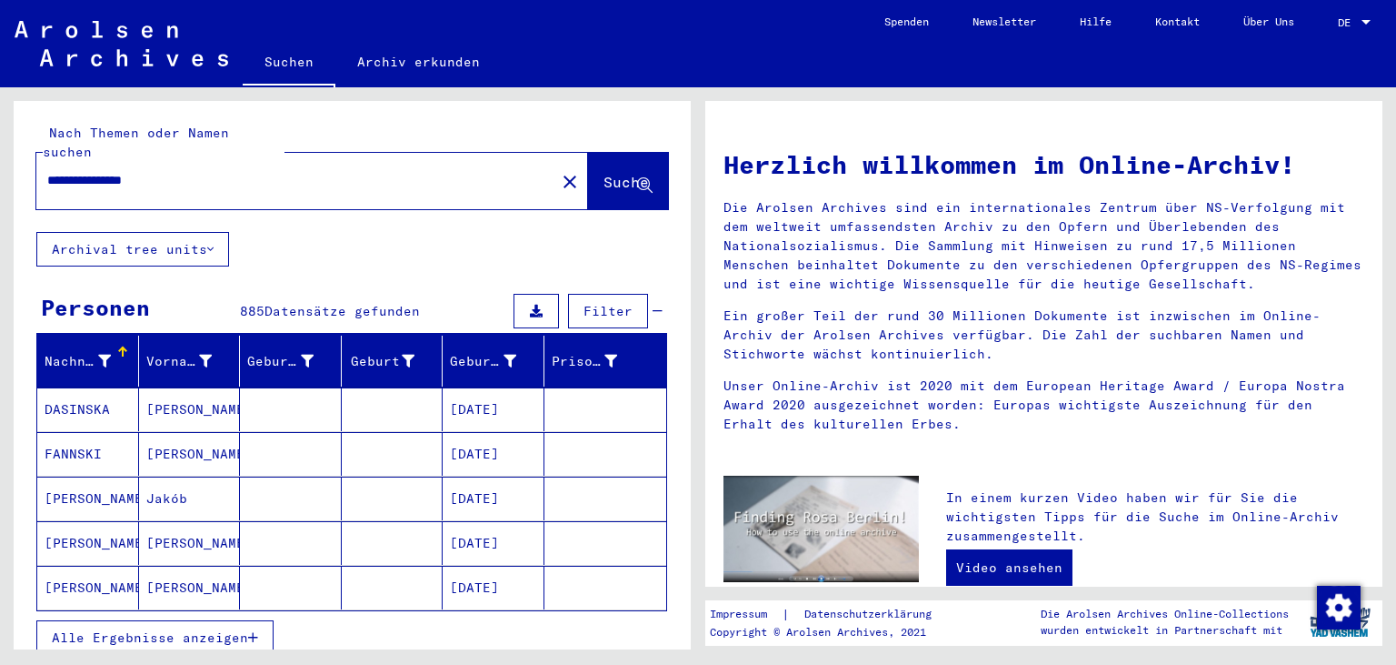
click at [151, 629] on span "Alle Ergebnisse anzeigen" at bounding box center [150, 637] width 196 height 16
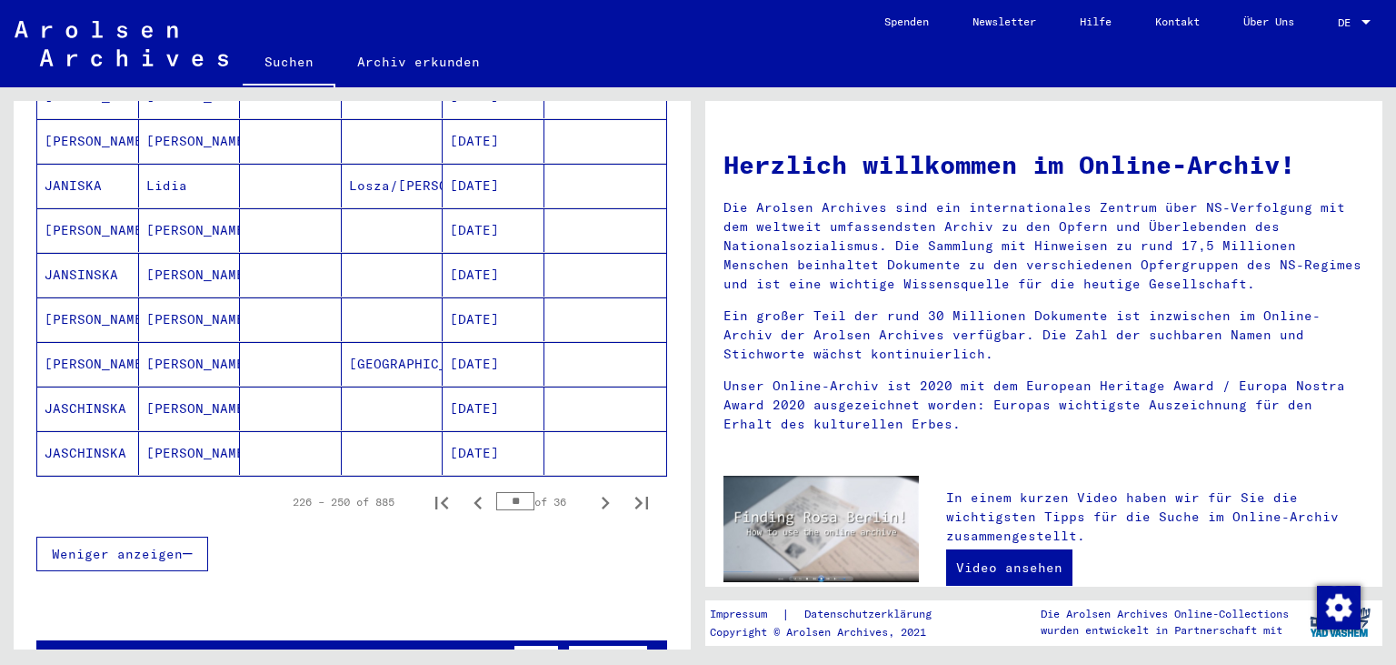
scroll to position [989, 0]
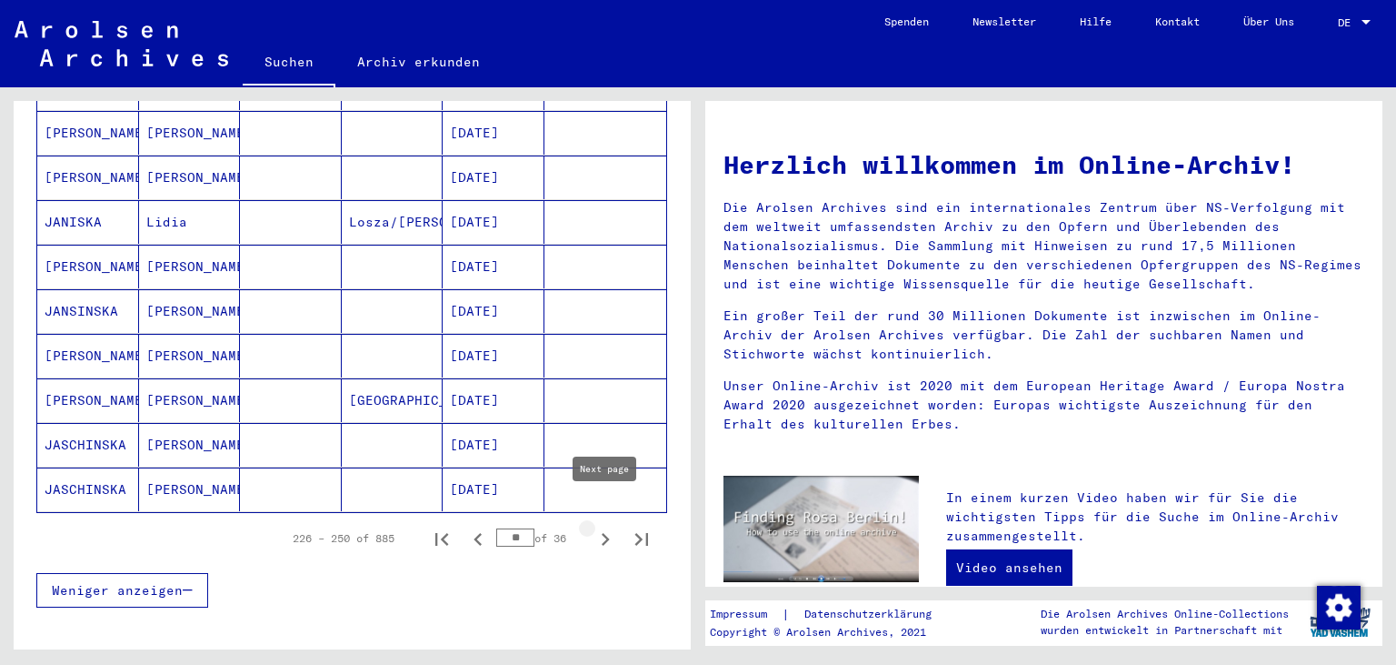
click at [609, 526] on icon "Next page" at bounding box center [605, 538] width 25 height 25
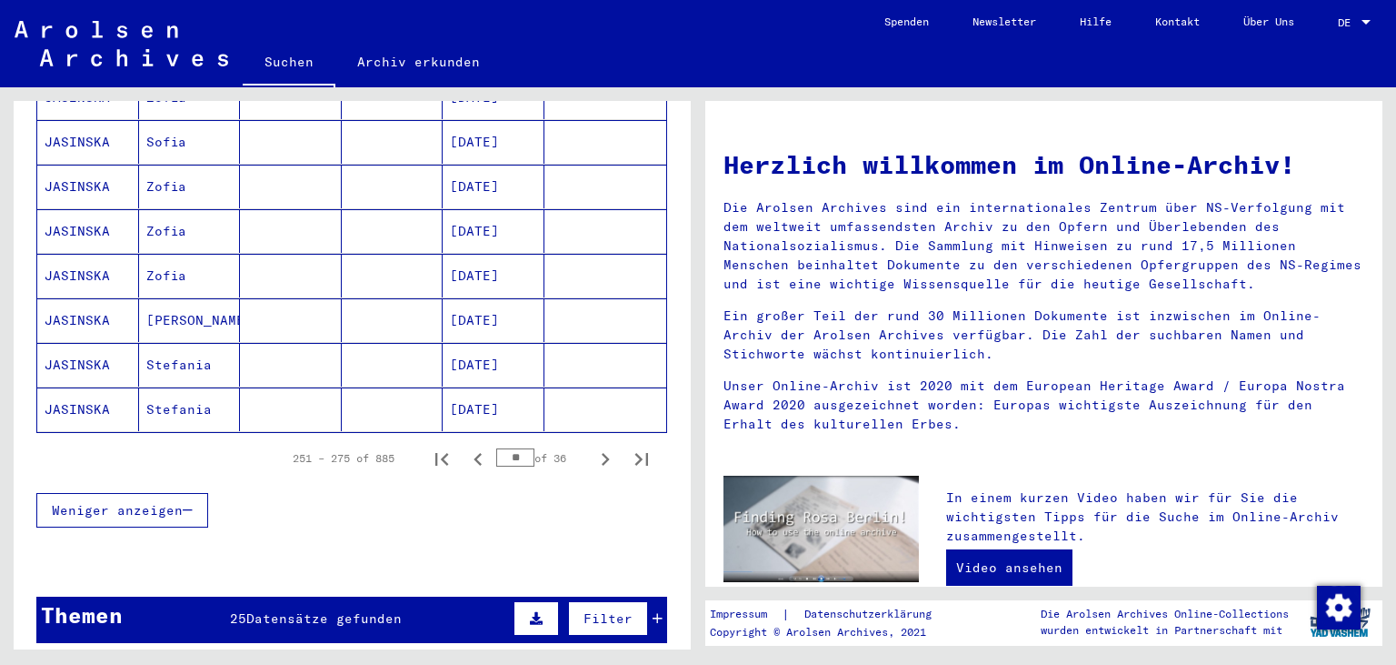
scroll to position [1097, 0]
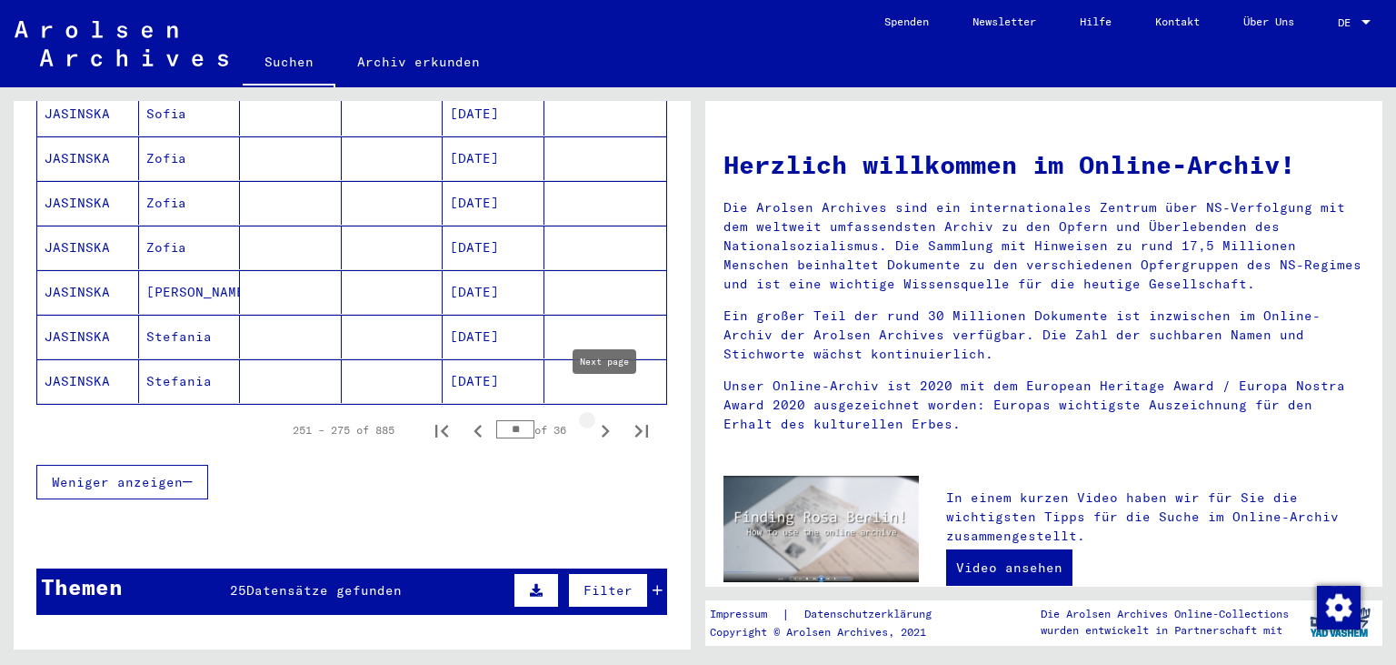
click at [600, 418] on icon "Next page" at bounding box center [605, 430] width 25 height 25
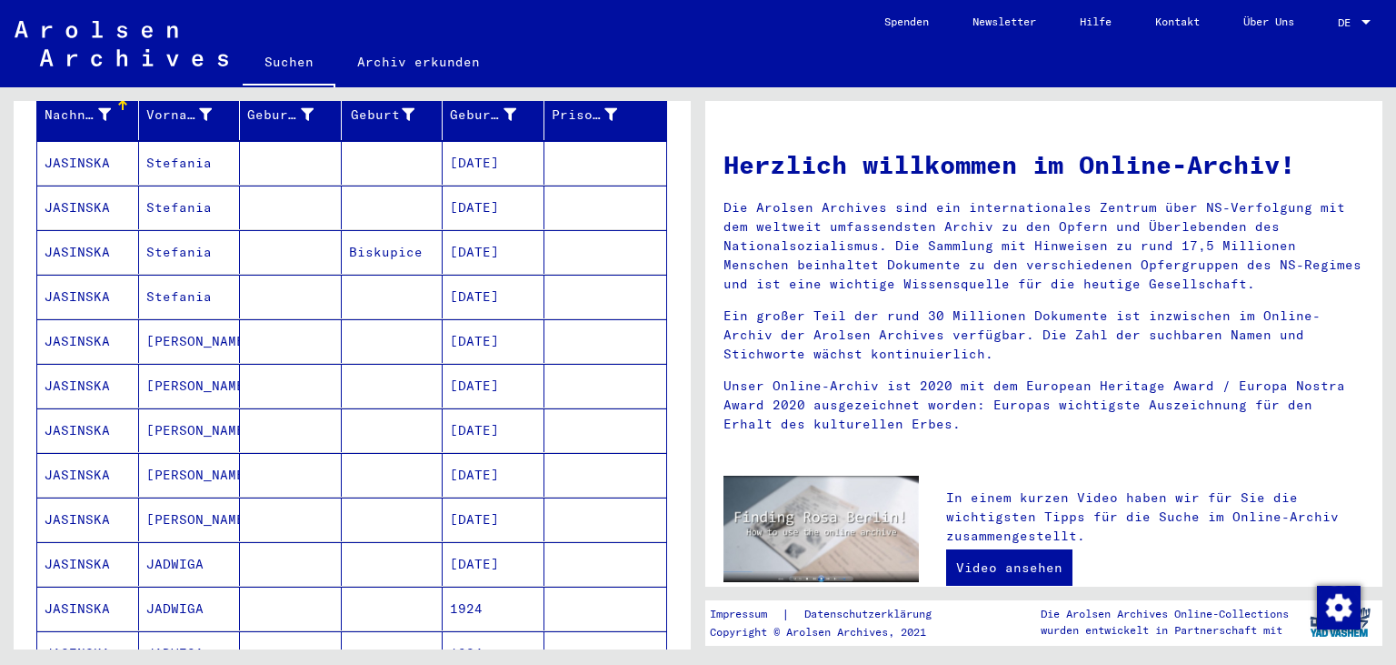
scroll to position [249, 0]
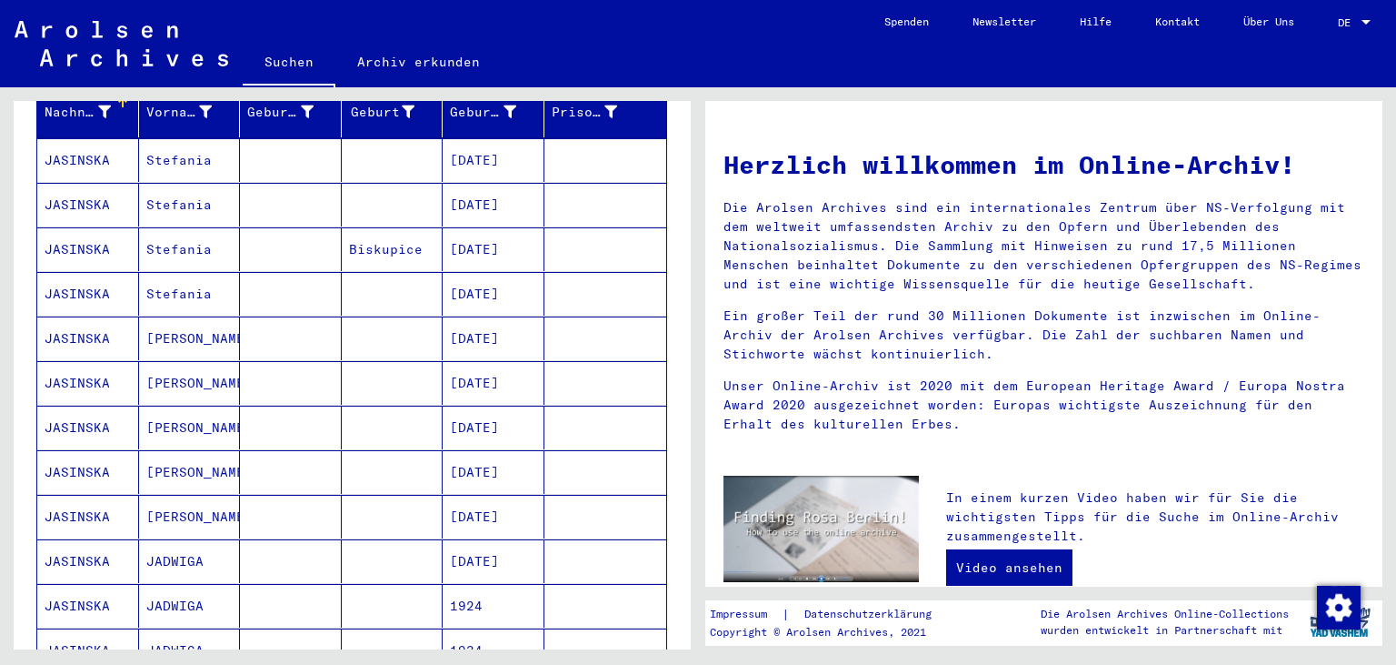
click at [478, 272] on mat-cell "[DATE]" at bounding box center [494, 294] width 102 height 44
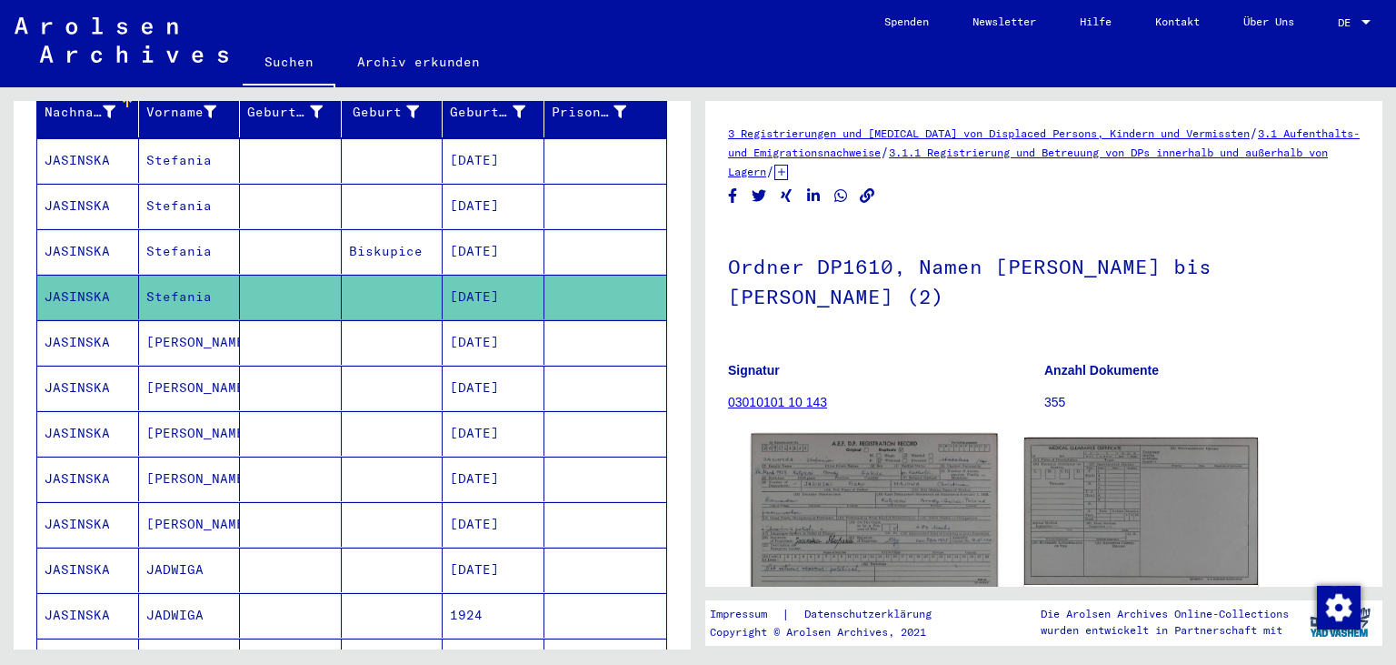
click at [816, 477] on img at bounding box center [874, 511] width 245 height 155
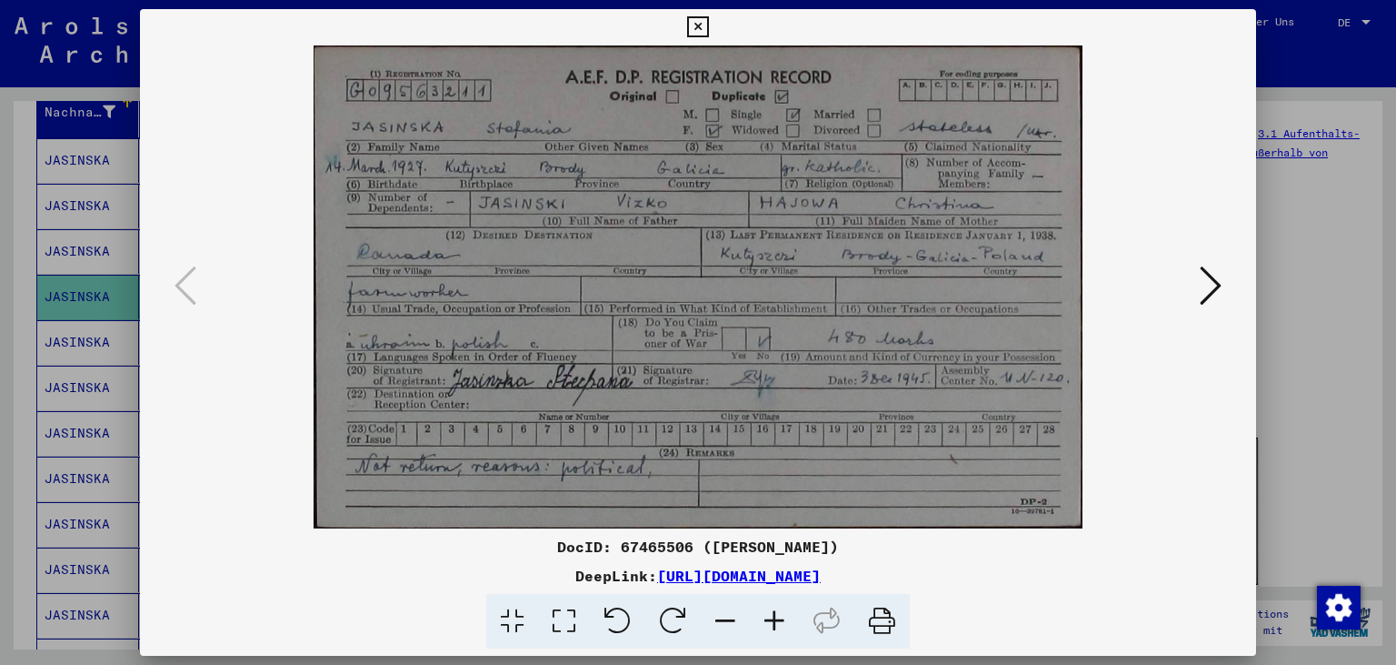
click at [708, 29] on icon at bounding box center [697, 27] width 21 height 22
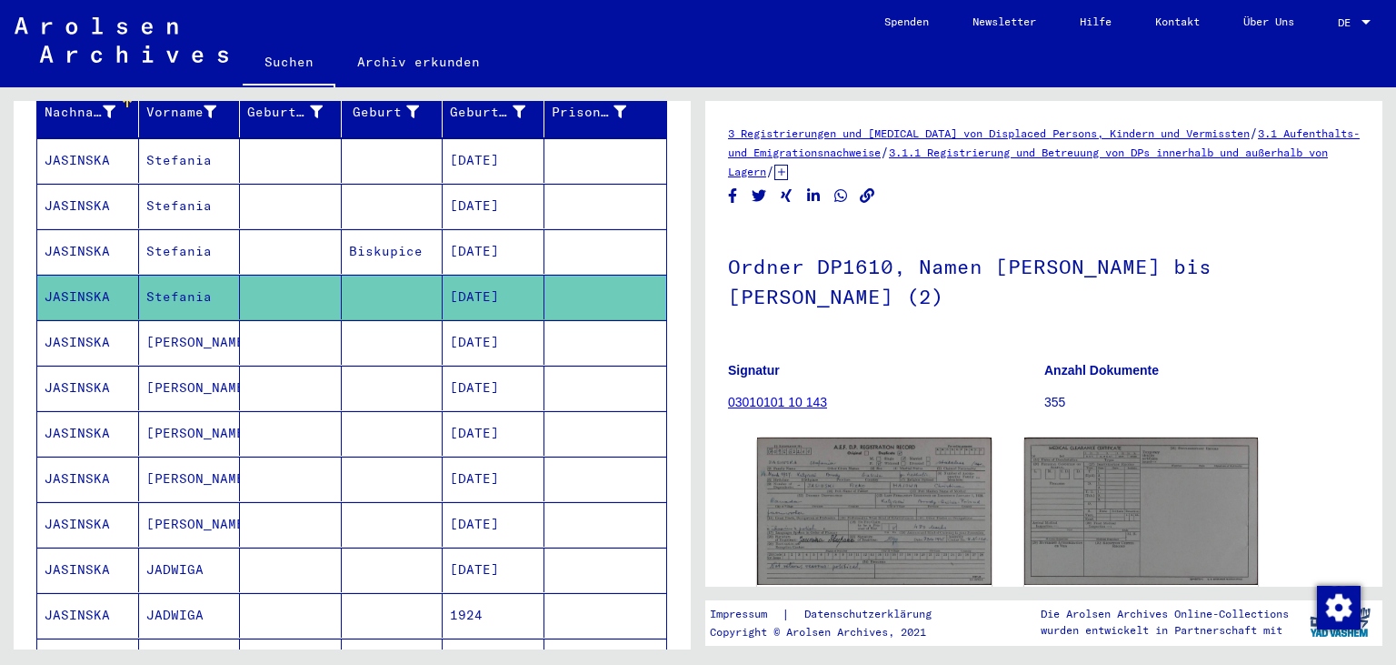
click at [492, 320] on mat-cell "[DATE]" at bounding box center [494, 342] width 102 height 45
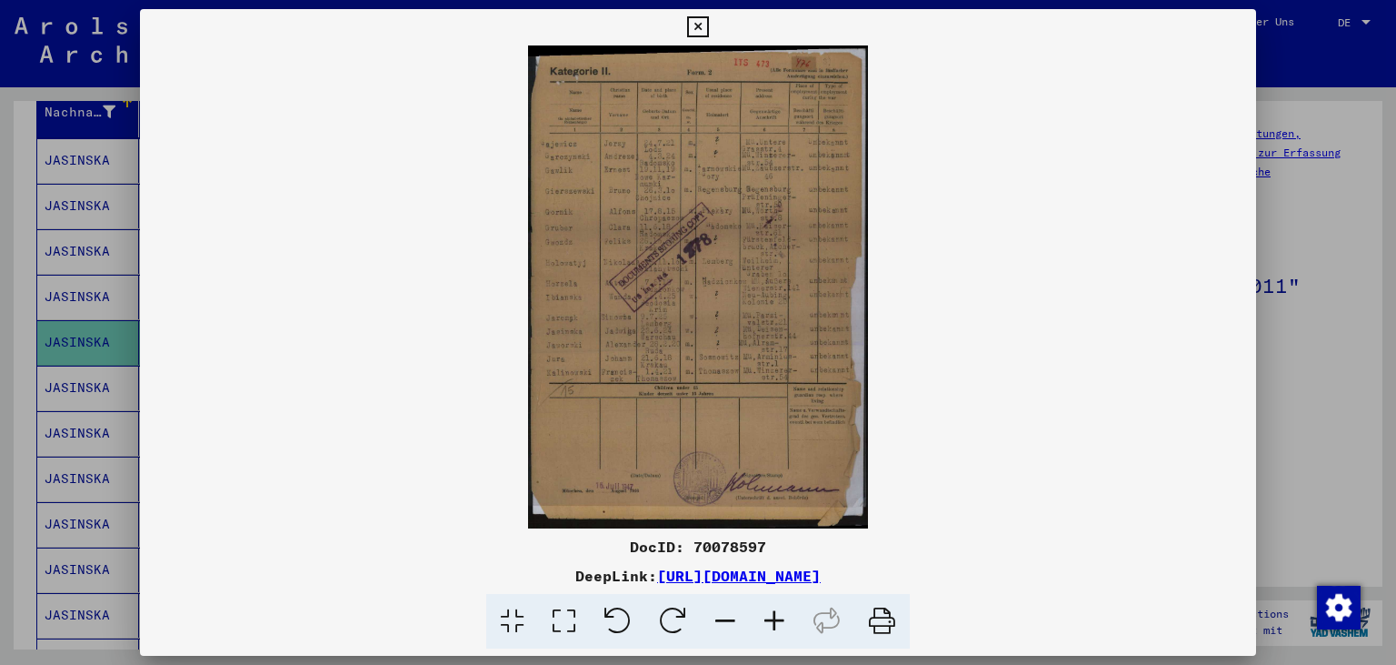
click at [708, 31] on icon at bounding box center [697, 27] width 21 height 22
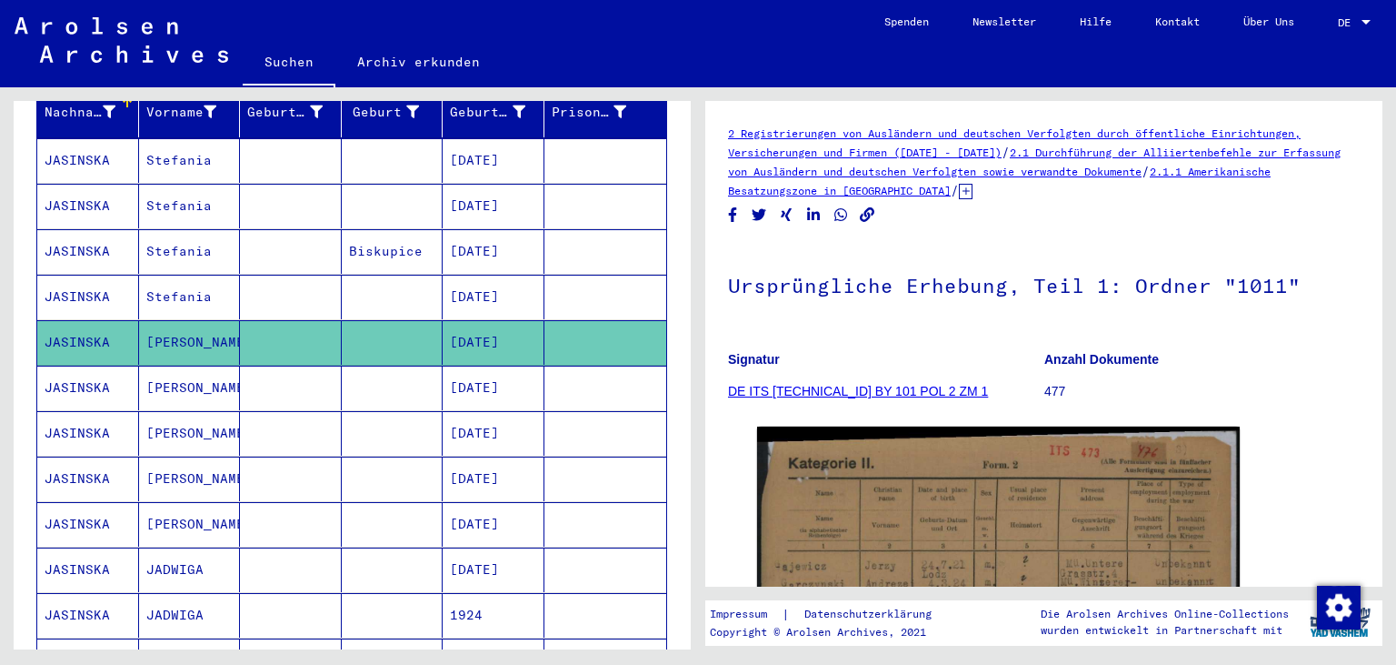
click at [346, 367] on mat-cell at bounding box center [393, 387] width 102 height 45
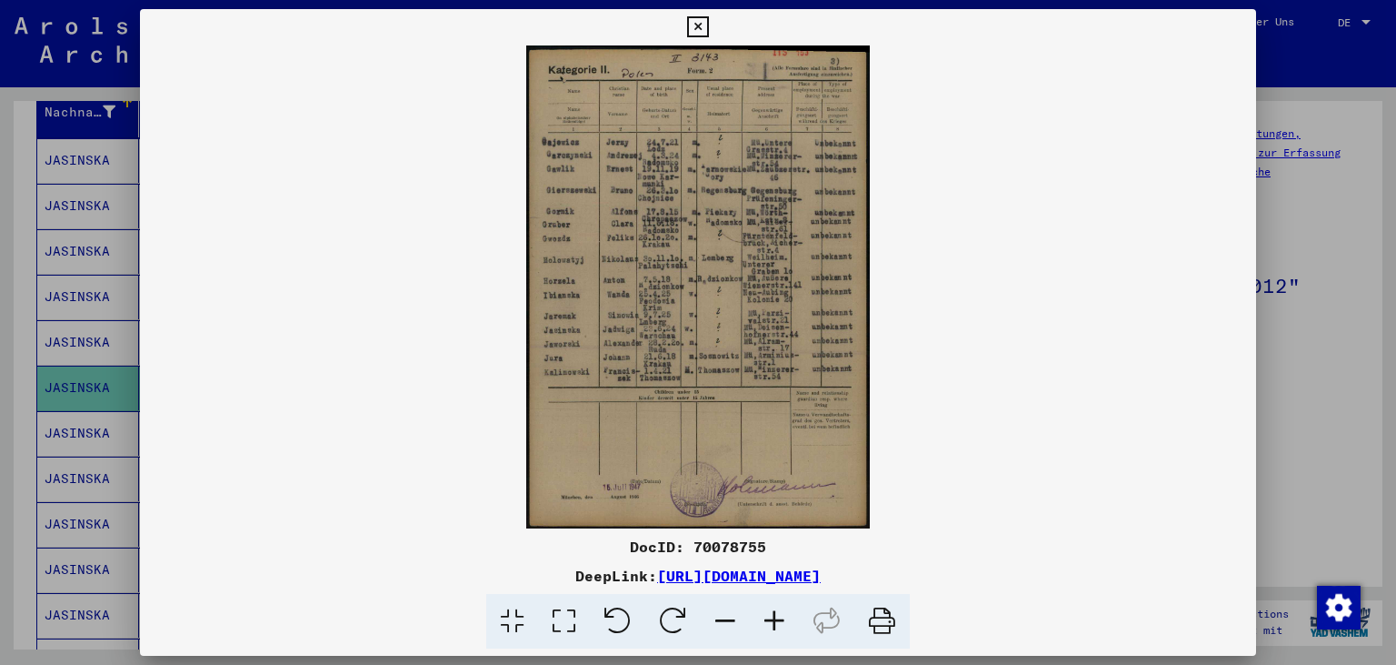
click at [765, 627] on icon at bounding box center [774, 621] width 49 height 55
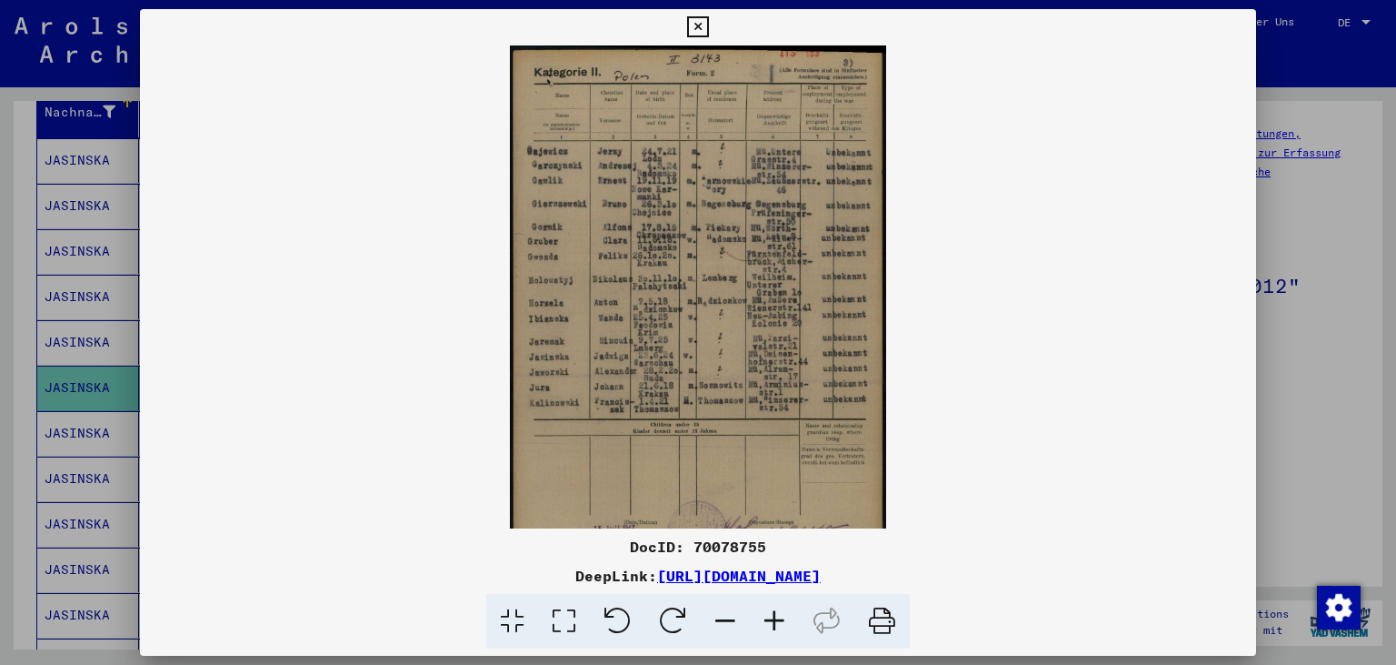
click at [765, 627] on icon at bounding box center [774, 621] width 49 height 55
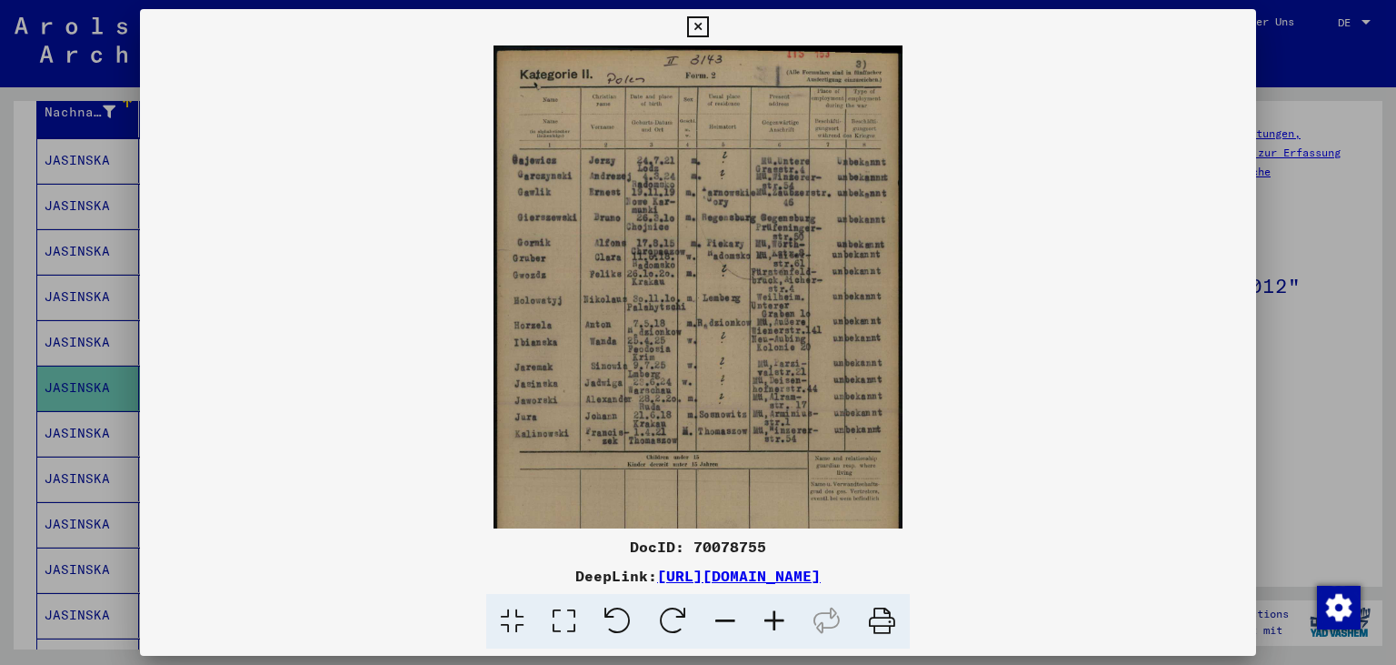
click at [765, 627] on icon at bounding box center [774, 621] width 49 height 55
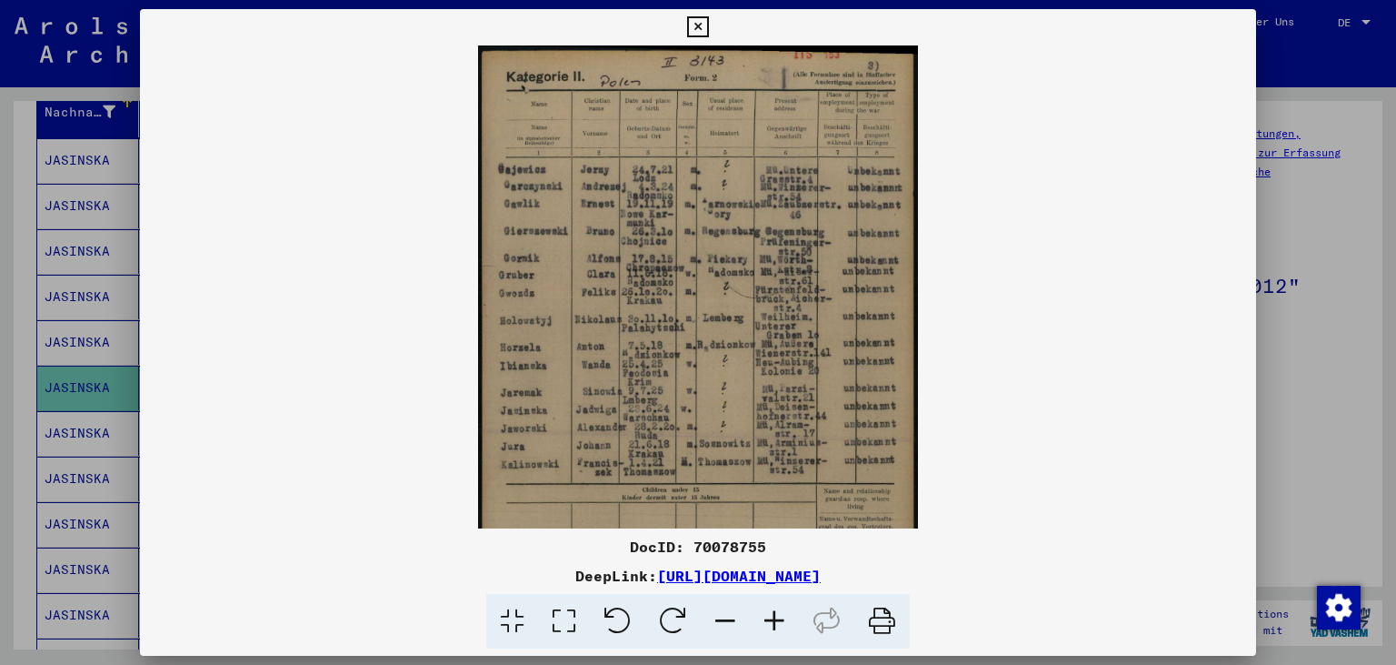
click at [765, 627] on icon at bounding box center [774, 621] width 49 height 55
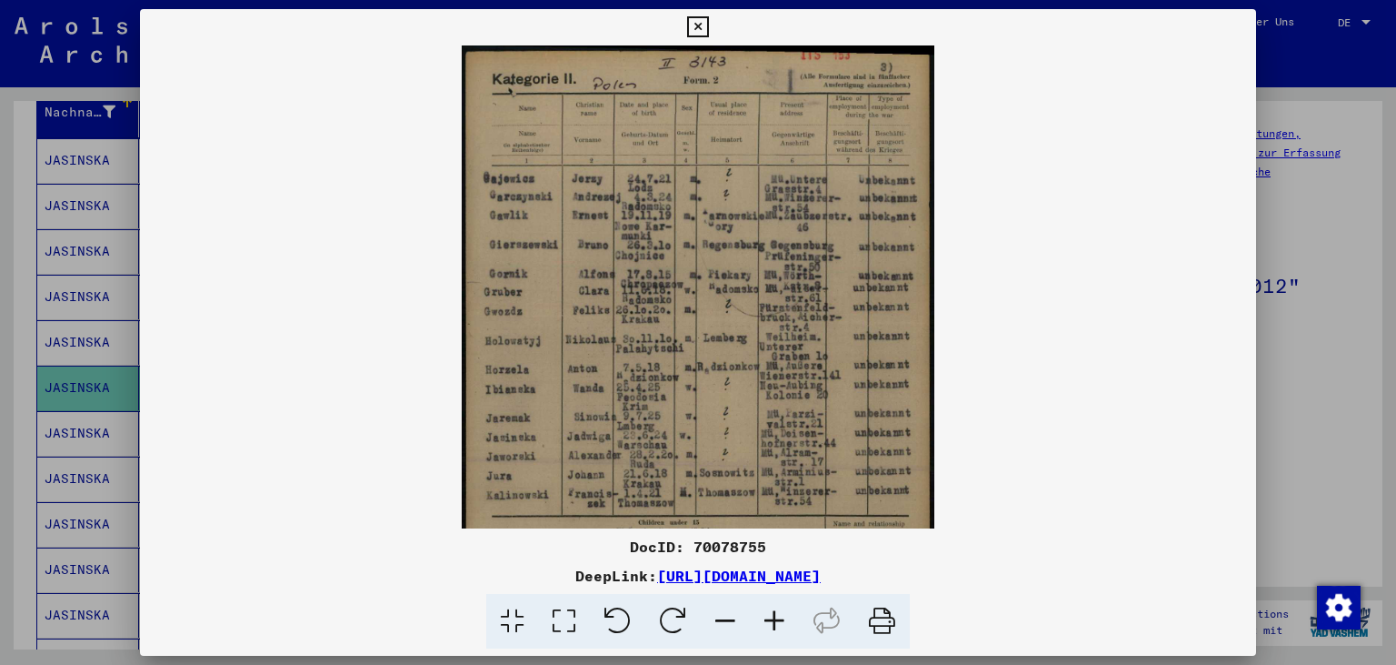
click at [765, 627] on icon at bounding box center [774, 621] width 49 height 55
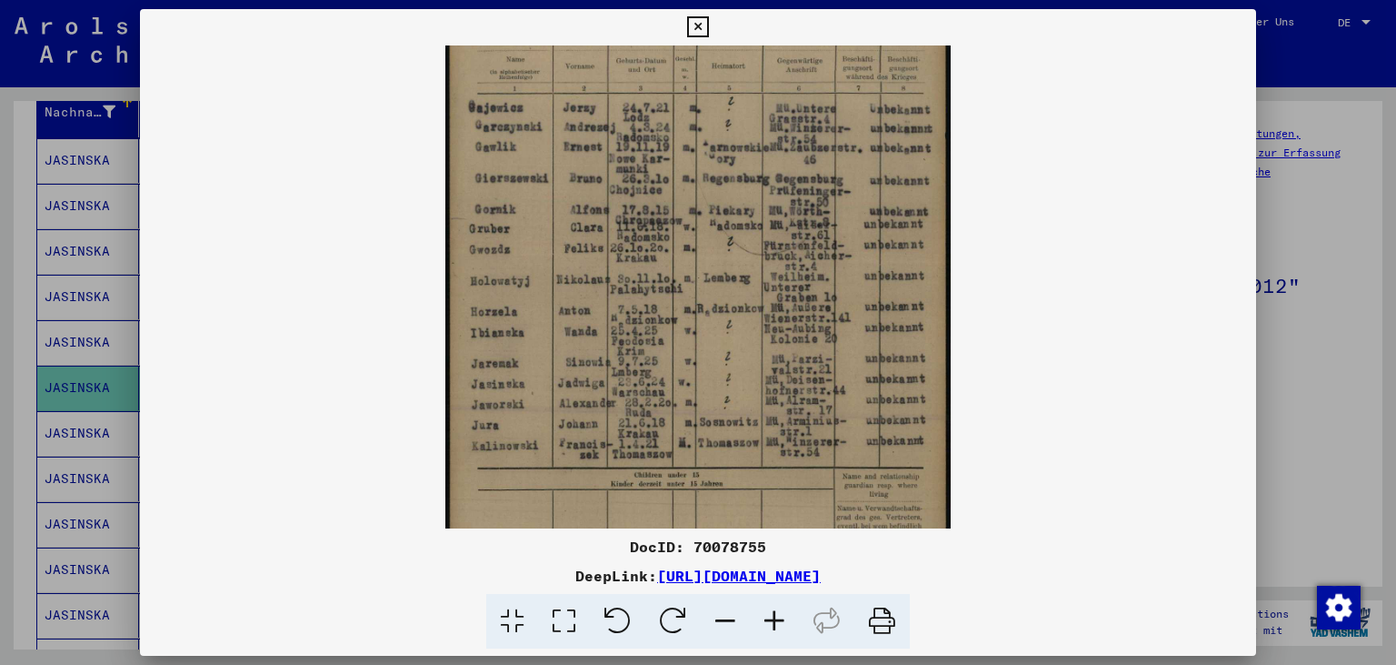
scroll to position [80, 0]
drag, startPoint x: 649, startPoint y: 363, endPoint x: 655, endPoint y: 281, distance: 82.1
click at [655, 281] on img at bounding box center [697, 320] width 505 height 710
click at [708, 29] on icon at bounding box center [697, 27] width 21 height 22
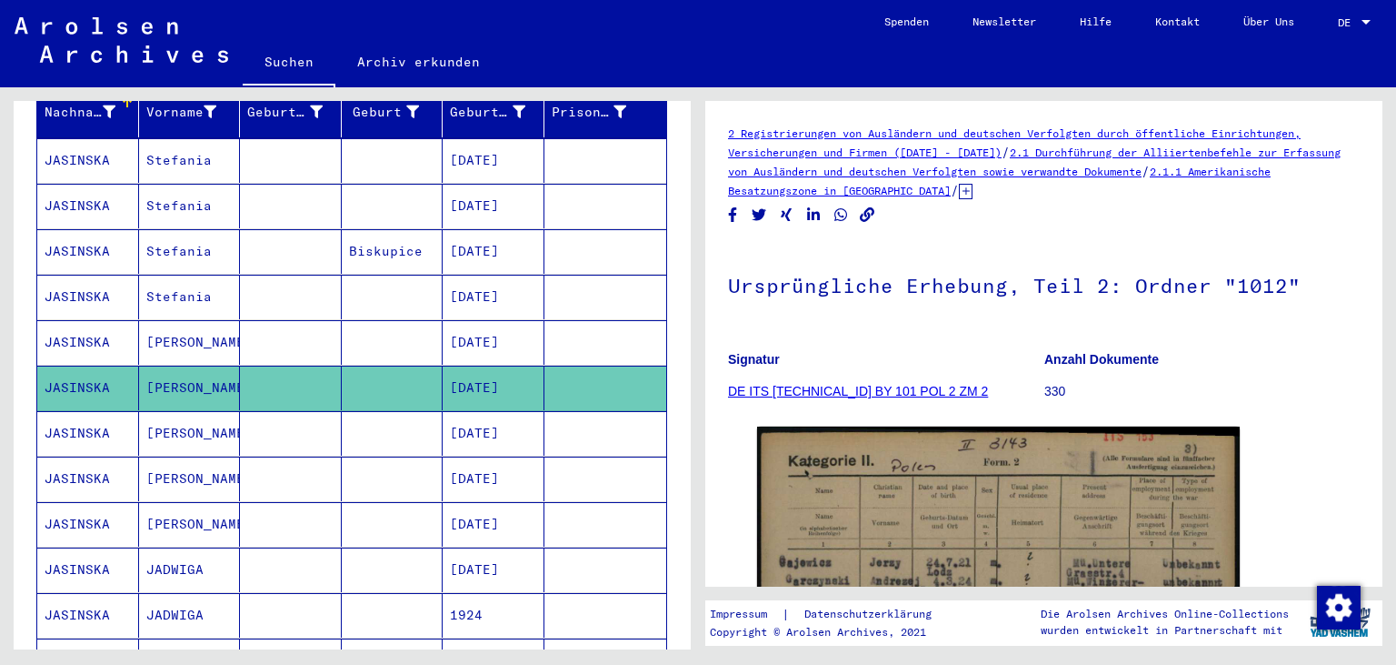
click at [479, 411] on mat-cell "[DATE]" at bounding box center [494, 433] width 102 height 45
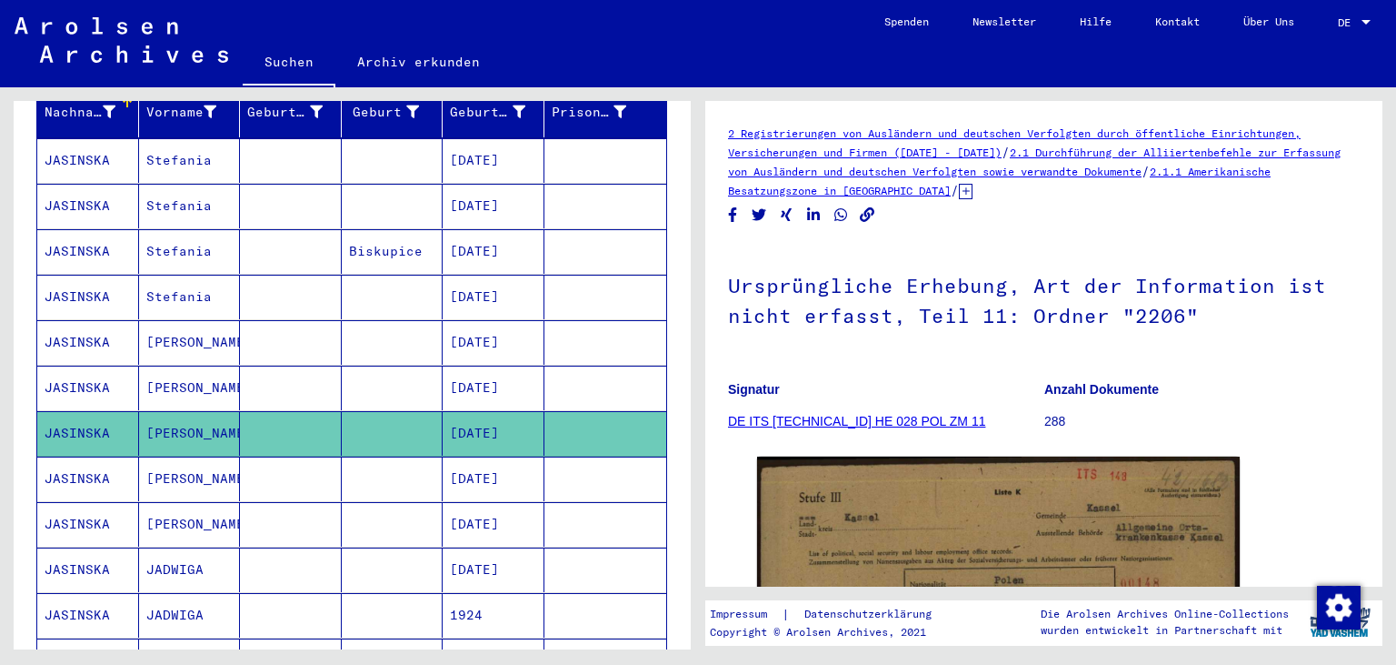
click at [476, 365] on mat-cell "[DATE]" at bounding box center [494, 387] width 102 height 45
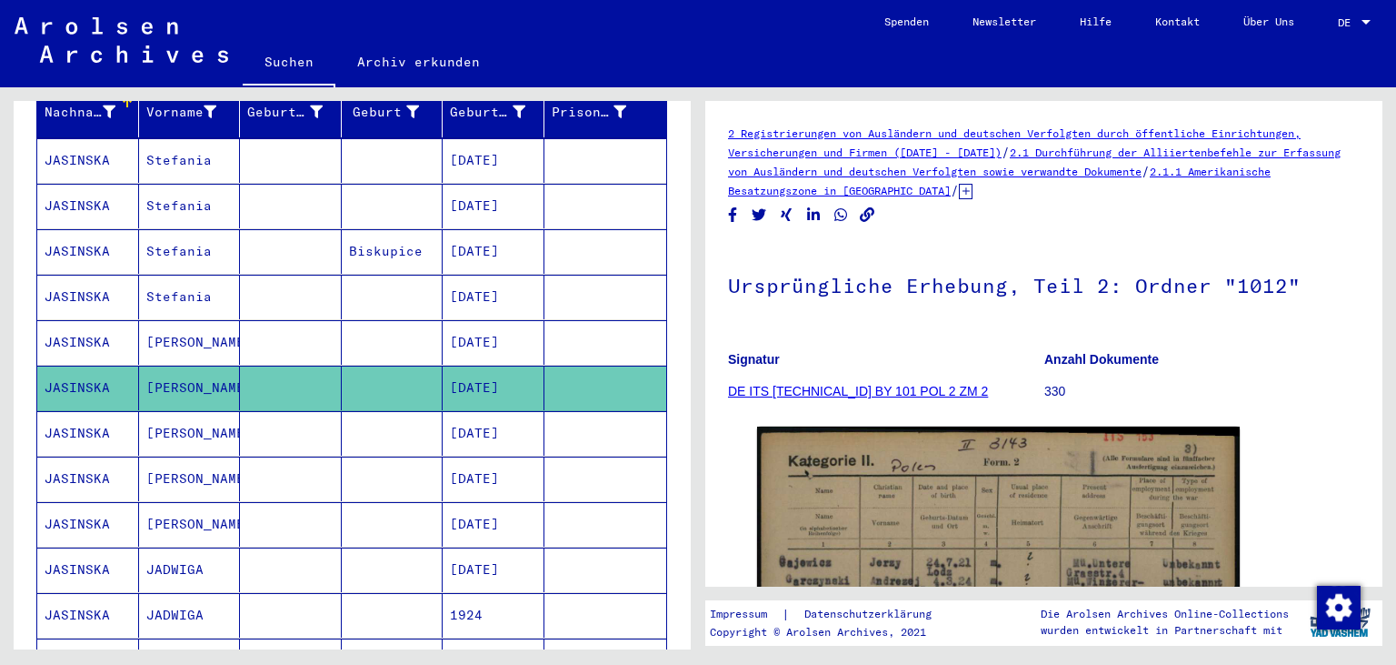
click at [475, 320] on mat-cell "[DATE]" at bounding box center [494, 342] width 102 height 45
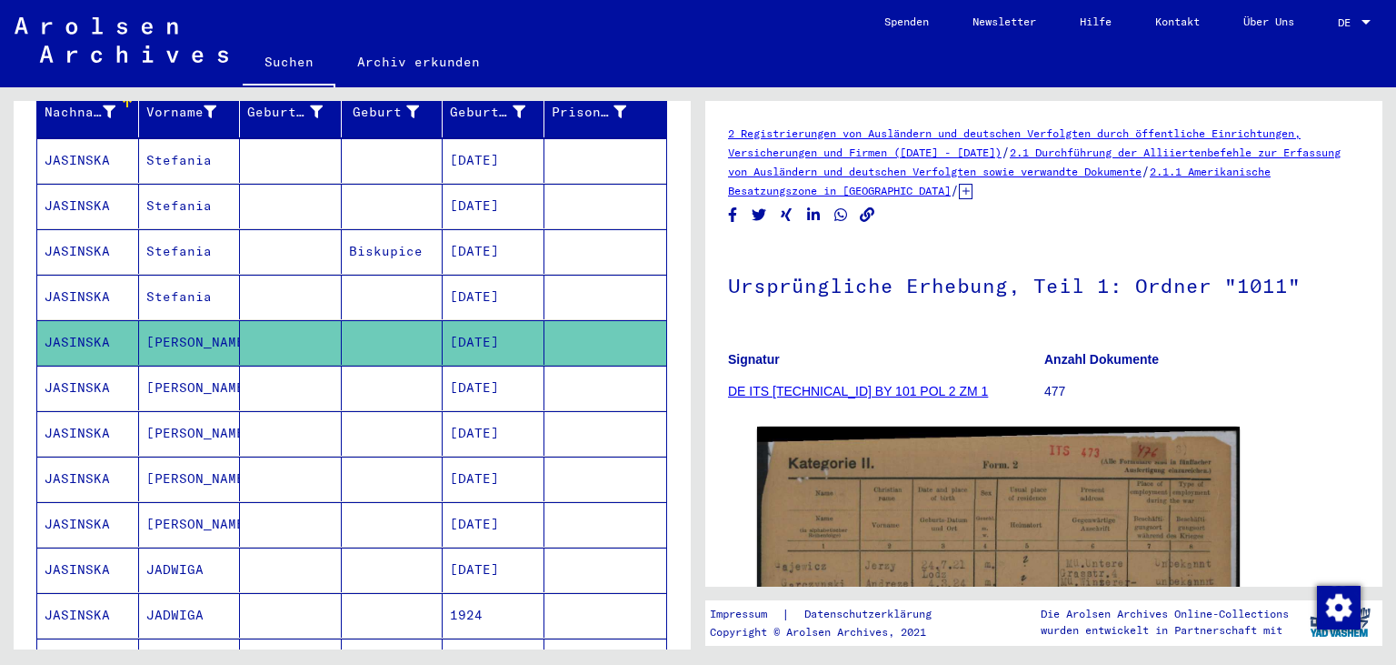
click at [489, 411] on mat-cell "[DATE]" at bounding box center [494, 433] width 102 height 45
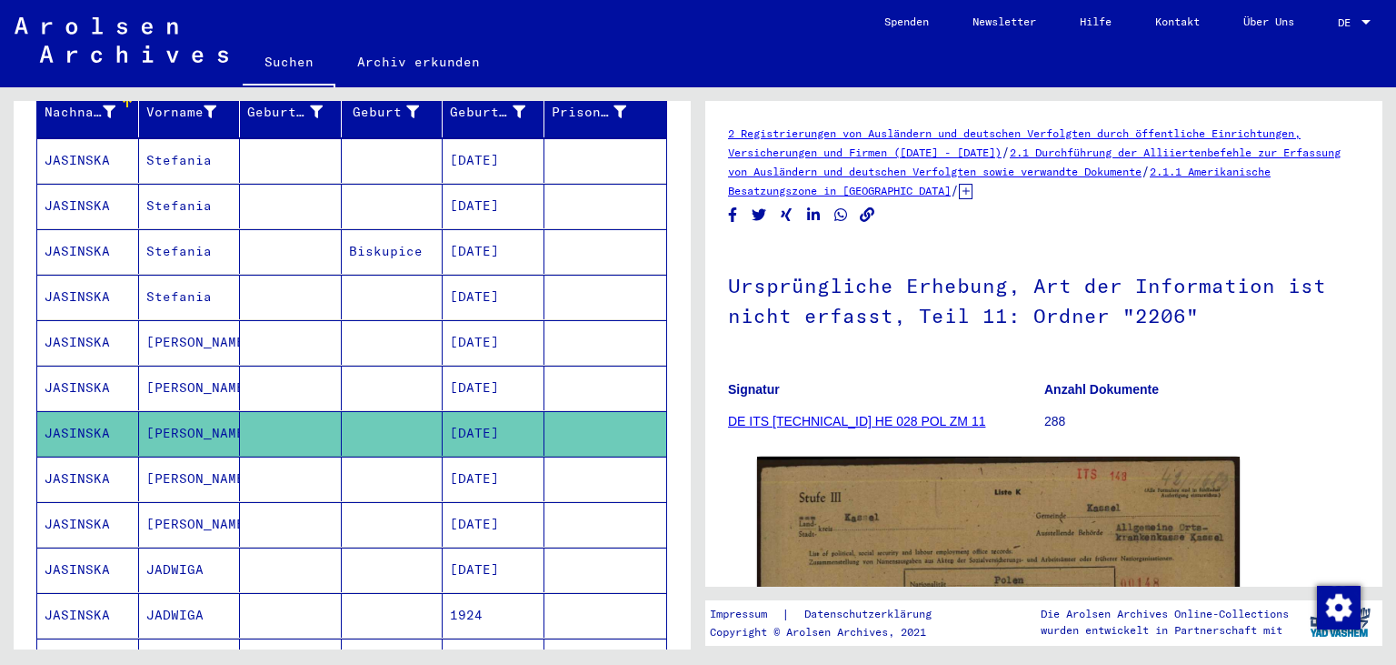
click at [489, 465] on mat-cell "[DATE]" at bounding box center [494, 478] width 102 height 45
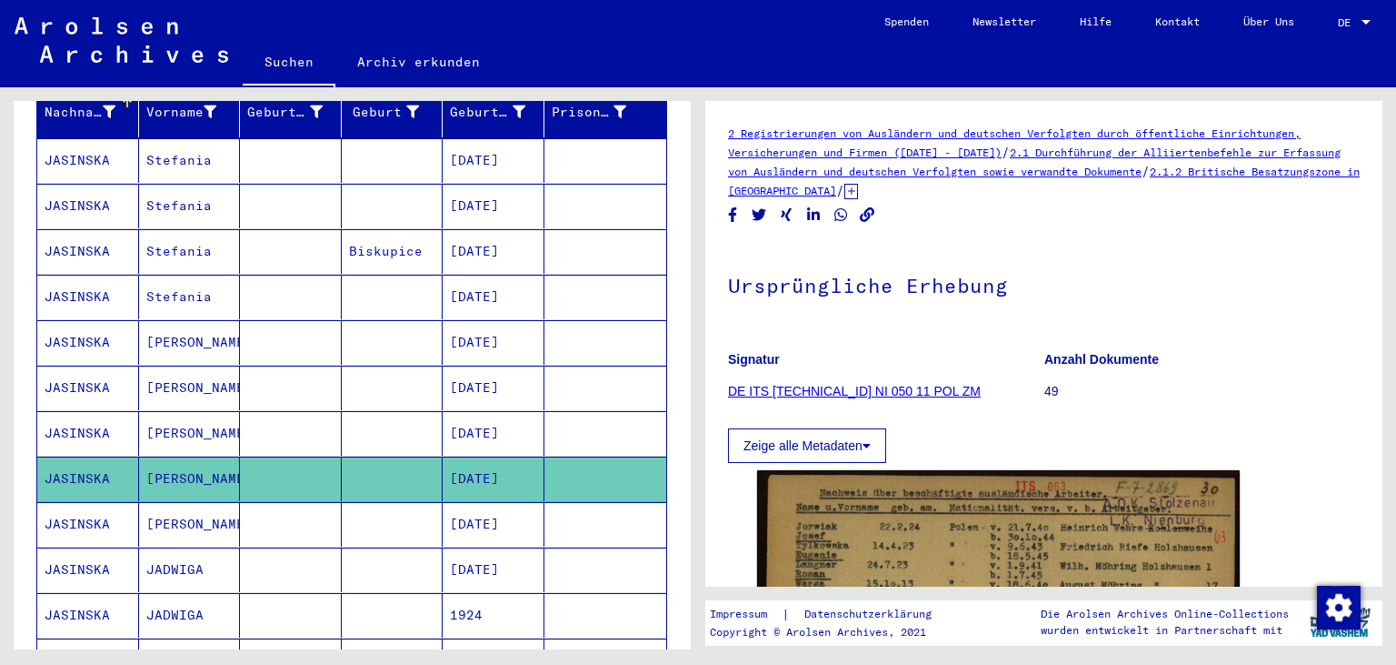
click at [495, 508] on mat-cell "[DATE]" at bounding box center [494, 524] width 102 height 45
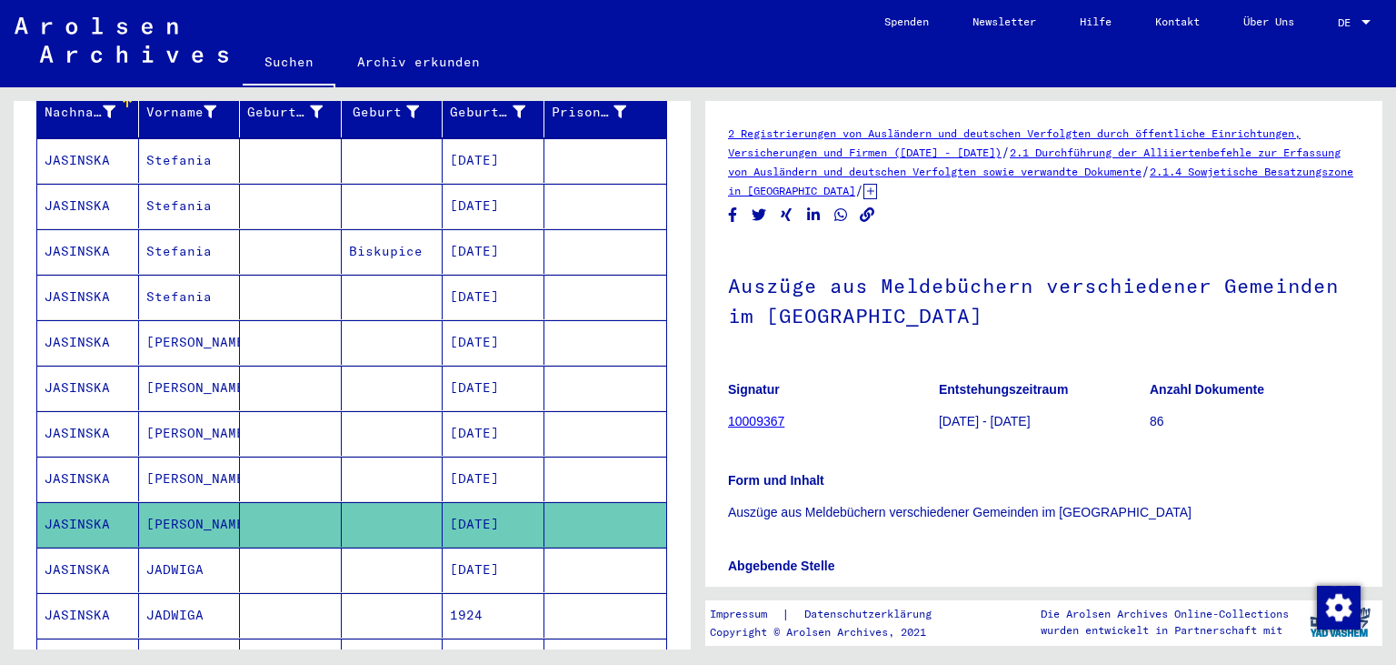
click at [498, 548] on mat-cell "[DATE]" at bounding box center [494, 569] width 102 height 45
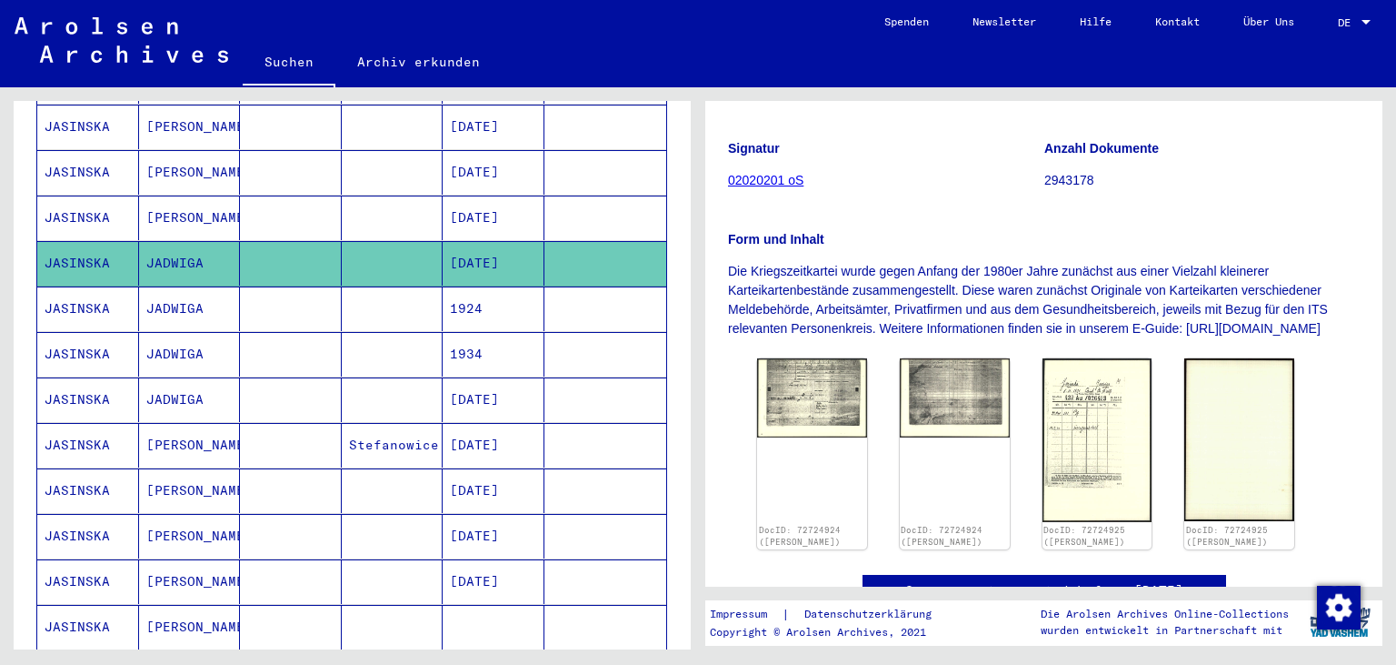
scroll to position [572, 0]
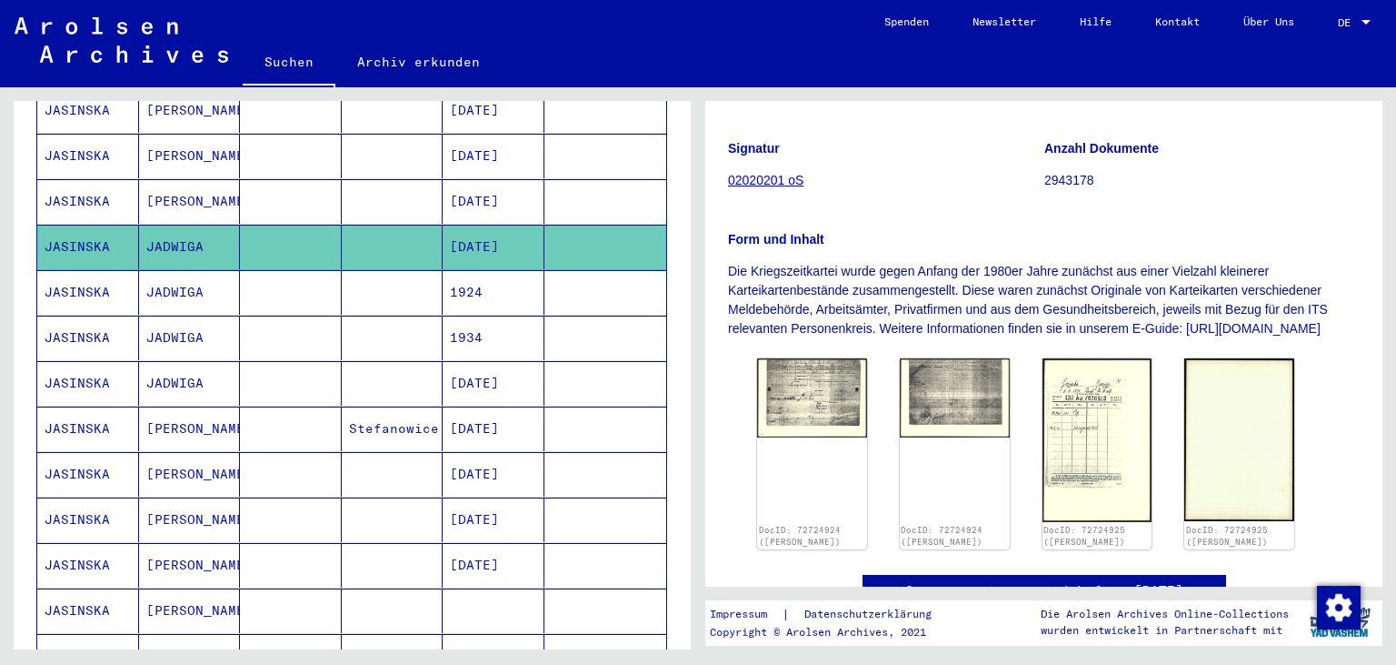
click at [509, 270] on mat-cell "1924" at bounding box center [494, 292] width 102 height 45
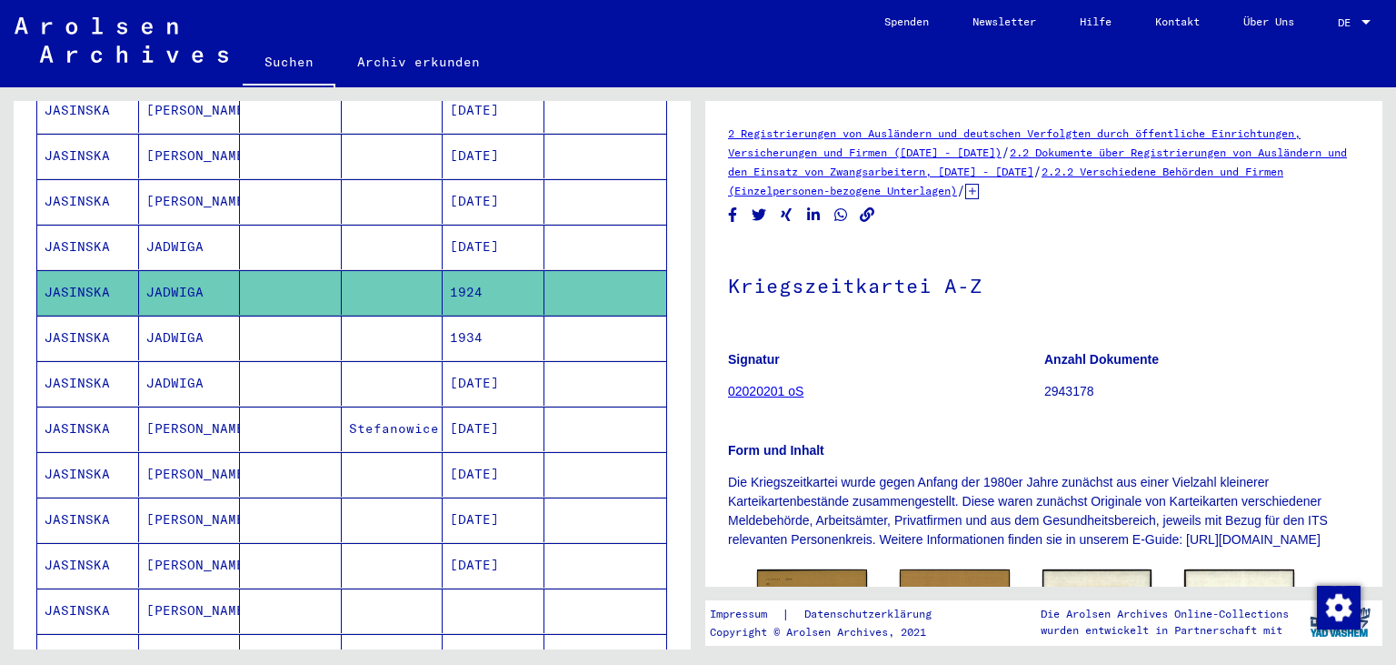
click at [484, 317] on mat-cell "1934" at bounding box center [494, 337] width 102 height 45
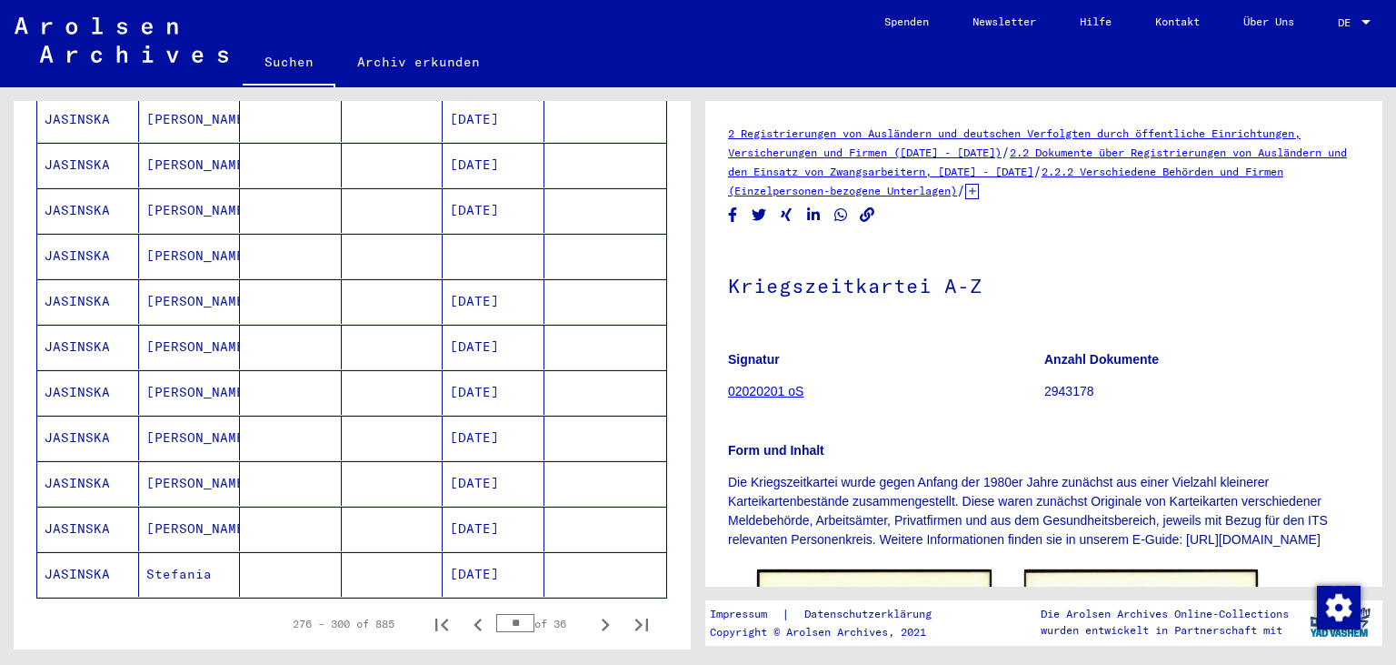
scroll to position [932, 0]
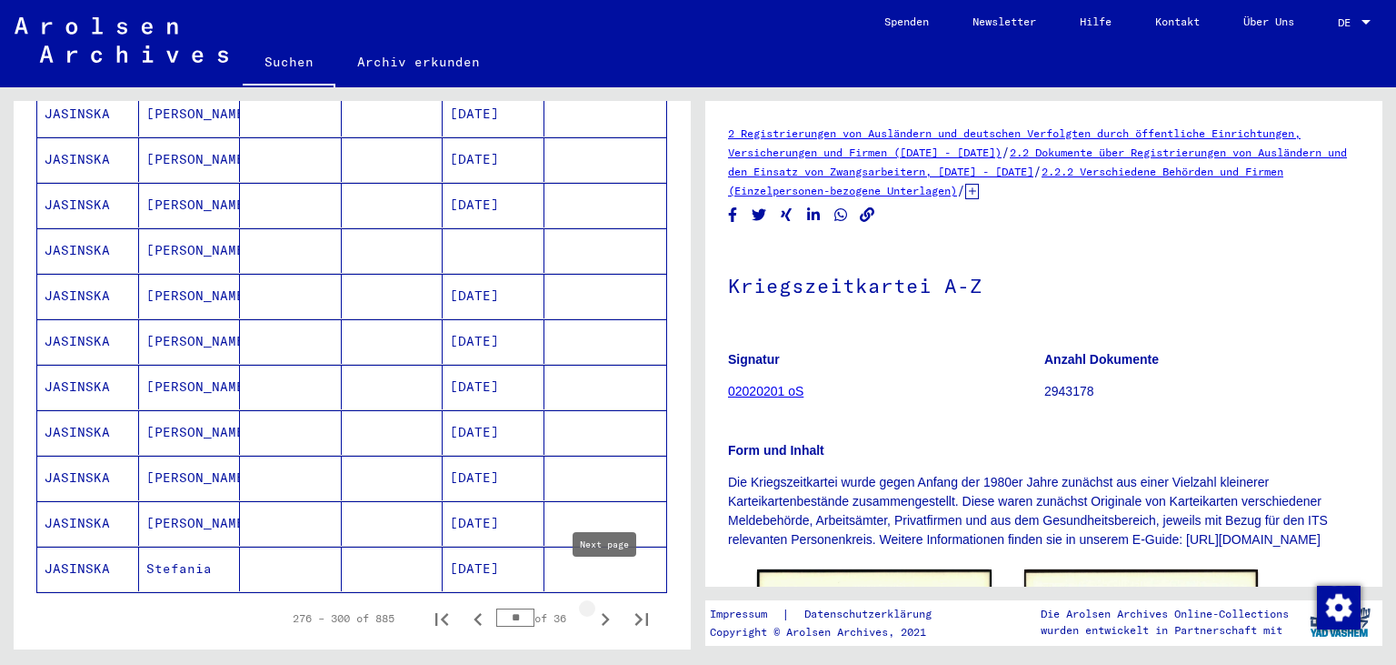
click at [605, 613] on icon "Next page" at bounding box center [606, 619] width 8 height 13
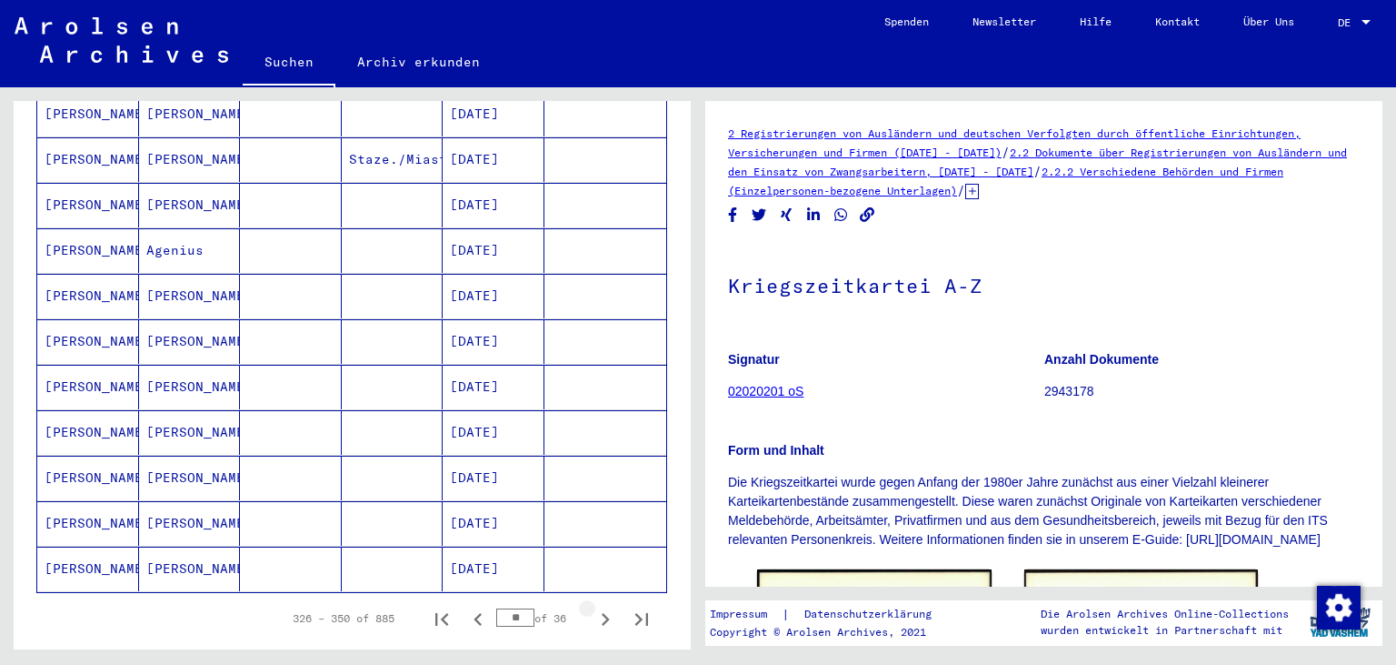
click at [605, 613] on icon "Next page" at bounding box center [606, 619] width 8 height 13
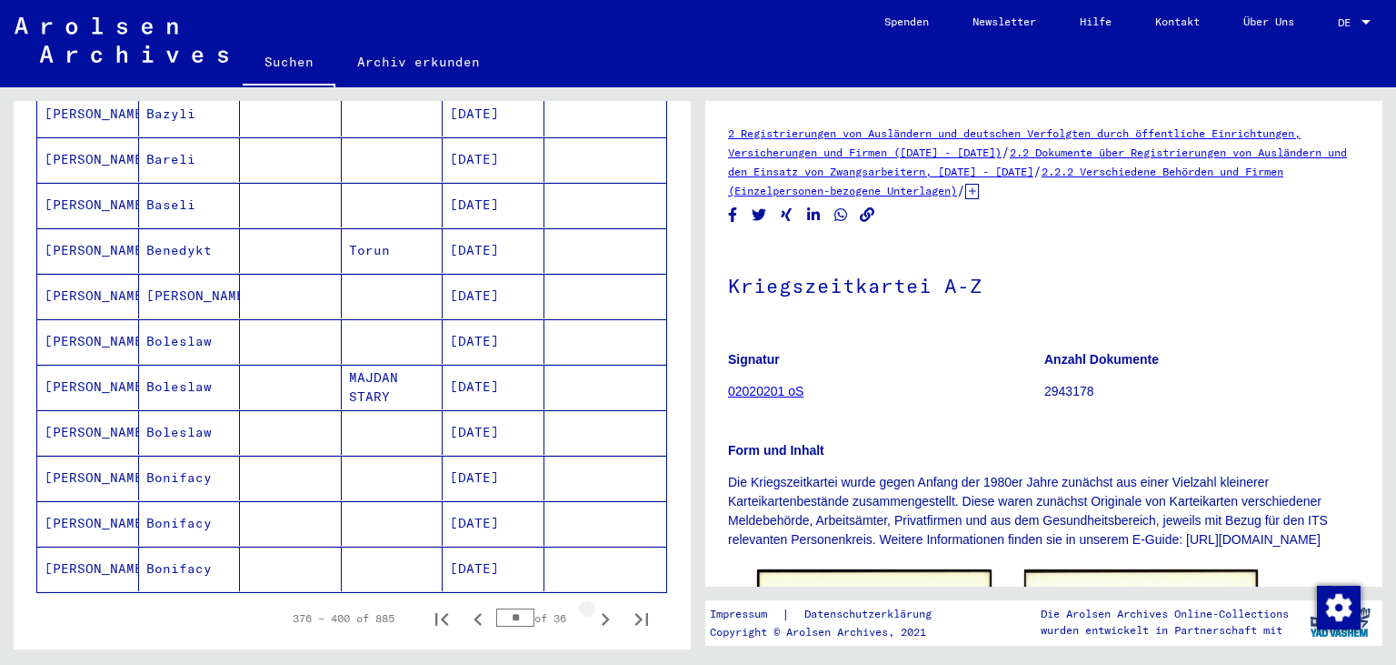
click at [605, 613] on icon "Next page" at bounding box center [606, 619] width 8 height 13
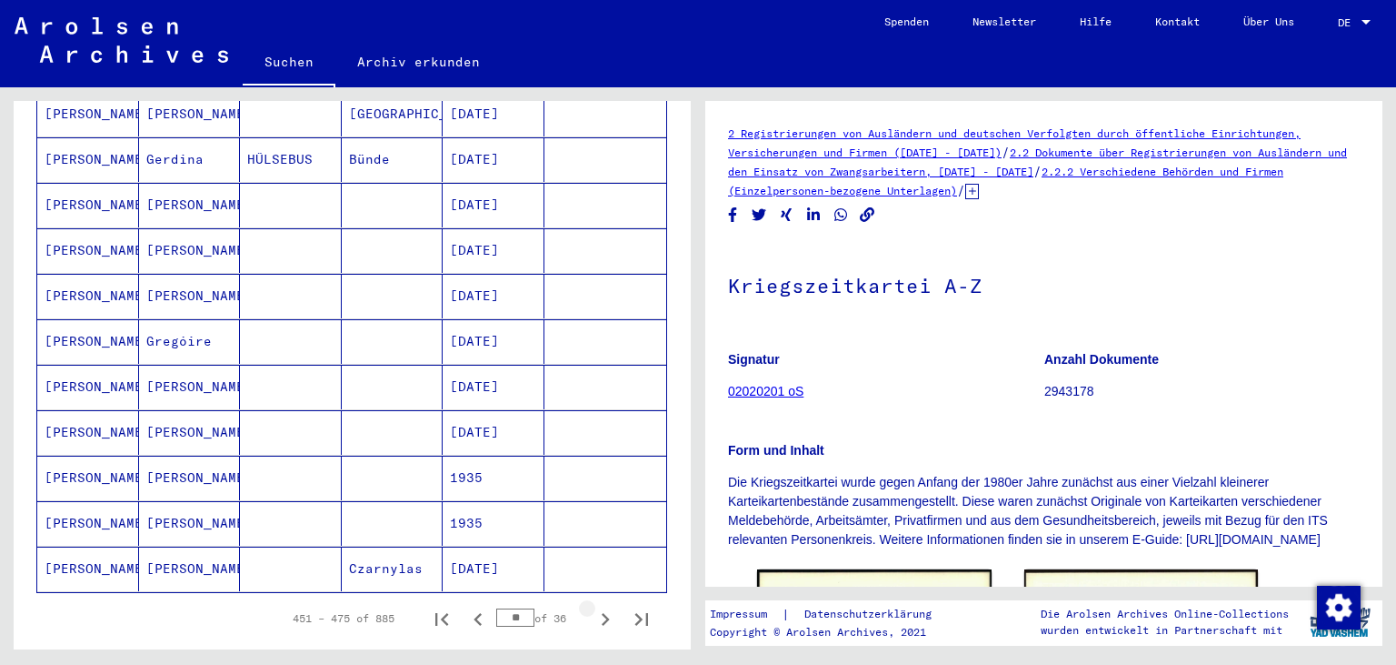
click at [605, 613] on icon "Next page" at bounding box center [606, 619] width 8 height 13
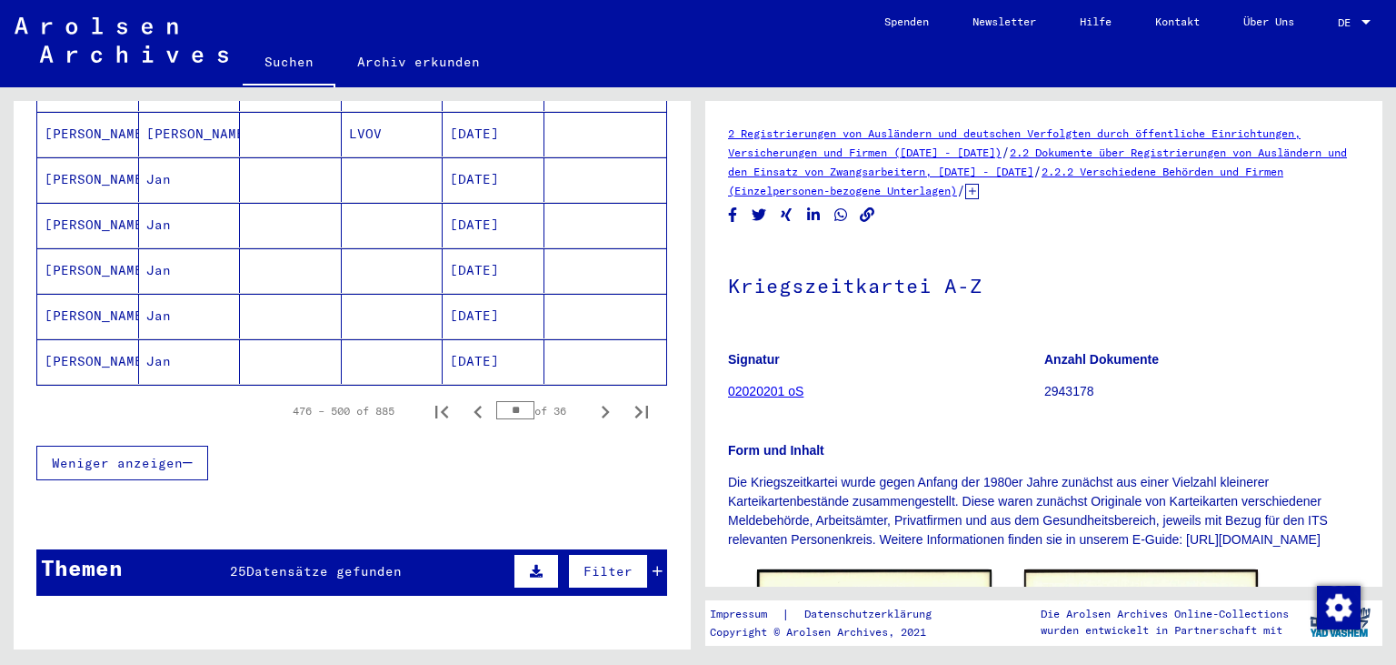
scroll to position [1136, 0]
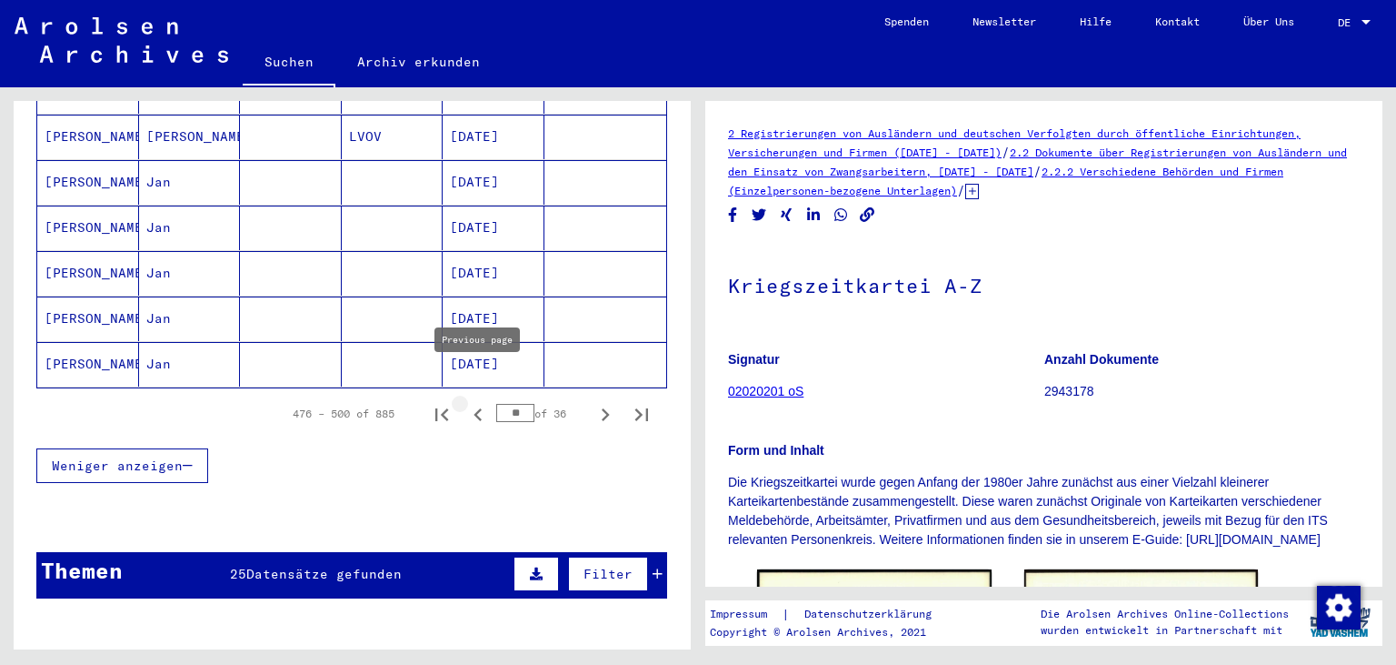
click at [483, 402] on icon "Previous page" at bounding box center [477, 414] width 25 height 25
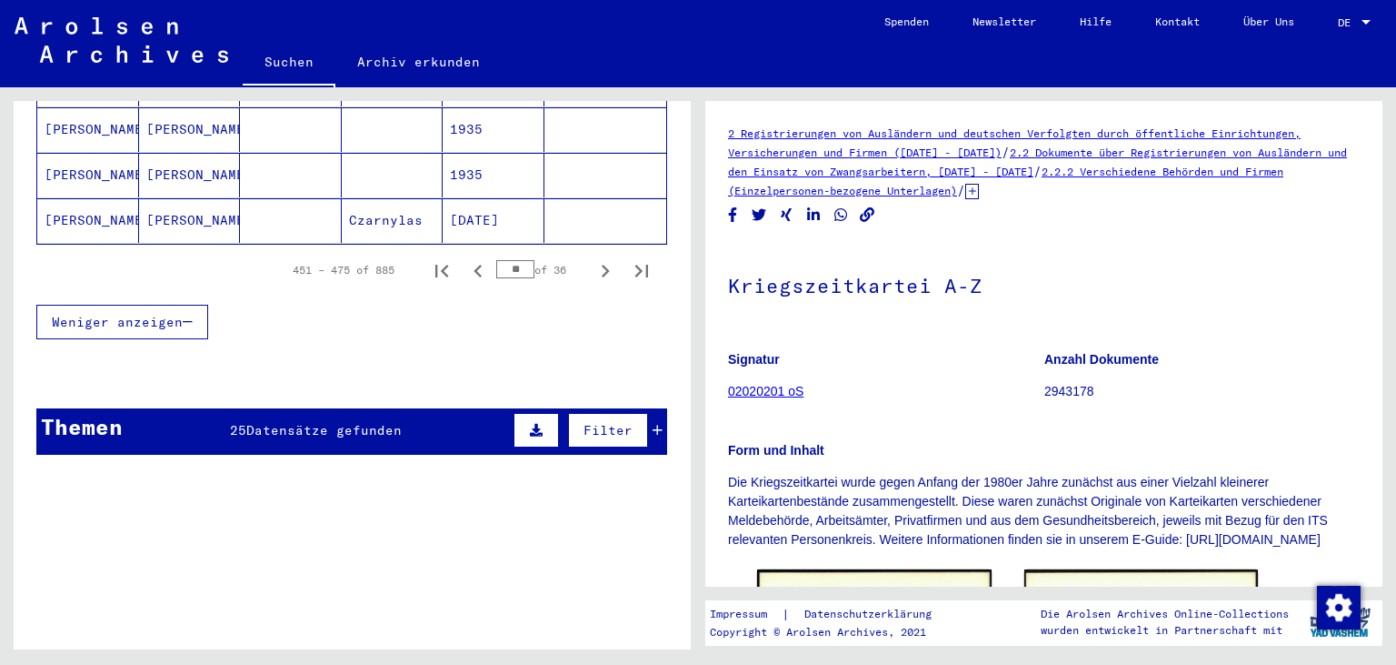
scroll to position [1353, 0]
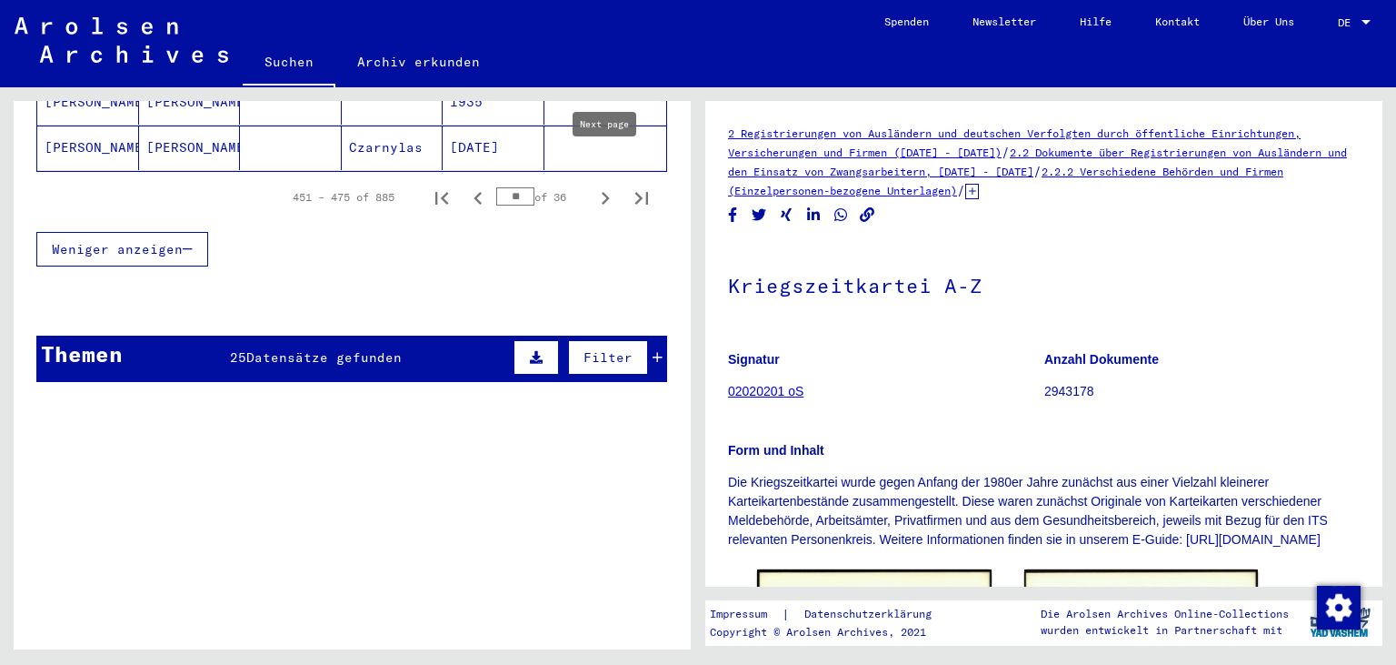
click at [609, 185] on icon "Next page" at bounding box center [605, 197] width 25 height 25
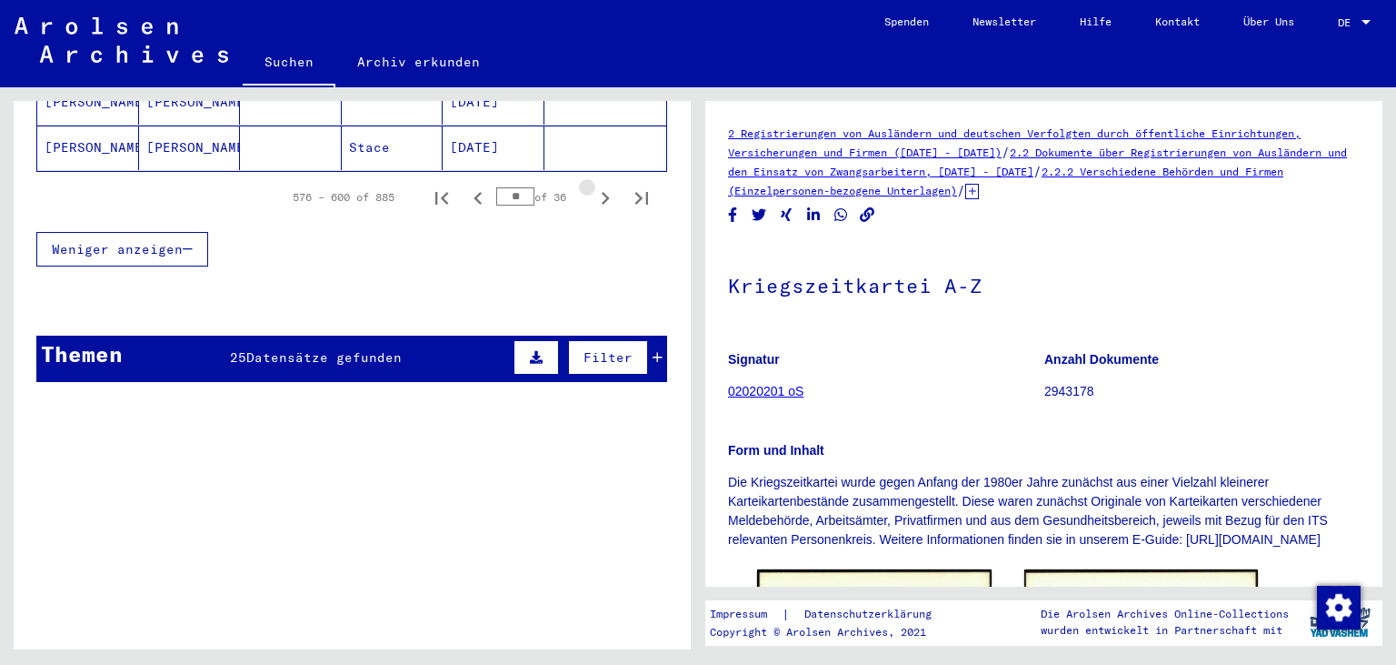
click at [609, 185] on icon "Next page" at bounding box center [605, 197] width 25 height 25
type input "**"
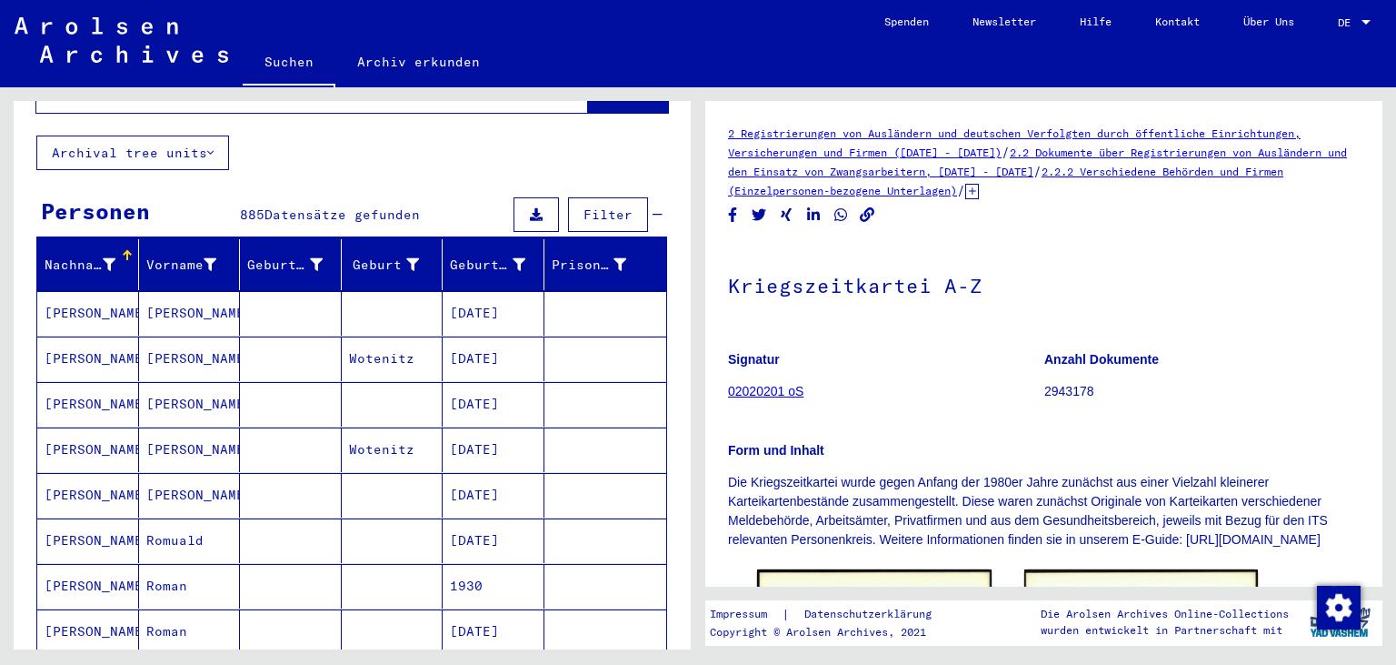
scroll to position [0, 0]
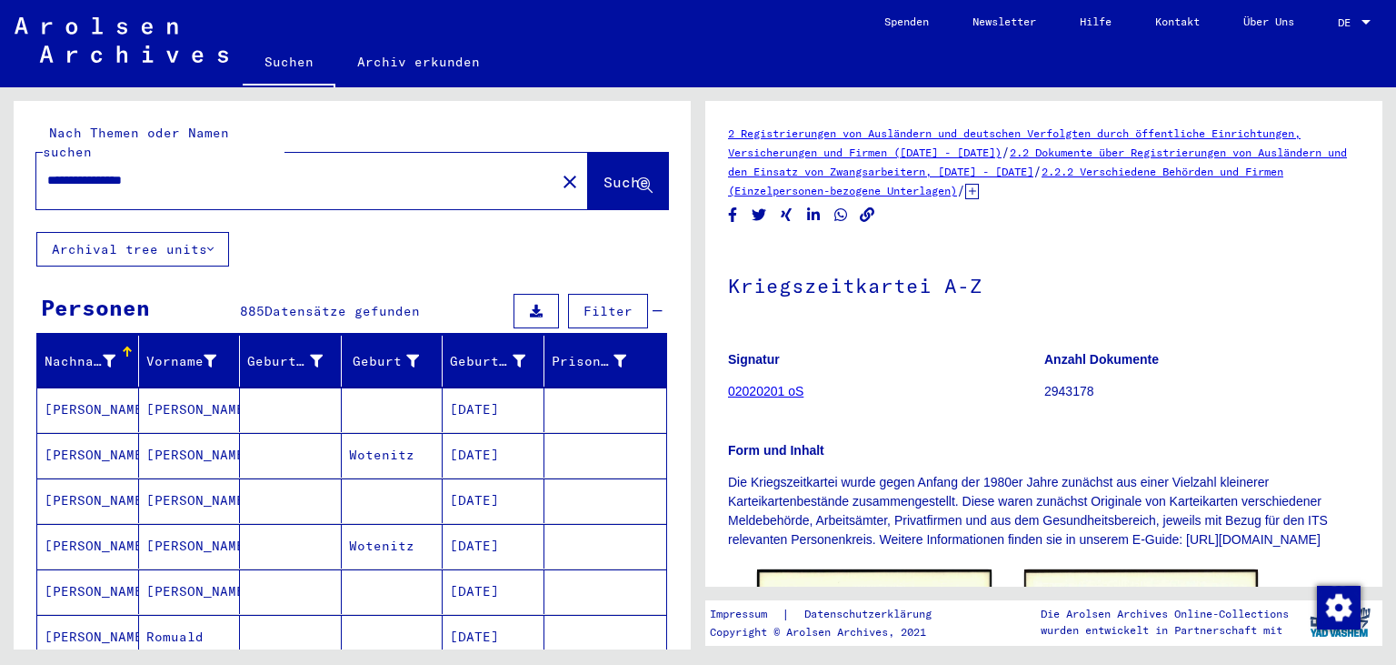
drag, startPoint x: 198, startPoint y: 162, endPoint x: 107, endPoint y: 147, distance: 92.1
click at [107, 171] on input "**********" at bounding box center [295, 180] width 497 height 19
drag, startPoint x: 83, startPoint y: 165, endPoint x: 45, endPoint y: 164, distance: 37.3
click at [47, 171] on input "**" at bounding box center [295, 180] width 497 height 19
type input "**"
